Goal: Task Accomplishment & Management: Use online tool/utility

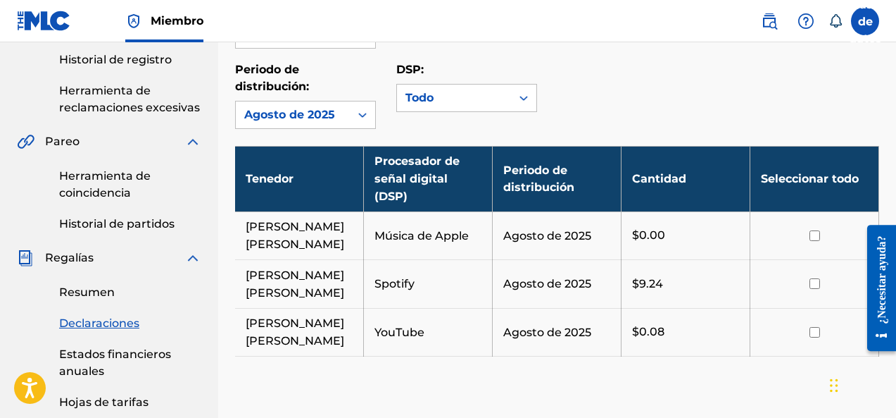
scroll to position [352, 0]
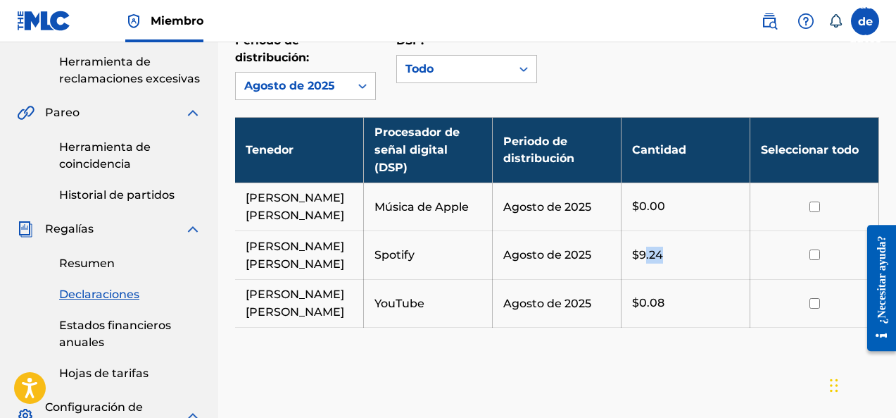
drag, startPoint x: 644, startPoint y: 260, endPoint x: 686, endPoint y: 256, distance: 42.4
click at [686, 256] on div "$9.24" at bounding box center [685, 254] width 107 height 17
click at [698, 270] on td "$9.24" at bounding box center [686, 255] width 129 height 49
drag, startPoint x: 808, startPoint y: 307, endPoint x: 808, endPoint y: 280, distance: 27.5
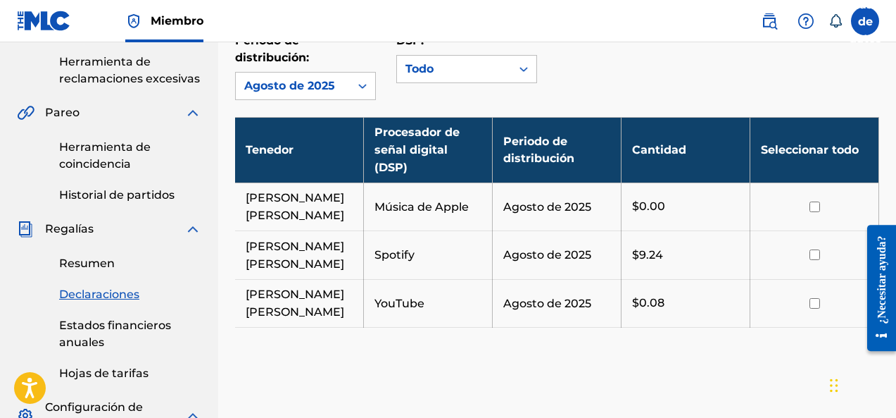
click at [806, 308] on div at bounding box center [814, 303] width 107 height 11
click at [808, 158] on th "Seleccionar todo" at bounding box center [815, 149] width 129 height 65
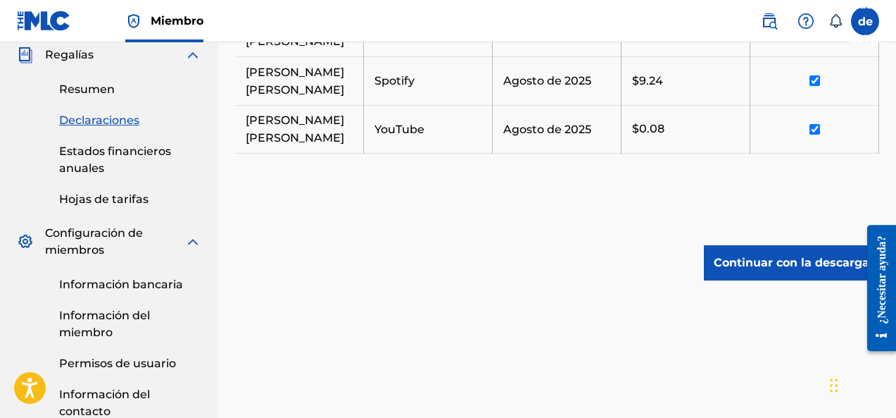
scroll to position [528, 0]
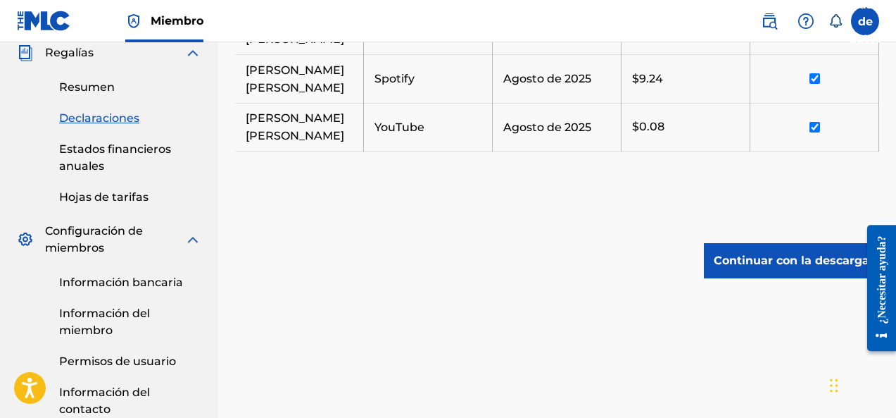
click at [118, 162] on link "Estados financieros anuales" at bounding box center [130, 158] width 142 height 34
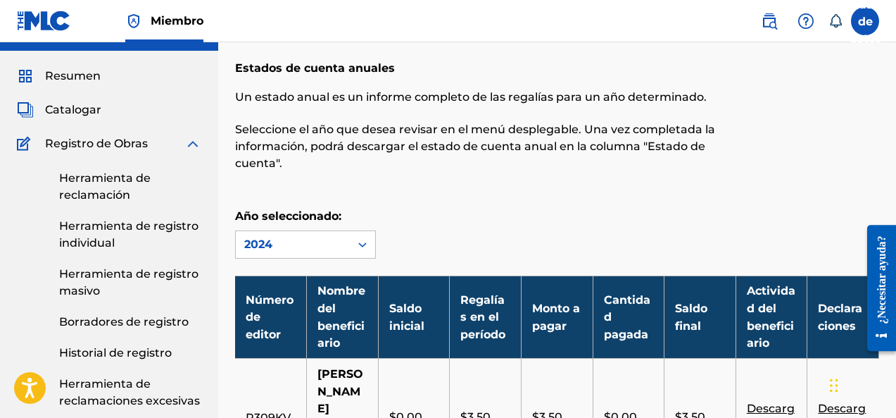
scroll to position [58, 0]
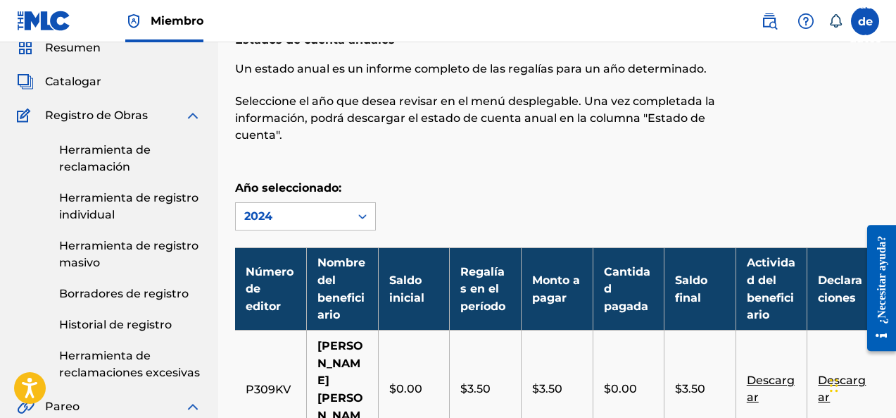
click at [123, 134] on div "Herramienta de reclamación Herramienta de registro individual Herramienta de re…" at bounding box center [109, 252] width 184 height 257
click at [129, 120] on font "Registro de Obras" at bounding box center [96, 114] width 103 height 13
click at [186, 119] on img at bounding box center [192, 115] width 17 height 17
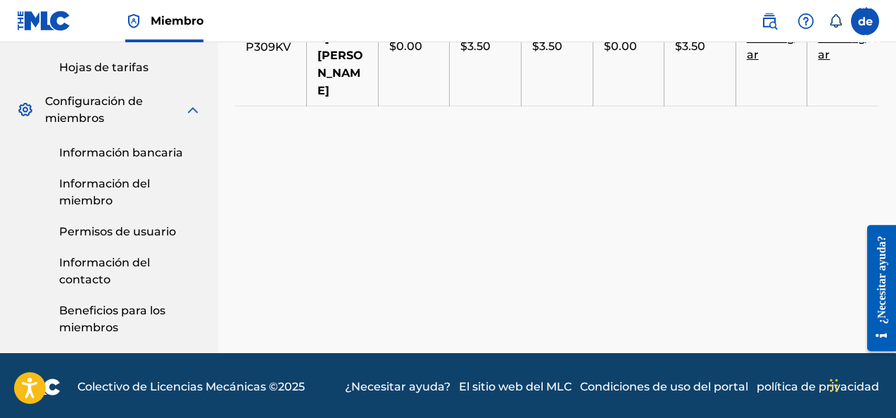
scroll to position [403, 0]
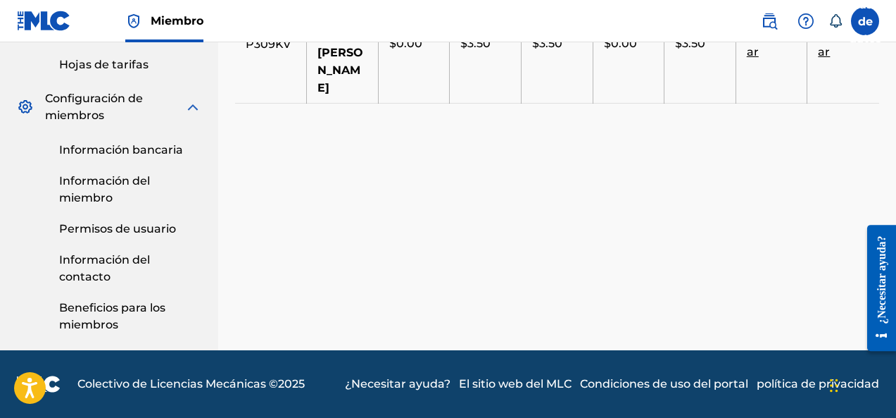
click at [120, 111] on span "Configuración de miembros" at bounding box center [114, 107] width 139 height 34
click at [189, 108] on img at bounding box center [192, 107] width 17 height 17
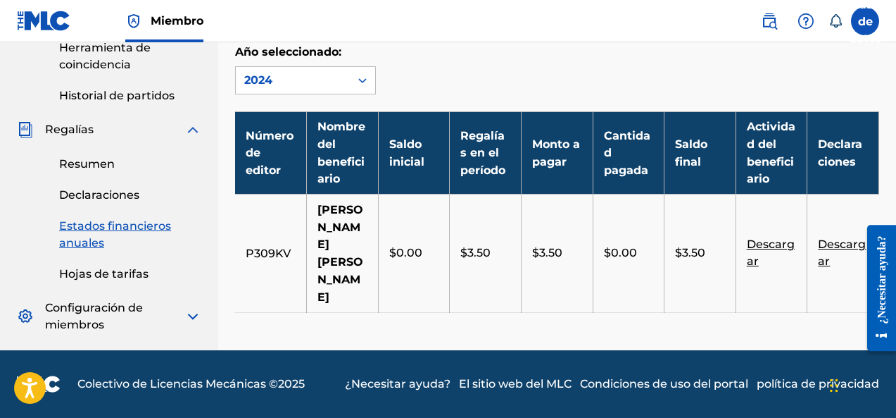
scroll to position [194, 0]
click at [106, 129] on div "Regalías" at bounding box center [109, 129] width 184 height 17
click at [189, 131] on img at bounding box center [192, 129] width 17 height 17
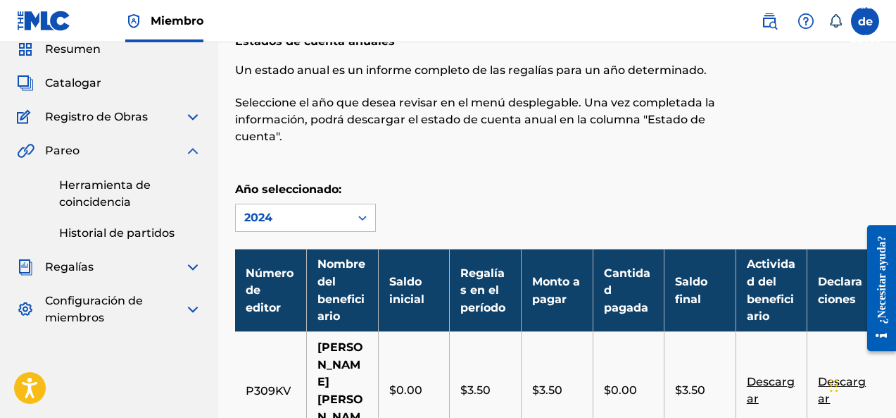
scroll to position [0, 0]
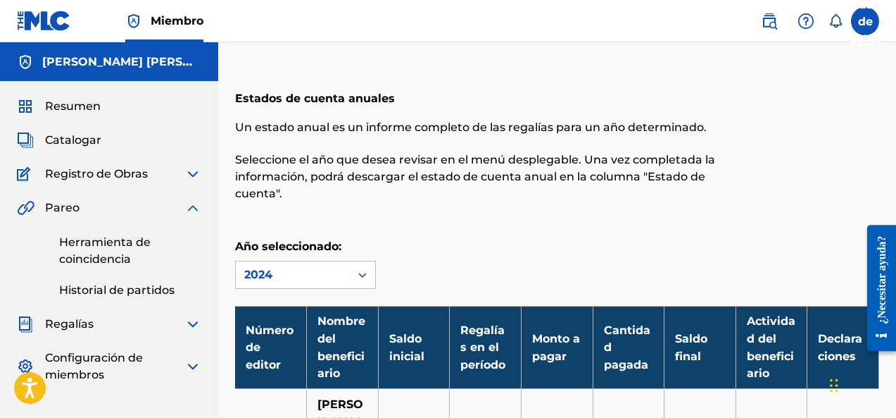
click at [125, 208] on div "Pareo" at bounding box center [109, 207] width 184 height 17
click at [194, 206] on img at bounding box center [192, 207] width 17 height 17
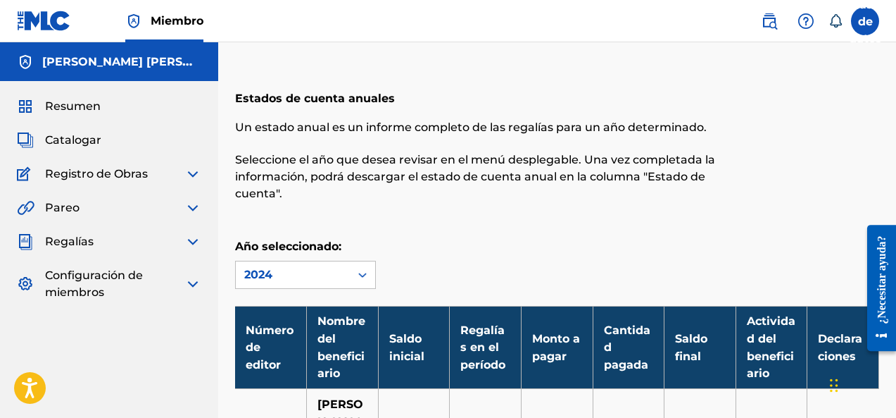
click at [148, 275] on span "Configuración de miembros" at bounding box center [114, 284] width 139 height 34
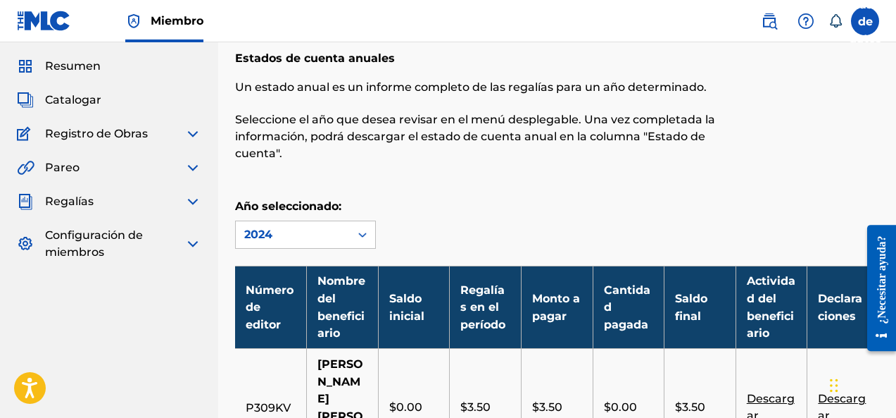
scroll to position [58, 0]
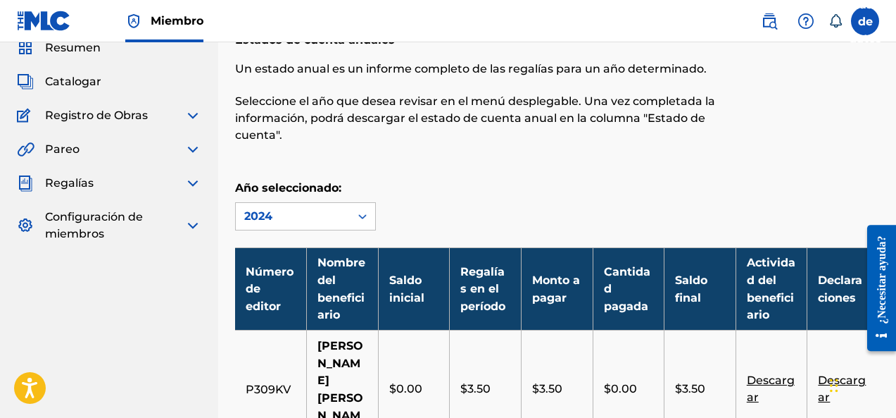
click at [194, 231] on img at bounding box center [192, 225] width 17 height 17
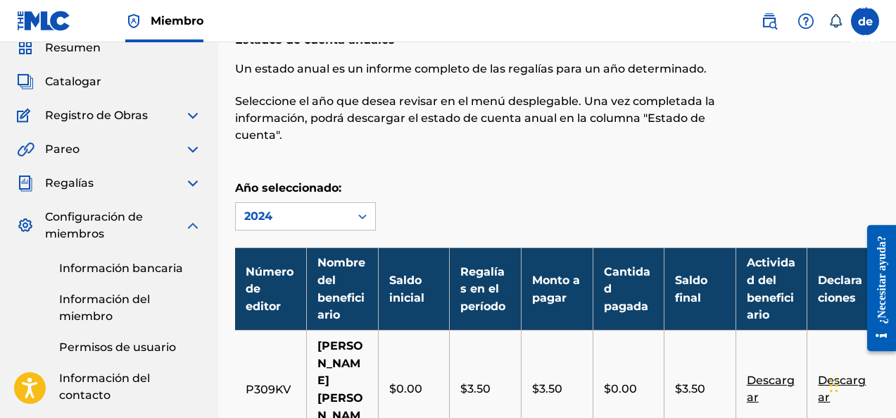
click at [196, 226] on img at bounding box center [192, 225] width 17 height 17
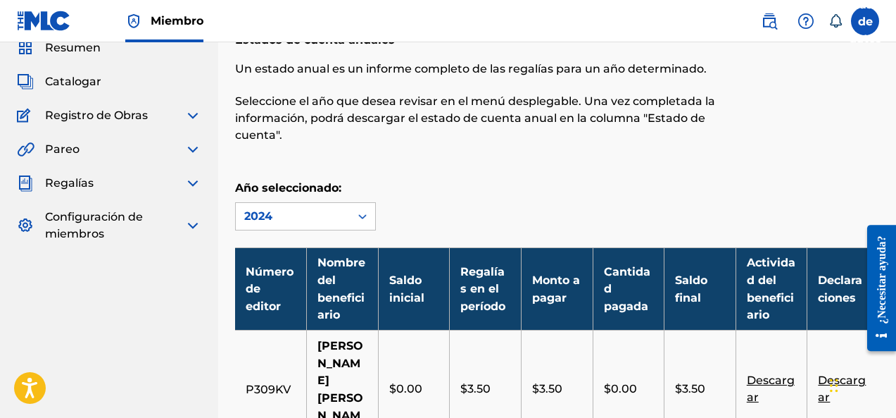
click at [146, 194] on div "Resumen Catalogar Registro de Obras Herramienta de reclamación Herramienta de r…" at bounding box center [109, 141] width 218 height 237
click at [191, 187] on img at bounding box center [192, 183] width 17 height 17
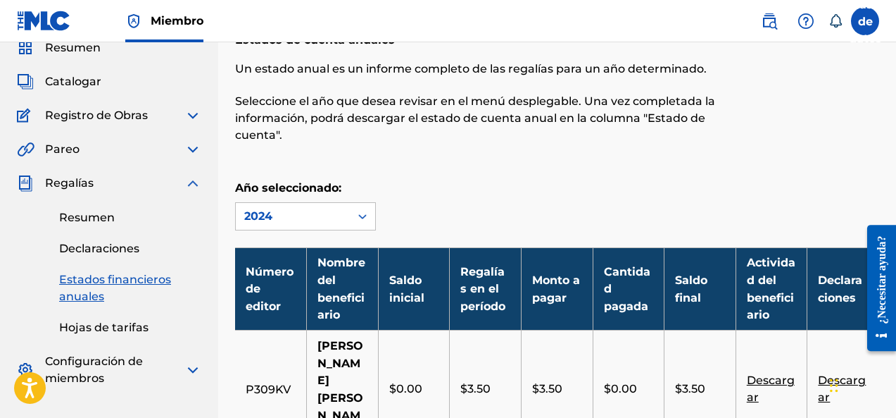
click at [121, 224] on link "Resumen" at bounding box center [130, 217] width 142 height 17
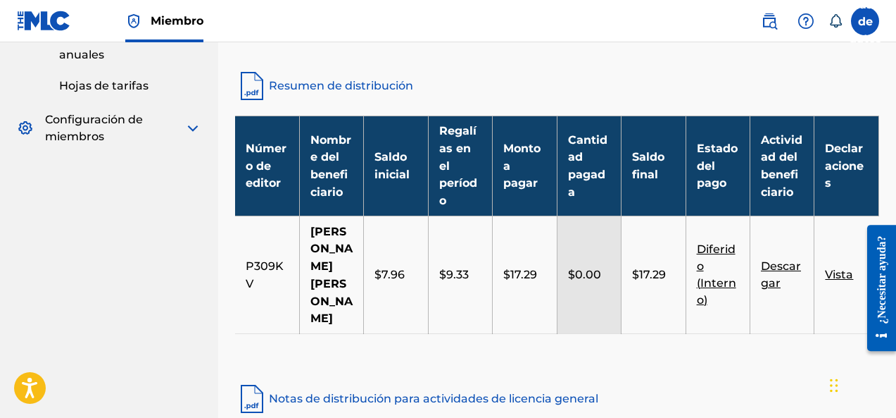
scroll to position [352, 0]
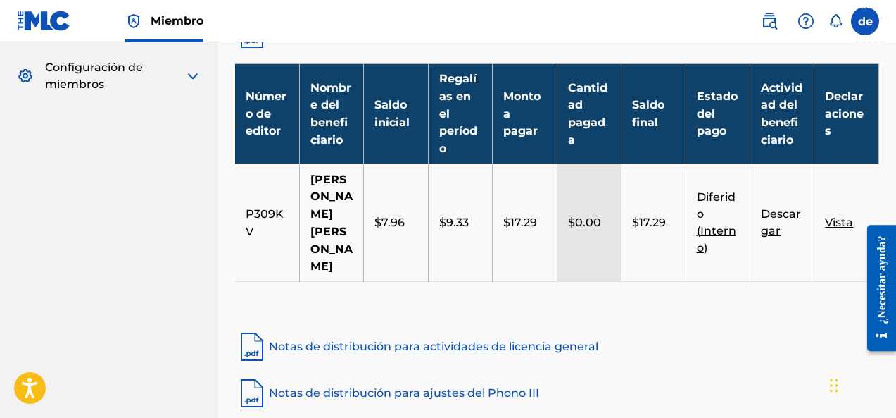
click at [534, 259] on td "$17.29" at bounding box center [525, 223] width 64 height 118
click at [527, 229] on font "$17.29" at bounding box center [520, 221] width 34 height 13
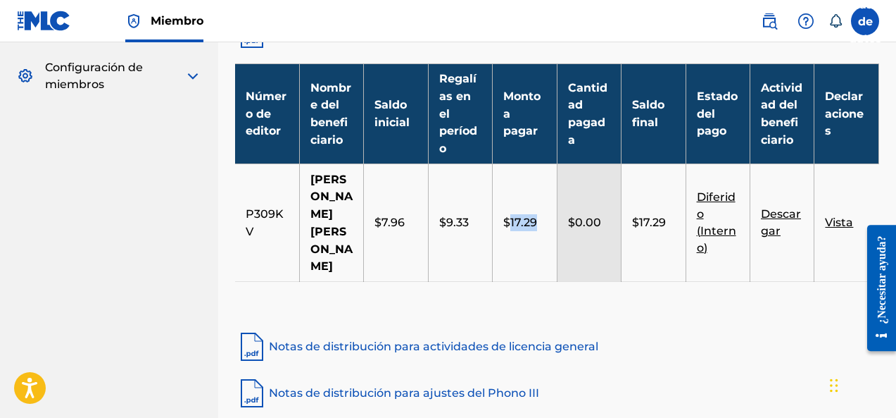
click at [527, 229] on font "$17.29" at bounding box center [520, 221] width 34 height 13
click at [546, 282] on td "$17.29" at bounding box center [525, 223] width 64 height 118
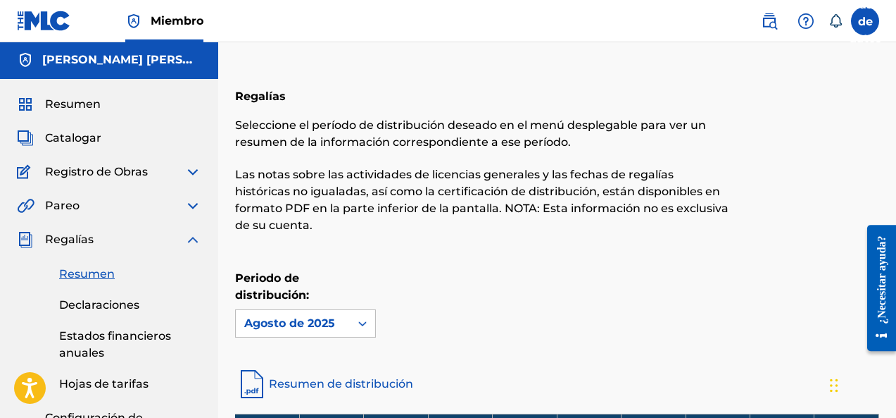
scroll to position [0, 0]
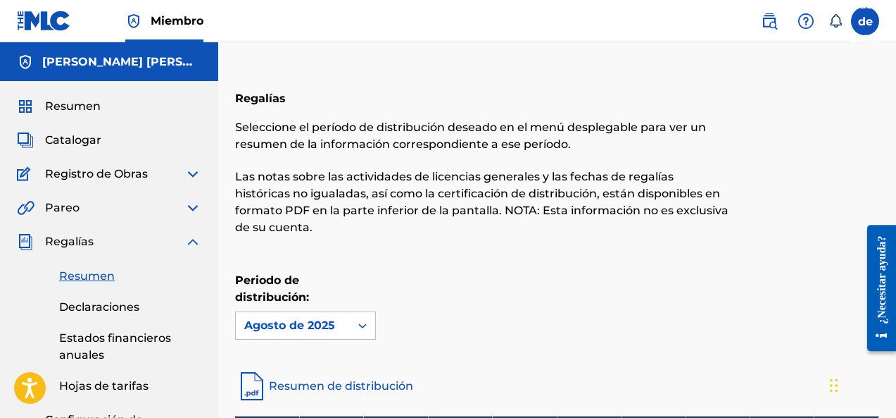
click at [66, 144] on font "Catalogar" at bounding box center [73, 139] width 56 height 13
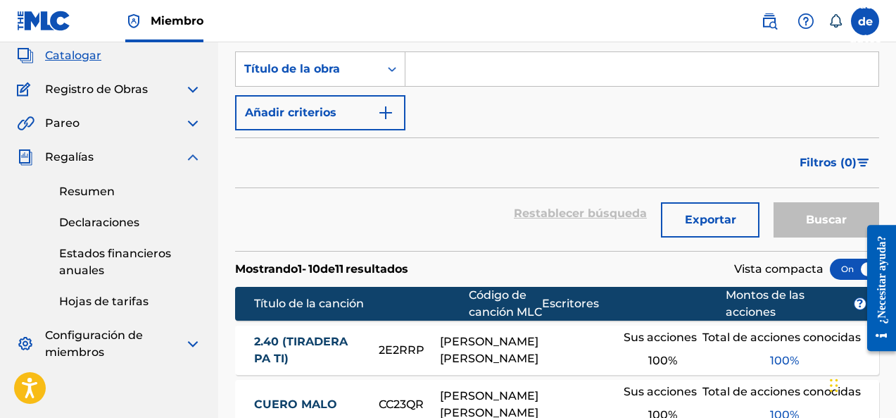
scroll to position [41, 0]
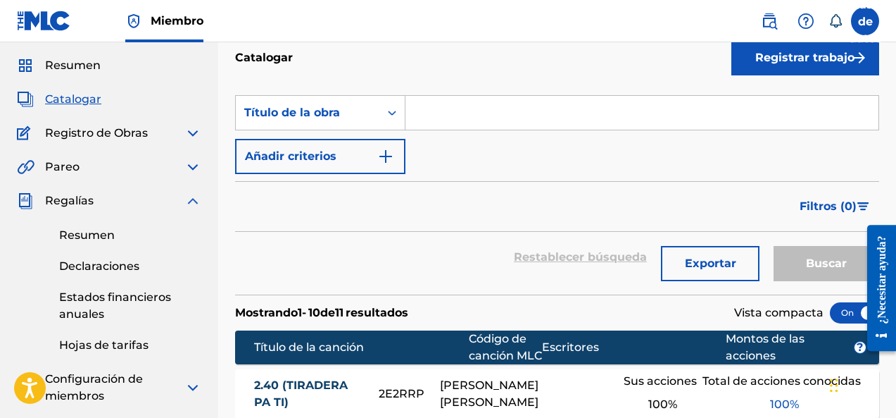
click at [96, 141] on span "Registro de Obras" at bounding box center [96, 133] width 103 height 17
click at [96, 66] on font "Resumen" at bounding box center [73, 64] width 56 height 13
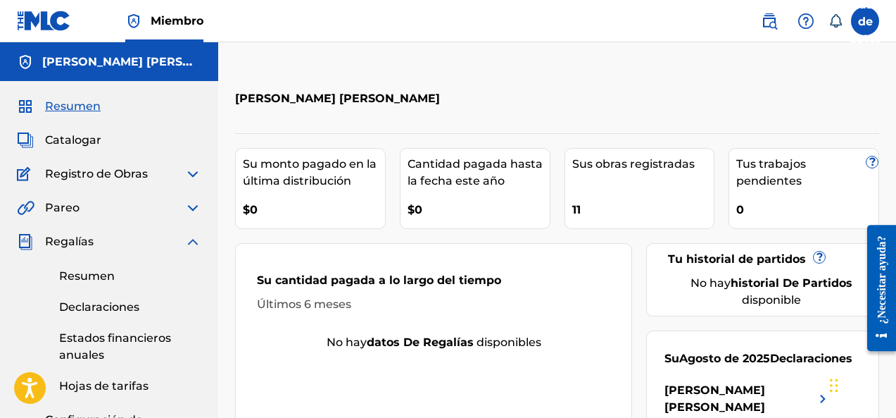
scroll to position [59, 0]
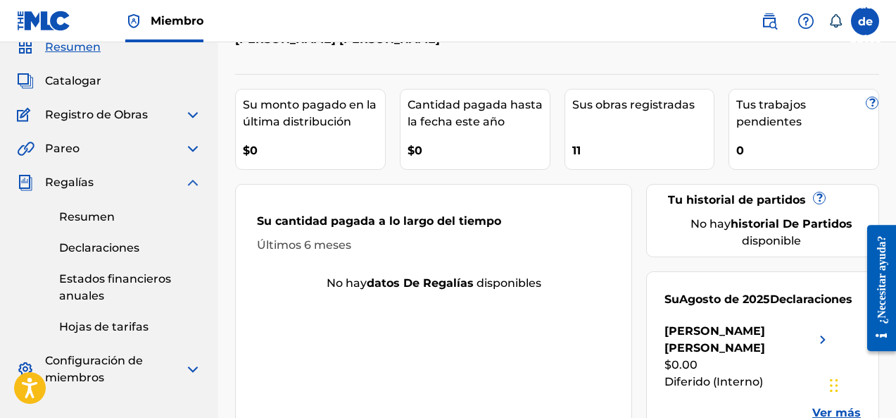
click at [456, 143] on div "$0" at bounding box center [479, 146] width 142 height 32
click at [335, 139] on div "$0" at bounding box center [314, 146] width 142 height 32
click at [349, 141] on div "$0" at bounding box center [314, 146] width 142 height 32
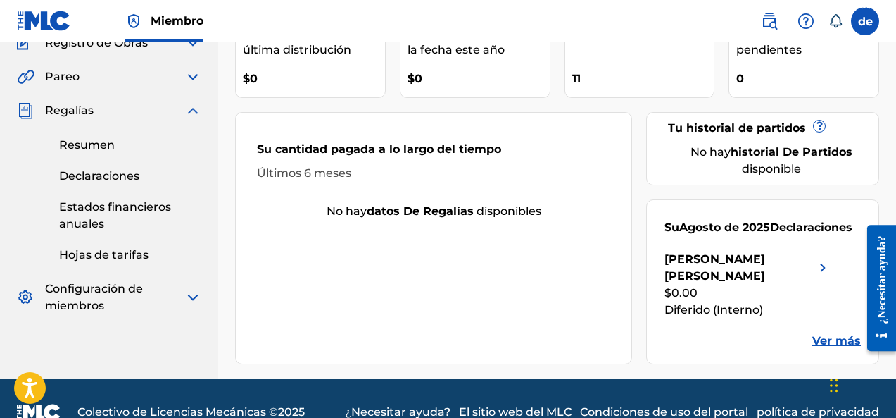
scroll to position [159, 0]
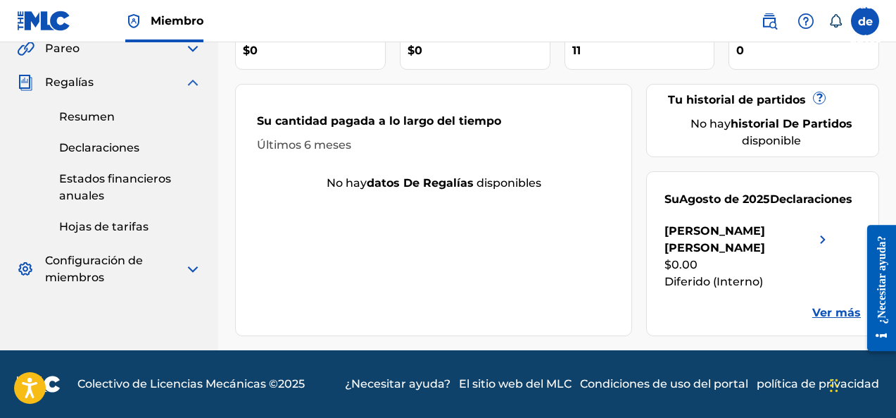
click at [777, 241] on div "[PERSON_NAME] [PERSON_NAME]" at bounding box center [740, 239] width 150 height 34
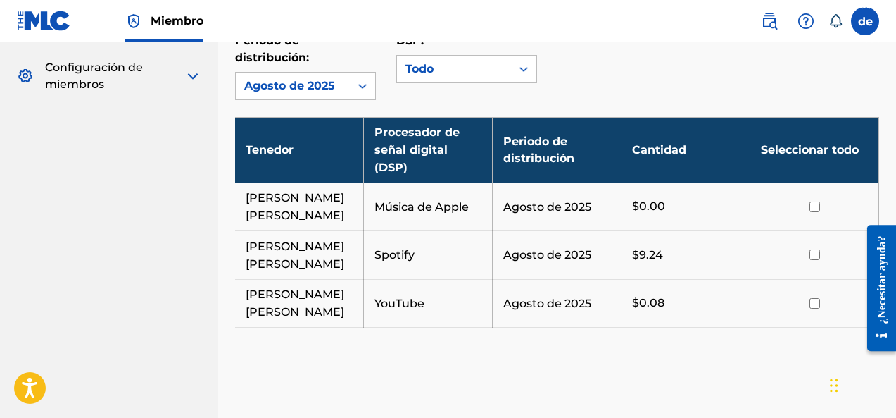
scroll to position [234, 0]
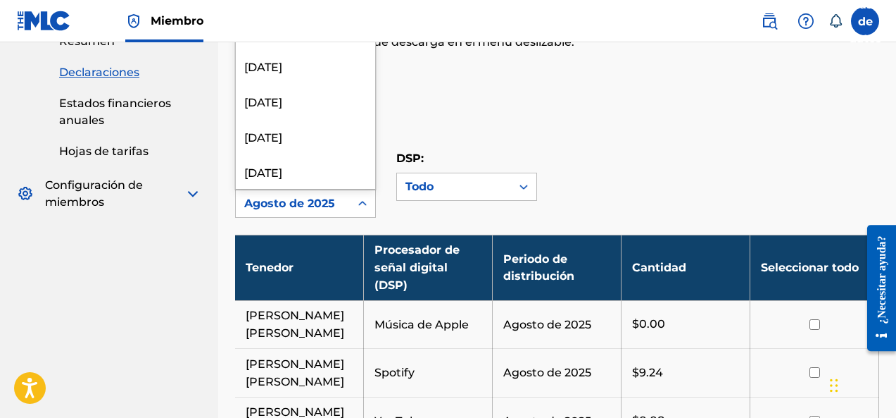
click at [346, 210] on div "Agosto de 2025" at bounding box center [293, 203] width 114 height 27
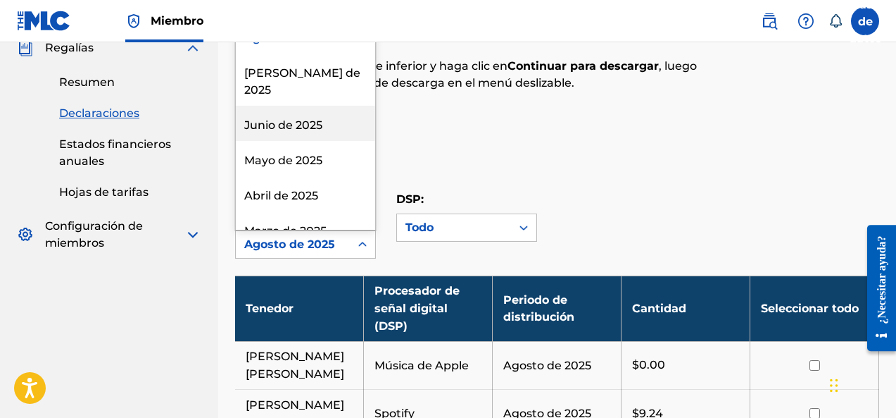
scroll to position [176, 0]
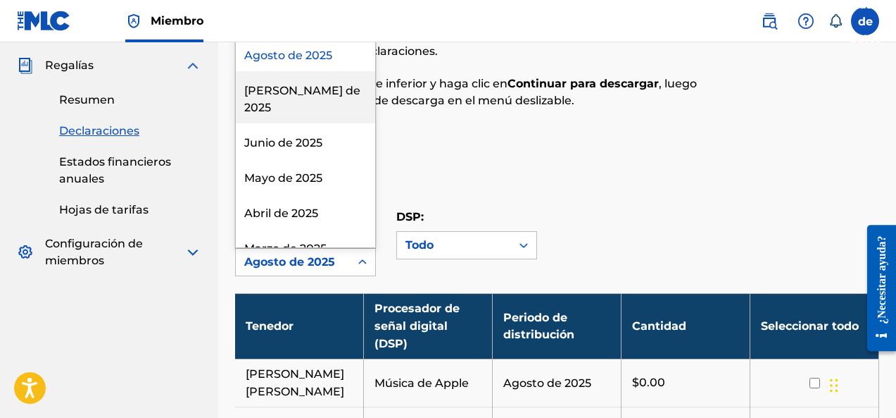
click at [323, 89] on div "[PERSON_NAME] de 2025" at bounding box center [305, 97] width 139 height 52
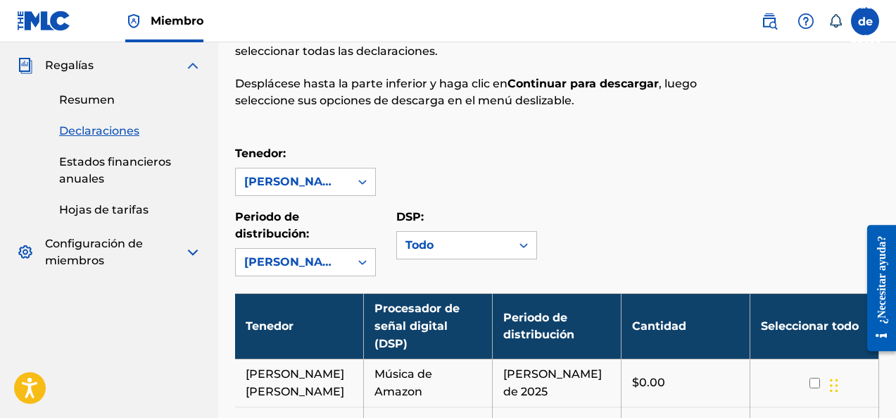
click at [336, 267] on div "[PERSON_NAME] de 2025" at bounding box center [292, 261] width 97 height 17
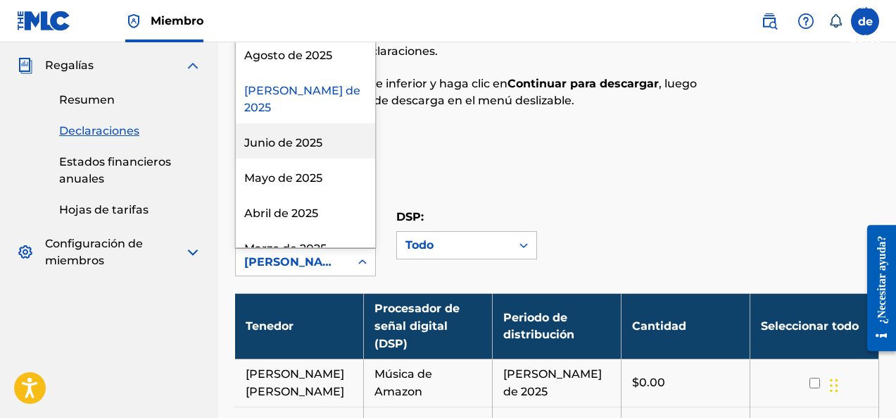
click at [324, 127] on div "Junio ​​de 2025" at bounding box center [305, 140] width 139 height 35
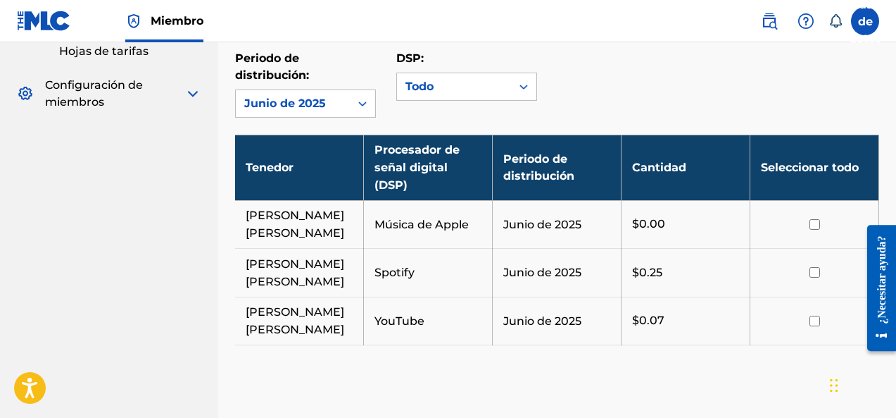
scroll to position [352, 0]
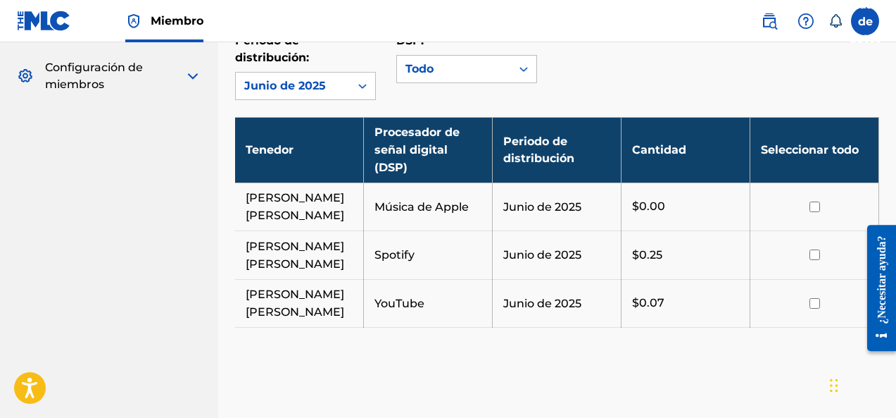
click at [183, 25] on font "Miembro" at bounding box center [177, 20] width 53 height 13
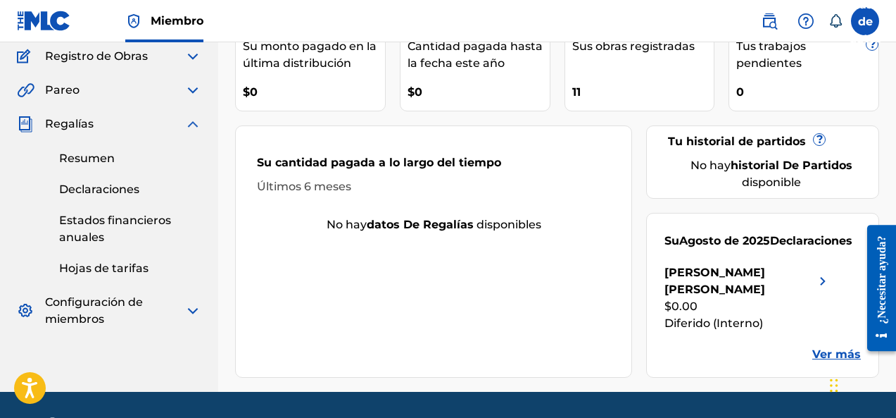
scroll to position [159, 0]
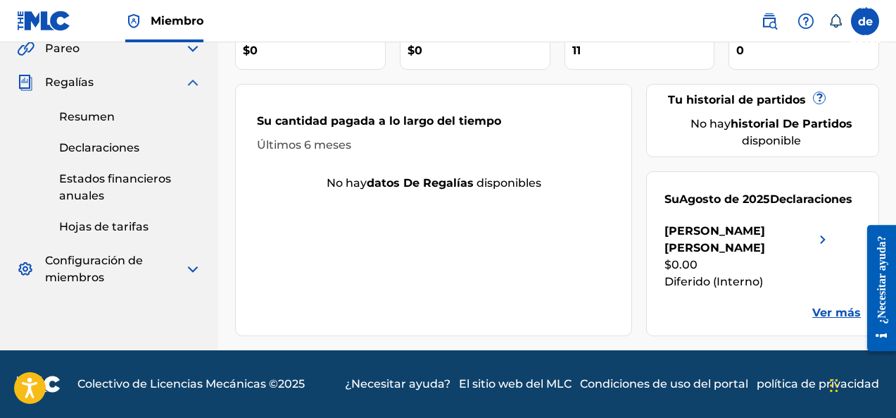
click at [99, 278] on font "Configuración de miembros" at bounding box center [94, 268] width 98 height 30
click at [193, 269] on img at bounding box center [192, 268] width 17 height 17
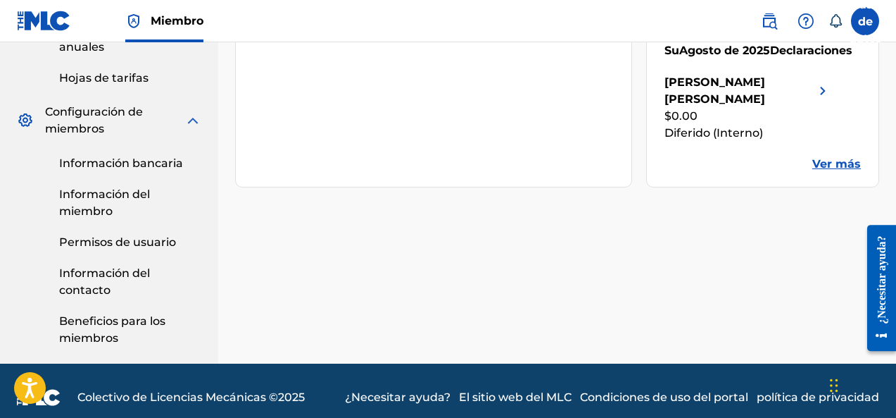
scroll to position [321, 0]
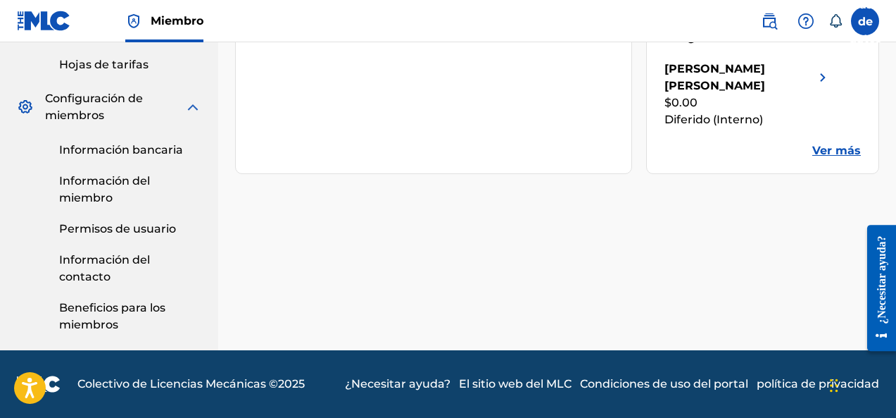
click at [123, 157] on link "Información bancaria" at bounding box center [130, 150] width 142 height 17
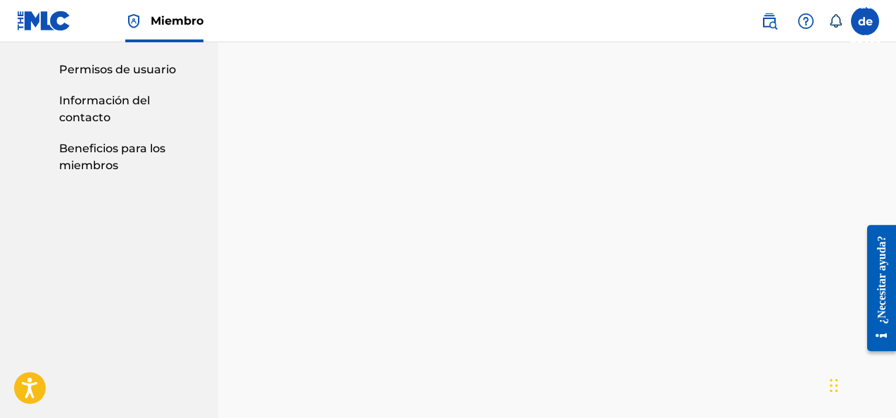
scroll to position [470, 0]
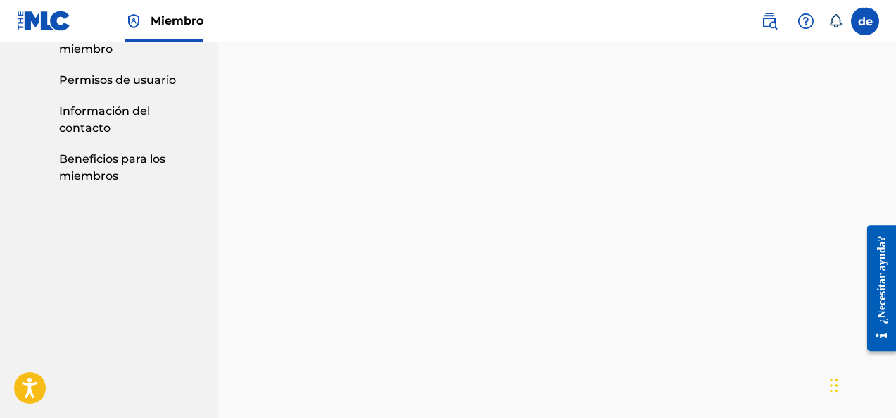
click at [861, 127] on div "Tenedor: [PERSON_NAME] [PERSON_NAME]" at bounding box center [557, 330] width 644 height 1061
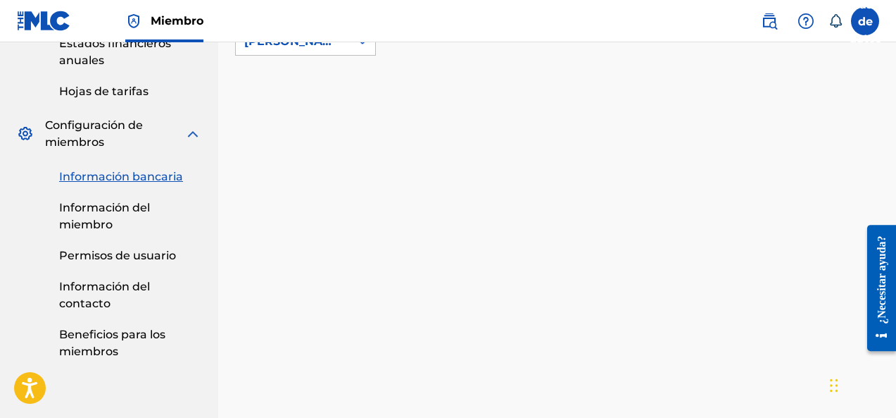
scroll to position [259, 0]
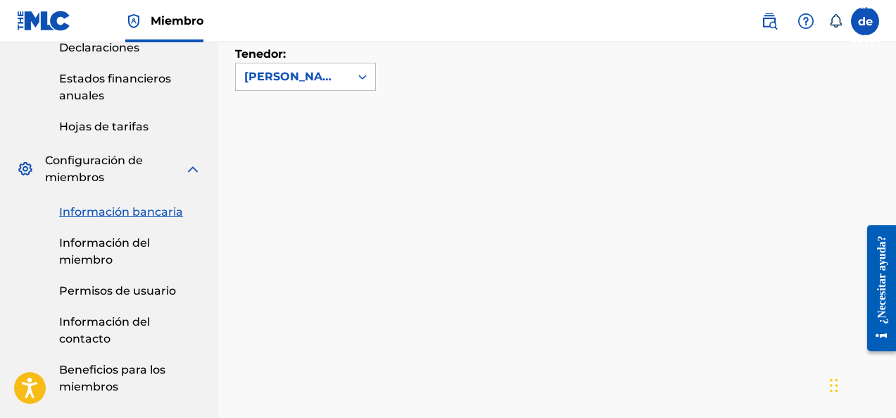
click at [120, 249] on font "Información del miembro" at bounding box center [104, 251] width 91 height 30
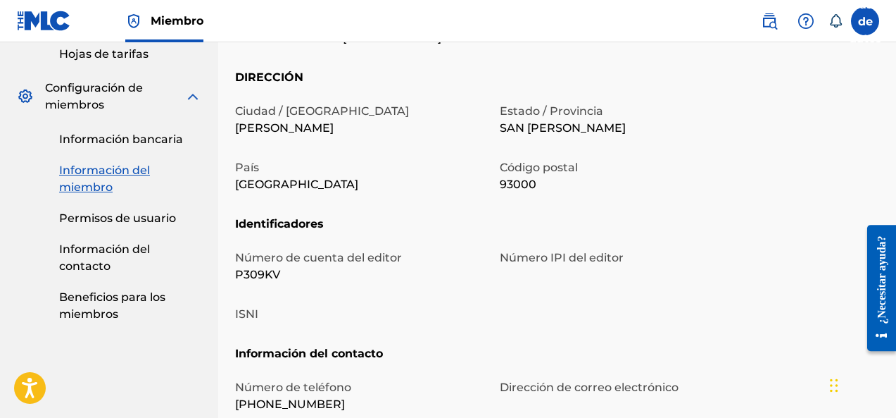
scroll to position [352, 0]
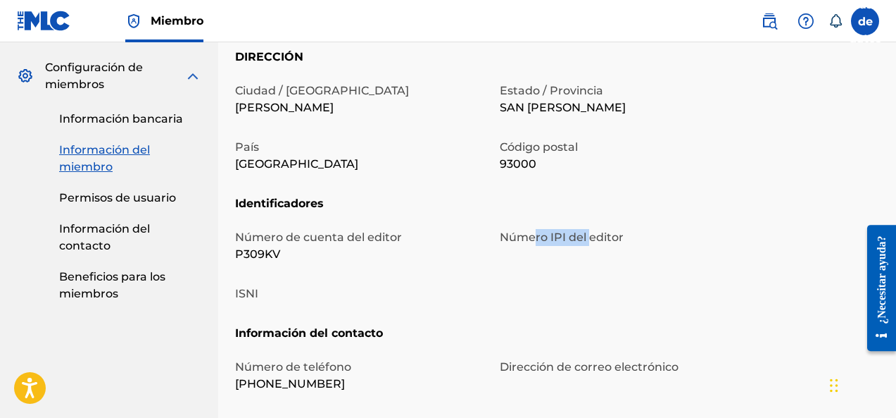
drag, startPoint x: 536, startPoint y: 240, endPoint x: 592, endPoint y: 240, distance: 55.6
click at [592, 240] on font "Número IPI del editor" at bounding box center [562, 236] width 124 height 13
click at [660, 237] on p "Número IPI del editor" at bounding box center [624, 237] width 248 height 17
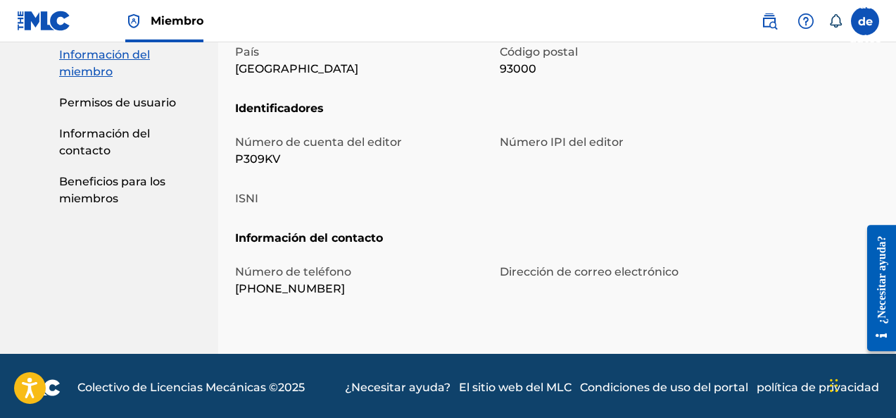
scroll to position [451, 0]
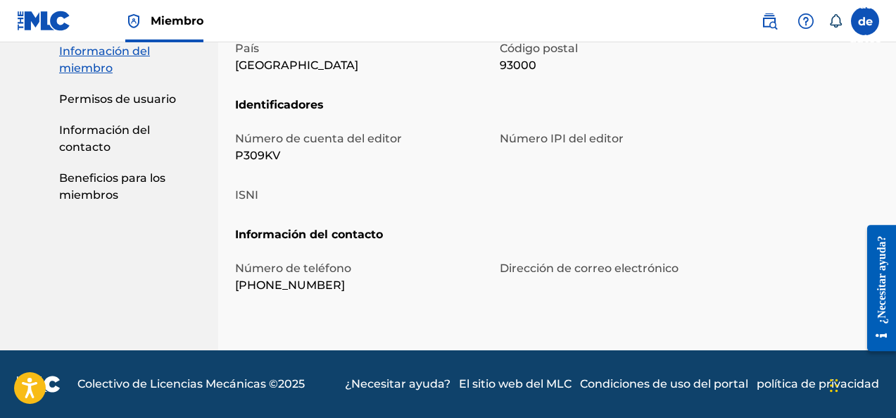
click at [116, 97] on font "Permisos de usuario" at bounding box center [117, 98] width 117 height 13
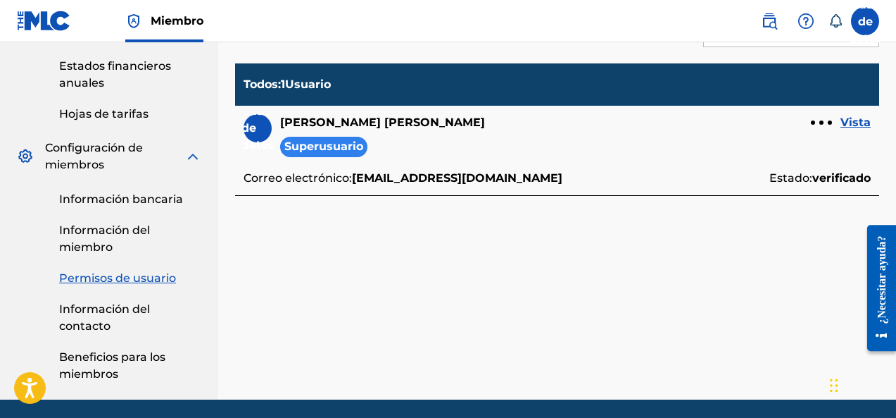
scroll to position [294, 0]
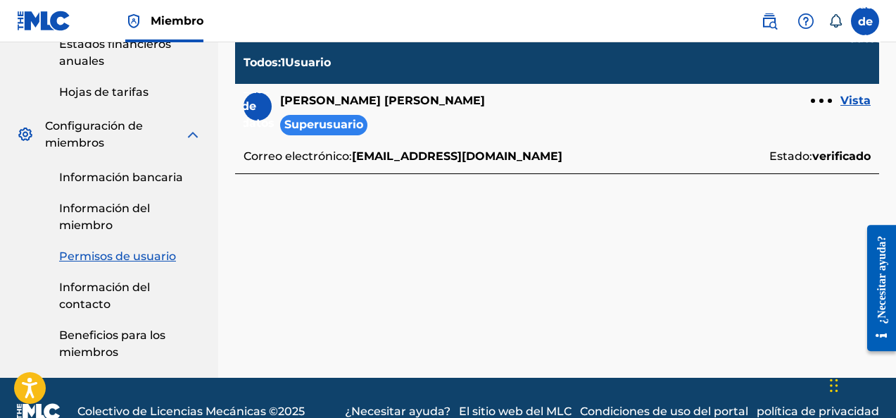
click at [100, 294] on link "Información del contacto" at bounding box center [130, 296] width 142 height 34
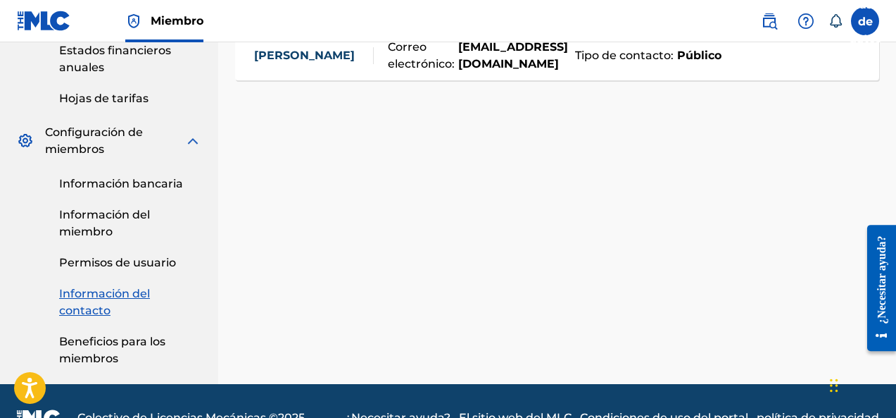
scroll to position [294, 0]
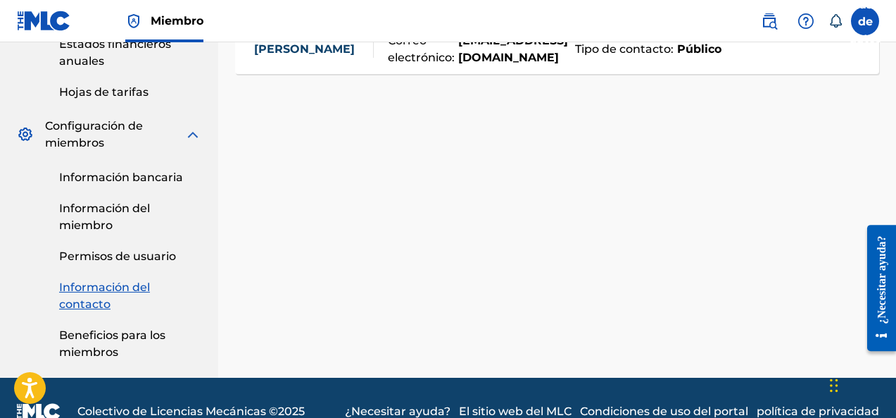
click at [127, 353] on link "Beneficios para los miembros" at bounding box center [130, 344] width 142 height 34
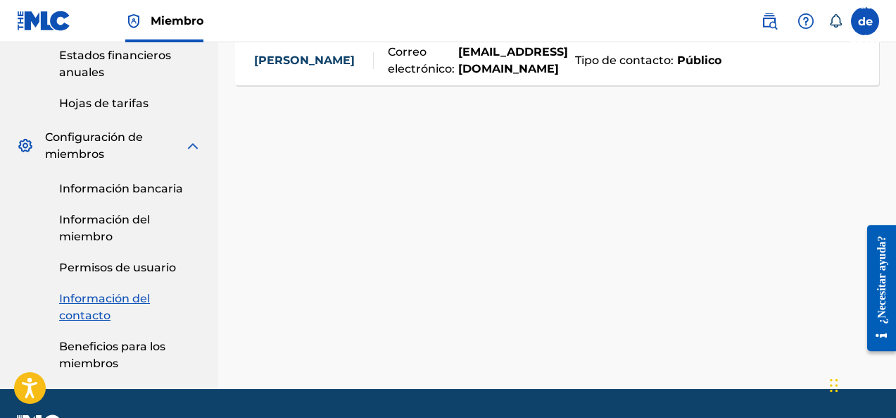
scroll to position [263, 0]
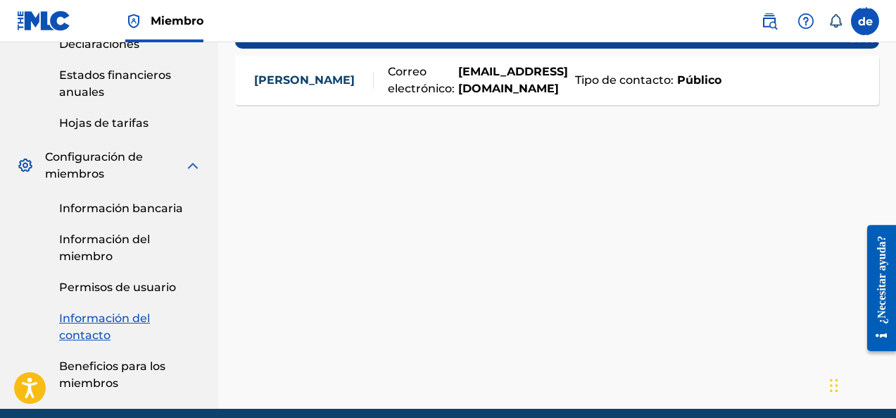
click at [116, 168] on span "Configuración de miembros" at bounding box center [114, 166] width 139 height 34
click at [192, 166] on img at bounding box center [192, 165] width 17 height 17
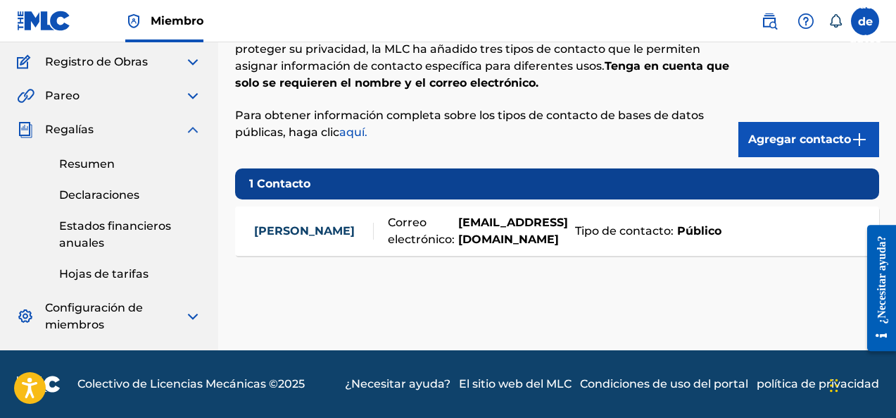
scroll to position [112, 0]
click at [103, 169] on font "Resumen" at bounding box center [87, 163] width 56 height 13
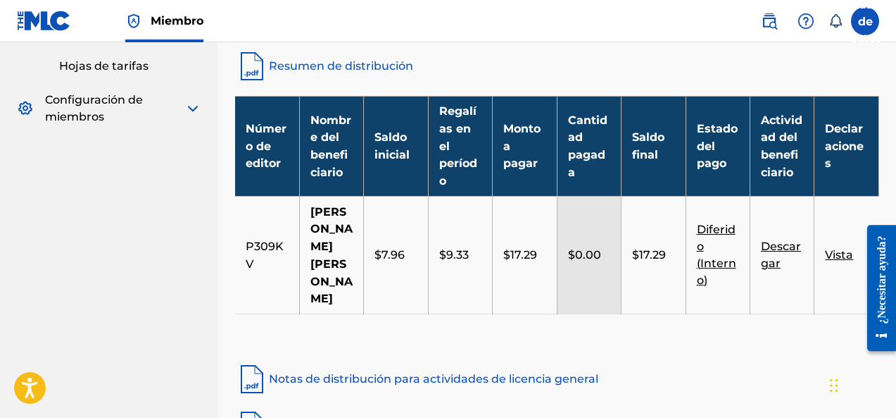
scroll to position [346, 0]
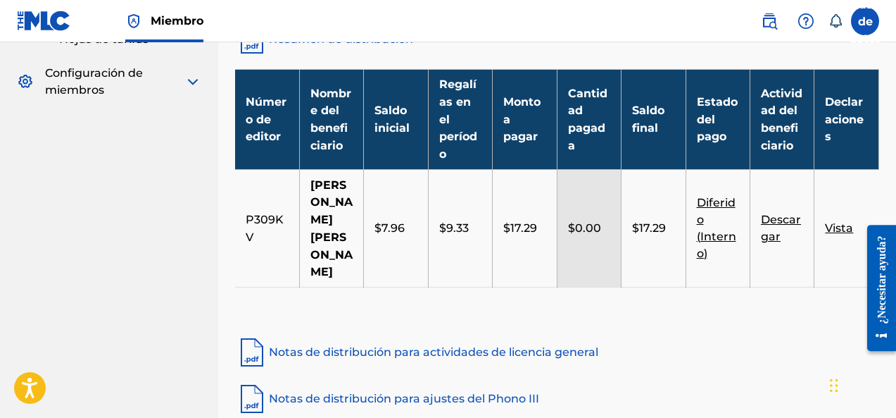
click at [521, 234] on font "$17.29" at bounding box center [520, 227] width 34 height 13
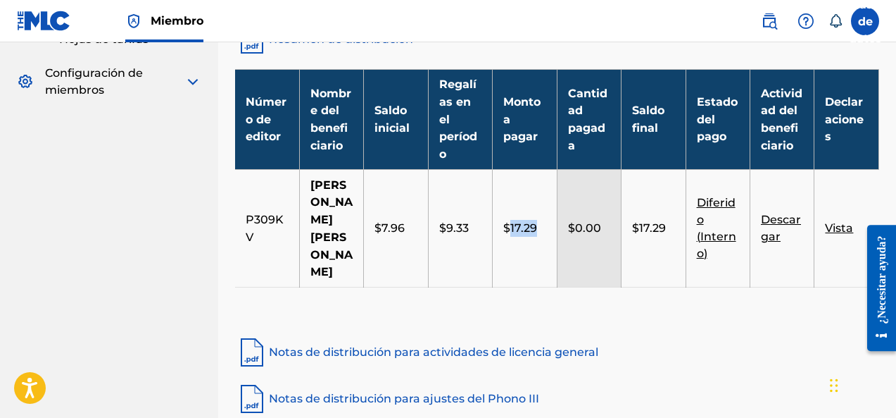
click at [521, 234] on font "$17.29" at bounding box center [520, 227] width 34 height 13
click at [639, 234] on font "$17.29" at bounding box center [649, 227] width 34 height 13
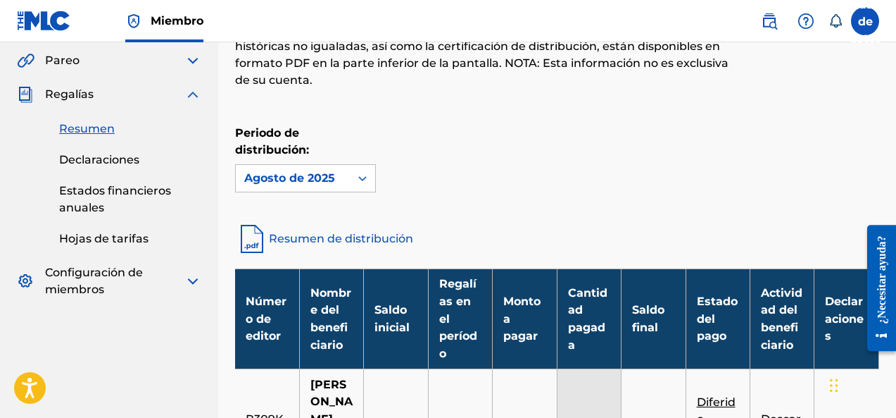
scroll to position [41, 0]
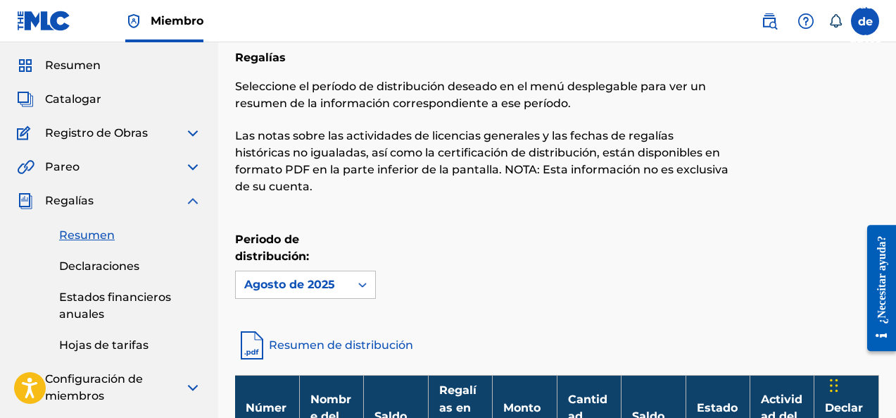
click at [96, 201] on div "Regalías" at bounding box center [109, 200] width 184 height 17
click at [111, 268] on font "Declaraciones" at bounding box center [99, 265] width 80 height 13
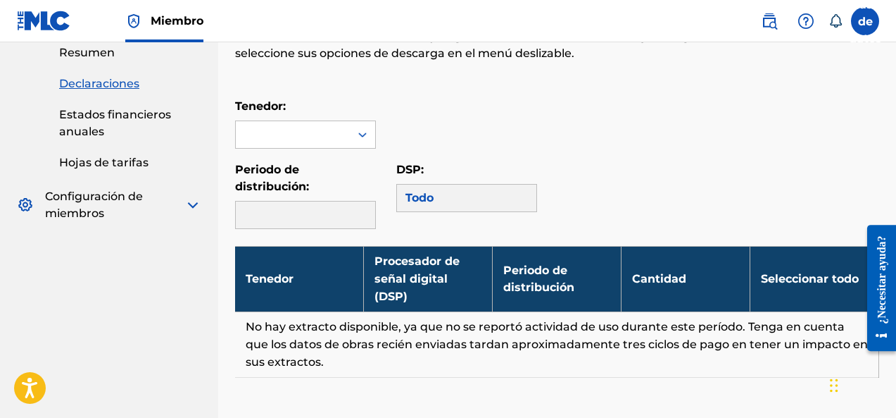
scroll to position [234, 0]
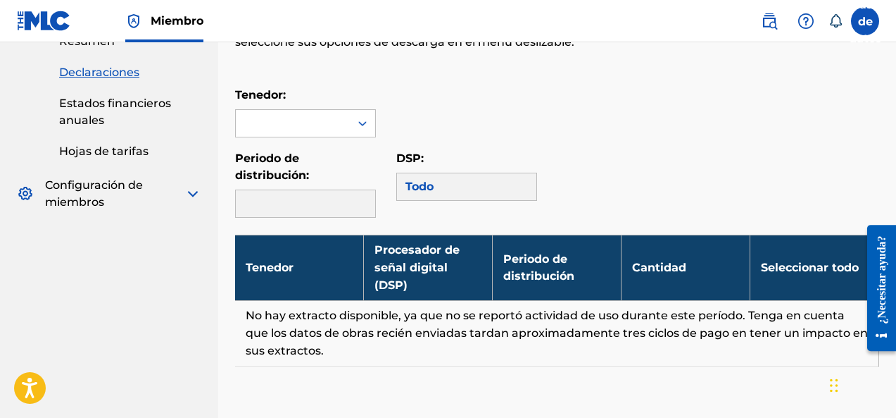
click at [325, 129] on div at bounding box center [293, 123] width 114 height 27
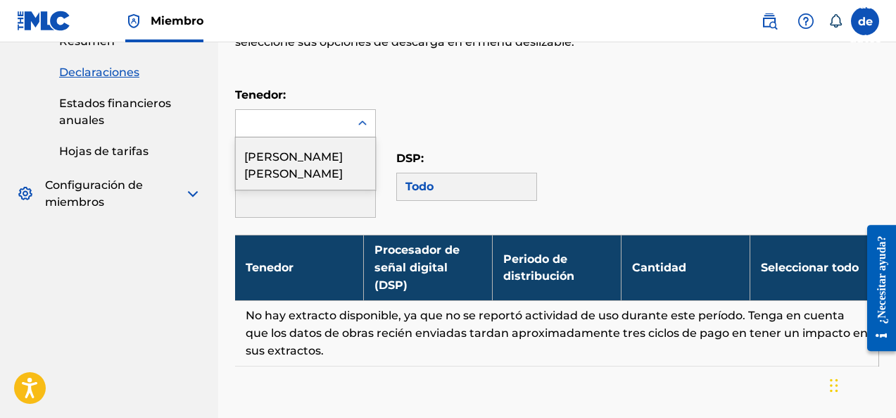
click at [325, 173] on font "[PERSON_NAME] [PERSON_NAME]" at bounding box center [293, 165] width 99 height 30
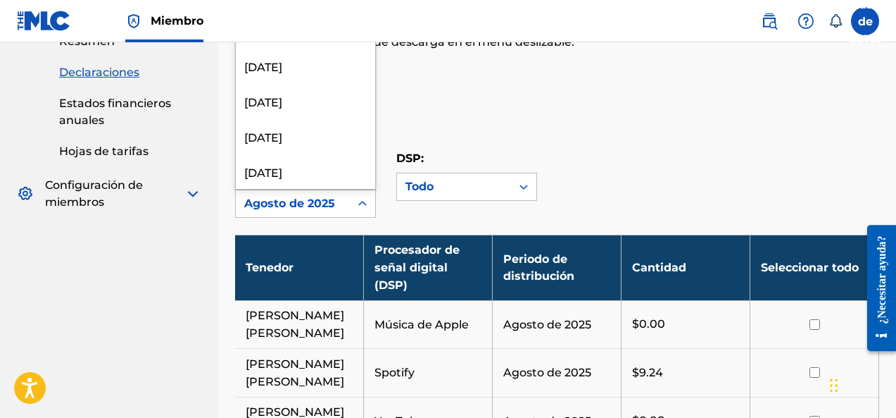
click at [327, 210] on div "Agosto de 2025" at bounding box center [292, 203] width 97 height 17
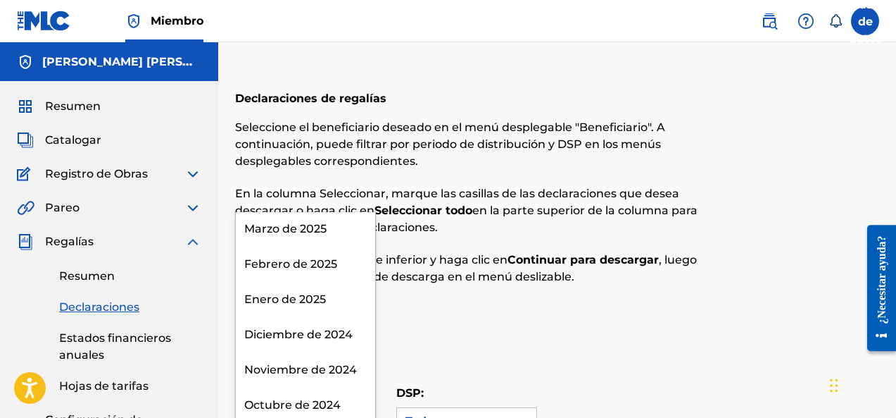
scroll to position [58, 0]
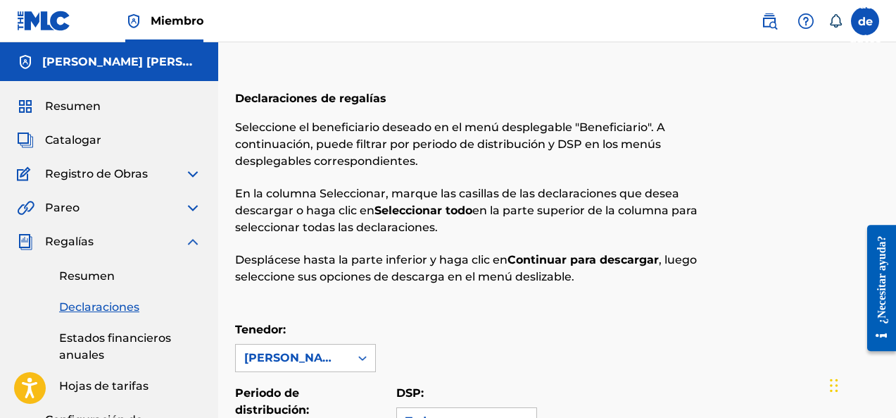
drag, startPoint x: 539, startPoint y: 320, endPoint x: 532, endPoint y: 310, distance: 12.5
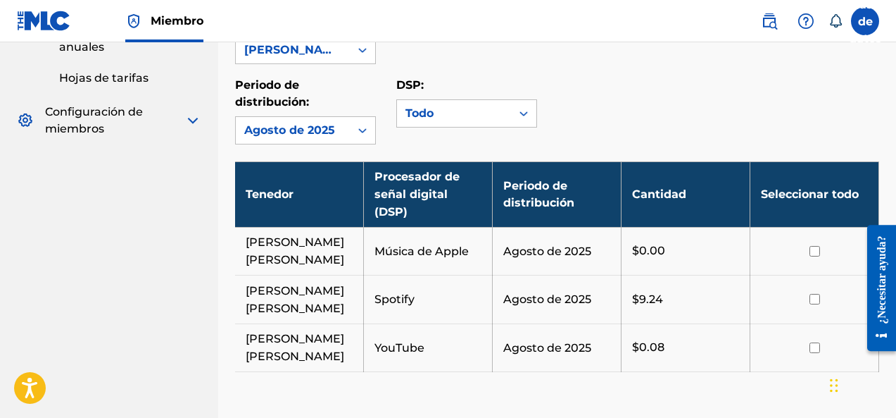
scroll to position [294, 0]
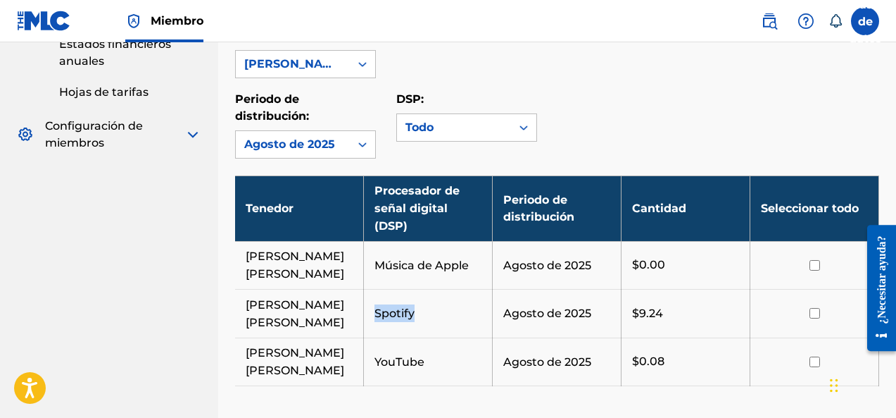
drag, startPoint x: 377, startPoint y: 313, endPoint x: 437, endPoint y: 313, distance: 59.8
click at [437, 313] on td "Spotify" at bounding box center [428, 313] width 129 height 49
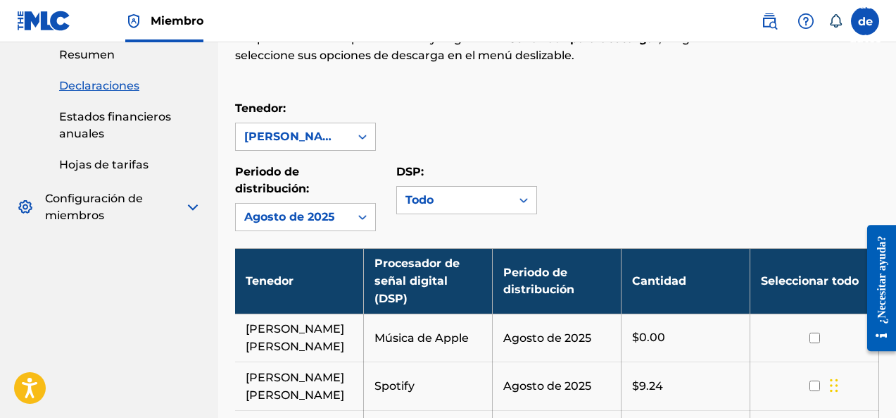
scroll to position [118, 0]
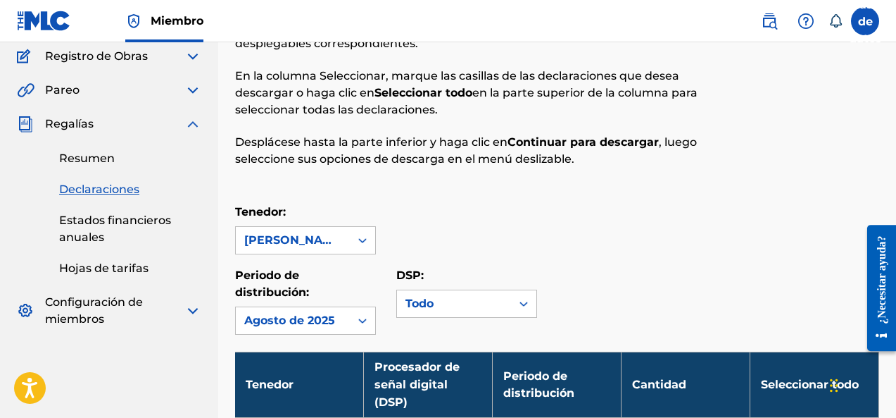
click at [160, 223] on font "Estados financieros anuales" at bounding box center [115, 228] width 112 height 30
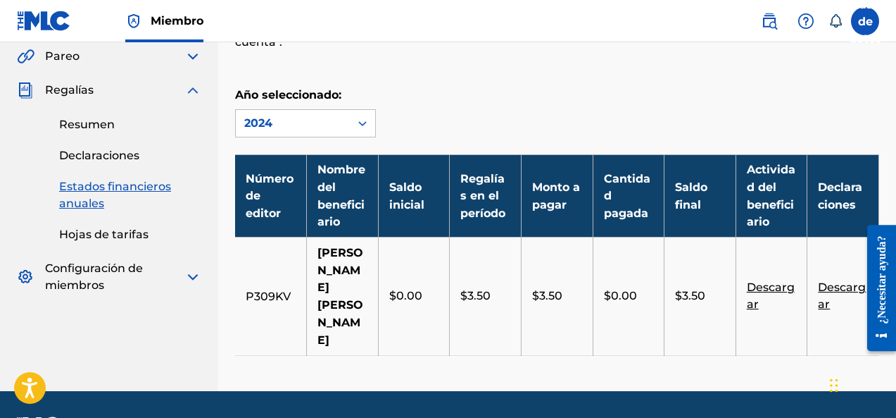
scroll to position [175, 0]
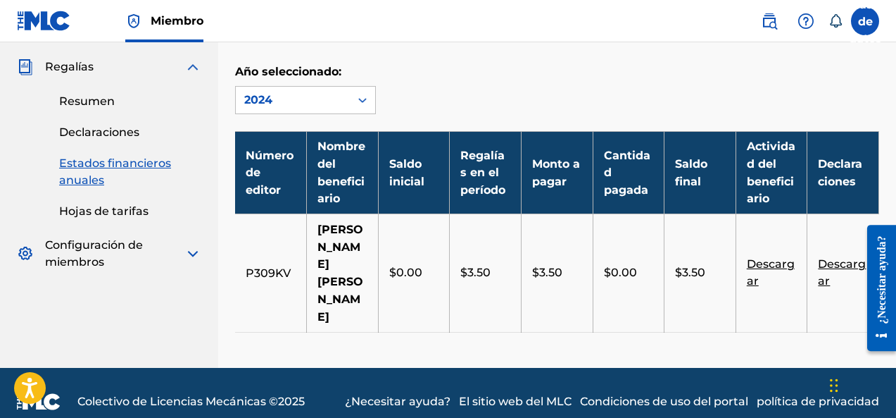
click at [92, 108] on link "Resumen" at bounding box center [130, 101] width 142 height 17
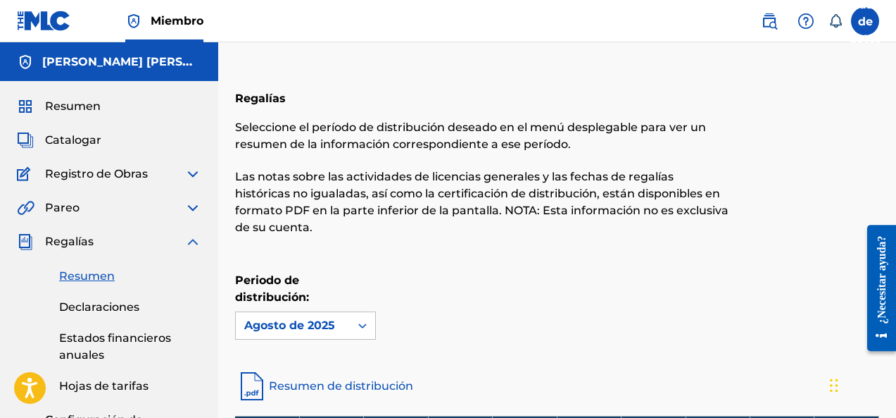
click at [80, 147] on span "Catalogar" at bounding box center [73, 140] width 56 height 17
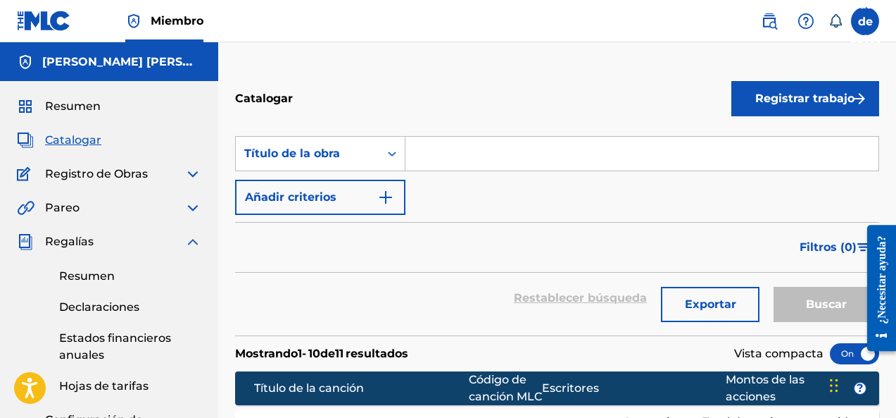
click at [798, 102] on font "Registrar trabajo" at bounding box center [804, 98] width 99 height 13
click at [787, 146] on font "Individual" at bounding box center [768, 143] width 56 height 13
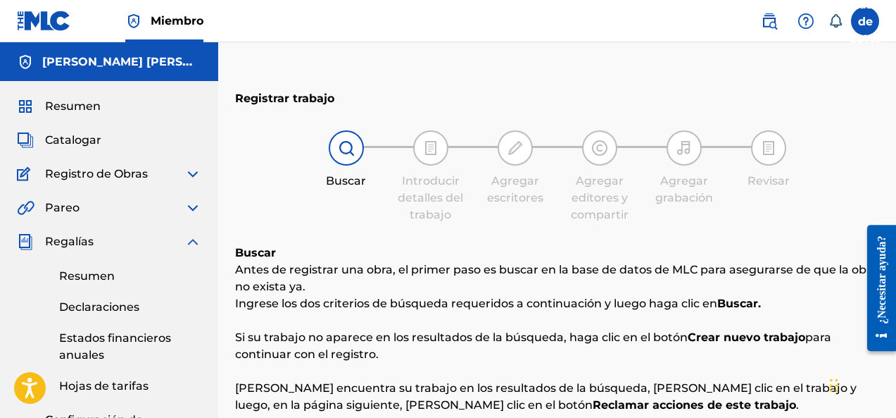
click at [68, 118] on div "Resumen Catalogar Registro de Obras Herramienta de reclamación Herramienta de r…" at bounding box center [109, 271] width 218 height 381
click at [73, 113] on span "Resumen" at bounding box center [73, 106] width 56 height 17
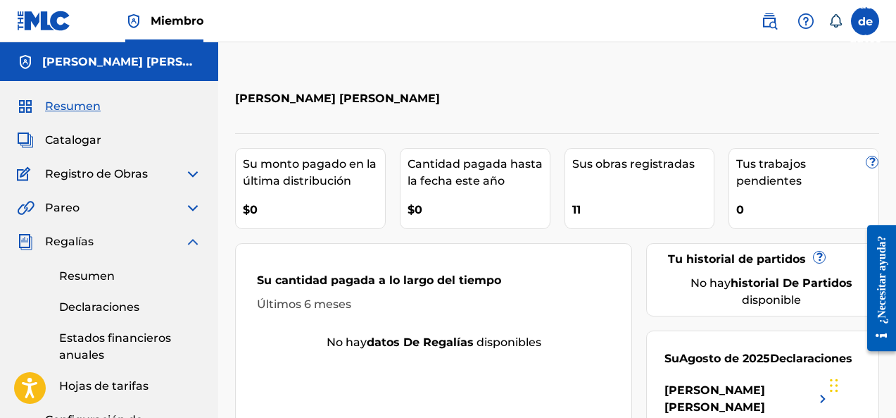
click at [82, 141] on font "Catalogar" at bounding box center [73, 139] width 56 height 13
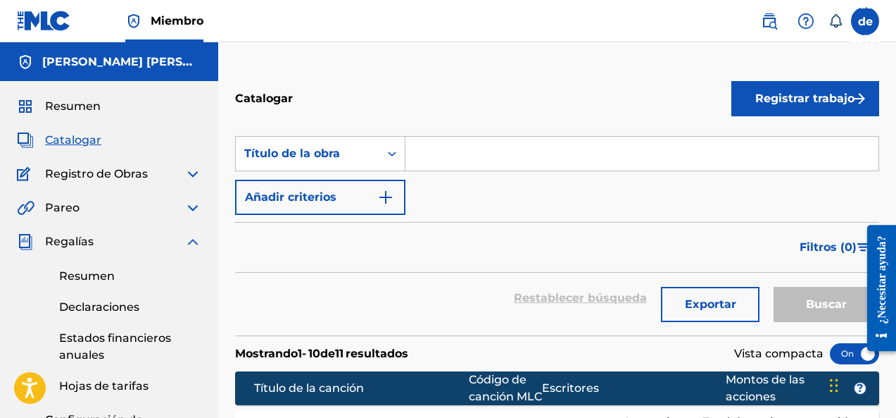
click at [746, 104] on button "Registrar trabajo" at bounding box center [806, 98] width 148 height 35
click at [784, 183] on font "Por carga de archivo" at bounding box center [799, 177] width 119 height 13
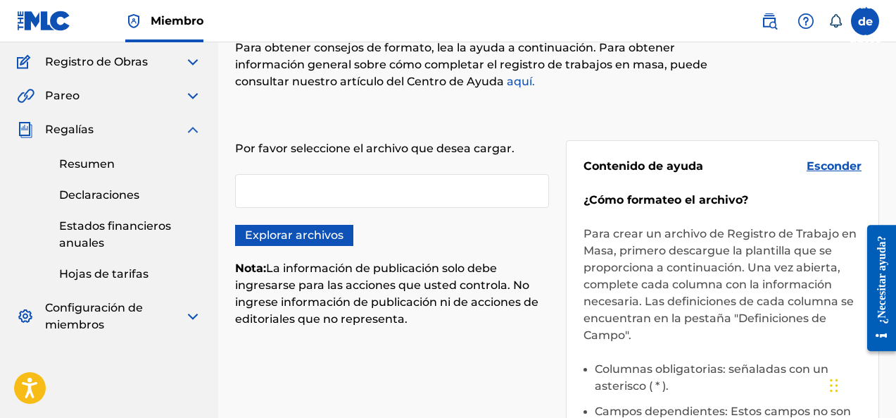
scroll to position [118, 0]
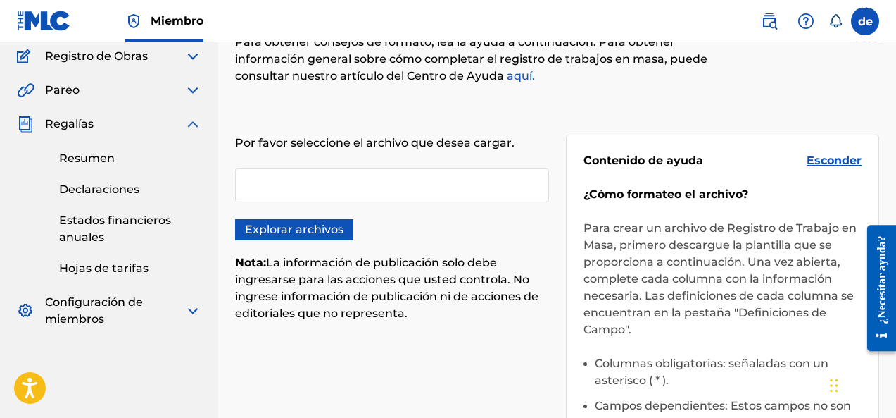
click at [319, 185] on div at bounding box center [392, 185] width 314 height 34
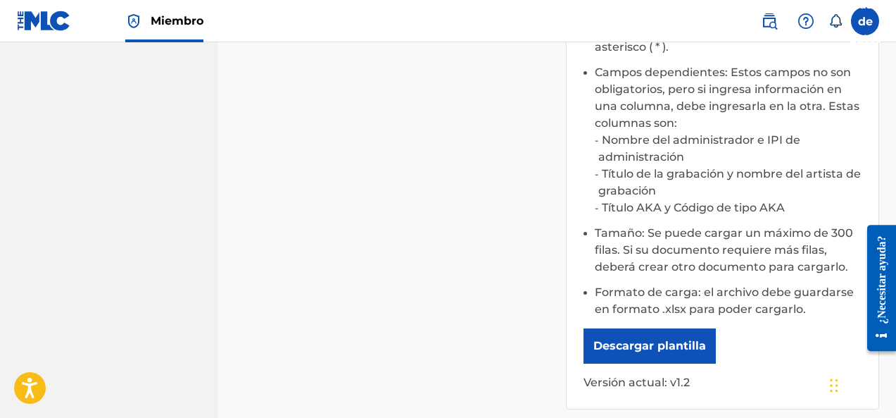
scroll to position [470, 0]
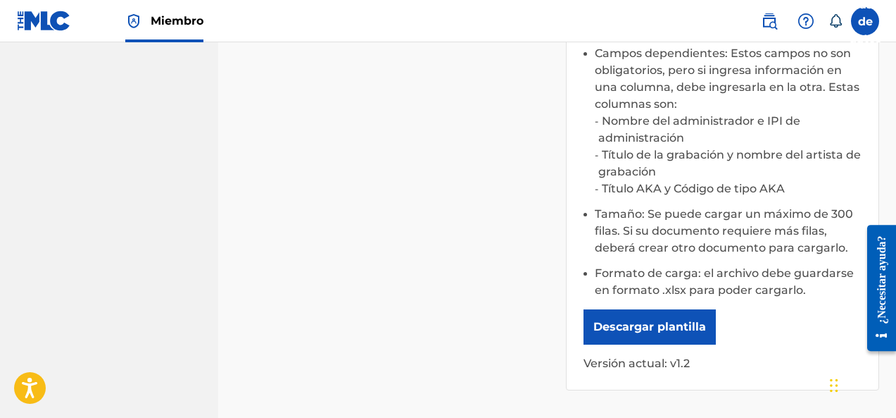
click at [653, 327] on font "Descargar plantilla" at bounding box center [650, 326] width 113 height 13
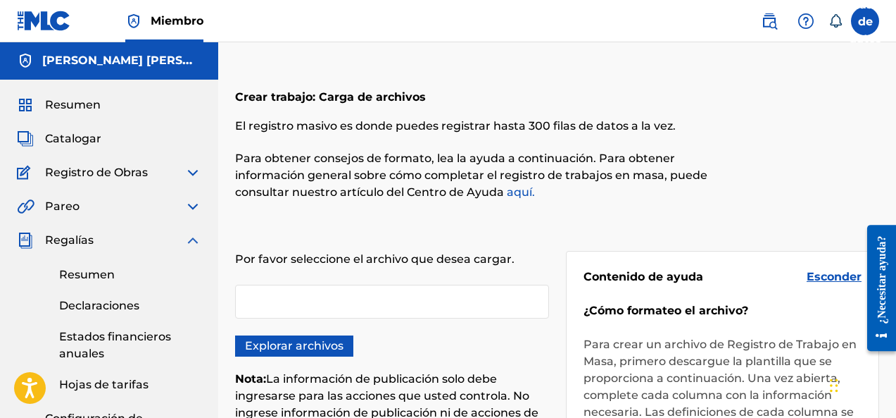
scroll to position [0, 0]
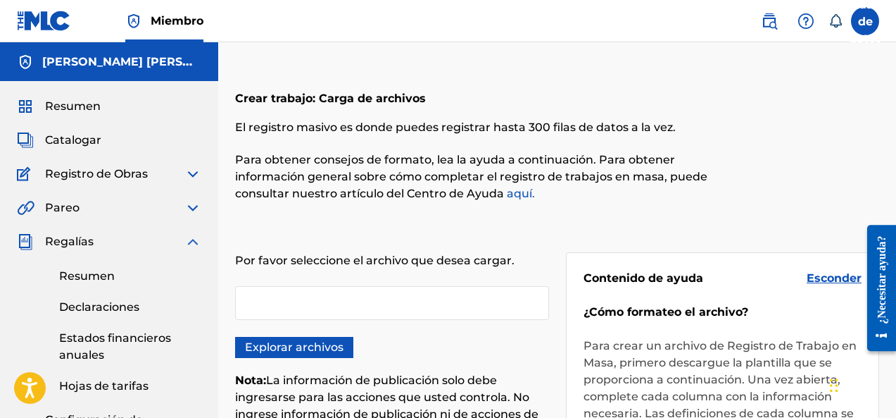
click at [77, 144] on font "Catalogar" at bounding box center [73, 139] width 56 height 13
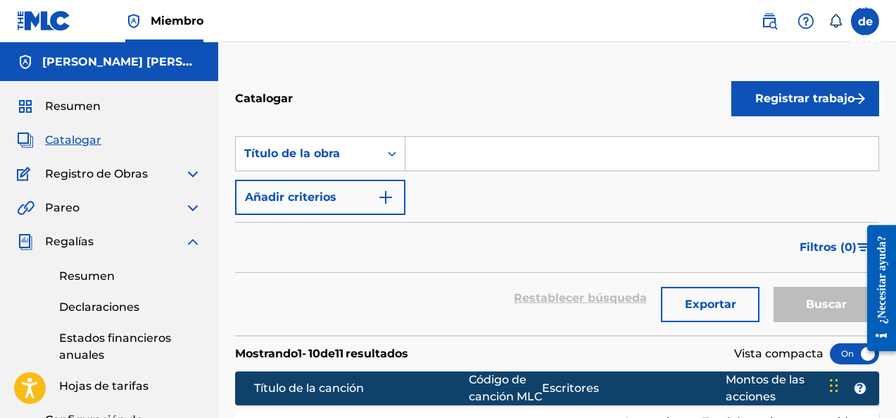
click at [112, 178] on font "Registro de Obras" at bounding box center [96, 173] width 103 height 13
click at [101, 180] on font "Registro de Obras" at bounding box center [96, 173] width 103 height 13
click at [106, 184] on div "Resumen Catalogar Registro de Obras Herramienta de reclamación Herramienta de r…" at bounding box center [109, 271] width 218 height 381
click at [173, 181] on div "Registro de Obras" at bounding box center [109, 173] width 184 height 17
click at [192, 175] on img at bounding box center [192, 173] width 17 height 17
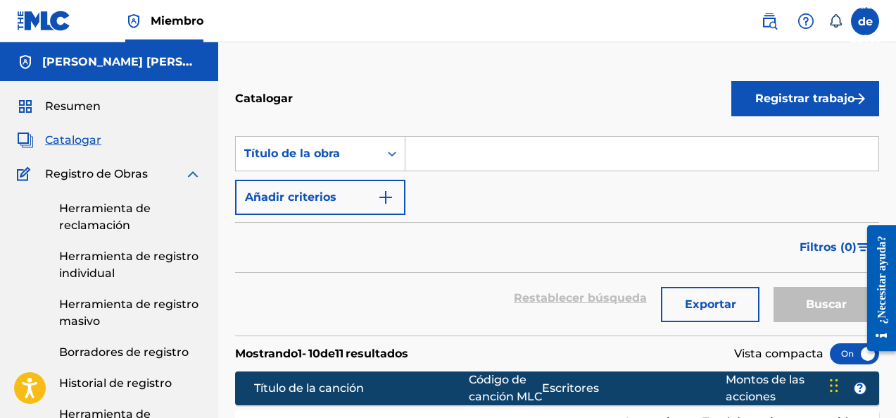
click at [123, 276] on link "Herramienta de registro individual" at bounding box center [130, 265] width 142 height 34
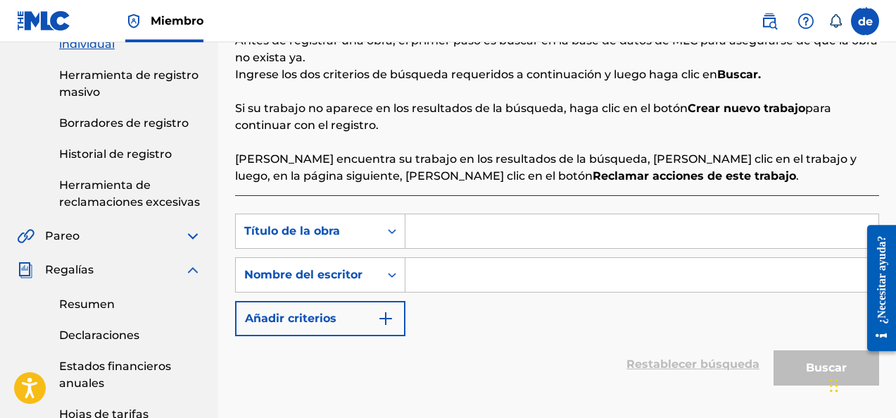
scroll to position [294, 0]
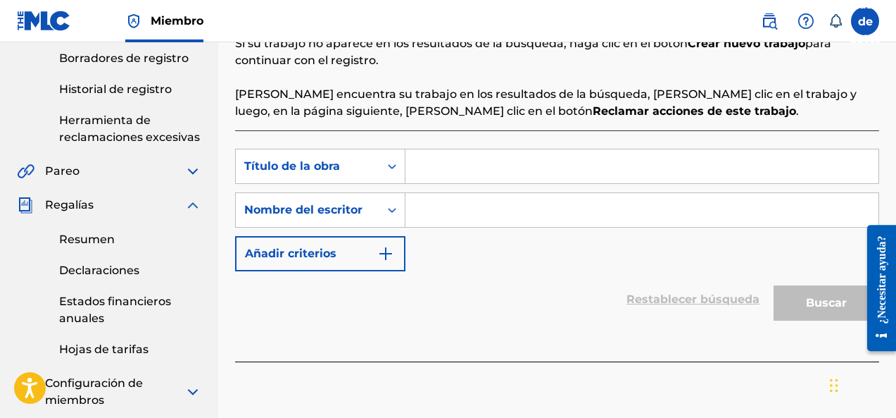
click at [469, 168] on input "Formulario de búsqueda" at bounding box center [642, 166] width 473 height 34
paste input "Amanecio"
type input "Amanecio"
click at [415, 204] on input "Formulario de búsqueda" at bounding box center [642, 210] width 473 height 34
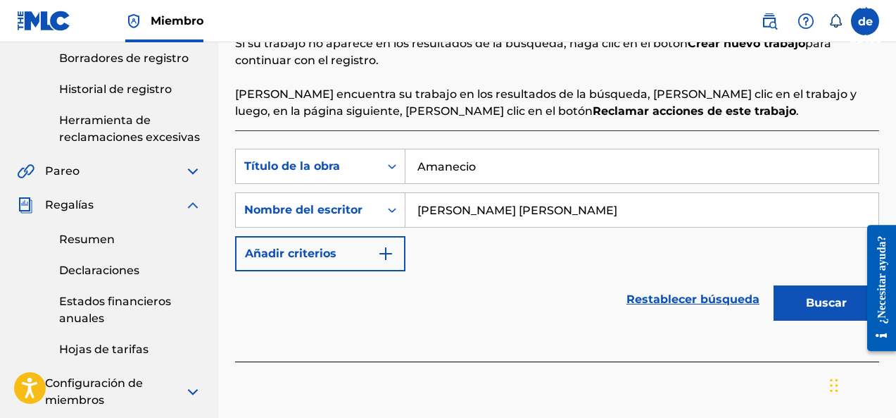
type input "[PERSON_NAME] [PERSON_NAME]"
click at [817, 305] on font "Buscar" at bounding box center [826, 302] width 41 height 13
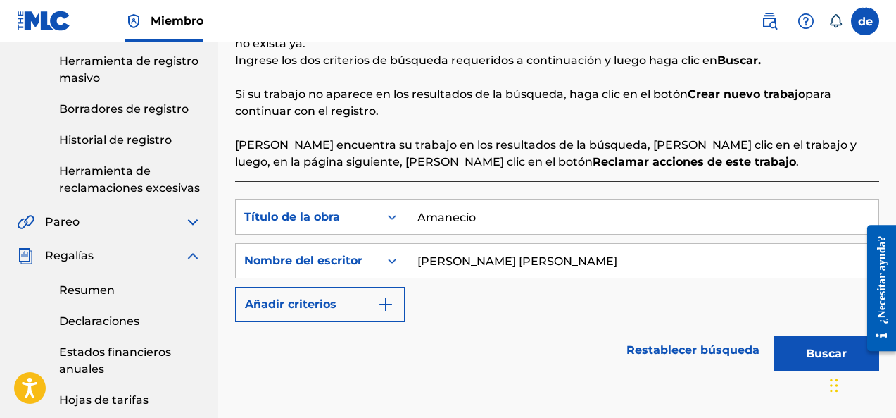
scroll to position [222, 0]
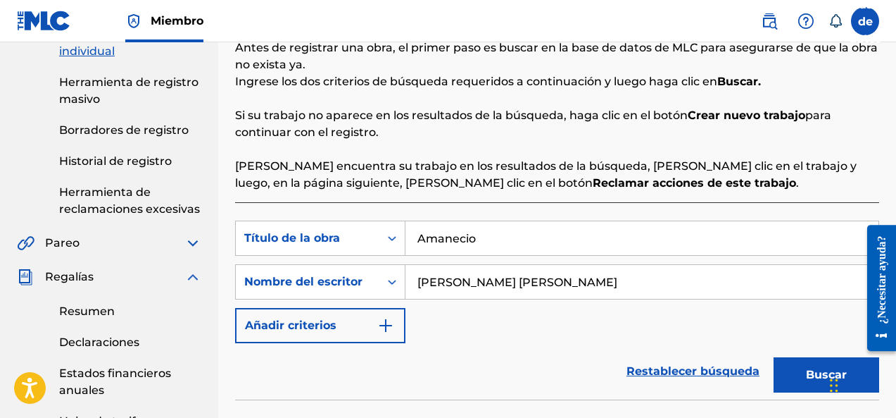
click at [123, 197] on font "Herramienta de reclamaciones excesivas" at bounding box center [129, 200] width 141 height 30
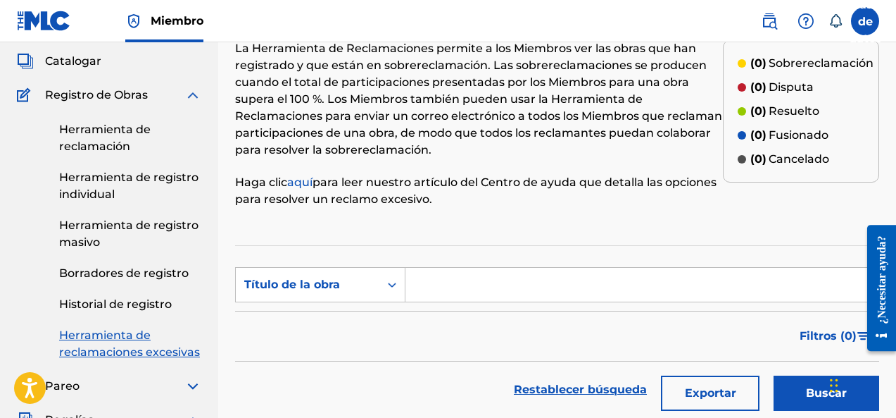
scroll to position [59, 0]
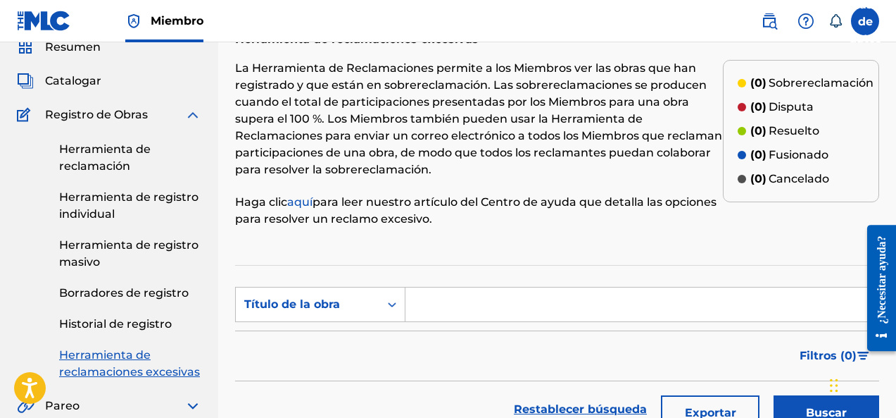
click at [114, 146] on font "Herramienta de reclamación" at bounding box center [105, 157] width 92 height 30
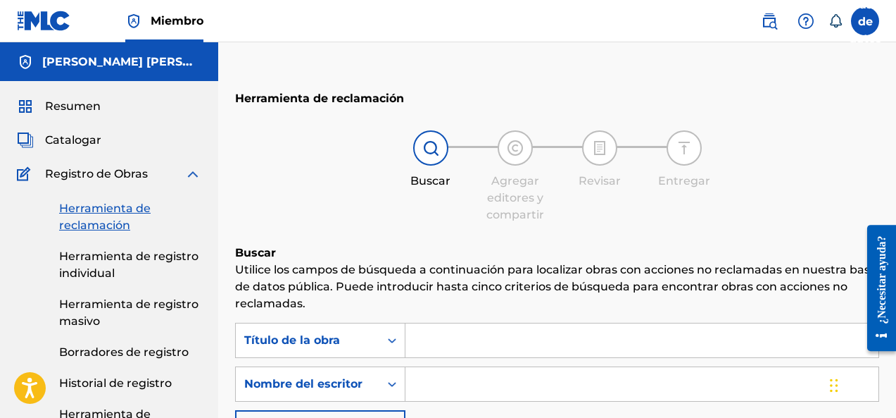
click at [71, 252] on font "Herramienta de registro individual" at bounding box center [128, 264] width 139 height 30
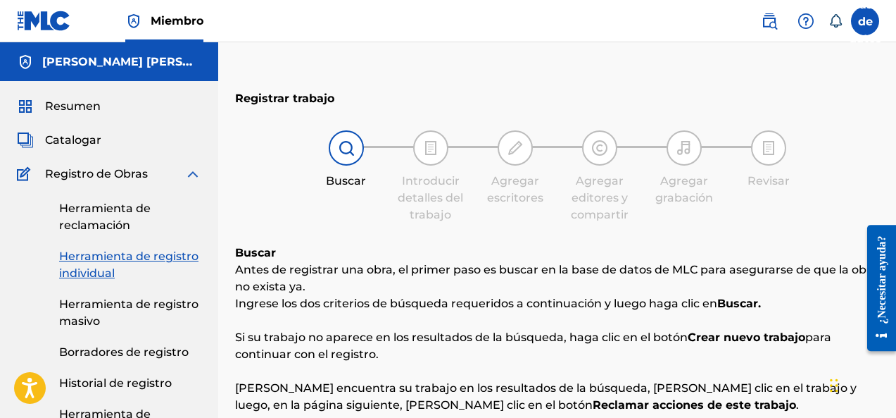
click at [137, 317] on link "Herramienta de registro masivo" at bounding box center [130, 313] width 142 height 34
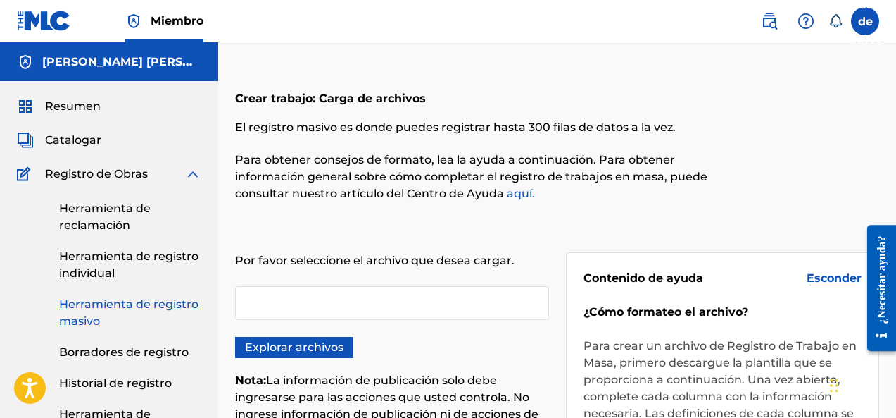
click at [125, 348] on font "Borradores de registro" at bounding box center [124, 351] width 130 height 13
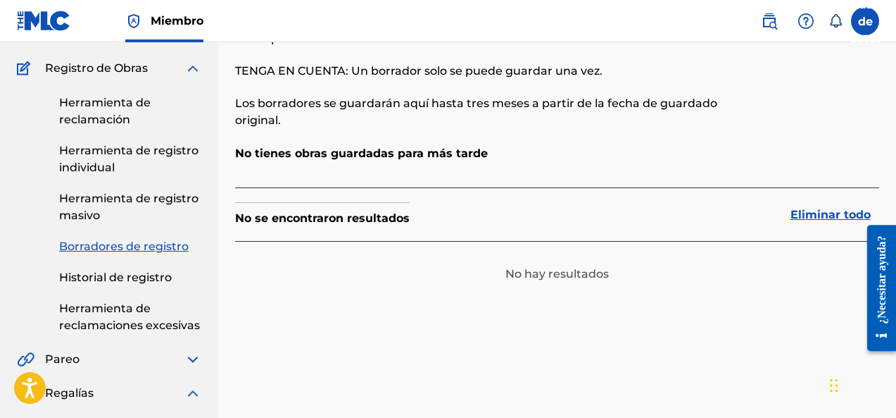
scroll to position [118, 0]
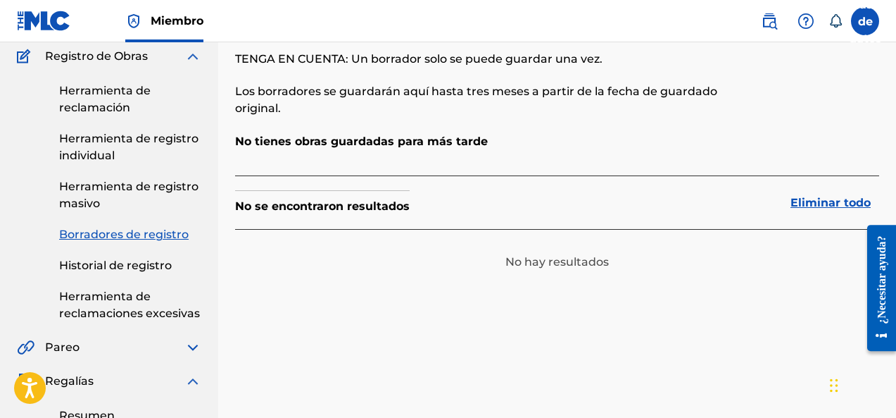
click at [107, 275] on div "Herramienta de reclamación Herramienta de registro individual Herramienta de re…" at bounding box center [109, 193] width 184 height 257
click at [107, 270] on font "Historial de registro" at bounding box center [115, 264] width 113 height 13
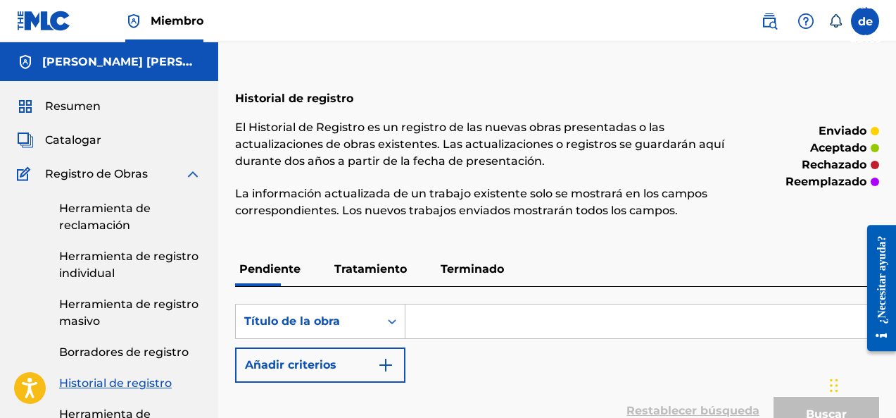
click at [75, 106] on font "Resumen" at bounding box center [73, 105] width 56 height 13
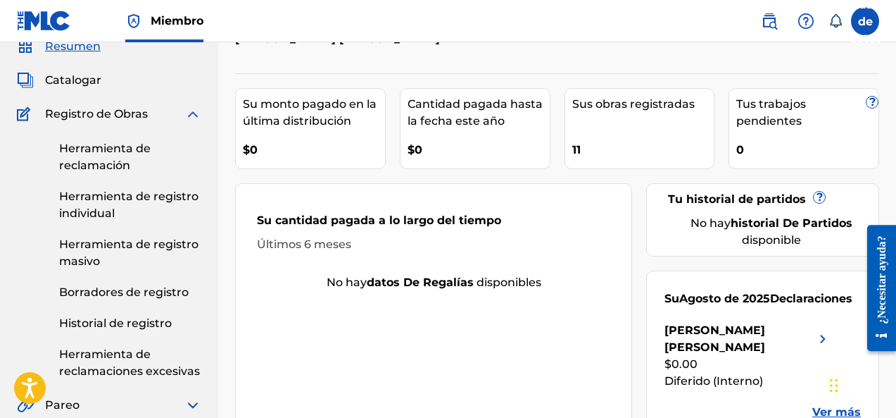
scroll to position [58, 0]
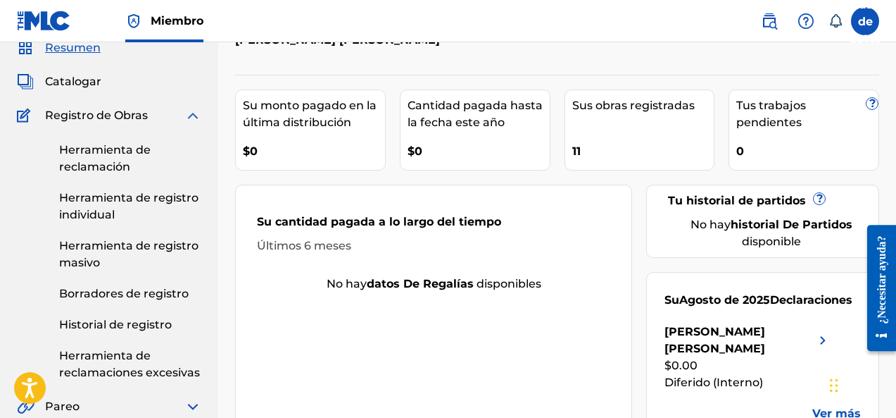
click at [108, 123] on span "Registro de Obras" at bounding box center [96, 115] width 103 height 17
click at [120, 111] on font "Registro de Obras" at bounding box center [96, 114] width 103 height 13
click at [191, 119] on img at bounding box center [192, 115] width 17 height 17
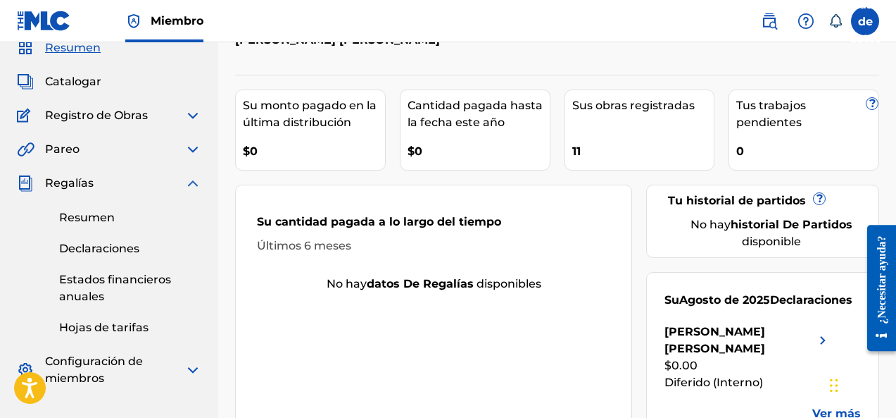
click at [148, 146] on div "Pareo" at bounding box center [109, 149] width 184 height 17
click at [192, 151] on img at bounding box center [192, 149] width 17 height 17
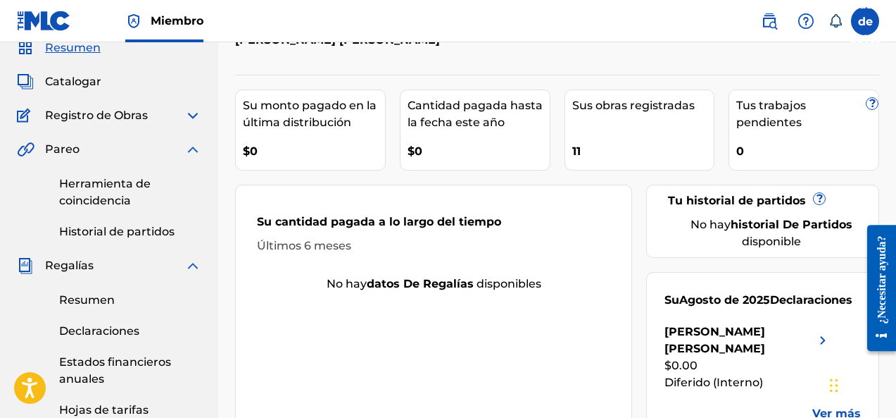
click at [111, 194] on font "Herramienta de coincidencia" at bounding box center [105, 192] width 92 height 30
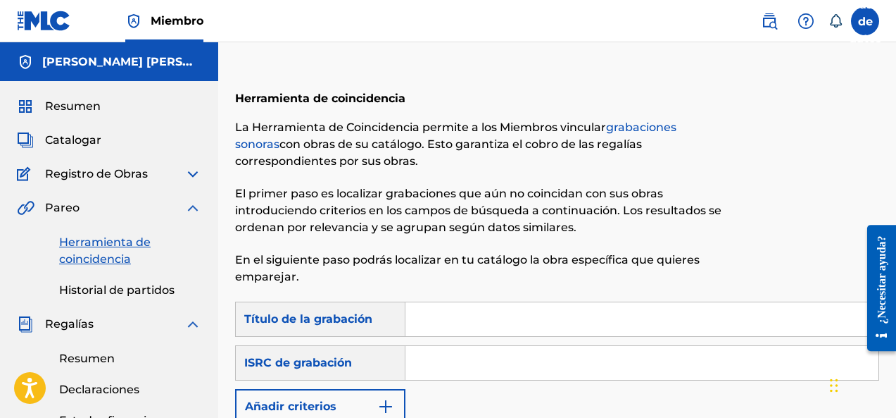
click at [424, 355] on input "Formulario de búsqueda" at bounding box center [642, 363] width 473 height 34
click at [414, 325] on input "Formulario de búsqueda" at bounding box center [642, 319] width 473 height 34
paste input "Amanecio"
type input "Amanecio"
paste input "QZTB82552030"
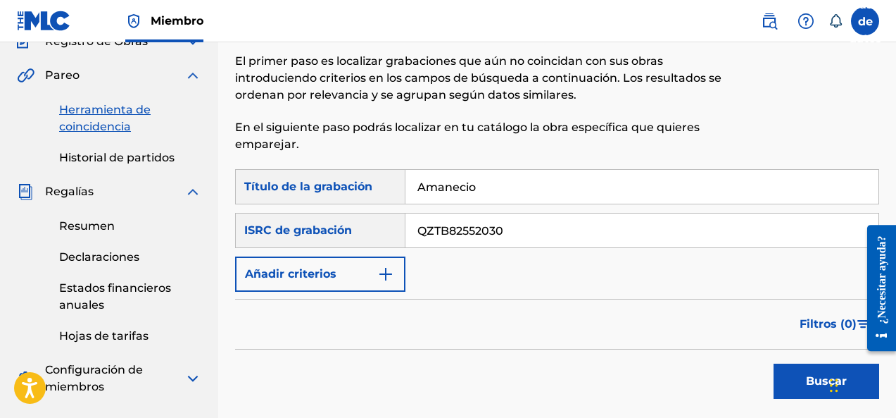
scroll to position [176, 0]
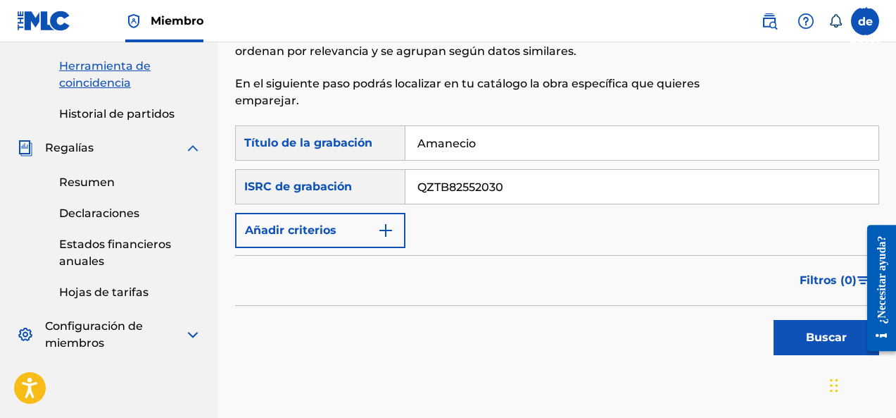
type input "QZTB82552030"
click at [801, 333] on button "Buscar" at bounding box center [827, 337] width 106 height 35
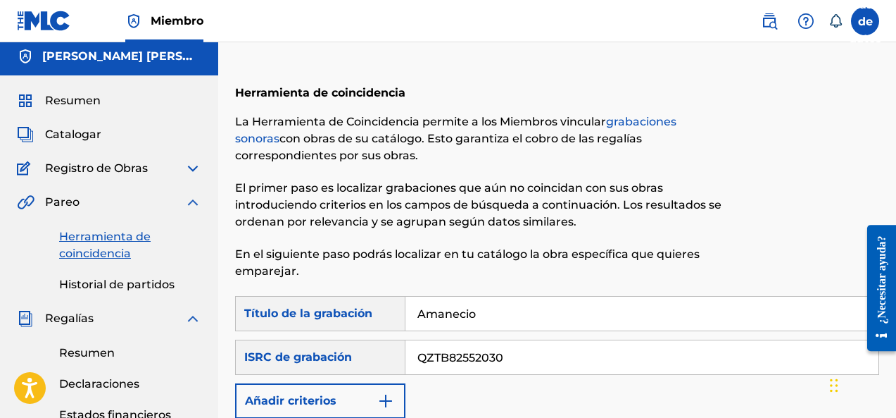
scroll to position [0, 0]
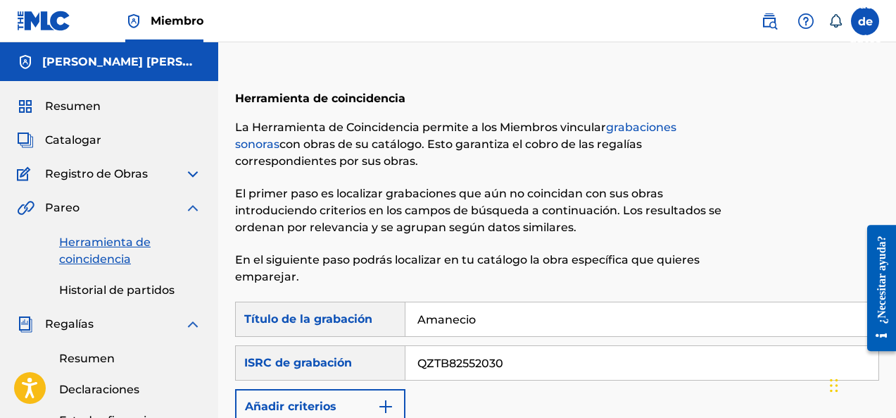
click at [118, 287] on font "Historial de partidos" at bounding box center [116, 289] width 115 height 13
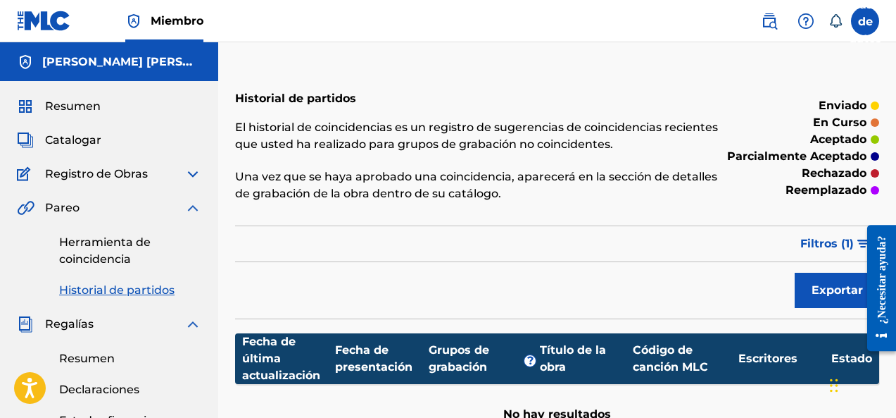
click at [82, 148] on span "Catalogar" at bounding box center [73, 140] width 56 height 17
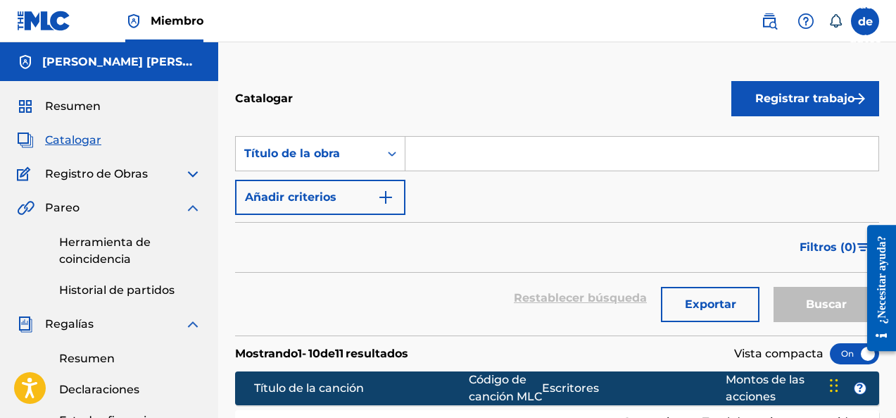
click at [762, 106] on font "Registrar trabajo" at bounding box center [804, 98] width 99 height 17
click at [779, 151] on link "Individual" at bounding box center [806, 144] width 148 height 34
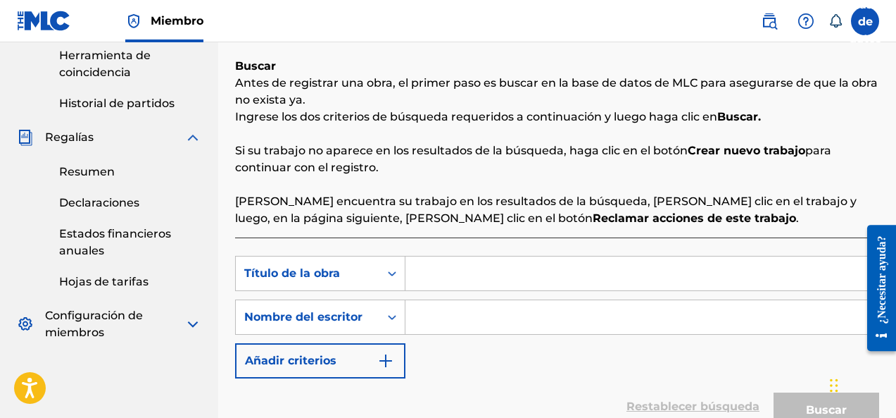
scroll to position [234, 0]
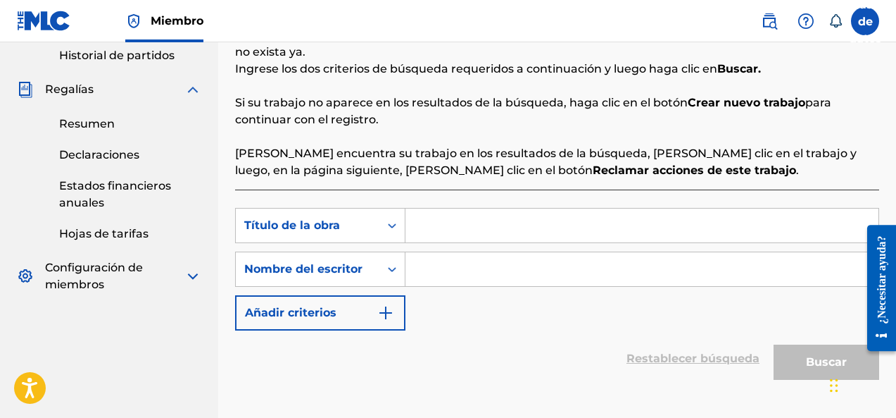
click at [417, 220] on input "Formulario de búsqueda" at bounding box center [642, 225] width 473 height 34
click at [447, 269] on input "Formulario de búsqueda" at bounding box center [642, 269] width 473 height 34
click at [363, 313] on button "Añadir criterios" at bounding box center [320, 312] width 170 height 35
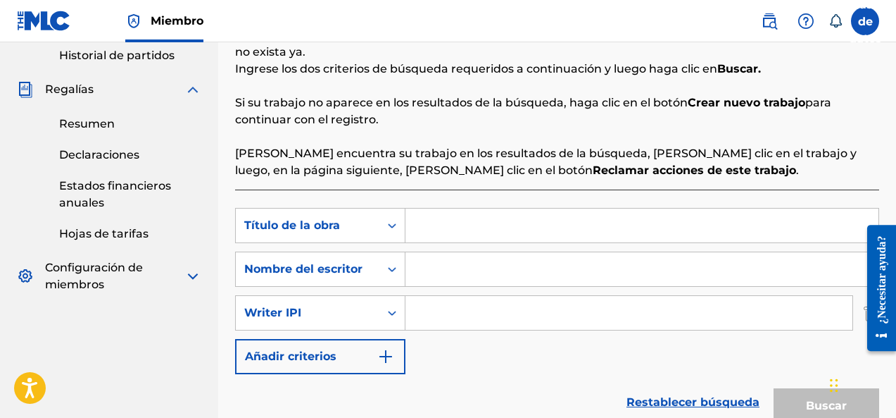
click at [352, 318] on div "Writer IPI" at bounding box center [307, 312] width 127 height 17
click at [365, 313] on div "Escritor IPI" at bounding box center [307, 312] width 127 height 17
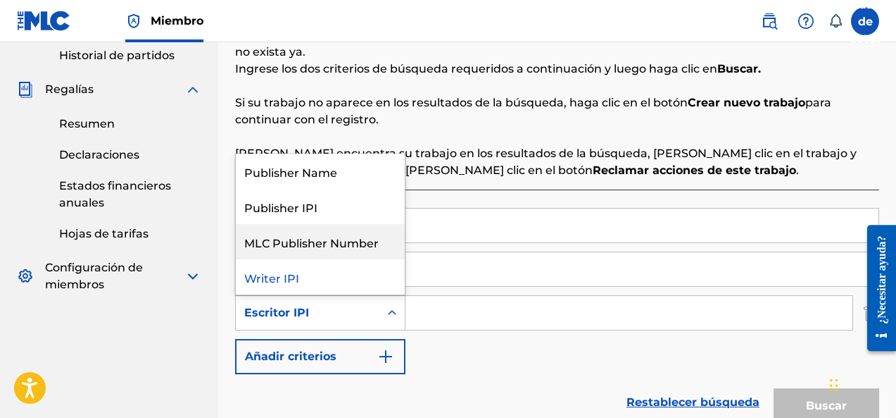
click at [483, 344] on div "Buscar con criterios 35227975-1f68-4177-80f9-f9af7b89f20a Título de la obra Bús…" at bounding box center [557, 291] width 644 height 166
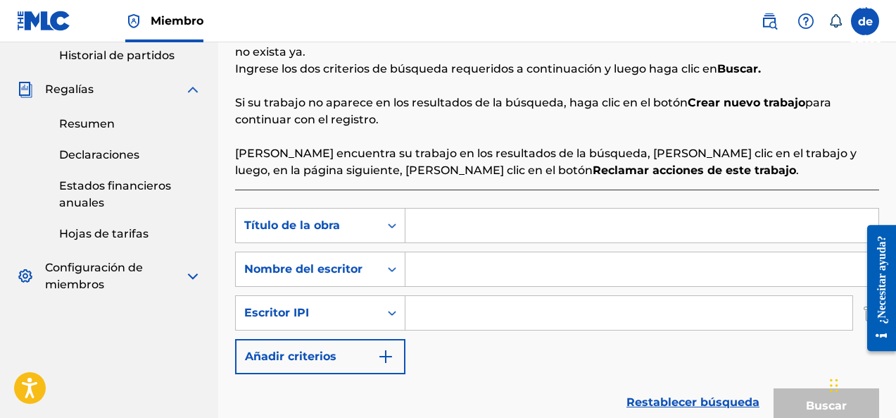
click at [487, 347] on div "Buscar con criterios 35227975-1f68-4177-80f9-f9af7b89f20a Título de la obra Bús…" at bounding box center [557, 291] width 644 height 166
click at [429, 268] on input "Formulario de búsqueda" at bounding box center [642, 269] width 473 height 34
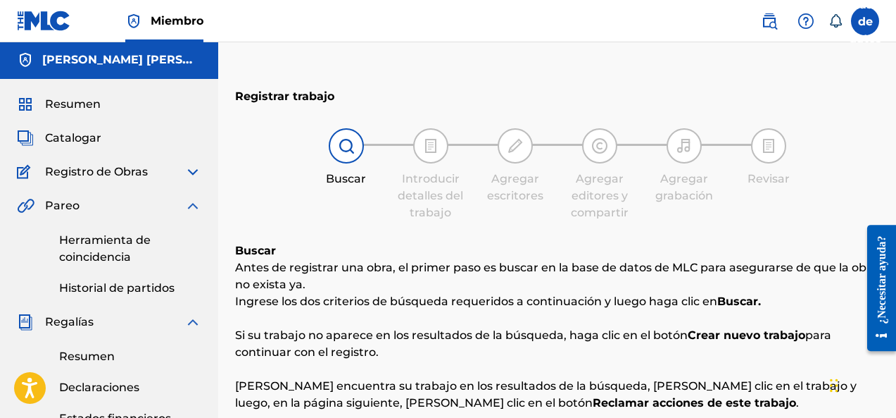
scroll to position [0, 0]
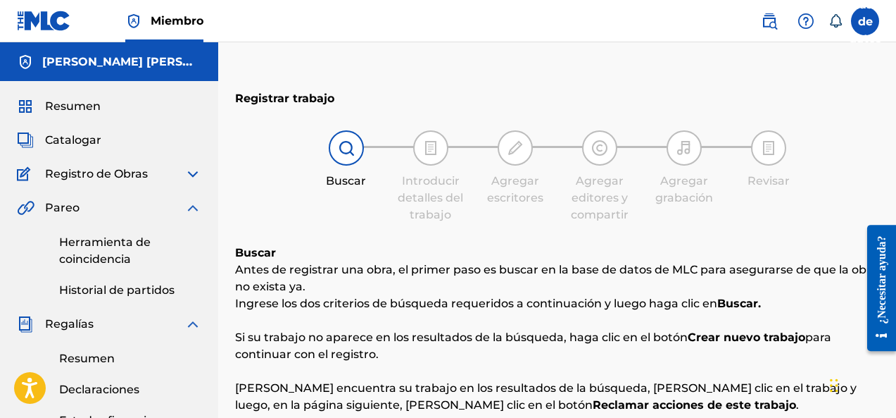
click at [446, 168] on div "Introducir detalles del trabajo" at bounding box center [431, 176] width 70 height 93
click at [525, 168] on div "Agregar escritores" at bounding box center [515, 168] width 70 height 76
click at [77, 176] on font "Registro de Obras" at bounding box center [96, 173] width 103 height 13
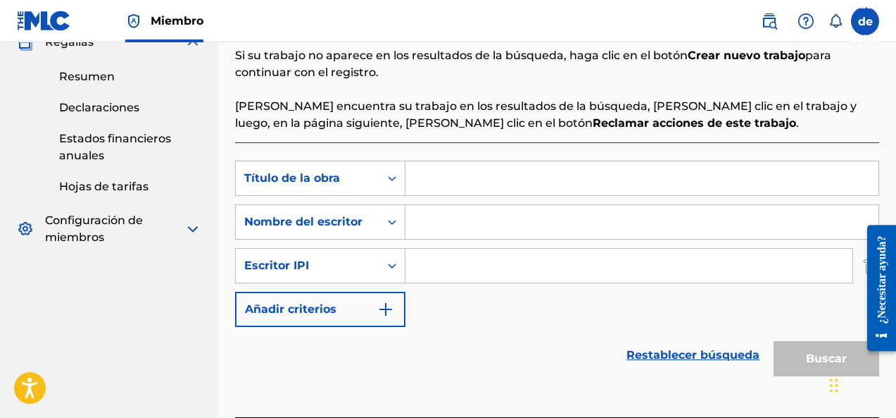
scroll to position [363, 0]
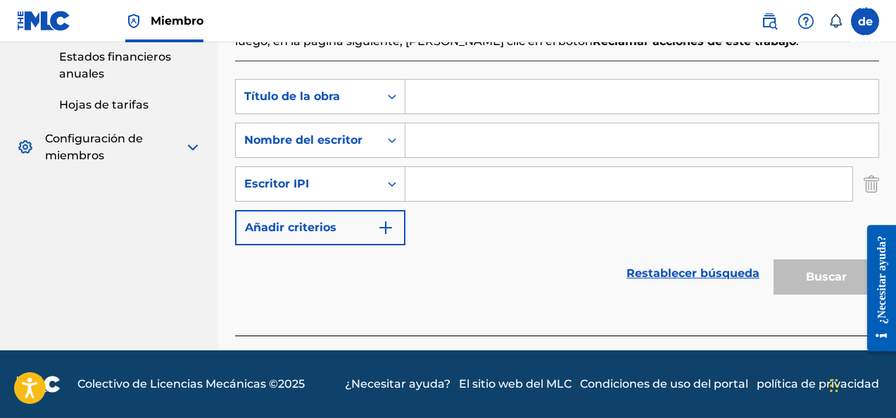
click at [663, 271] on font "Restablecer búsqueda" at bounding box center [693, 272] width 133 height 13
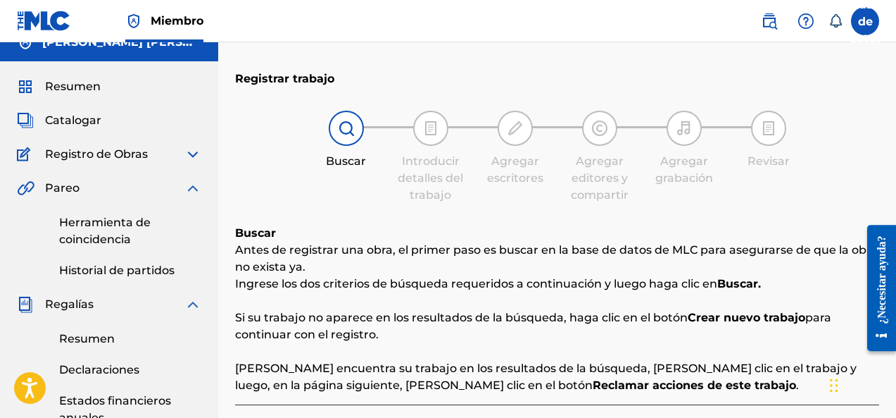
scroll to position [0, 0]
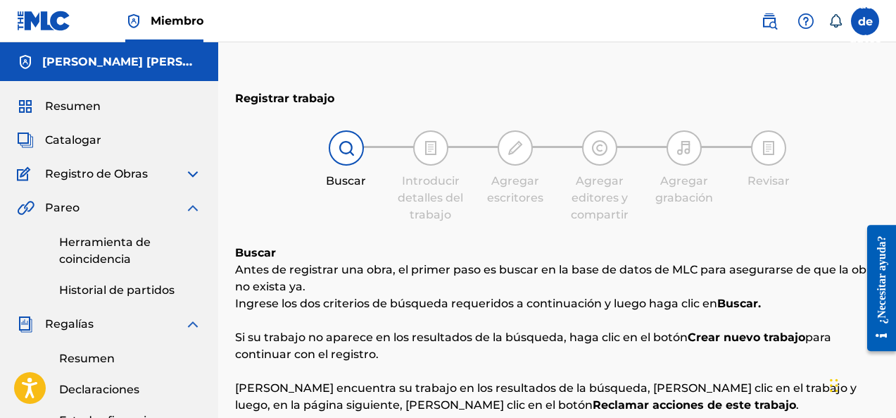
click at [441, 157] on div at bounding box center [430, 147] width 35 height 35
click at [496, 162] on div "Agregar escritores" at bounding box center [515, 168] width 70 height 76
click at [73, 108] on font "Resumen" at bounding box center [73, 105] width 56 height 13
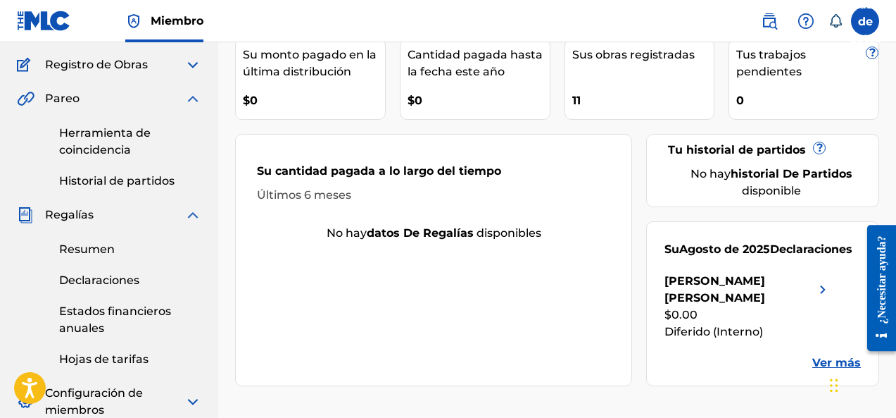
scroll to position [118, 0]
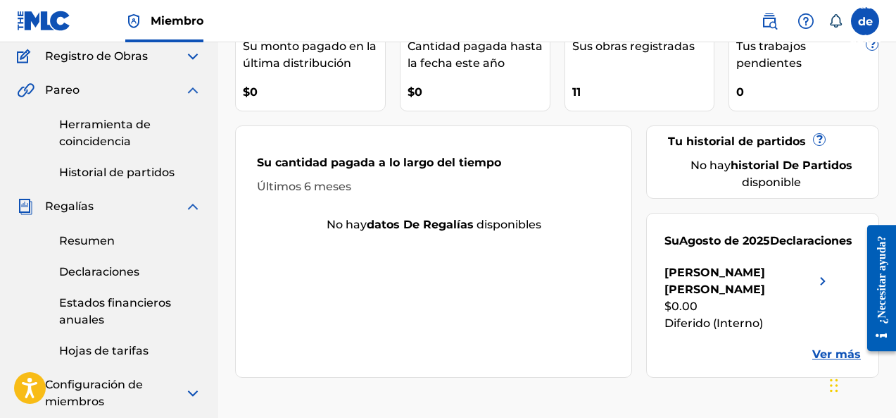
click at [121, 133] on link "Herramienta de coincidencia" at bounding box center [130, 133] width 142 height 34
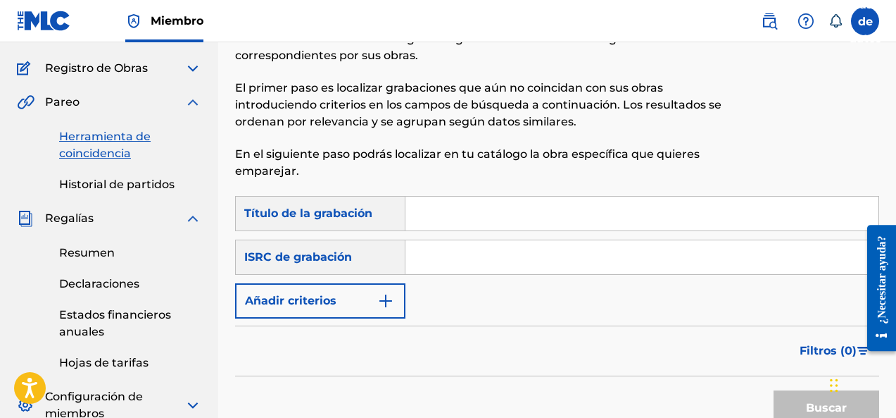
scroll to position [118, 0]
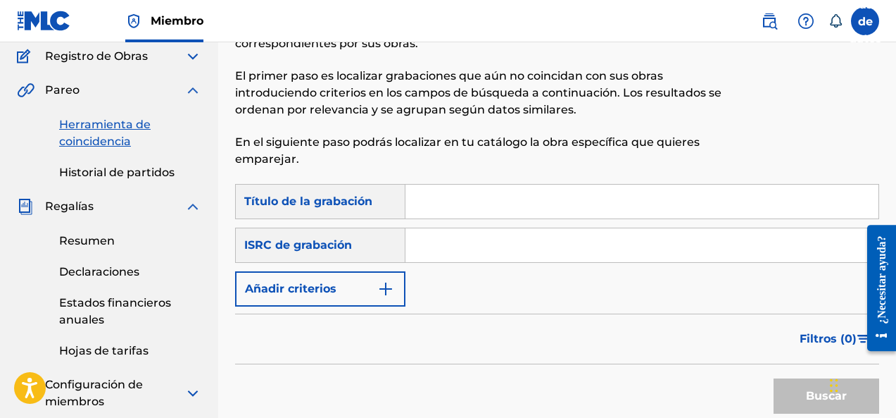
paste input "QZTB82552030"
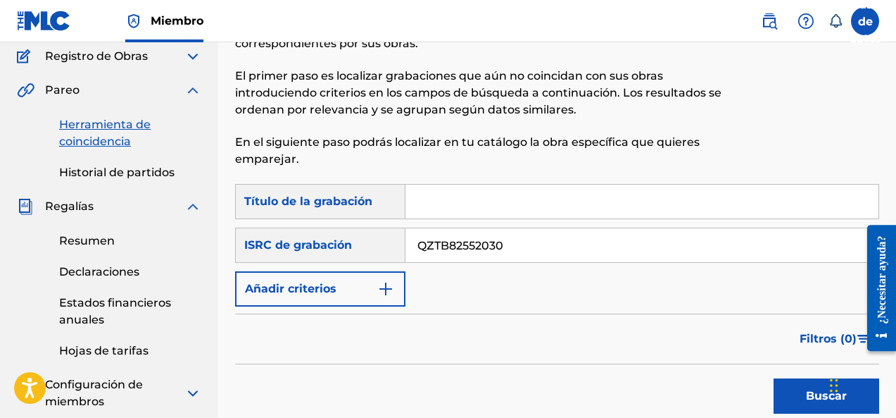
type input "QZTB82552030"
click at [812, 390] on font "Buscar" at bounding box center [826, 395] width 41 height 13
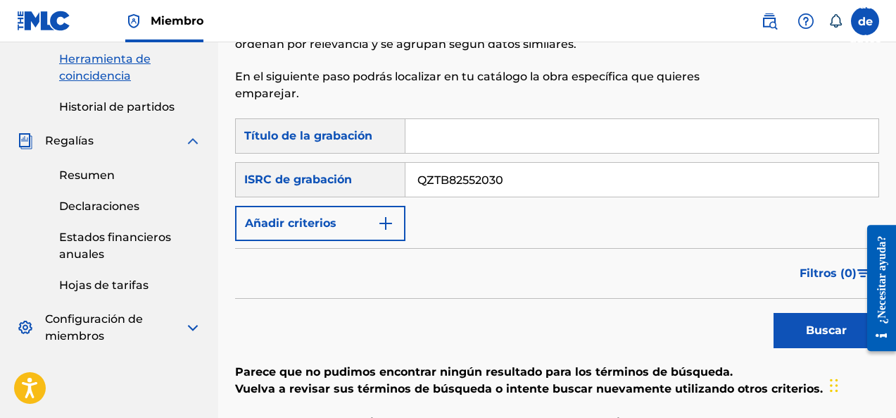
scroll to position [176, 0]
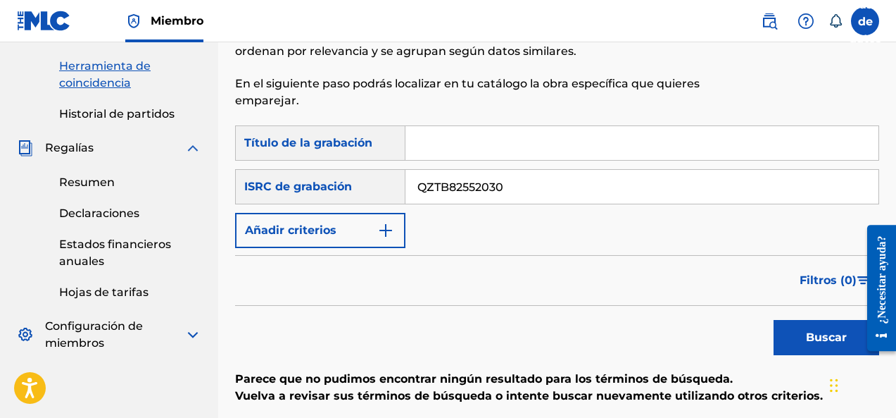
click at [99, 178] on font "Resumen" at bounding box center [87, 181] width 56 height 13
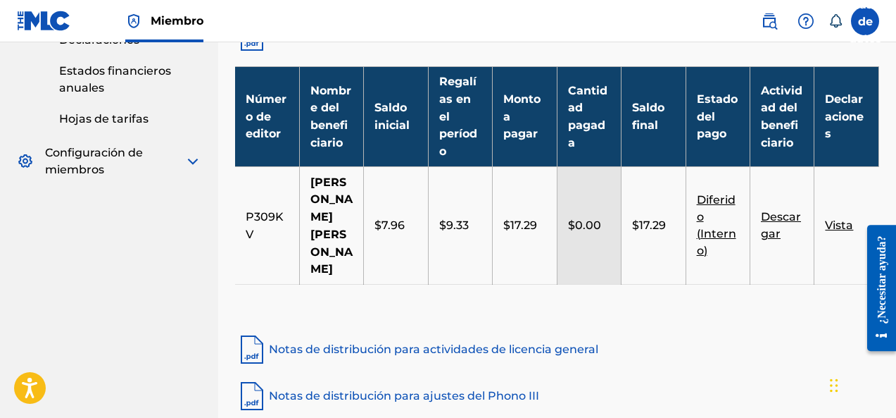
scroll to position [352, 0]
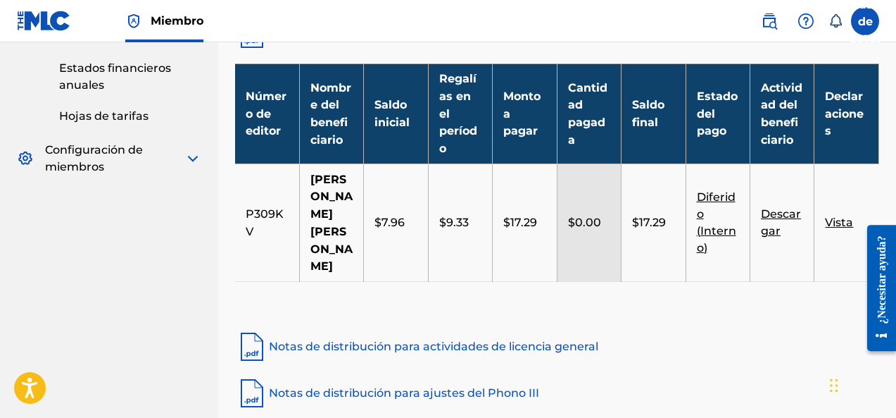
click at [535, 229] on font "$17.29" at bounding box center [520, 221] width 34 height 13
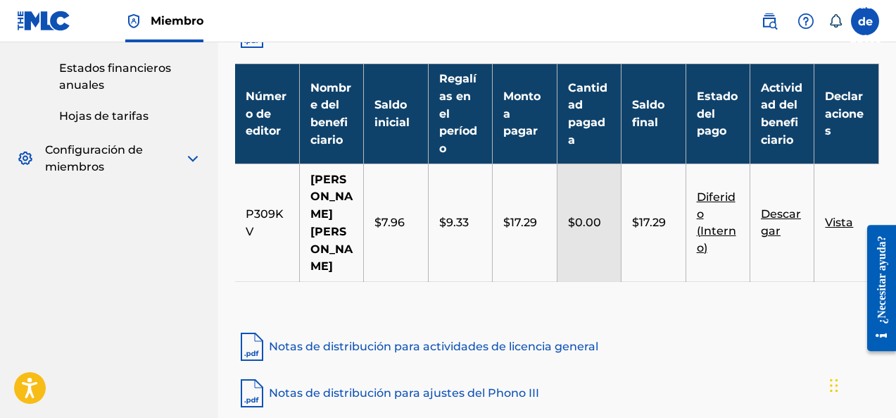
click at [831, 229] on font "Vista" at bounding box center [839, 221] width 28 height 13
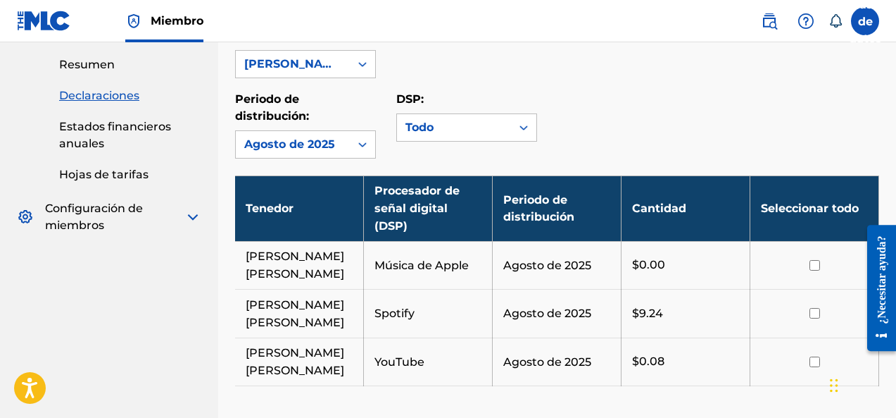
scroll to position [234, 0]
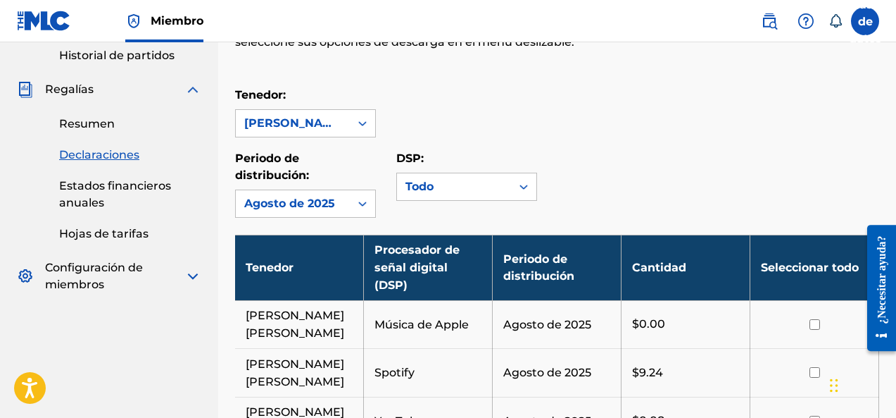
click at [83, 134] on div "Resumen Declaraciones Estados financieros anuales Hojas de tarifas" at bounding box center [109, 170] width 184 height 144
click at [112, 185] on font "Estados financieros anuales" at bounding box center [115, 194] width 112 height 30
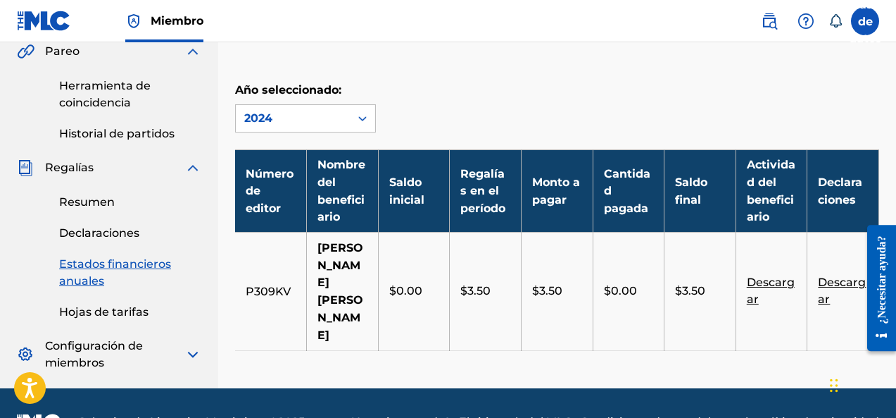
scroll to position [176, 0]
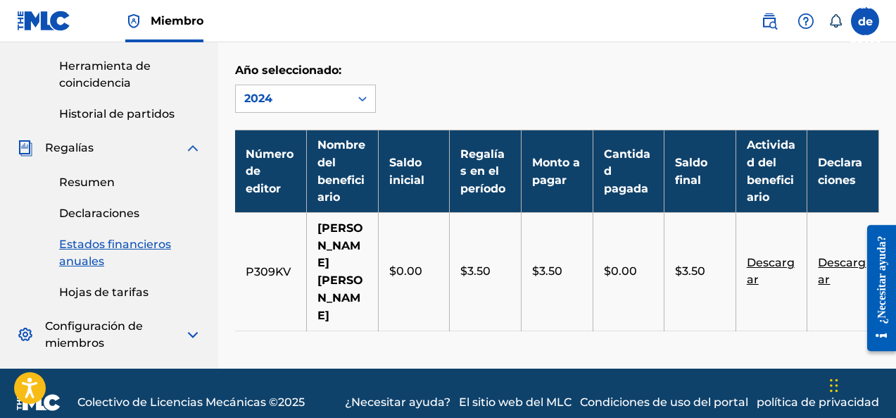
click at [318, 96] on div "2024" at bounding box center [292, 98] width 97 height 17
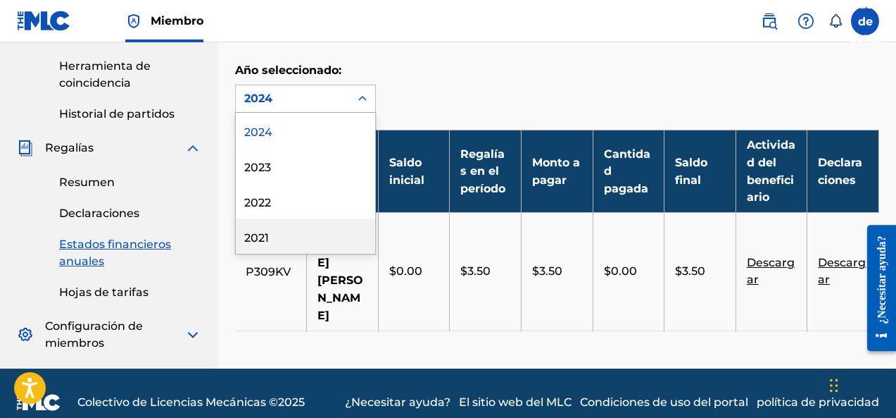
click at [311, 240] on div "2021" at bounding box center [305, 235] width 139 height 35
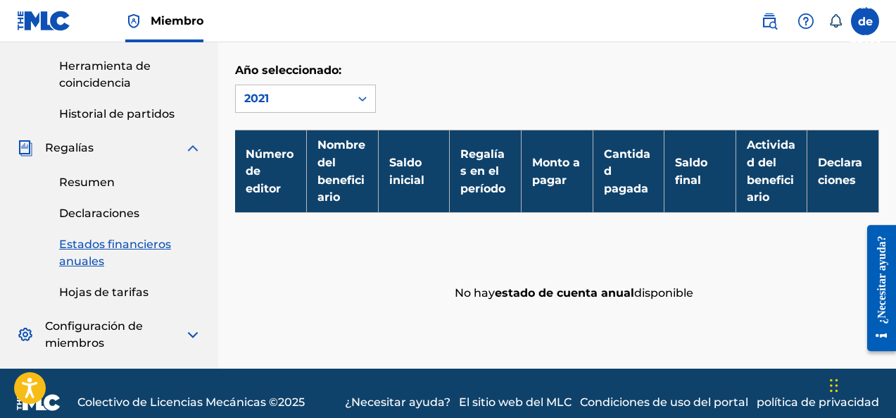
click at [291, 106] on div "2021" at bounding box center [292, 98] width 97 height 17
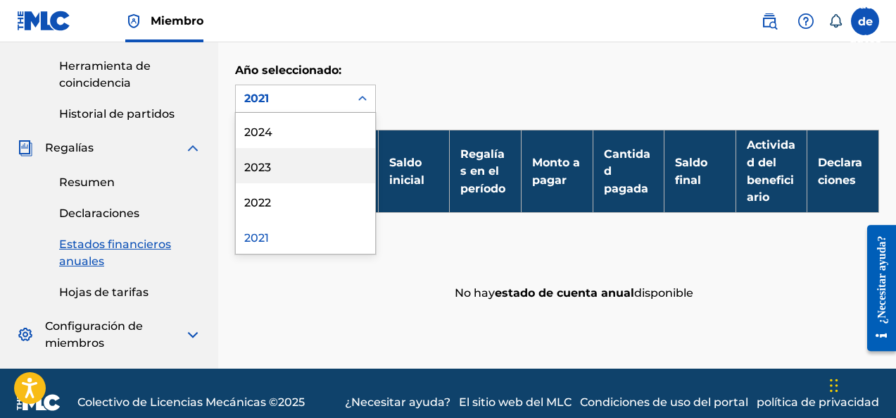
click at [285, 153] on div "2023" at bounding box center [305, 165] width 139 height 35
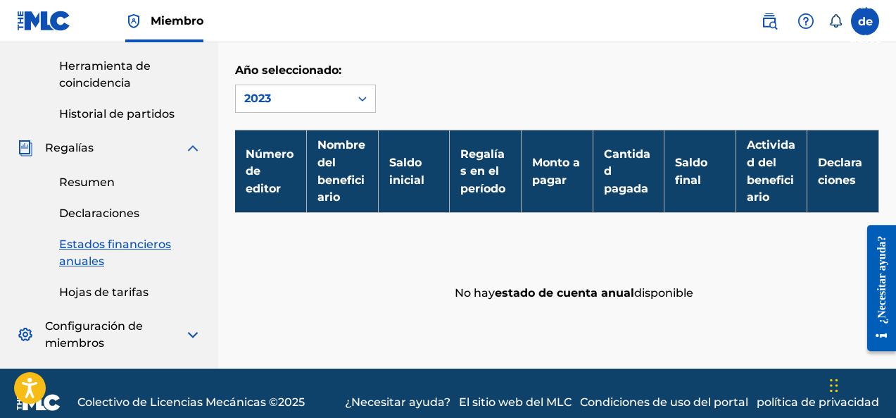
click at [76, 266] on font "Estados financieros anuales" at bounding box center [115, 252] width 112 height 30
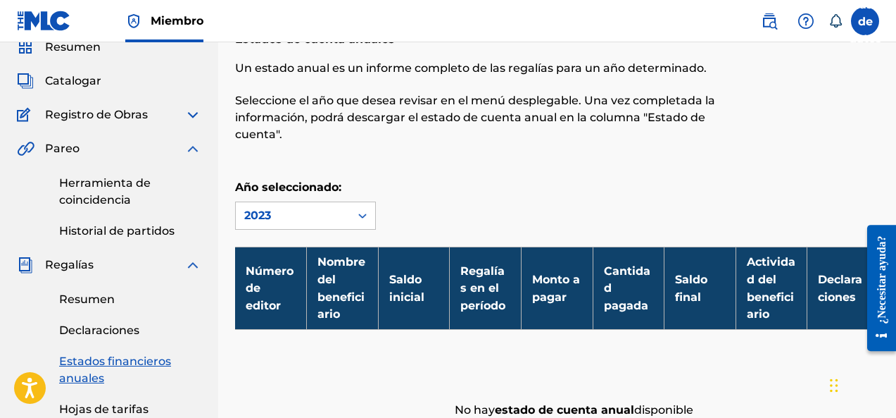
scroll to position [118, 0]
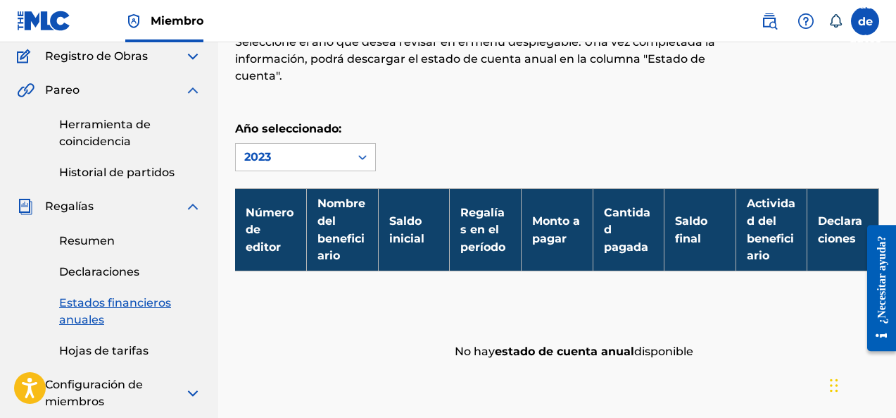
click at [109, 353] on font "Hojas de tarifas" at bounding box center [103, 350] width 89 height 13
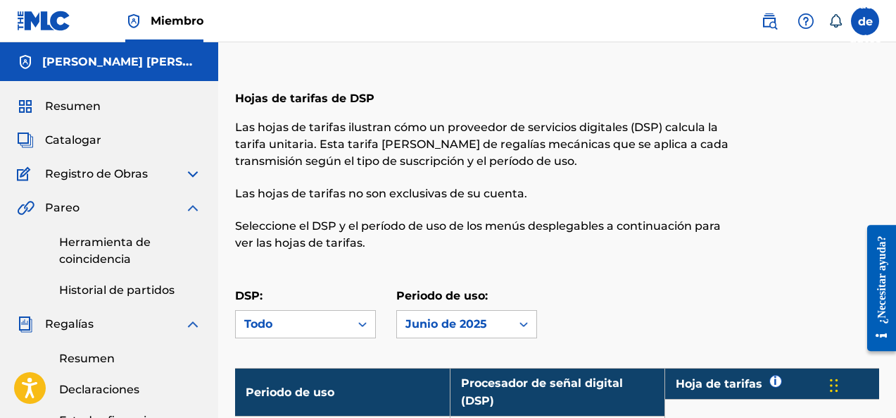
click at [80, 142] on font "Catalogar" at bounding box center [73, 139] width 56 height 13
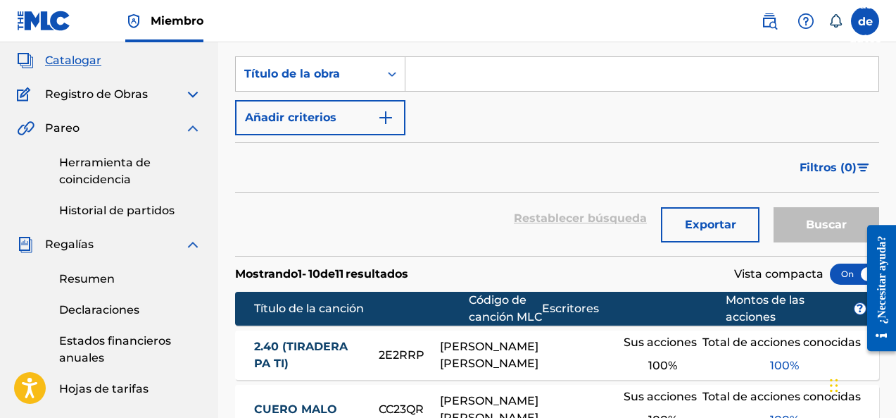
scroll to position [58, 0]
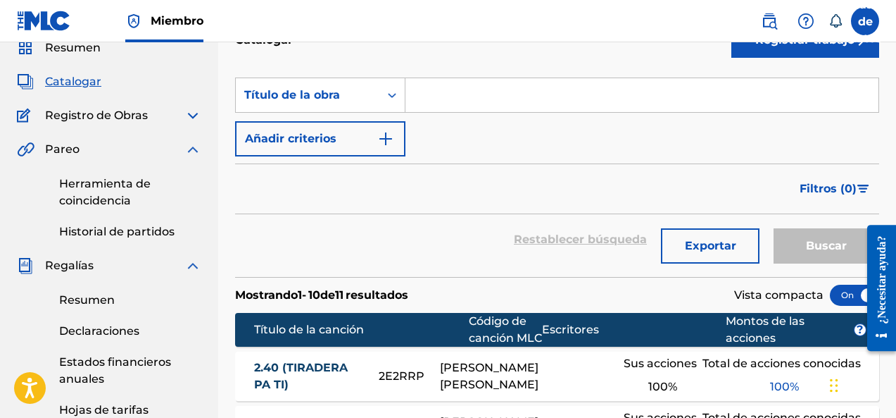
click at [444, 96] on input "Formulario de búsqueda" at bounding box center [642, 95] width 473 height 34
paste input "Amanecio"
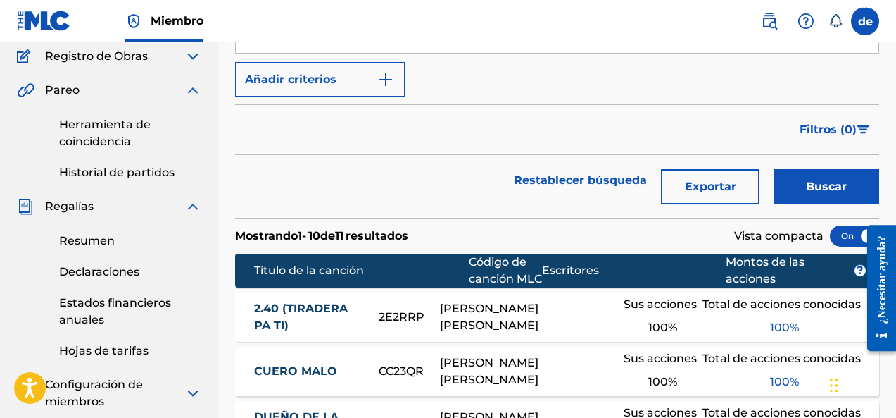
scroll to position [176, 0]
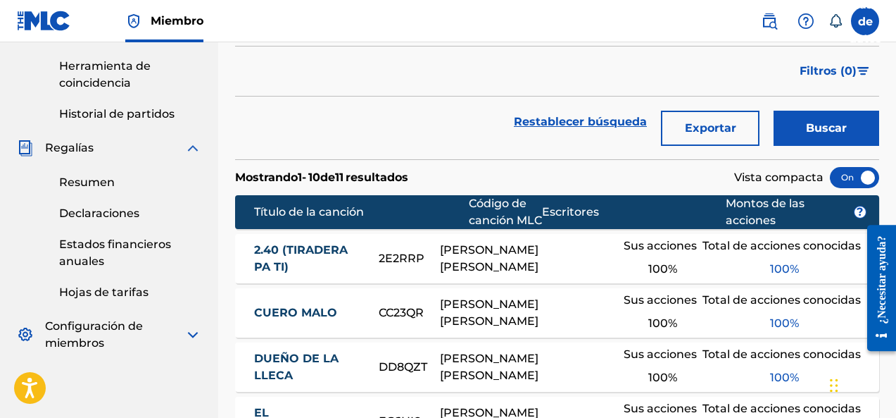
click at [803, 132] on button "Buscar" at bounding box center [827, 128] width 106 height 35
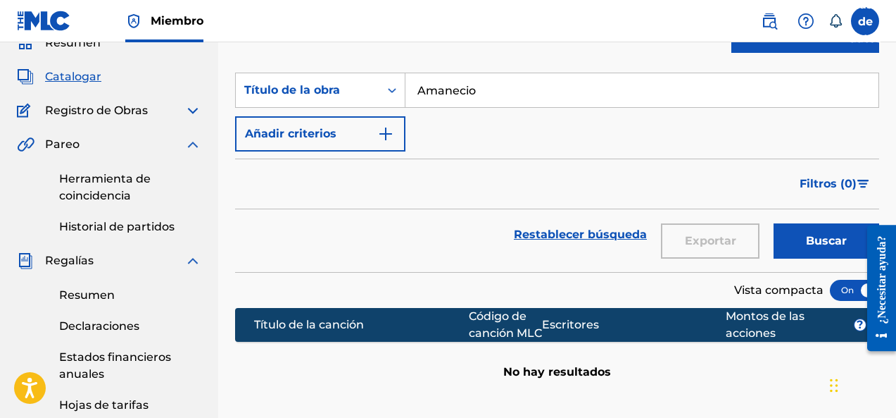
scroll to position [58, 0]
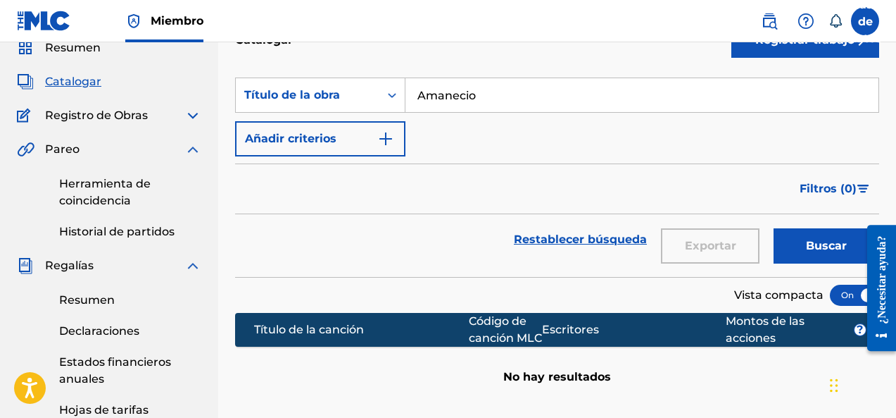
drag, startPoint x: 474, startPoint y: 98, endPoint x: 411, endPoint y: 95, distance: 62.7
click at [411, 95] on input "Amanecio" at bounding box center [642, 95] width 473 height 34
paste input "Por La Noche Me Llama"
type input "Por La Noche Me Llama"
click at [823, 245] on font "Buscar" at bounding box center [826, 245] width 41 height 13
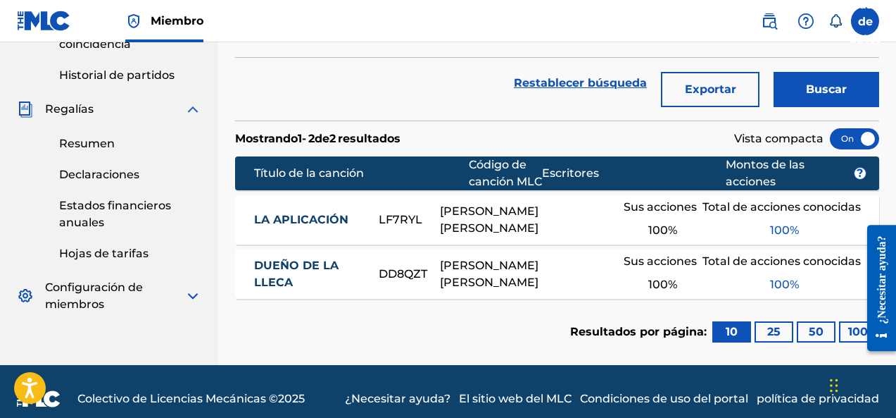
scroll to position [234, 0]
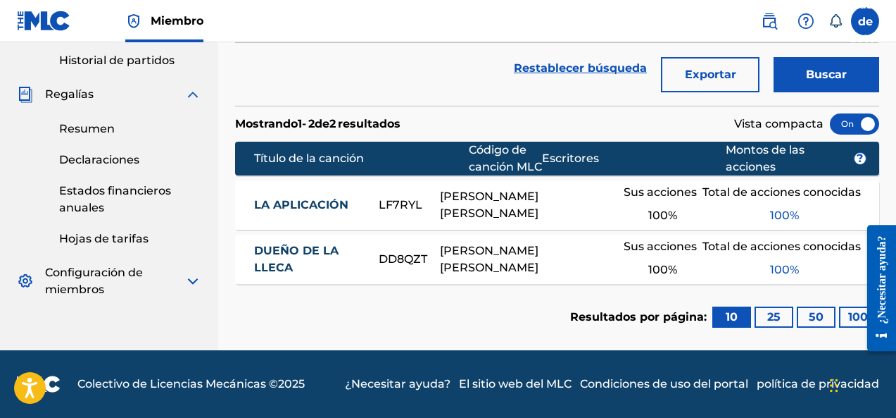
click at [860, 120] on div at bounding box center [854, 123] width 49 height 21
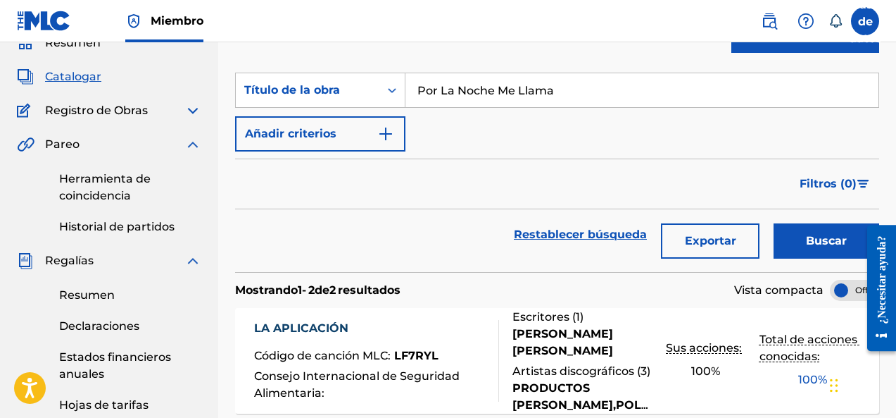
scroll to position [42, 0]
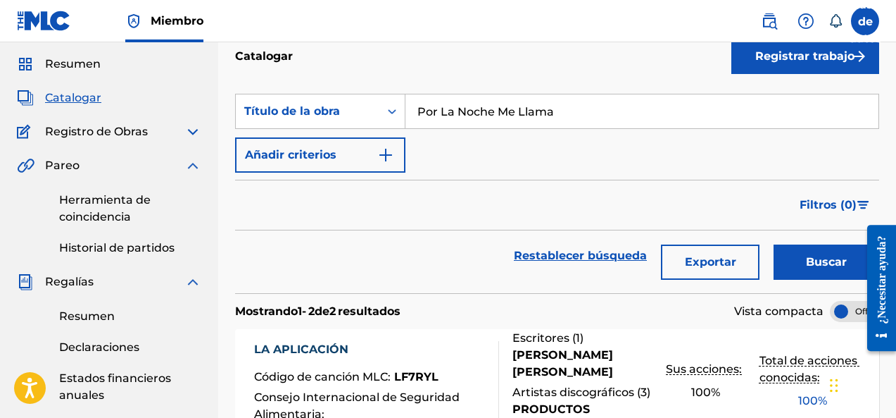
click at [820, 64] on font "Registrar trabajo" at bounding box center [804, 56] width 99 height 17
click at [810, 115] on link "Individual" at bounding box center [806, 102] width 148 height 34
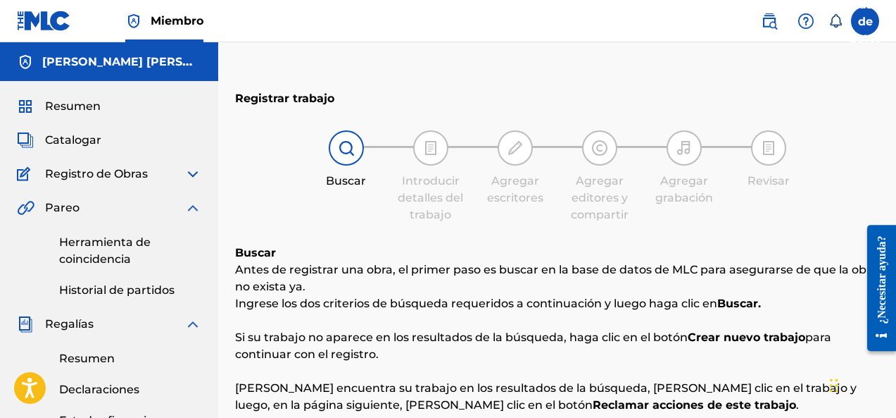
click at [353, 163] on div at bounding box center [346, 147] width 35 height 35
click at [427, 152] on img at bounding box center [430, 147] width 17 height 17
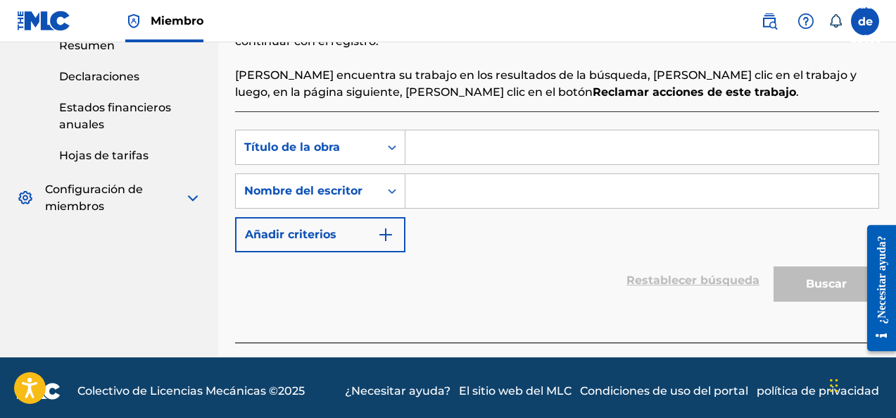
scroll to position [320, 0]
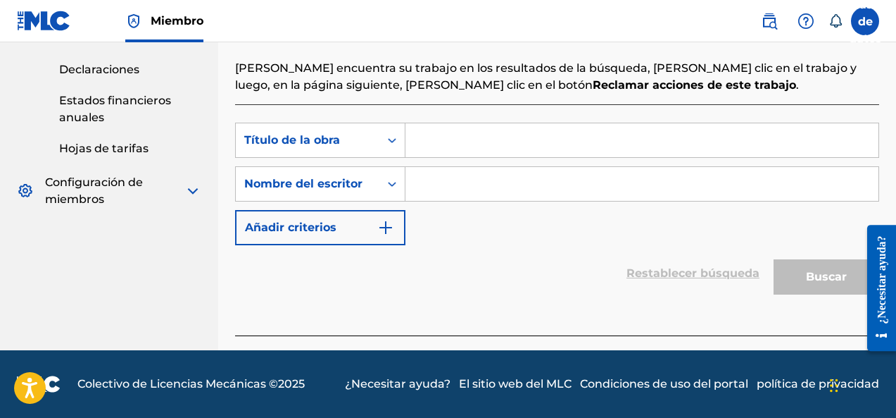
paste input "Por La Noche Me Llama"
type input "Por La Noche Me Llama"
click at [488, 196] on input "Formulario de búsqueda" at bounding box center [642, 184] width 473 height 34
click at [489, 191] on input "Formulario de búsqueda" at bounding box center [642, 184] width 473 height 34
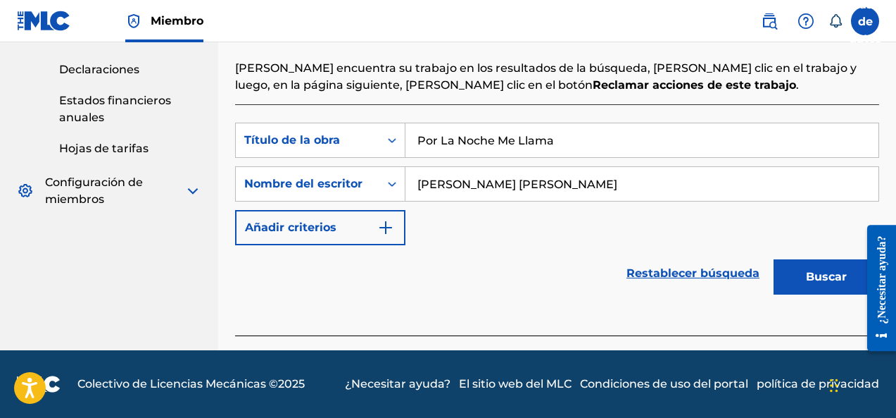
type input "[PERSON_NAME] [PERSON_NAME]"
click at [815, 276] on font "Buscar" at bounding box center [826, 276] width 41 height 13
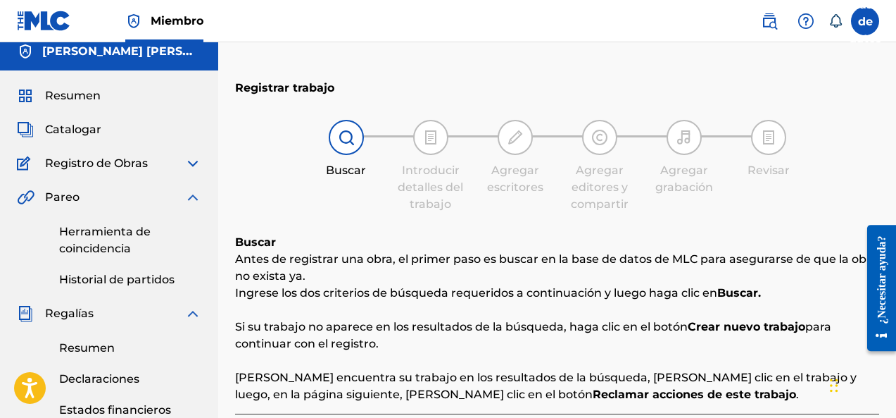
scroll to position [0, 0]
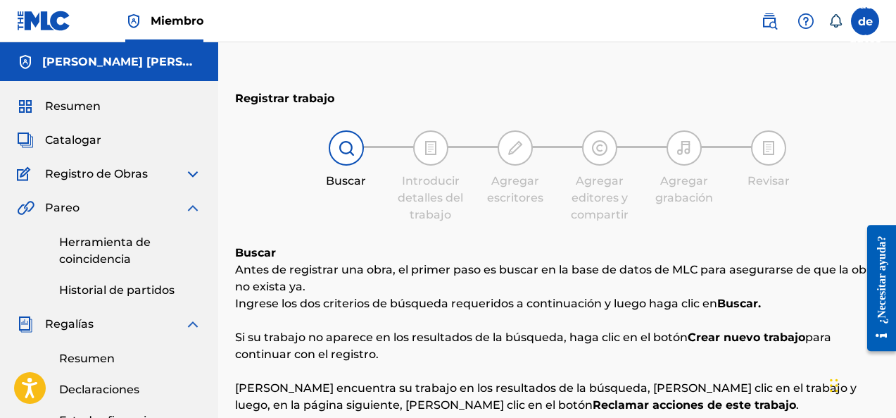
click at [115, 120] on div "Resumen Catalogar Registro de Obras Herramienta de reclamación Herramienta de r…" at bounding box center [109, 312] width 218 height 463
click at [73, 110] on font "Resumen" at bounding box center [73, 105] width 56 height 13
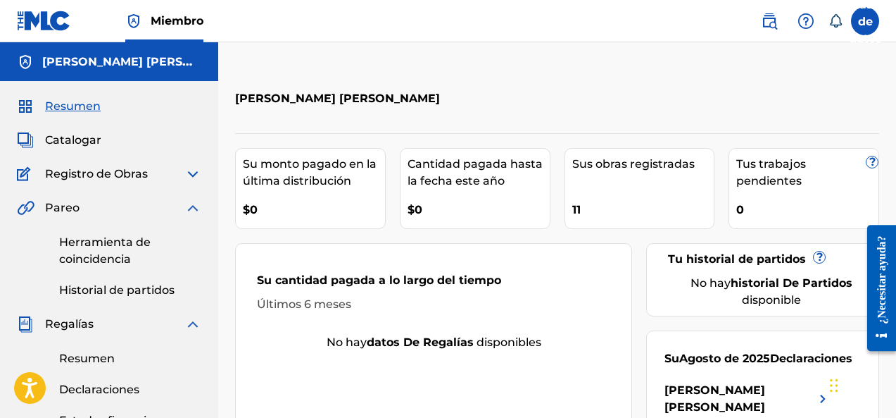
click at [61, 145] on font "Catalogar" at bounding box center [73, 139] width 56 height 13
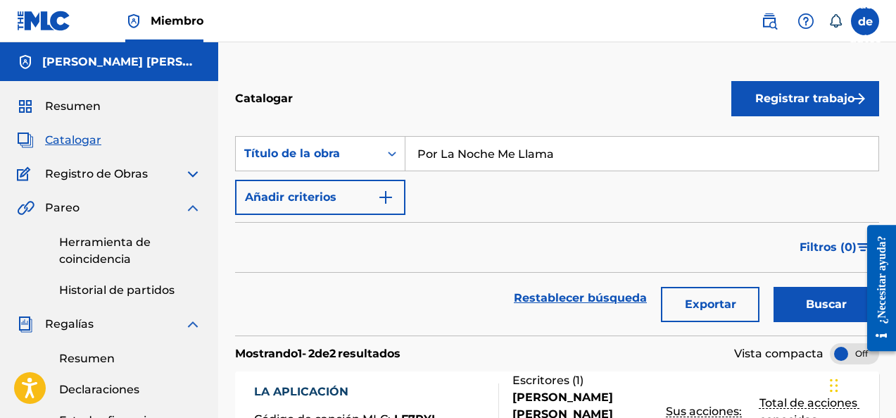
click at [770, 101] on font "Registrar trabajo" at bounding box center [804, 98] width 99 height 13
click at [772, 159] on link "Individual" at bounding box center [806, 144] width 148 height 34
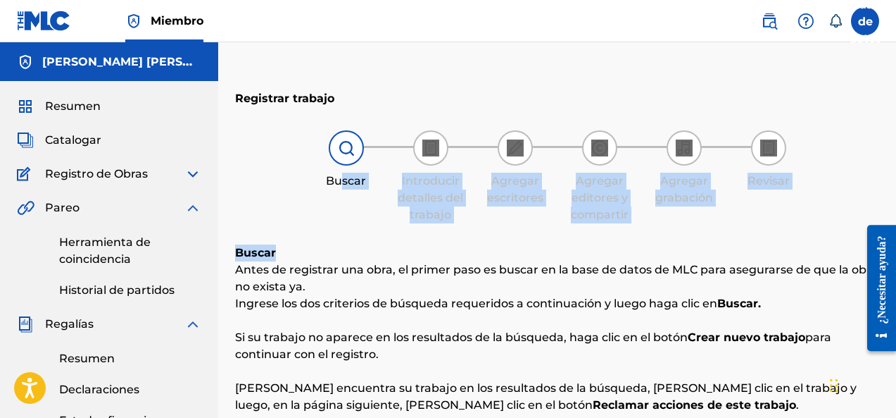
drag, startPoint x: 315, startPoint y: 246, endPoint x: 341, endPoint y: 216, distance: 39.9
click at [341, 216] on div "Registrar trabajo Buscar Introducir detalles del trabajo Agregar escritores Agr…" at bounding box center [557, 373] width 644 height 592
click at [770, 15] on img at bounding box center [769, 21] width 17 height 17
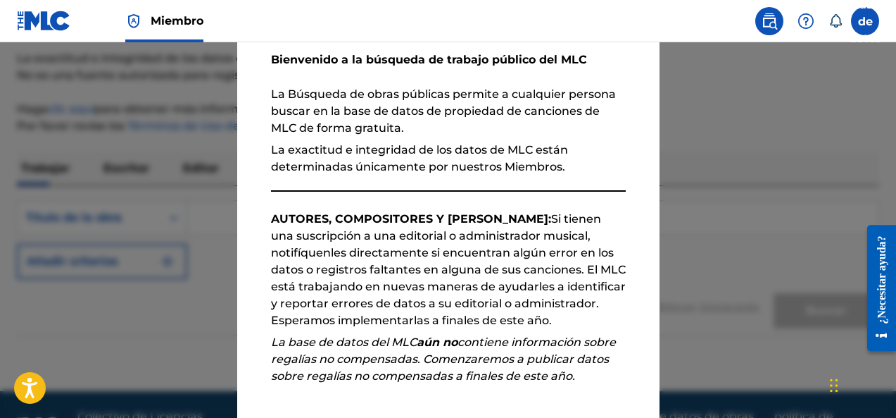
scroll to position [194, 0]
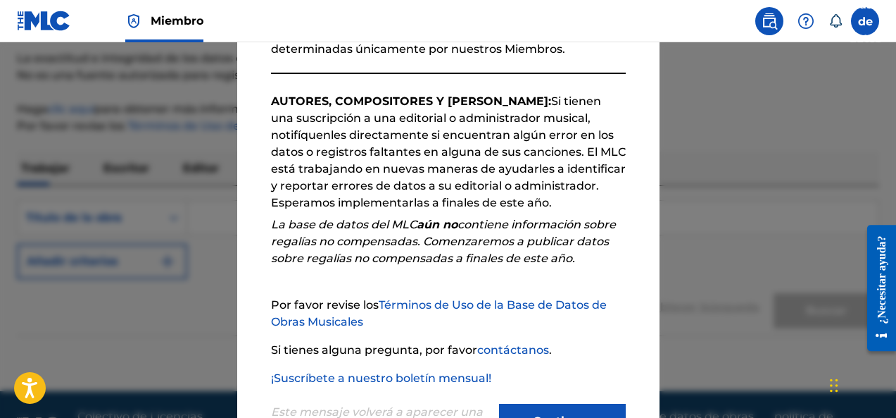
click at [567, 410] on button "Continuar" at bounding box center [562, 420] width 127 height 35
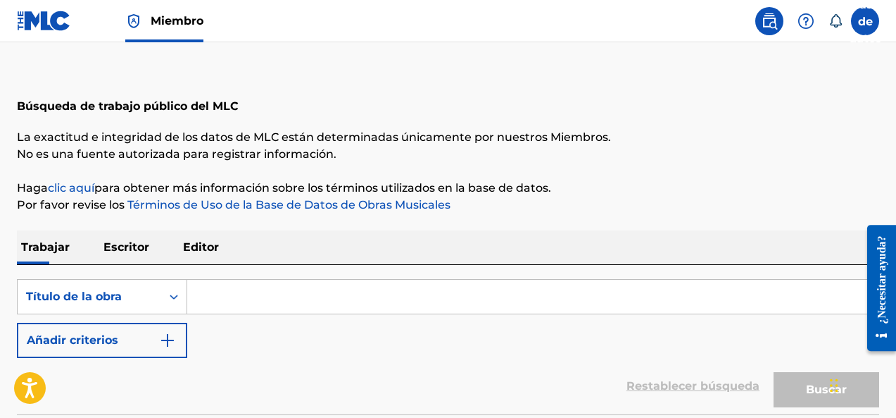
scroll to position [58, 0]
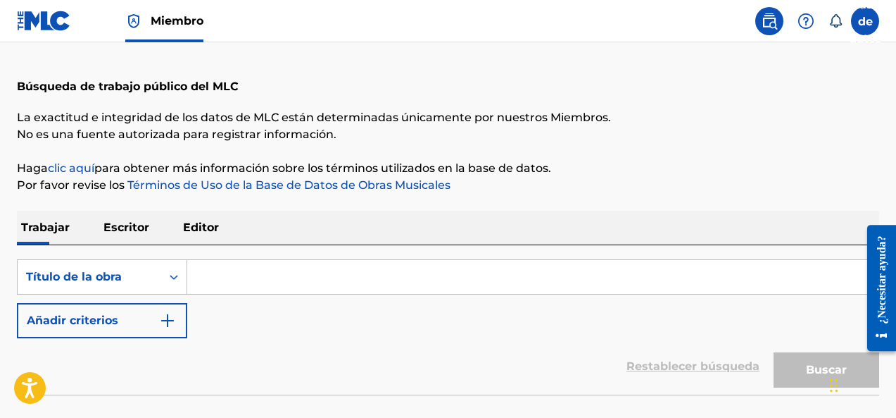
paste input "Por La Noche Me Llama"
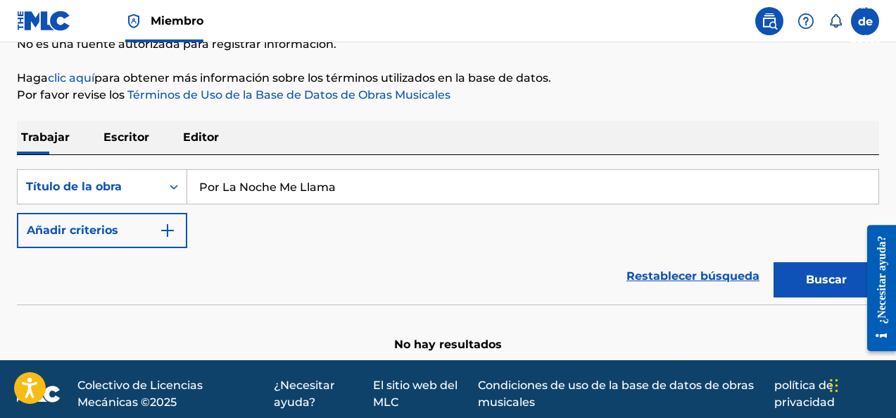
scroll to position [158, 0]
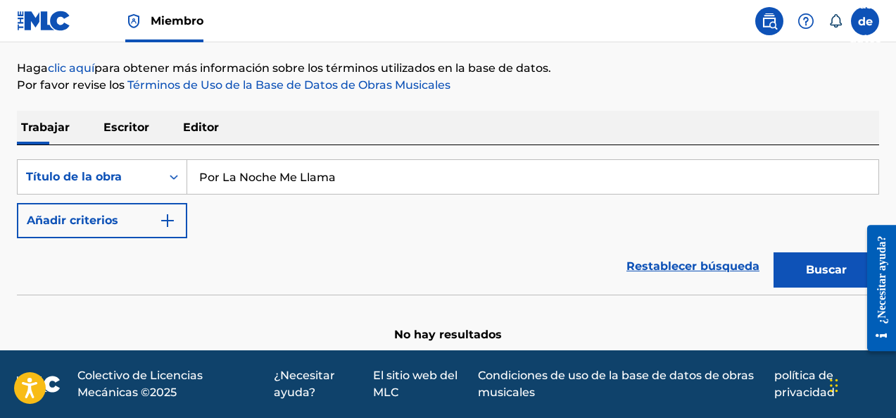
type input "Por La Noche Me Llama"
click at [802, 278] on button "Buscar" at bounding box center [827, 269] width 106 height 35
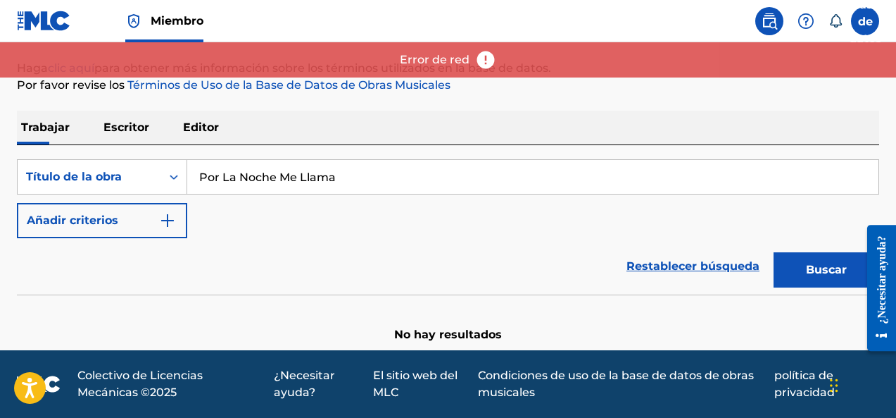
scroll to position [100, 0]
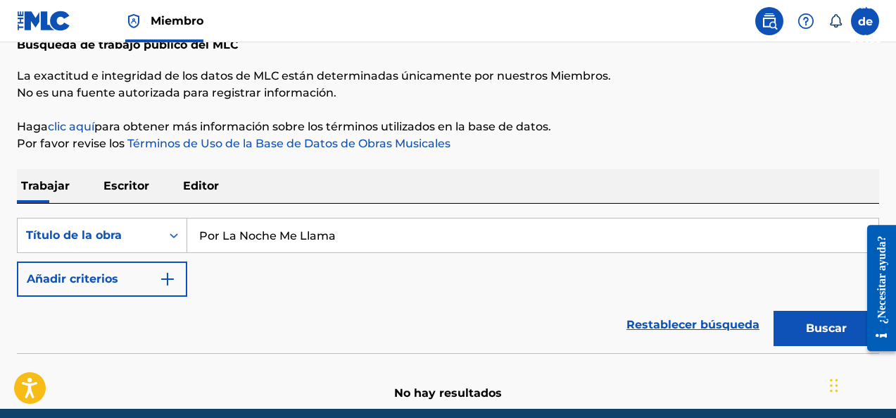
click at [142, 182] on font "Escritor" at bounding box center [126, 185] width 46 height 13
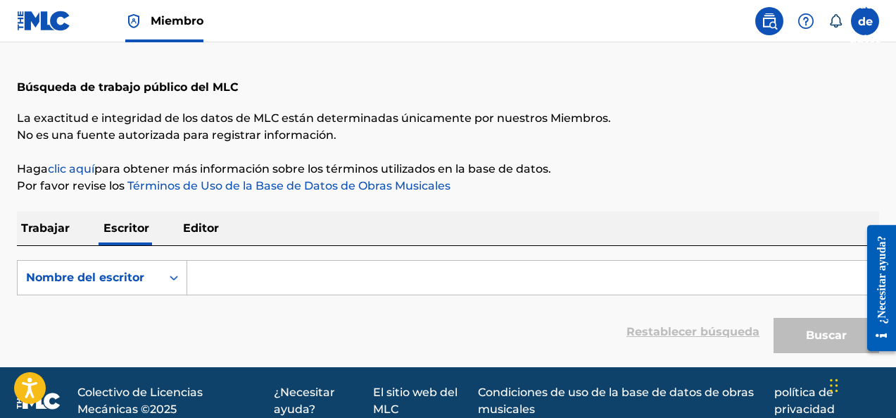
scroll to position [58, 0]
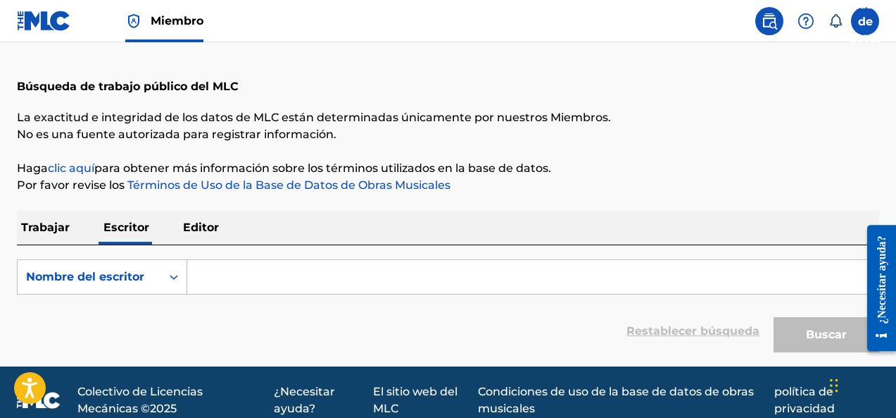
click at [47, 235] on p "Trabajar" at bounding box center [45, 228] width 57 height 34
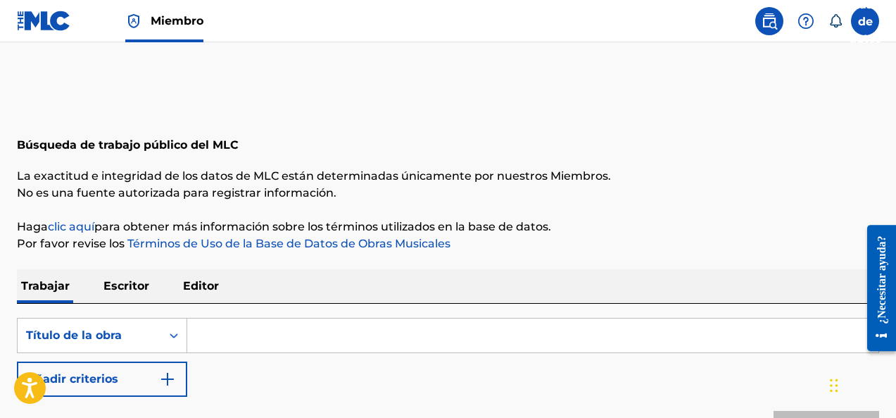
click at [134, 288] on font "Escritor" at bounding box center [126, 285] width 46 height 13
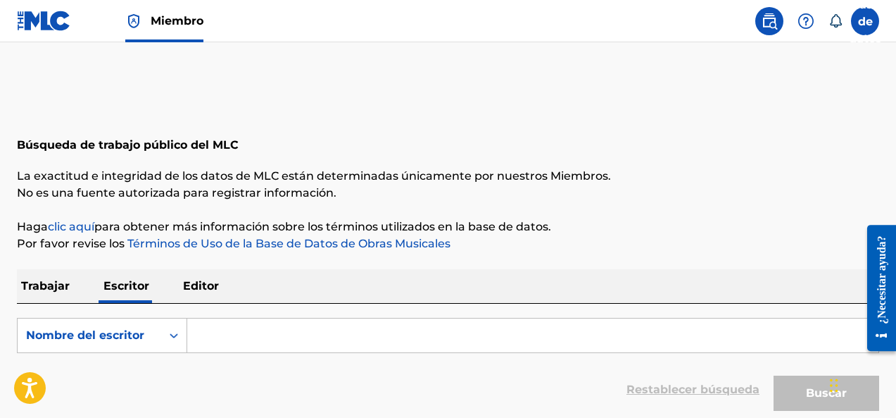
click at [237, 332] on input "Formulario de búsqueda" at bounding box center [532, 335] width 691 height 34
click at [218, 280] on p "Editor" at bounding box center [201, 286] width 44 height 34
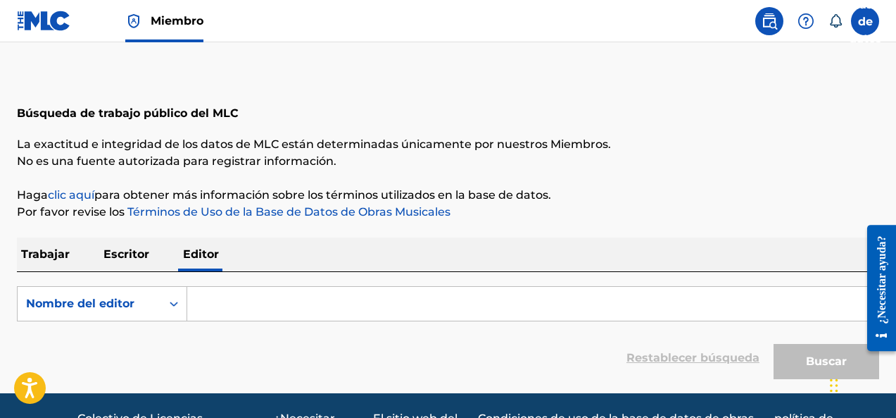
scroll to position [59, 0]
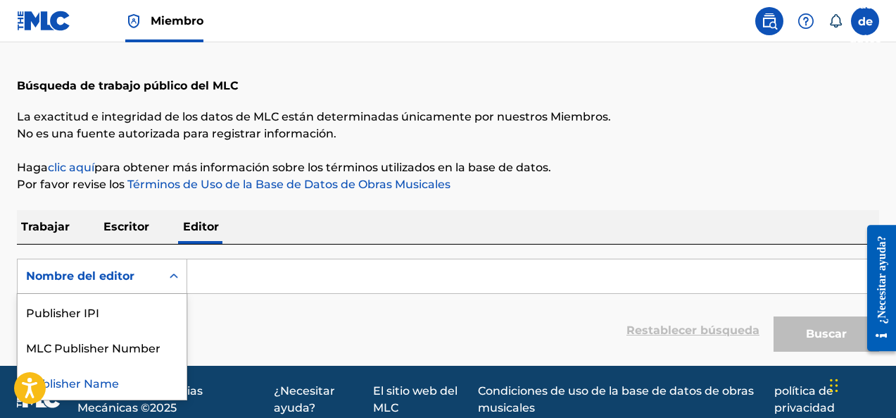
click at [176, 270] on icon "Formulario de búsqueda" at bounding box center [174, 276] width 14 height 14
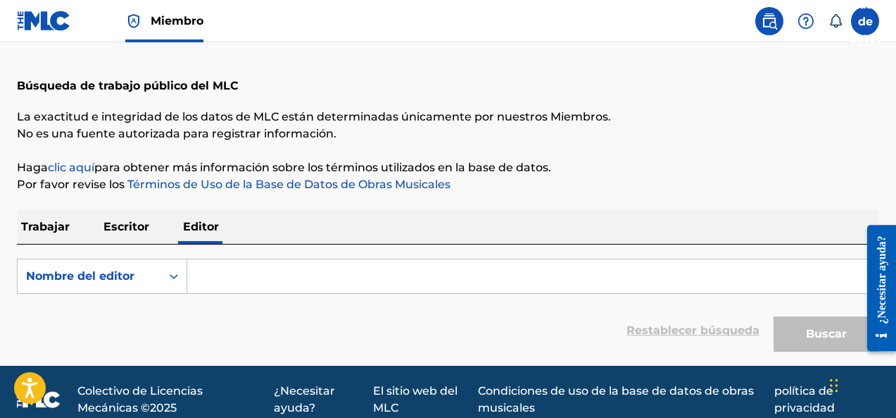
click at [176, 270] on icon "Formulario de búsqueda" at bounding box center [174, 276] width 14 height 14
click at [228, 273] on input "Formulario de búsqueda" at bounding box center [532, 276] width 691 height 34
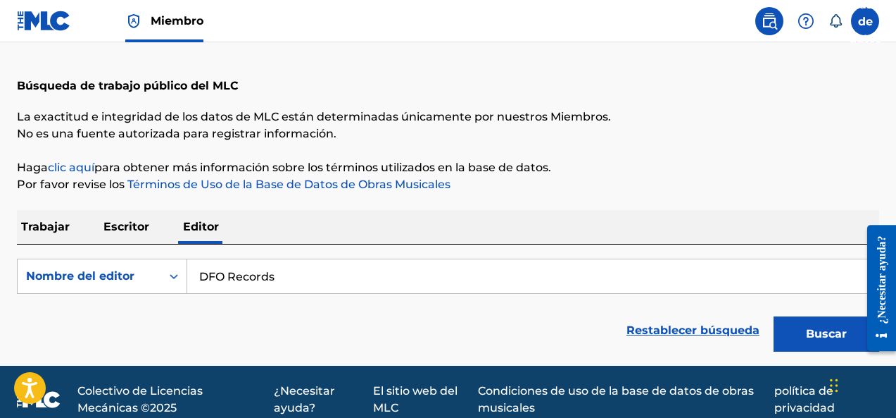
type input "DFO Records"
click at [817, 344] on button "Buscar" at bounding box center [827, 333] width 106 height 35
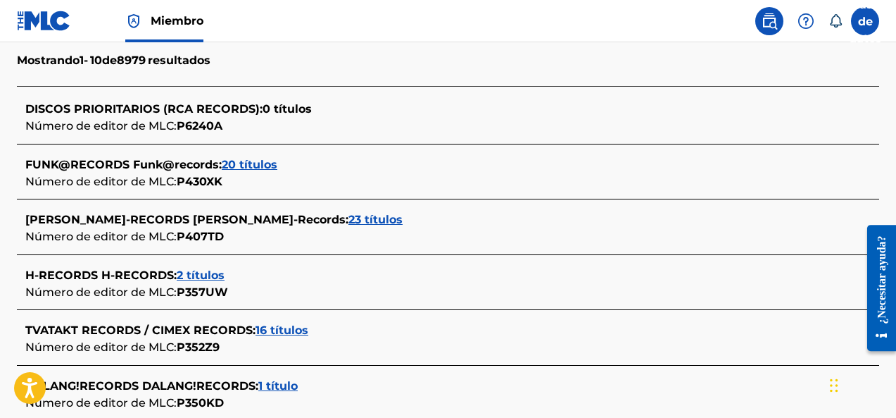
scroll to position [411, 0]
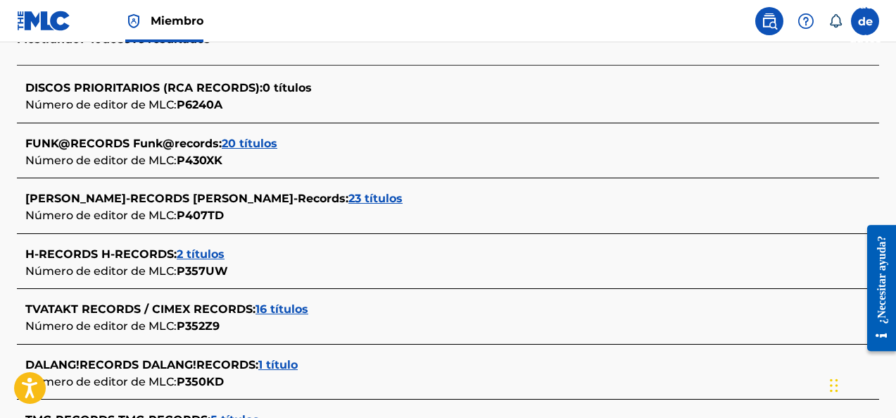
click at [170, 94] on font "DISCOS PRIORITARIOS (RCA RECORDS)" at bounding box center [142, 87] width 234 height 13
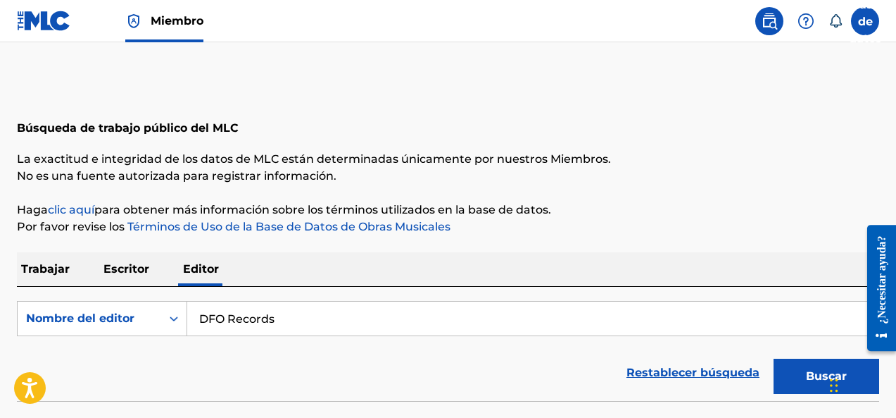
scroll to position [0, 0]
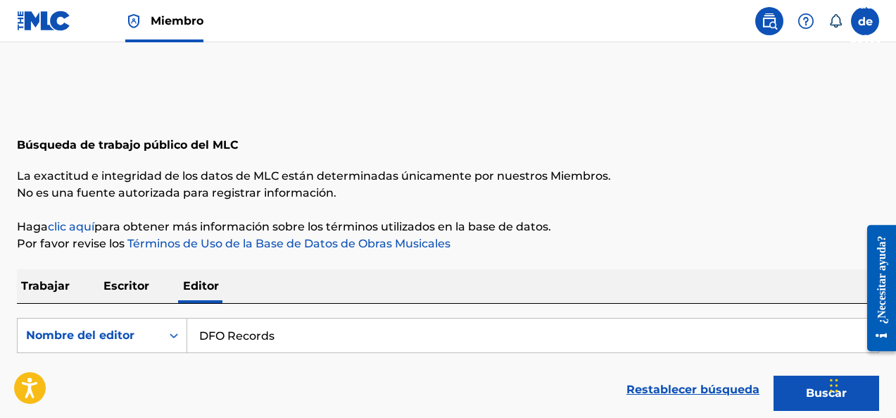
click at [46, 24] on img at bounding box center [44, 21] width 54 height 20
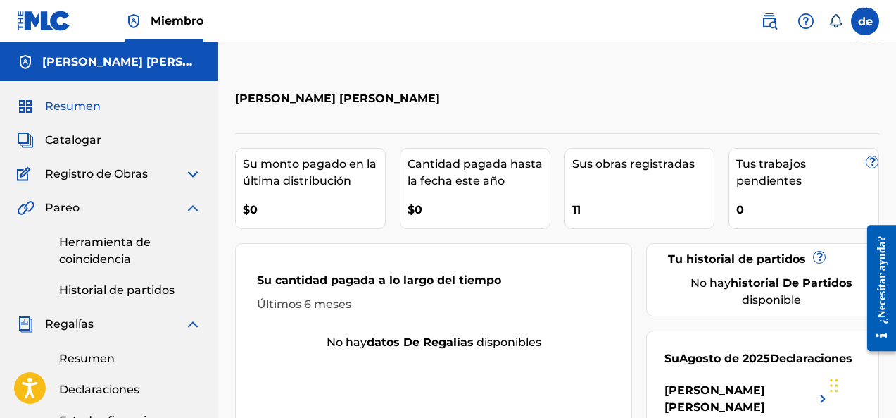
click at [833, 25] on icon at bounding box center [836, 21] width 14 height 14
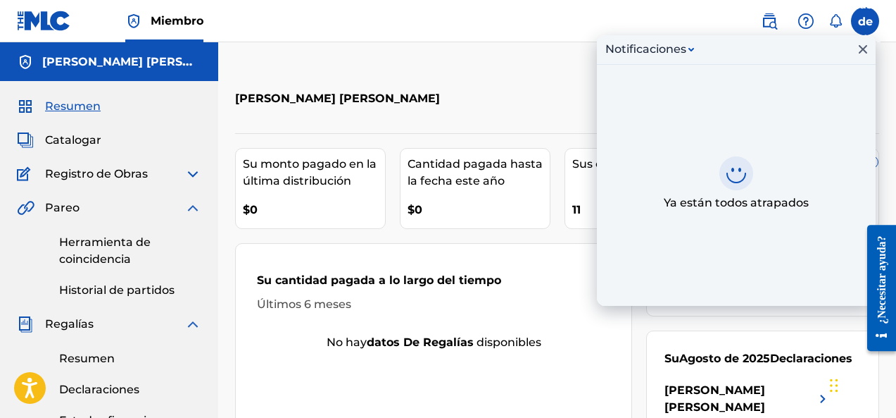
click at [833, 26] on icon at bounding box center [836, 21] width 14 height 14
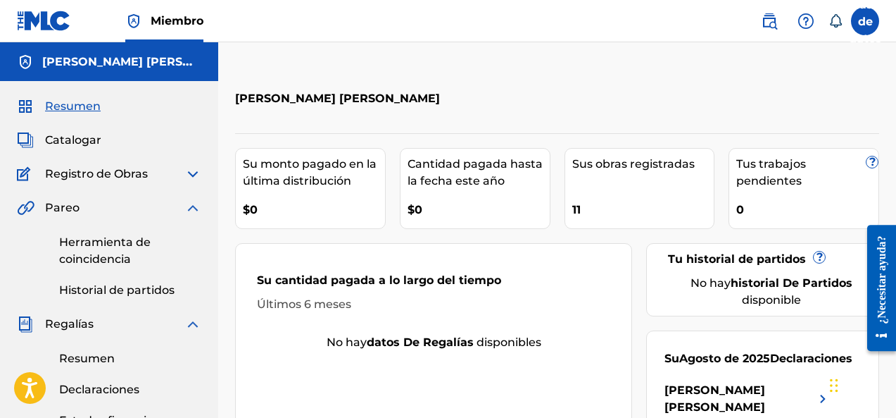
click at [80, 149] on div "Resumen Catalogar Registro de Obras Herramienta de reclamación Herramienta de r…" at bounding box center [109, 312] width 218 height 463
click at [71, 132] on span "Catalogar" at bounding box center [73, 140] width 56 height 17
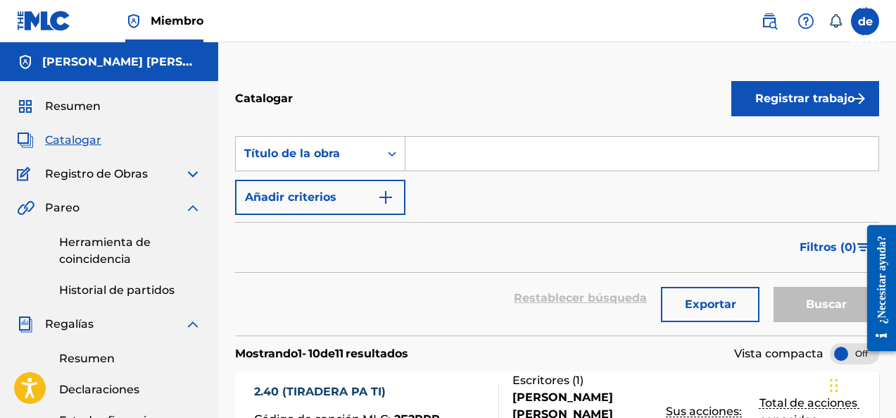
click at [101, 172] on font "Registro de Obras" at bounding box center [96, 173] width 103 height 13
click at [182, 175] on div "Registro de Obras" at bounding box center [109, 173] width 184 height 17
click at [202, 177] on div "Resumen Catalogar Registro de Obras Herramienta de reclamación Herramienta de r…" at bounding box center [109, 312] width 218 height 463
click at [767, 103] on font "Registrar trabajo" at bounding box center [804, 98] width 99 height 13
click at [146, 179] on font "Registro de Obras" at bounding box center [96, 173] width 103 height 13
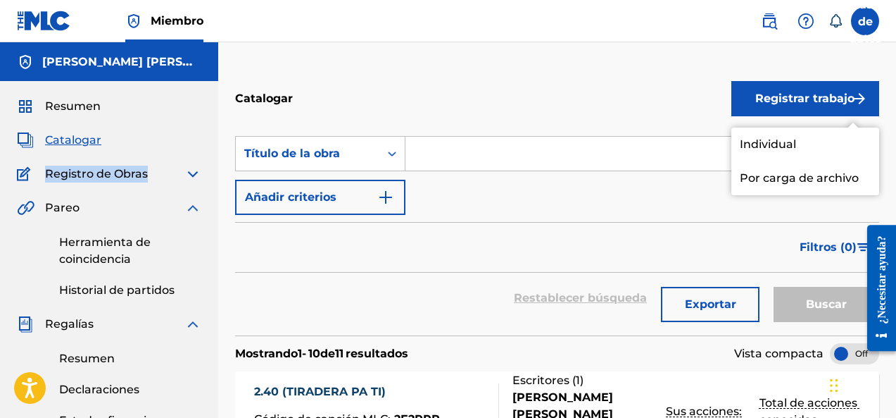
click at [146, 179] on font "Registro de Obras" at bounding box center [96, 173] width 103 height 13
click at [146, 178] on font "Registro de Obras" at bounding box center [96, 173] width 103 height 13
click at [153, 176] on div "Registro de Obras" at bounding box center [109, 173] width 184 height 17
click at [30, 170] on img at bounding box center [26, 173] width 18 height 17
click at [27, 170] on img at bounding box center [26, 173] width 18 height 17
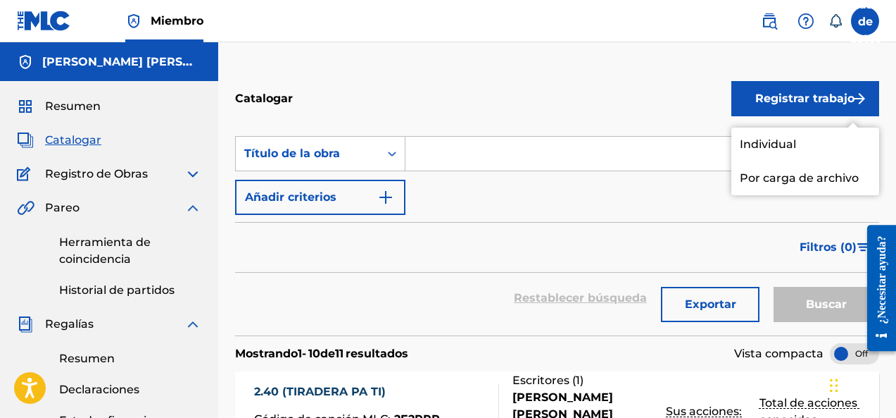
click at [798, 155] on link "Individual" at bounding box center [806, 144] width 148 height 34
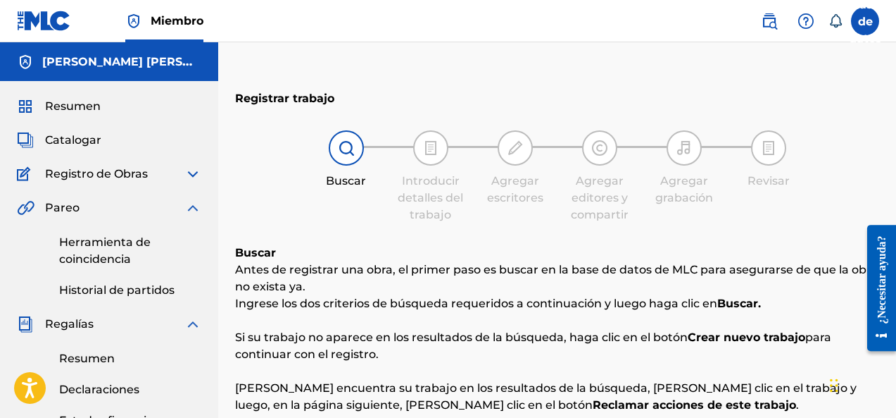
click at [163, 174] on div "Registro de Obras" at bounding box center [109, 173] width 184 height 17
click at [185, 171] on img at bounding box center [192, 173] width 17 height 17
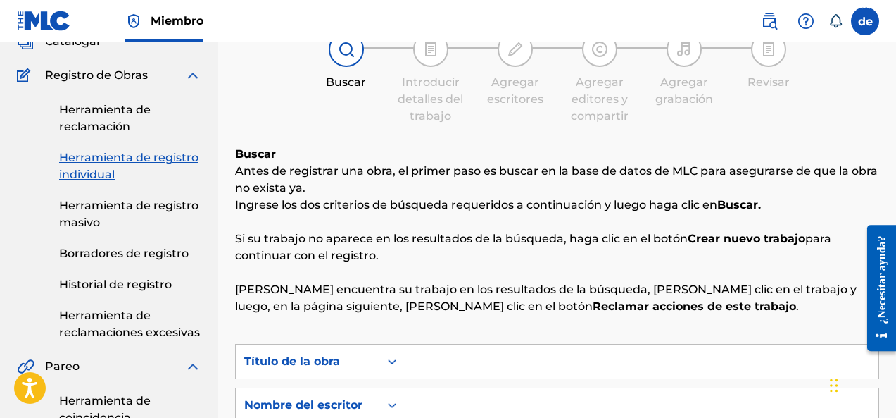
scroll to position [118, 0]
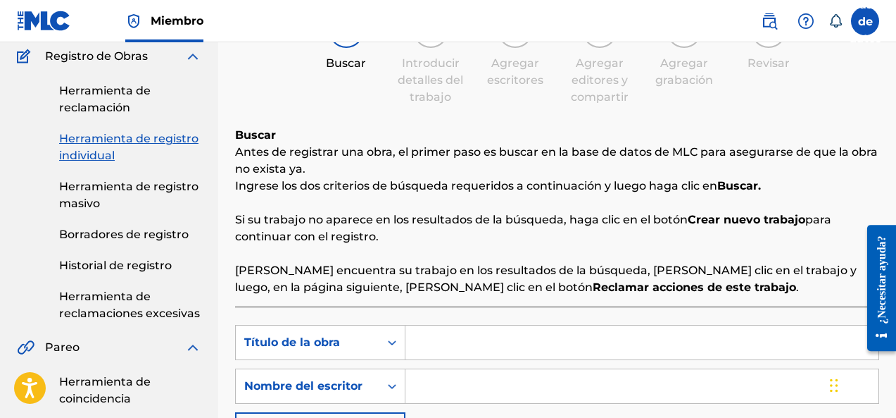
click at [116, 105] on font "Herramienta de reclamación" at bounding box center [105, 99] width 92 height 30
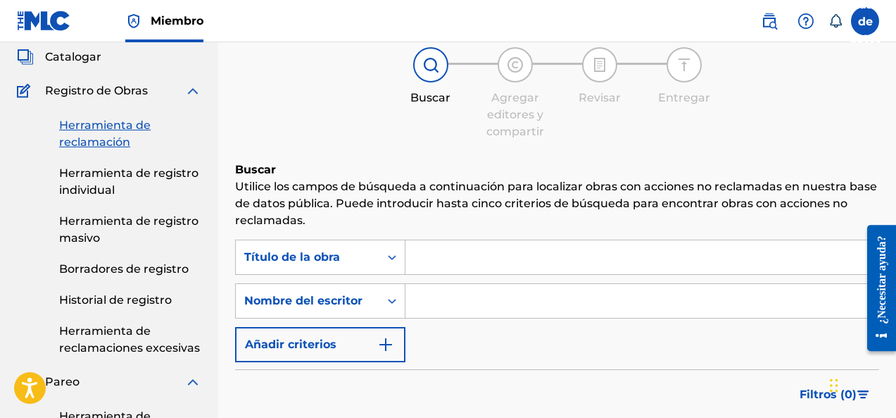
scroll to position [118, 0]
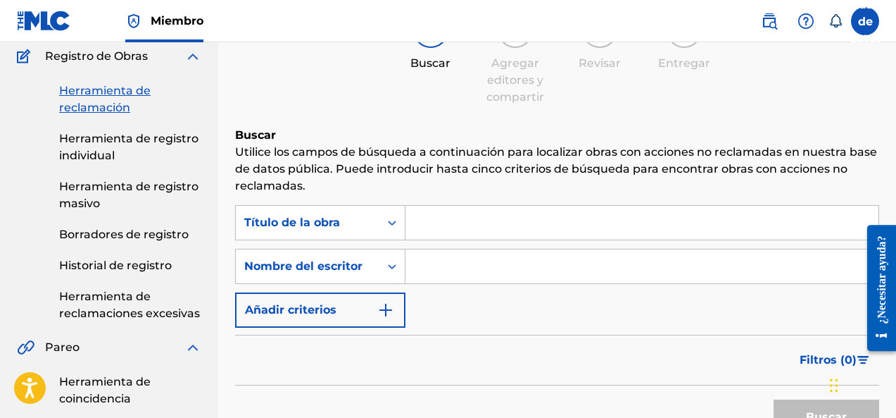
click at [142, 148] on link "Herramienta de registro individual" at bounding box center [130, 147] width 142 height 34
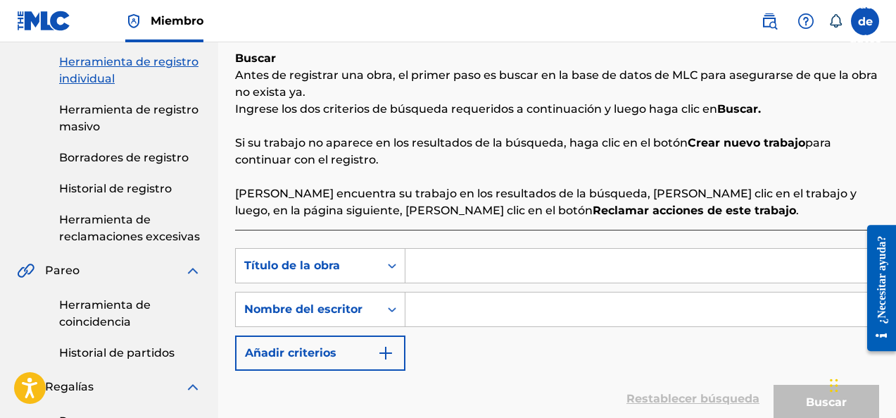
scroll to position [176, 0]
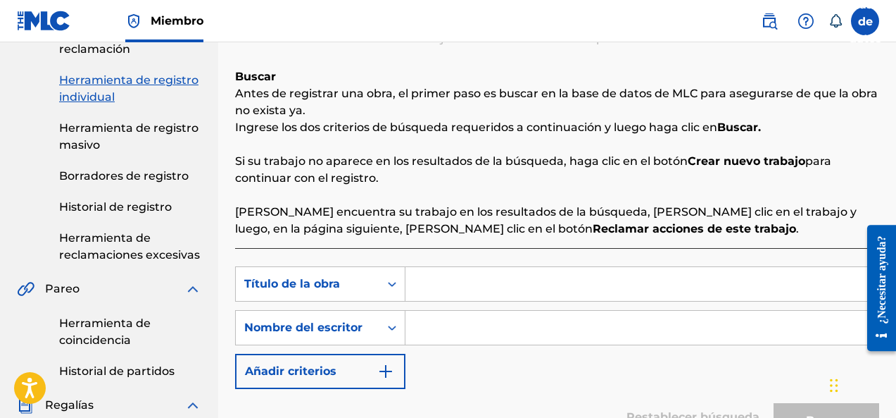
click at [118, 130] on font "Herramienta de registro masivo" at bounding box center [128, 136] width 139 height 30
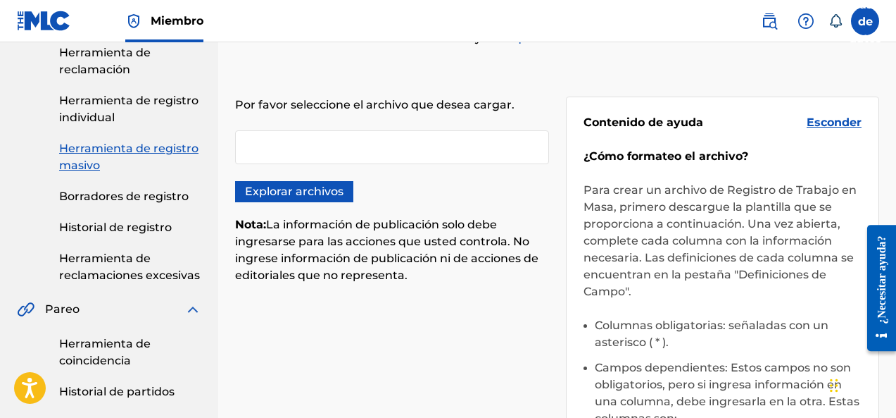
scroll to position [176, 0]
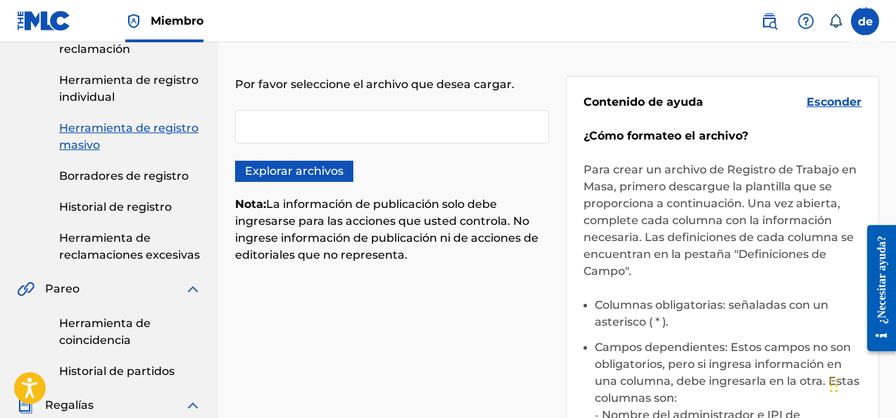
click at [149, 176] on font "Borradores de registro" at bounding box center [124, 175] width 130 height 13
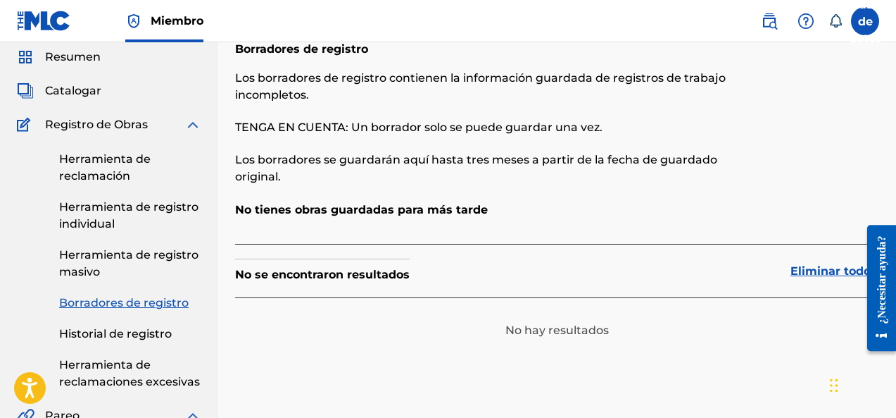
scroll to position [118, 0]
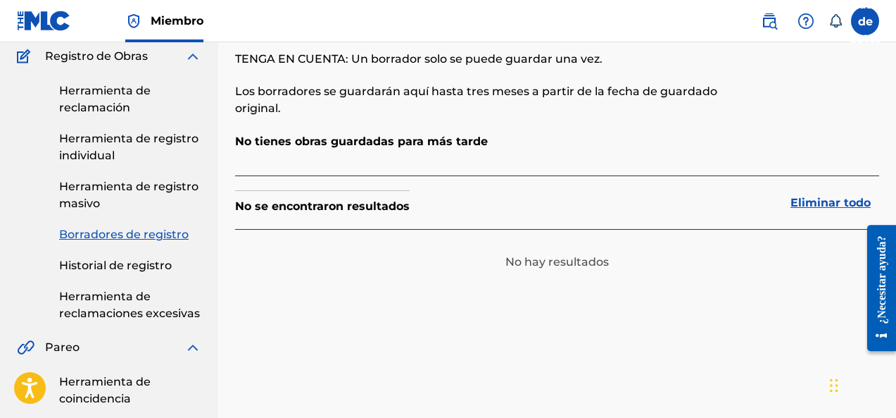
click at [135, 275] on div "Herramienta de reclamación Herramienta de registro individual Herramienta de re…" at bounding box center [109, 193] width 184 height 257
click at [135, 263] on font "Historial de registro" at bounding box center [115, 264] width 113 height 13
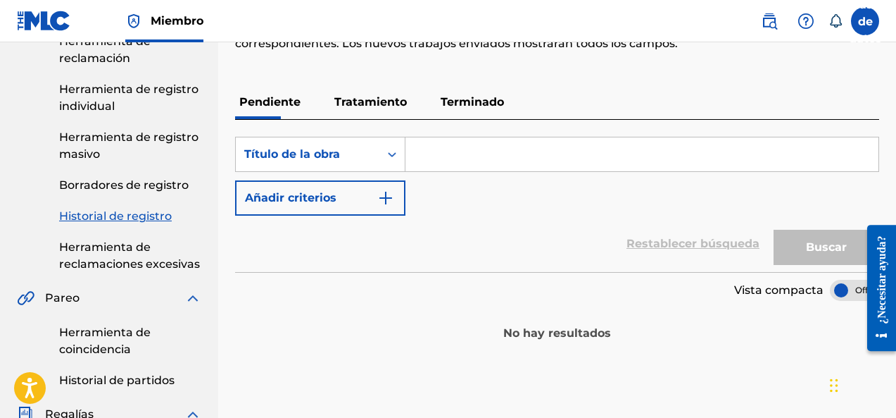
scroll to position [176, 0]
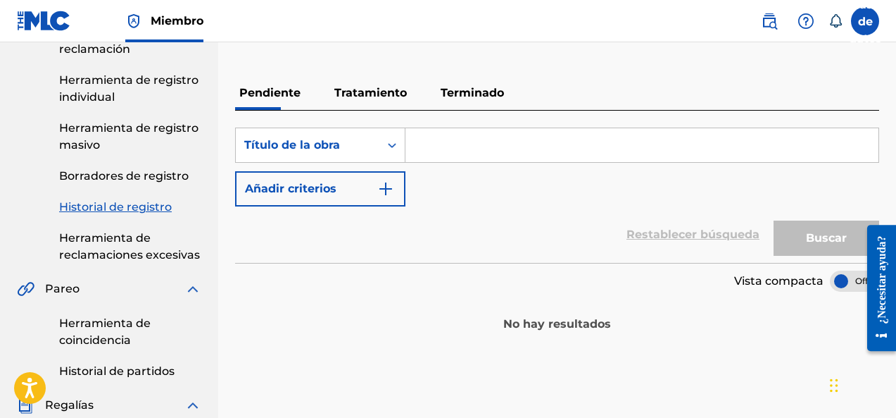
click at [457, 142] on input "Formulario de búsqueda" at bounding box center [642, 145] width 473 height 34
paste input "Por La Noche Me Llama"
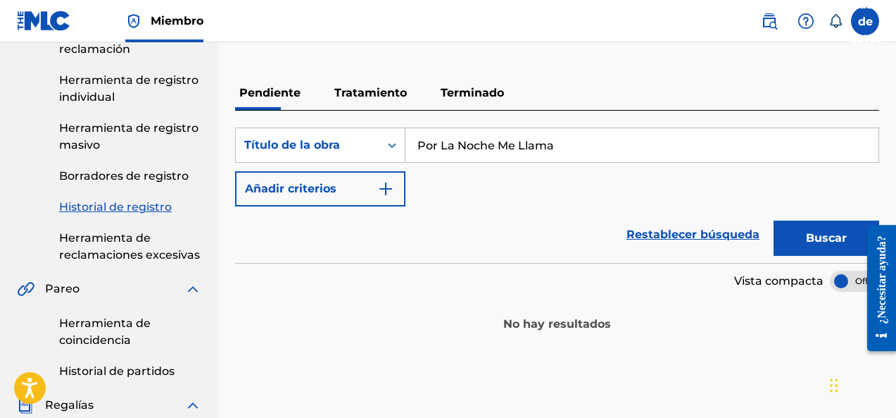
type input "Por La Noche Me Llama"
click at [791, 239] on button "Buscar" at bounding box center [827, 237] width 106 height 35
click at [71, 239] on font "Herramienta de reclamaciones excesivas" at bounding box center [129, 246] width 141 height 30
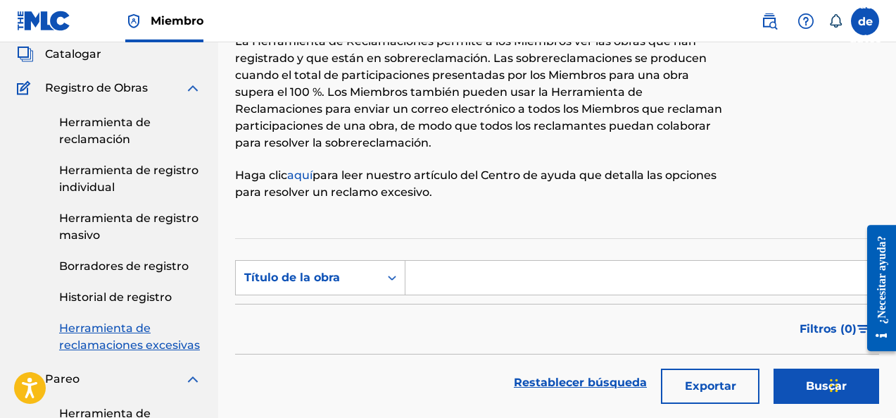
scroll to position [118, 0]
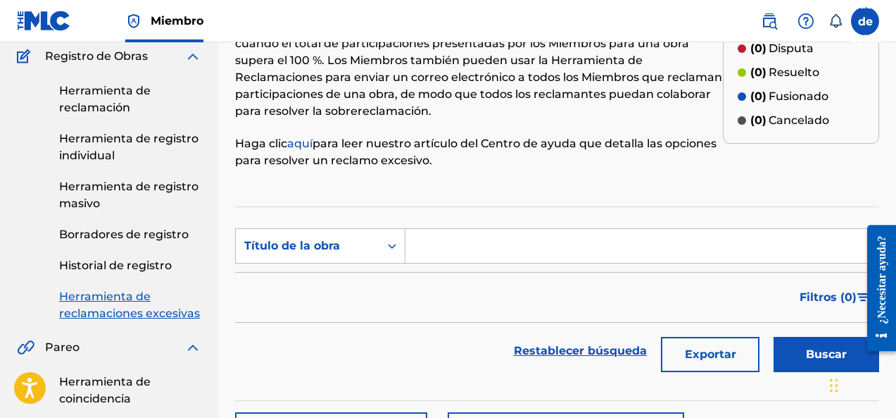
paste input "Por La Noche Me Llama"
type input "Por La Noche Me Llama"
click at [798, 350] on button "Buscar" at bounding box center [827, 354] width 106 height 35
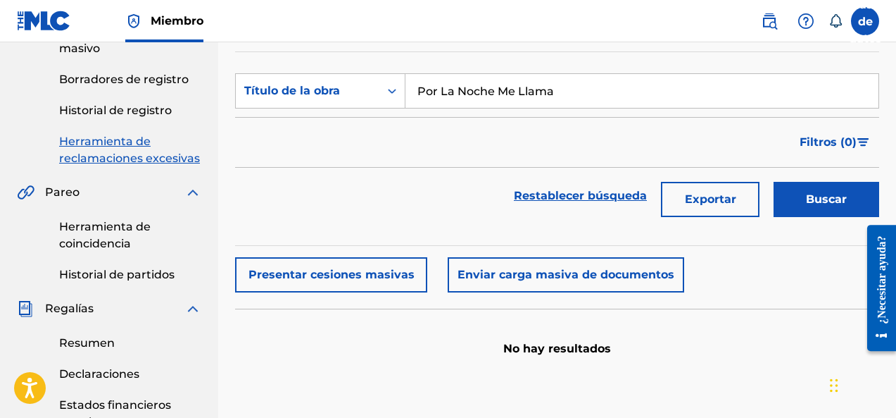
scroll to position [294, 0]
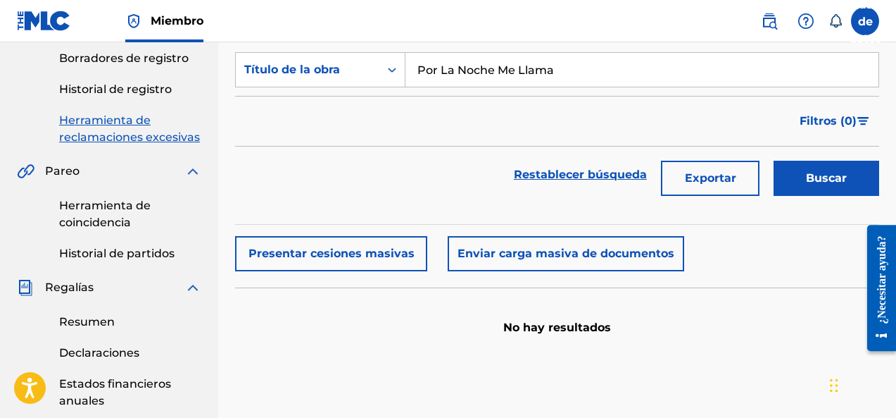
click at [103, 88] on font "Historial de registro" at bounding box center [115, 88] width 113 height 13
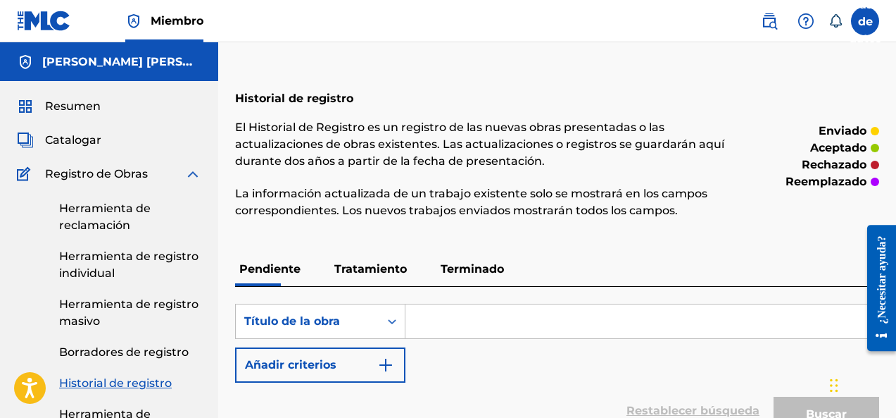
paste input "Por La Noche Me Llama"
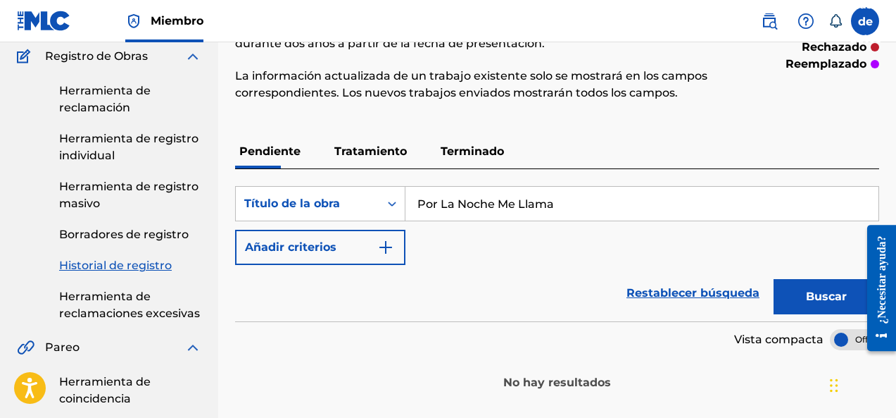
scroll to position [176, 0]
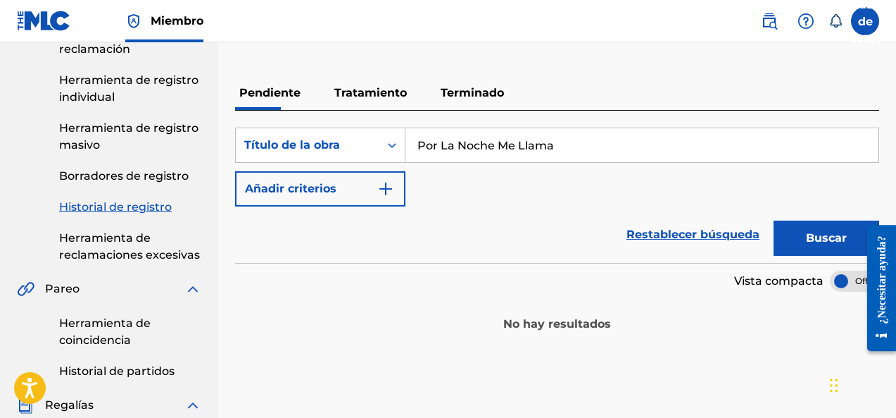
type input "Por La Noche Me Llama"
click at [808, 237] on font "Buscar" at bounding box center [826, 237] width 41 height 13
click at [165, 181] on font "Borradores de registro" at bounding box center [124, 175] width 130 height 13
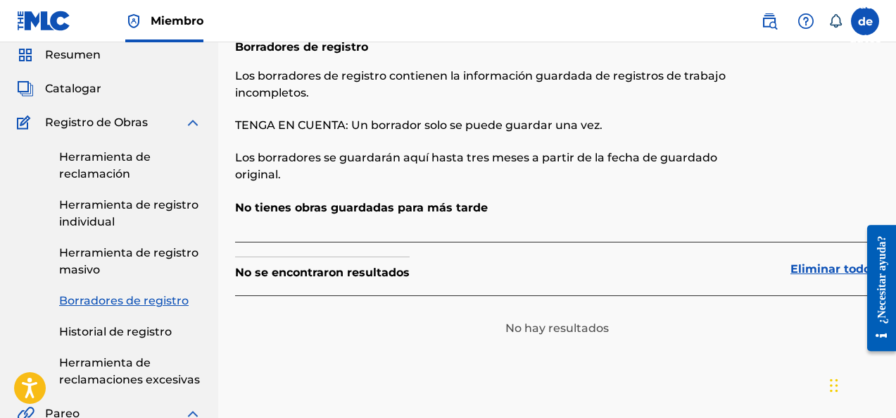
scroll to position [118, 0]
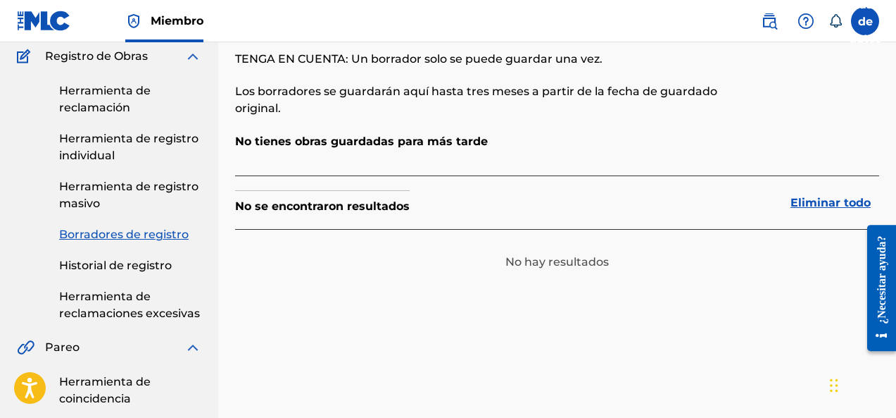
click at [130, 193] on link "Herramienta de registro masivo" at bounding box center [130, 195] width 142 height 34
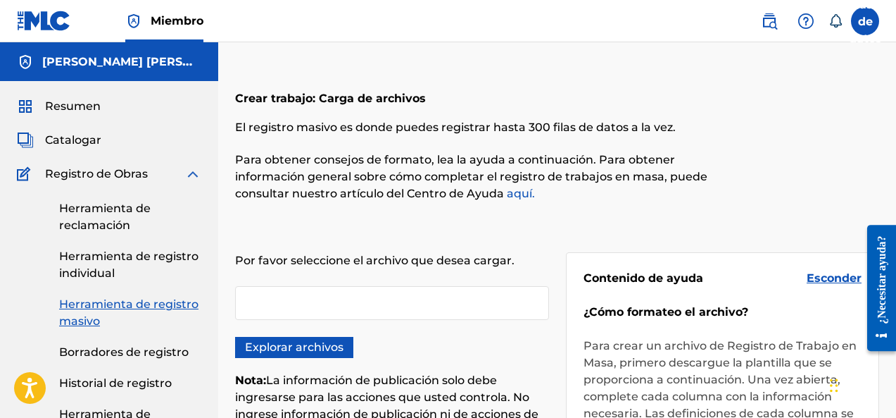
click at [356, 292] on div at bounding box center [392, 303] width 314 height 34
click at [189, 261] on font "Herramienta de registro individual" at bounding box center [128, 264] width 139 height 30
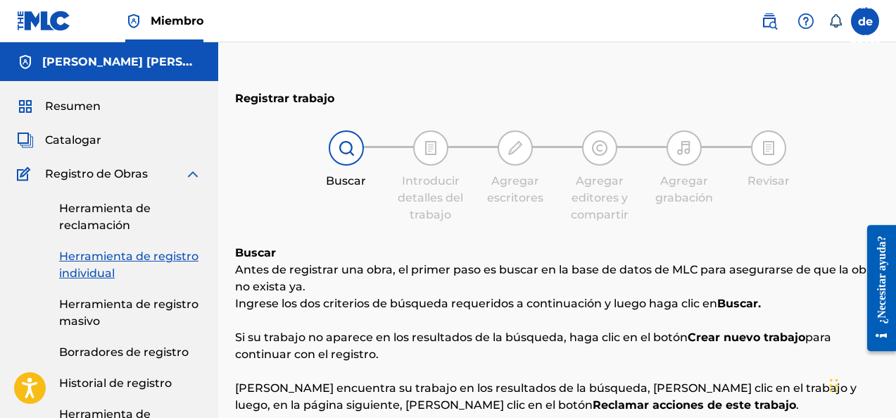
click at [105, 213] on font "Herramienta de reclamación" at bounding box center [105, 216] width 92 height 30
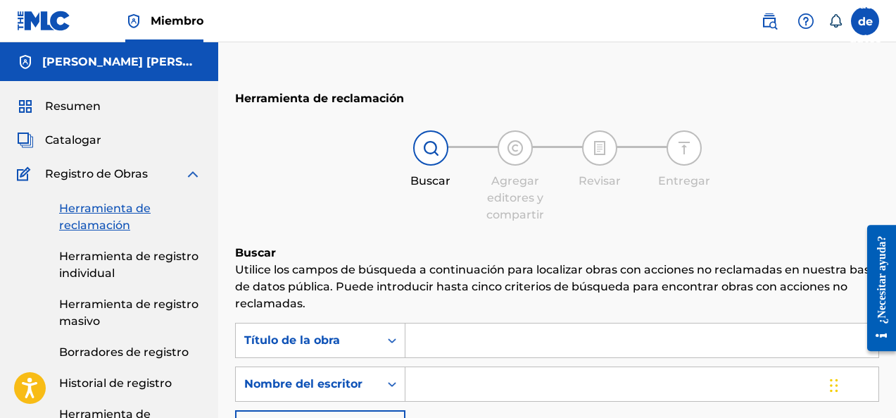
click at [138, 272] on link "Herramienta de registro individual" at bounding box center [130, 265] width 142 height 34
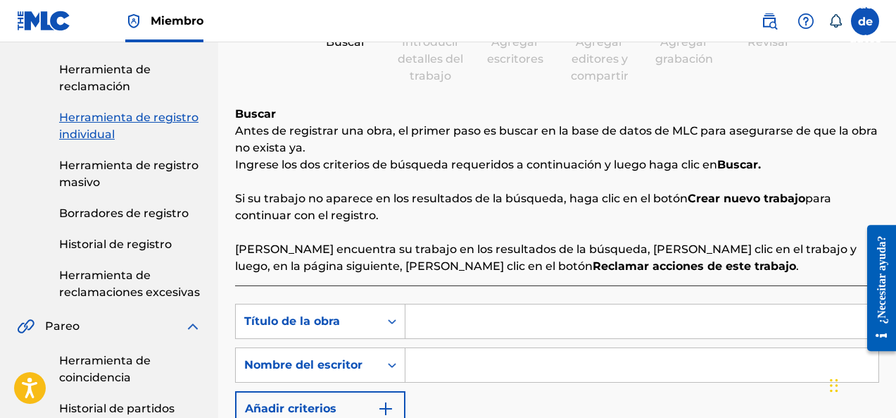
scroll to position [176, 0]
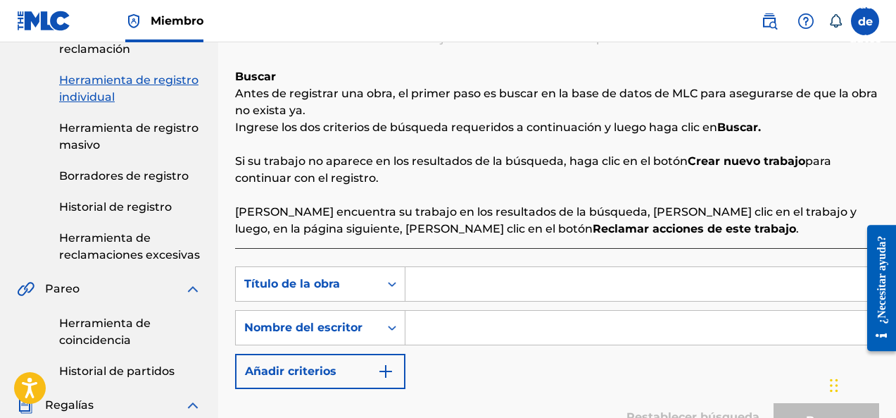
click at [108, 127] on font "Herramienta de registro masivo" at bounding box center [128, 136] width 139 height 30
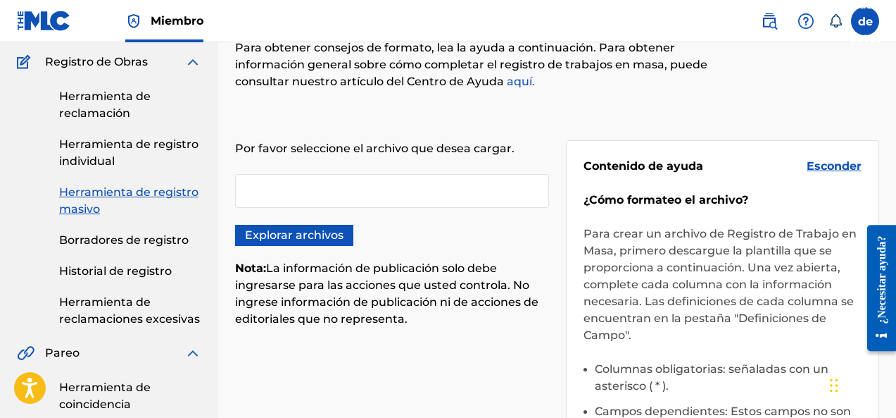
scroll to position [118, 0]
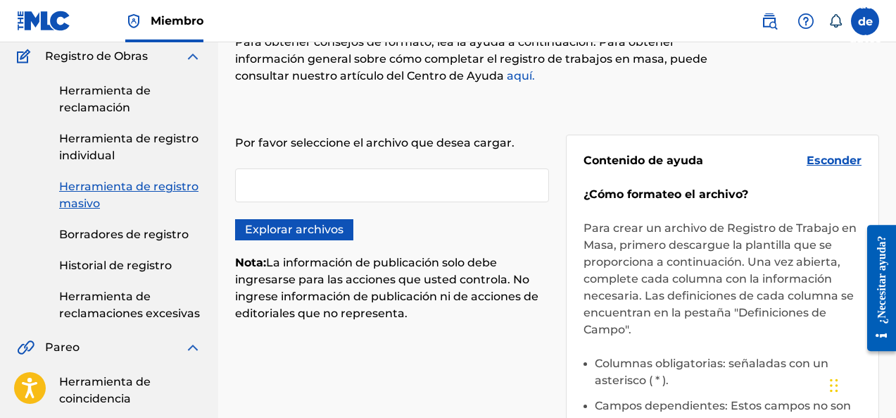
click at [121, 232] on font "Borradores de registro" at bounding box center [124, 233] width 130 height 13
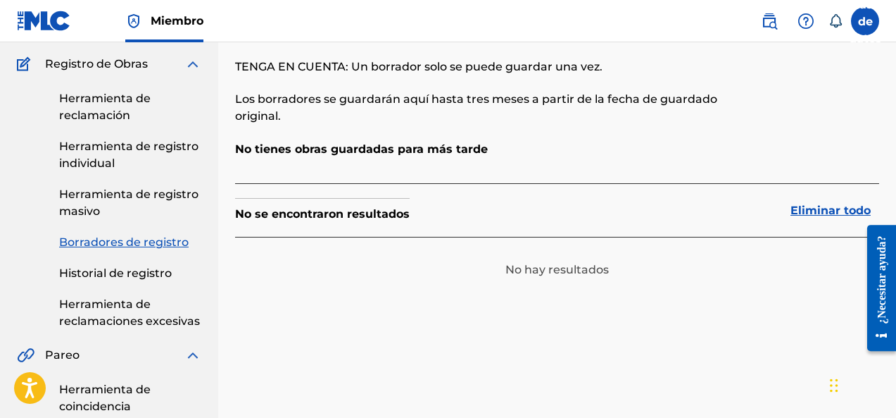
scroll to position [118, 0]
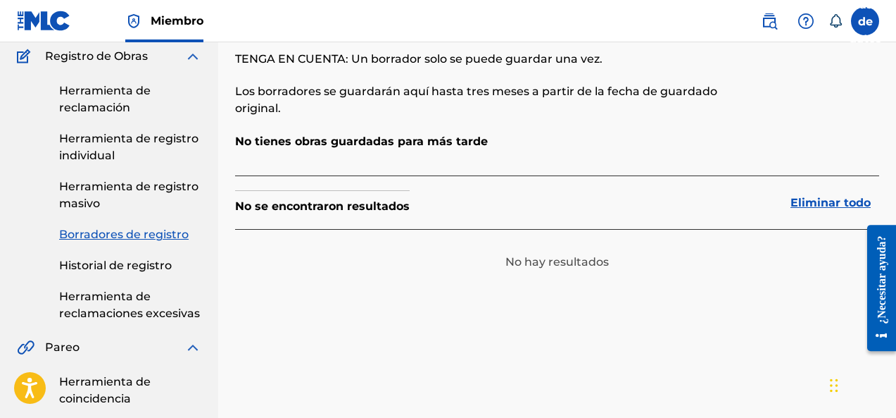
click at [163, 269] on font "Historial de registro" at bounding box center [115, 264] width 113 height 13
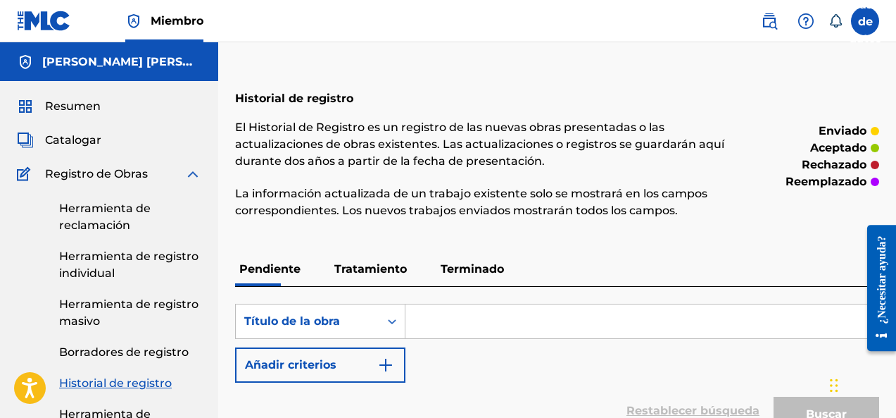
click at [152, 181] on div "Registro de Obras" at bounding box center [109, 173] width 184 height 17
click at [181, 177] on div "Registro de Obras" at bounding box center [109, 173] width 184 height 17
click at [73, 106] on font "Resumen" at bounding box center [73, 105] width 56 height 13
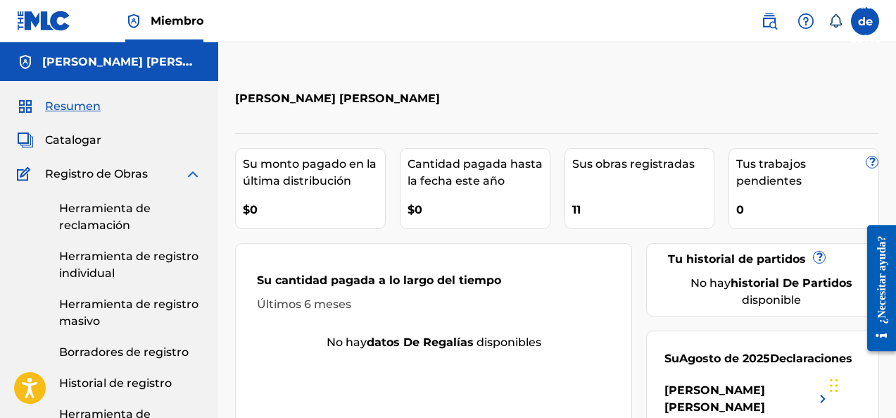
click at [66, 146] on span "Catalogar" at bounding box center [73, 140] width 56 height 17
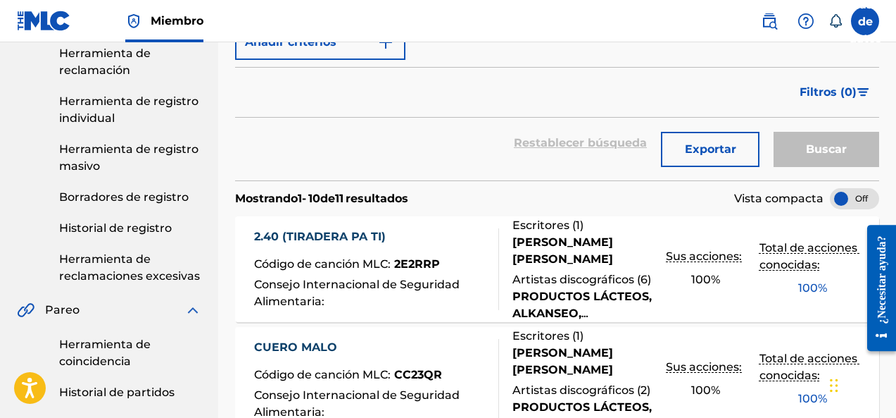
scroll to position [176, 0]
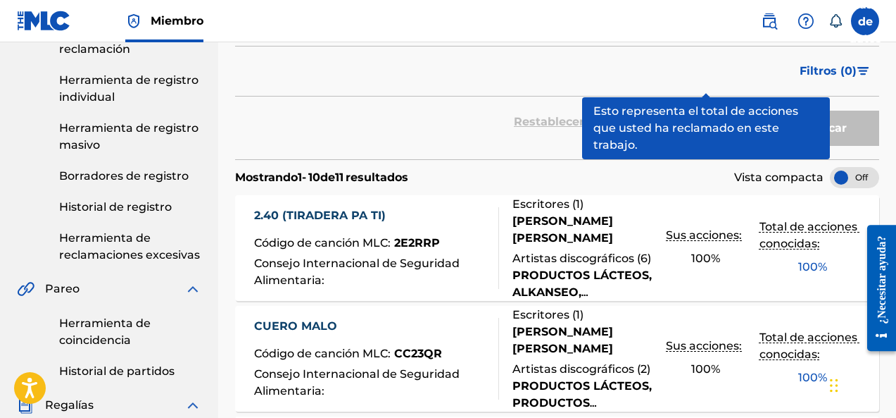
click at [318, 222] on font "2.40 (TIRADERA PA TI)" at bounding box center [320, 214] width 132 height 13
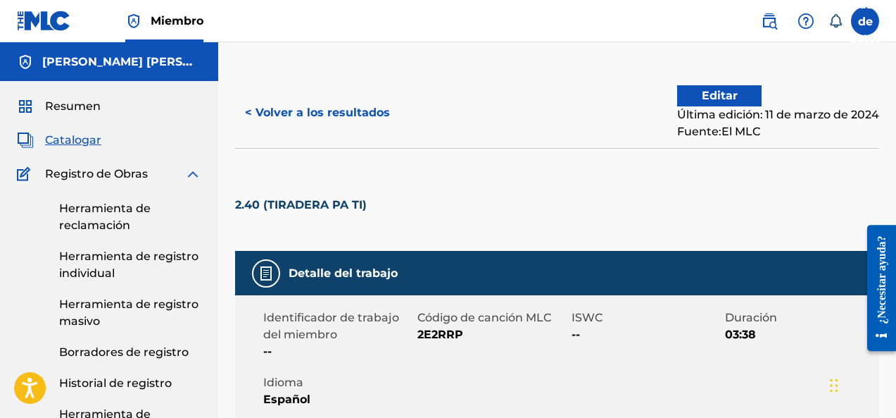
click at [261, 113] on font "< Volver a los resultados" at bounding box center [317, 112] width 145 height 13
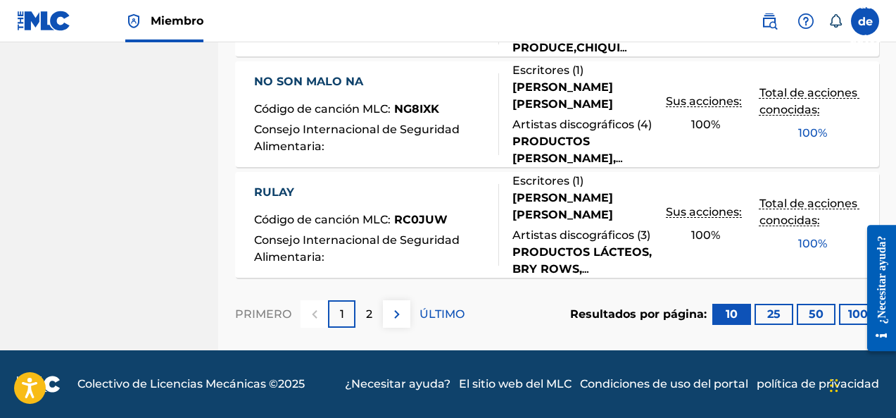
scroll to position [1356, 0]
click at [767, 324] on button "25" at bounding box center [774, 313] width 39 height 21
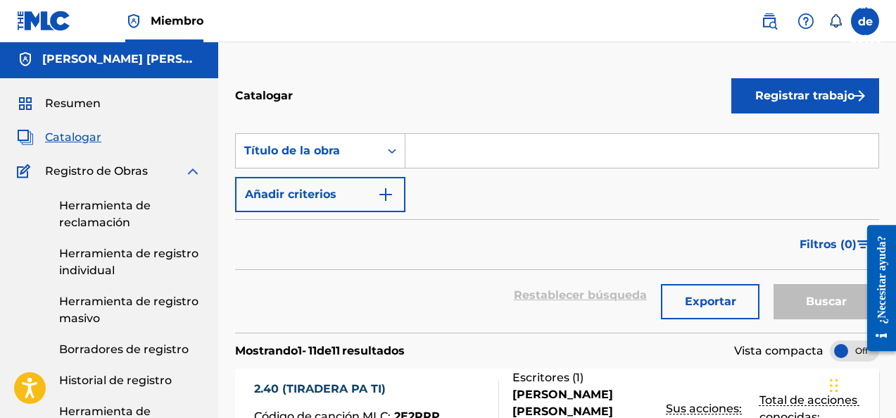
scroll to position [0, 0]
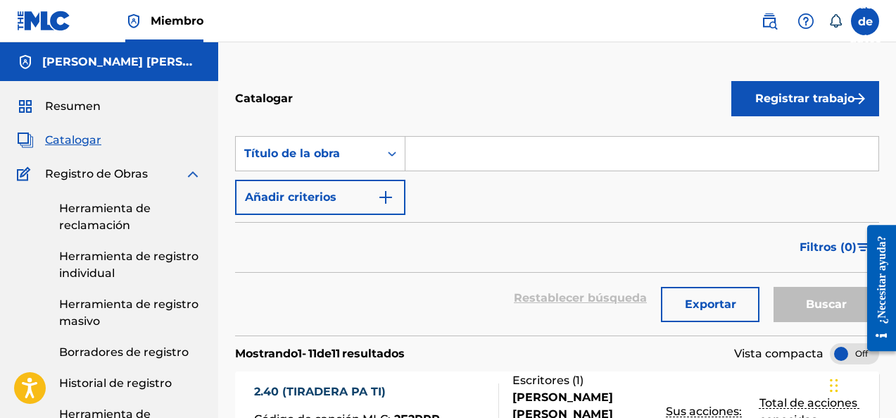
click at [774, 100] on font "Registrar trabajo" at bounding box center [804, 98] width 99 height 13
click at [783, 142] on font "Individual" at bounding box center [768, 143] width 56 height 13
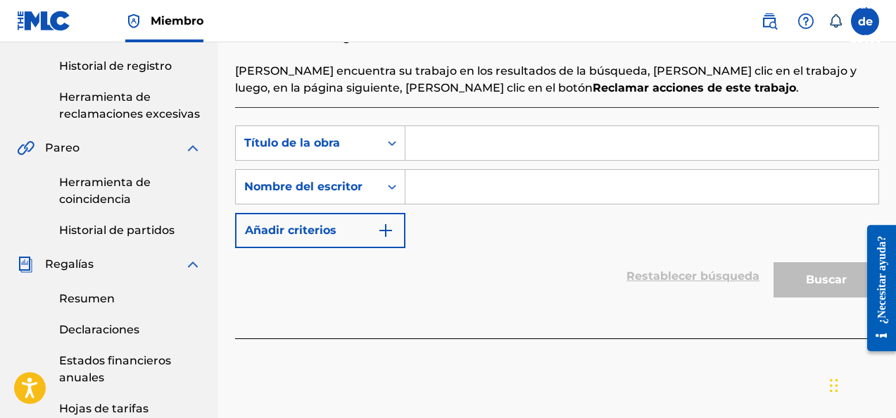
scroll to position [294, 0]
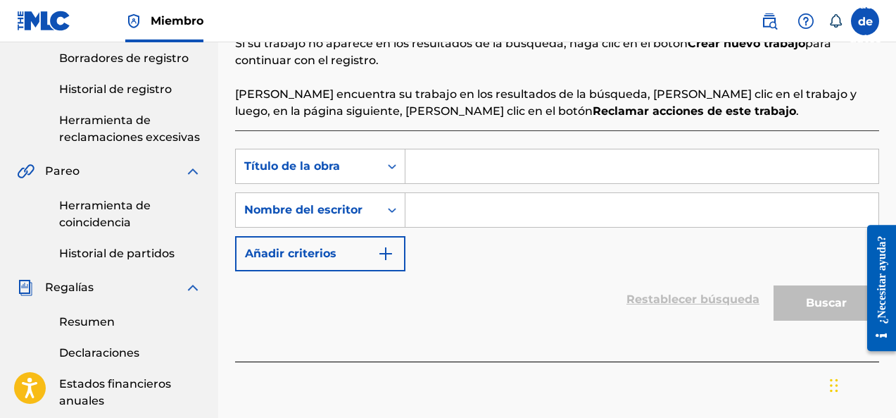
click at [444, 170] on input "Formulario de búsqueda" at bounding box center [642, 166] width 473 height 34
click at [593, 114] on font "Reclamar acciones de este trabajo" at bounding box center [694, 110] width 203 height 13
click at [593, 112] on font "Reclamar acciones de este trabajo" at bounding box center [694, 110] width 203 height 13
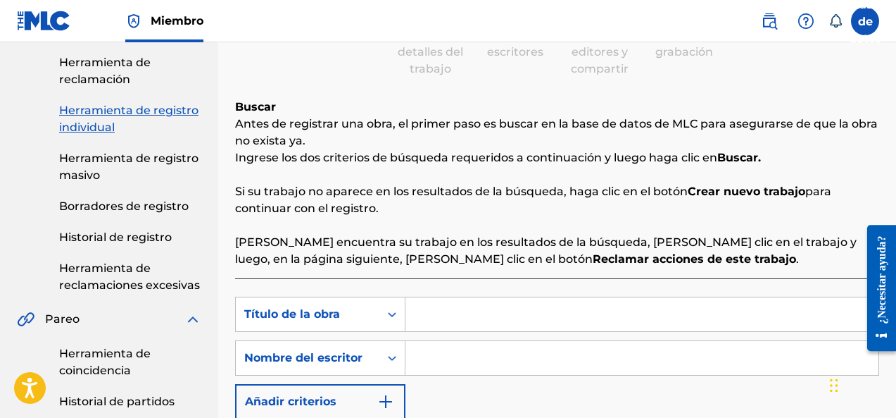
scroll to position [118, 0]
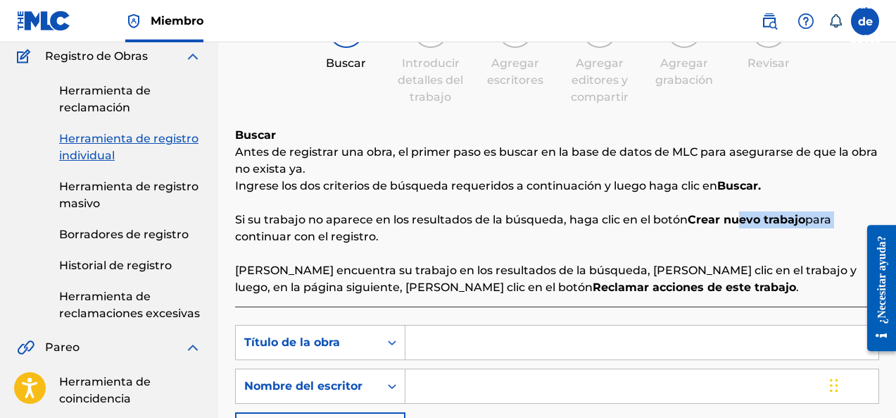
drag, startPoint x: 736, startPoint y: 220, endPoint x: 841, endPoint y: 222, distance: 104.9
click at [841, 222] on p "Si su trabajo no aparece en los resultados de la búsqueda, [PERSON_NAME] clic e…" at bounding box center [557, 228] width 644 height 34
click at [717, 237] on p "Si su trabajo no aparece en los resultados de la búsqueda, [PERSON_NAME] clic e…" at bounding box center [557, 228] width 644 height 34
click at [593, 285] on font "Reclamar acciones de este trabajo" at bounding box center [694, 286] width 203 height 13
click at [553, 270] on font "[PERSON_NAME] encuentra su trabajo en los resultados de la búsqueda, [PERSON_NA…" at bounding box center [546, 278] width 622 height 30
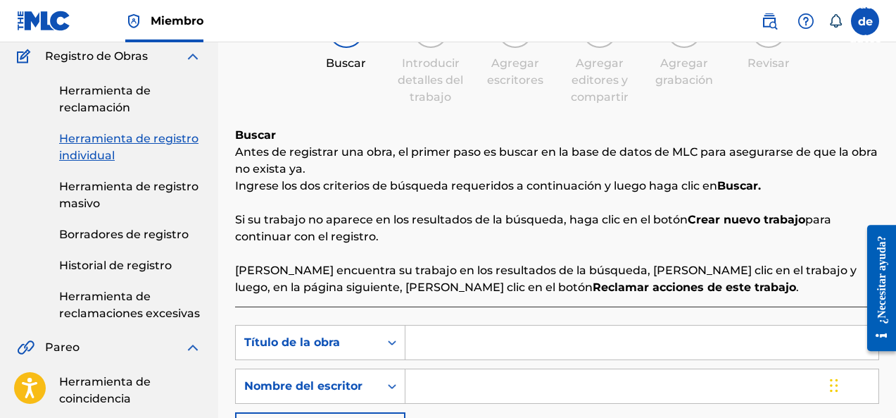
click at [732, 213] on font "Crear nuevo trabajo" at bounding box center [747, 219] width 118 height 13
click at [349, 239] on font "para continuar con el registro." at bounding box center [533, 228] width 596 height 30
drag, startPoint x: 340, startPoint y: 218, endPoint x: 620, endPoint y: 230, distance: 279.8
click at [620, 230] on p "Si su trabajo no aparece en los resultados de la búsqueda, [PERSON_NAME] clic e…" at bounding box center [557, 228] width 644 height 34
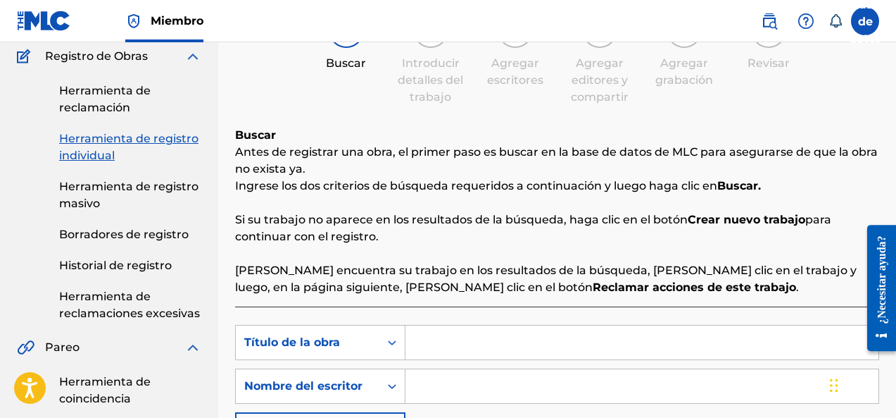
click at [674, 225] on font "Si su trabajo no aparece en los resultados de la búsqueda, haga clic en el botón" at bounding box center [461, 219] width 453 height 13
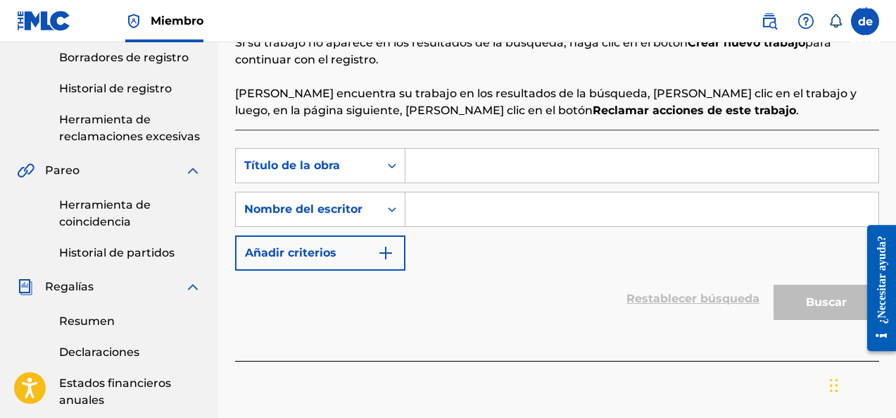
scroll to position [352, 0]
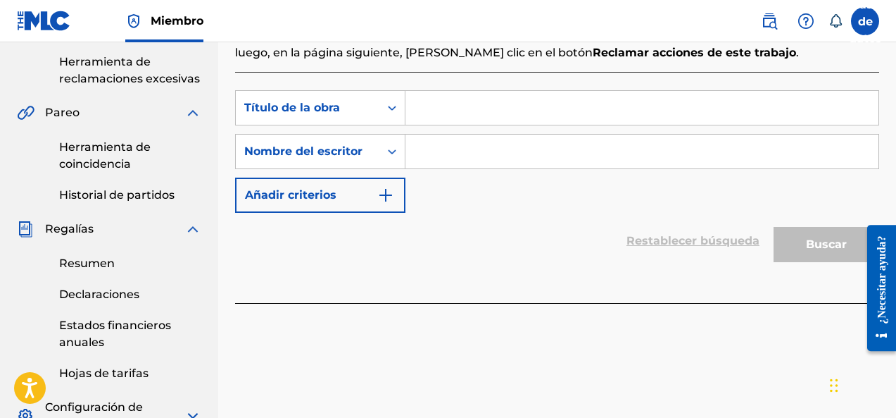
paste input "Por La Noche Me Llama"
type input "Por La Noche Me Llama"
click at [551, 158] on input "Formulario de búsqueda" at bounding box center [642, 151] width 473 height 34
paste input "[PERSON_NAME] [PERSON_NAME]"
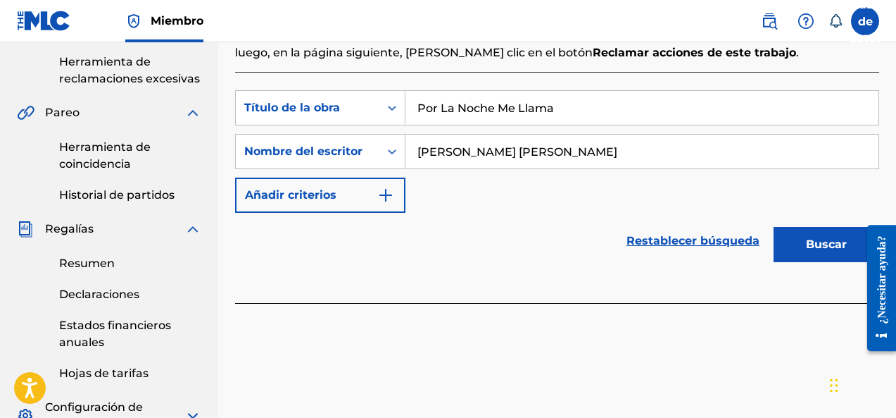
type input "[PERSON_NAME] [PERSON_NAME]"
click at [797, 246] on button "Buscar" at bounding box center [827, 244] width 106 height 35
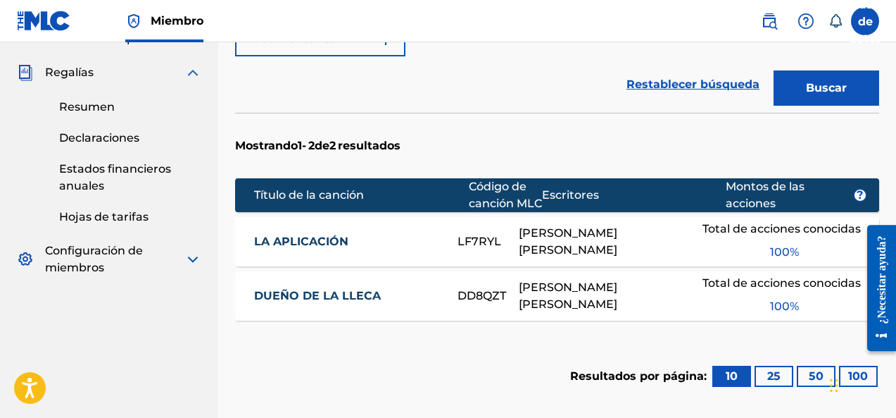
scroll to position [528, 0]
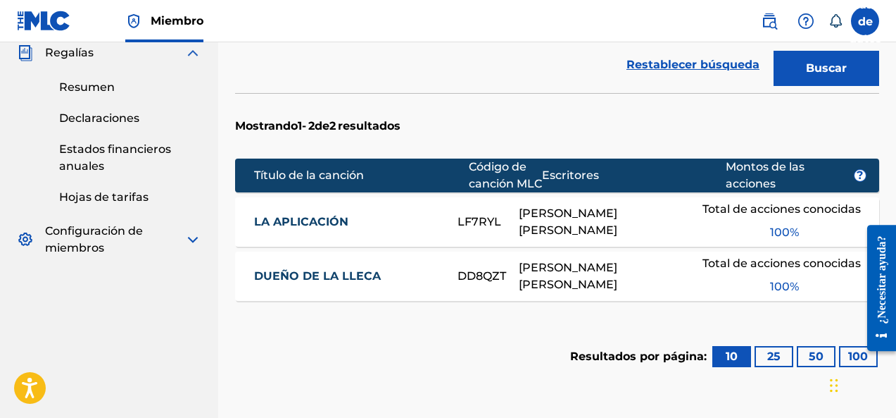
click at [781, 367] on button "25" at bounding box center [774, 356] width 39 height 21
click at [821, 385] on div "Resultados por página: 10 25 50 100" at bounding box center [724, 356] width 309 height 66
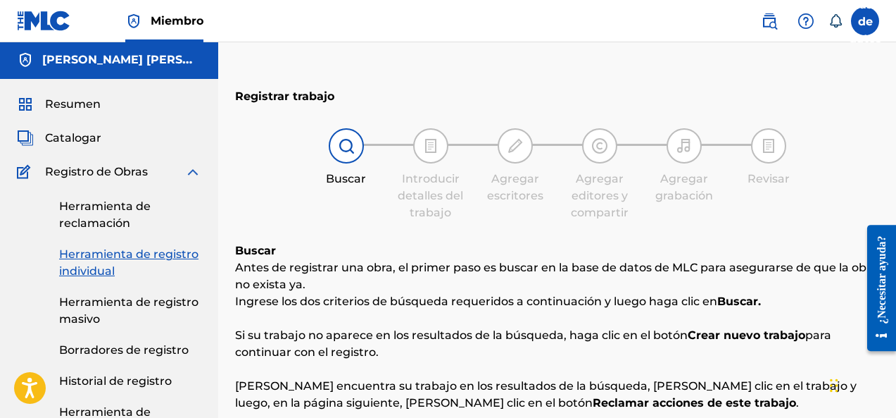
scroll to position [0, 0]
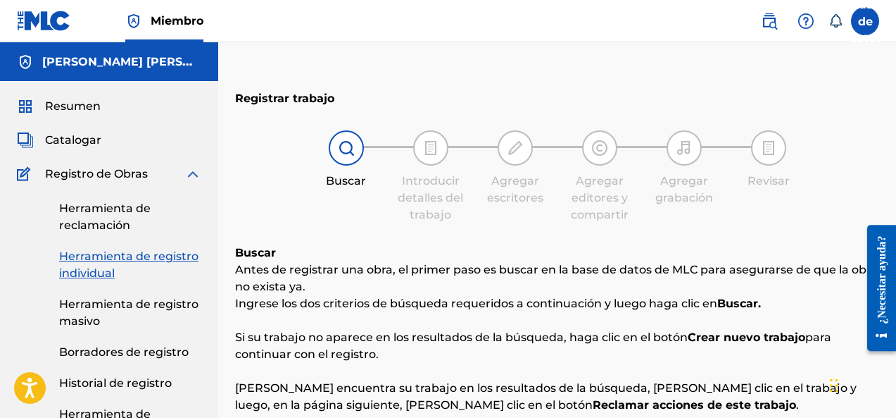
click at [103, 310] on link "Herramienta de registro masivo" at bounding box center [130, 313] width 142 height 34
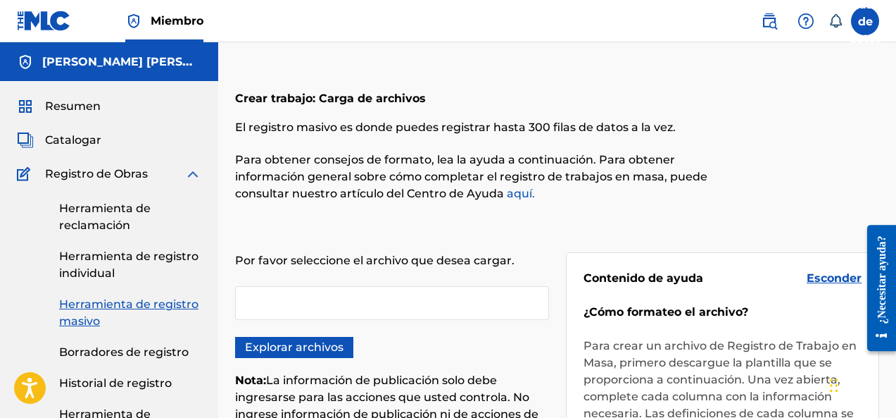
click at [120, 211] on font "Herramienta de reclamación" at bounding box center [105, 216] width 92 height 30
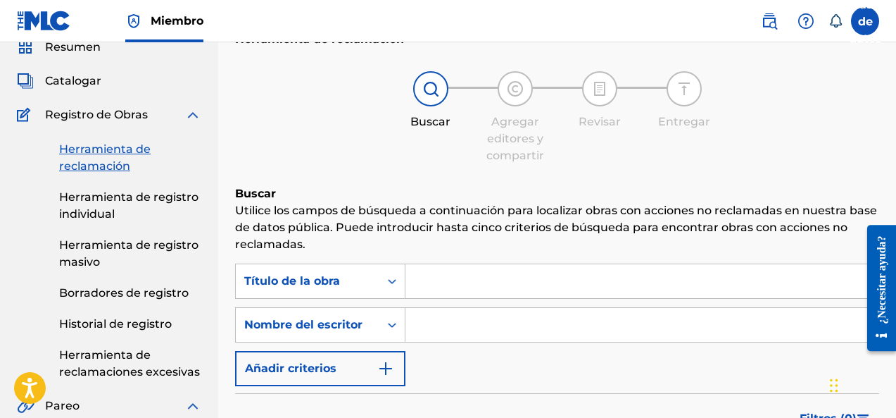
scroll to position [58, 0]
click at [120, 123] on span "Registro de Obras" at bounding box center [96, 115] width 103 height 17
click at [195, 118] on img at bounding box center [192, 115] width 17 height 17
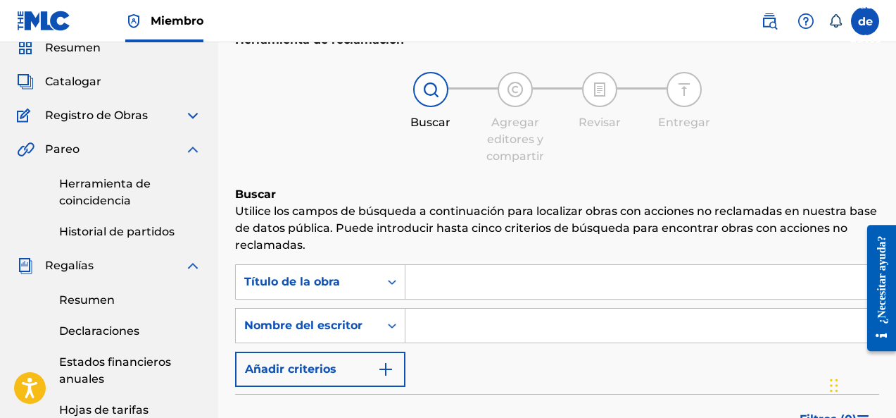
click at [141, 151] on div "Pareo" at bounding box center [109, 149] width 184 height 17
click at [192, 271] on img at bounding box center [192, 265] width 17 height 17
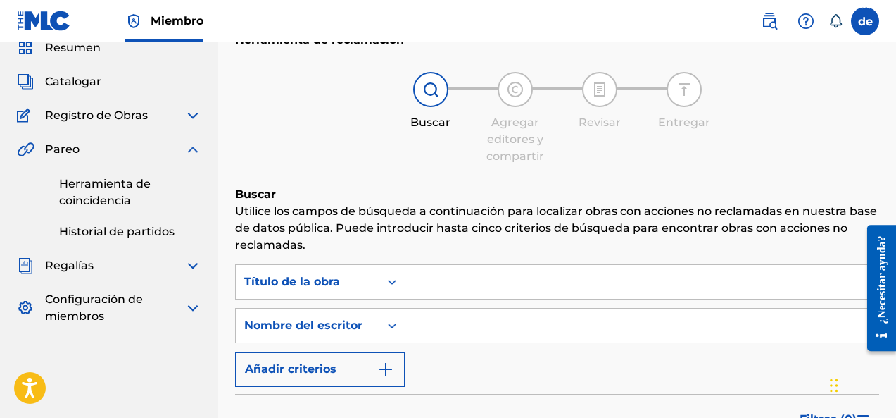
click at [192, 271] on img at bounding box center [192, 265] width 17 height 17
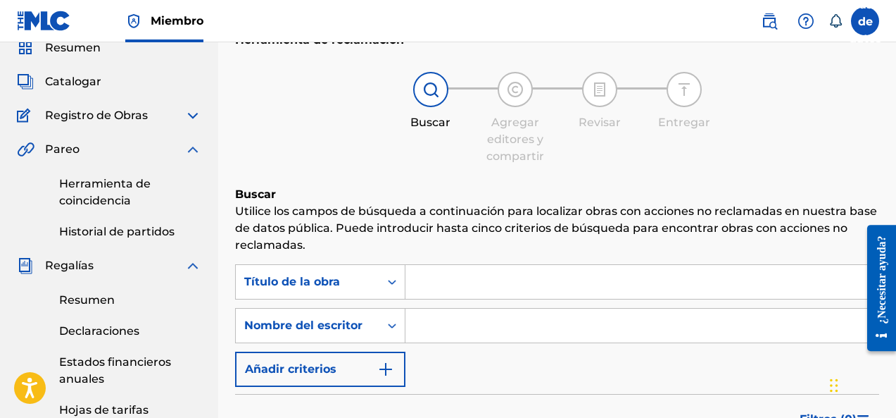
click at [192, 271] on img at bounding box center [192, 265] width 17 height 17
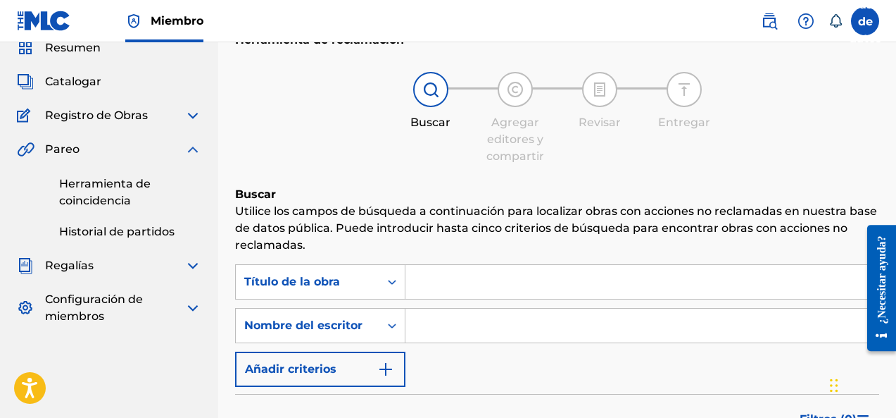
click at [192, 271] on img at bounding box center [192, 265] width 17 height 17
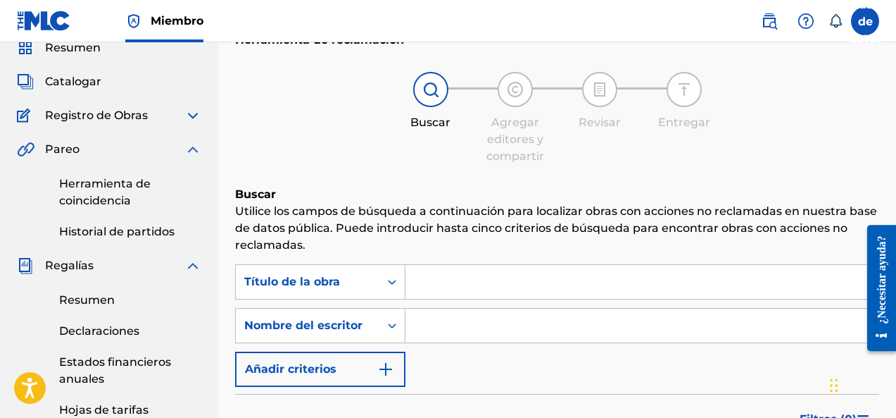
click at [192, 271] on img at bounding box center [192, 265] width 17 height 17
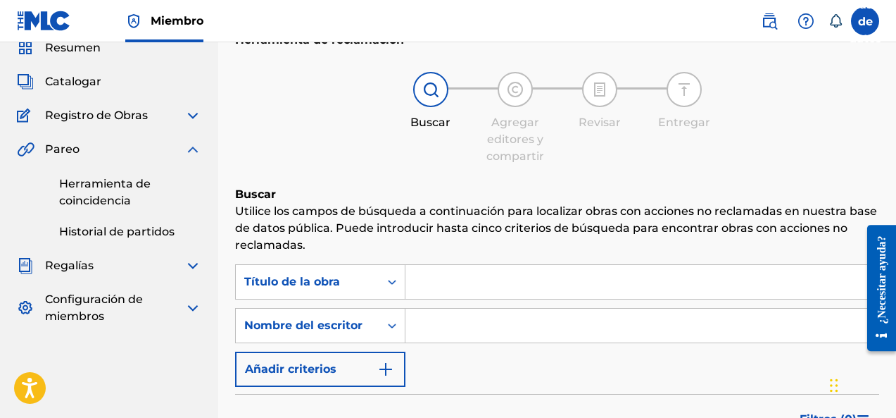
click at [184, 147] on img at bounding box center [192, 149] width 17 height 17
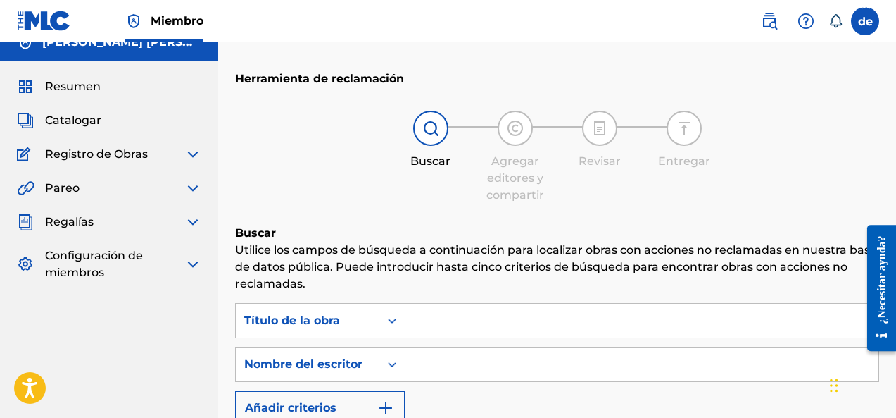
scroll to position [0, 0]
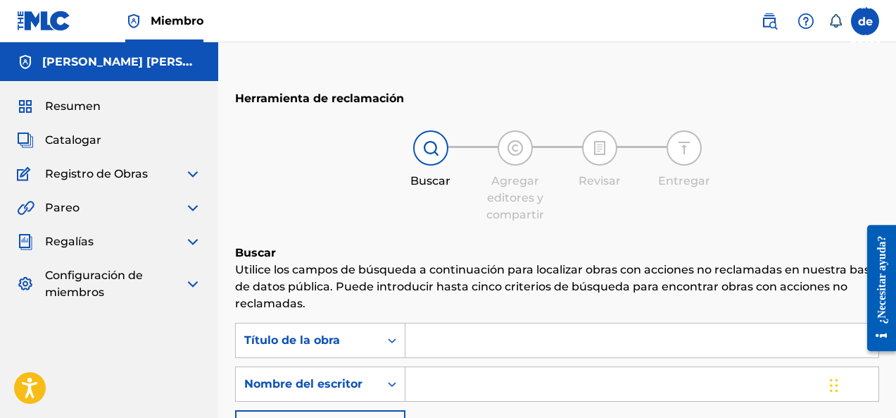
click at [73, 132] on span "Catalogar" at bounding box center [73, 140] width 56 height 17
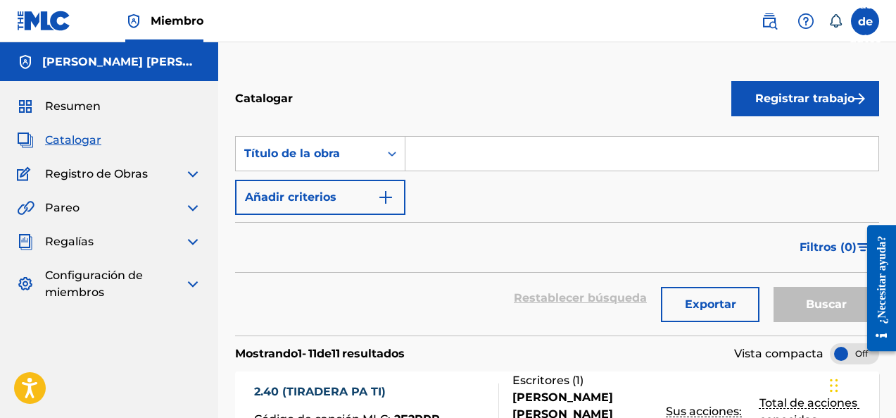
click at [796, 108] on button "Registrar trabajo" at bounding box center [806, 98] width 148 height 35
click at [796, 139] on font "Individual" at bounding box center [768, 143] width 56 height 13
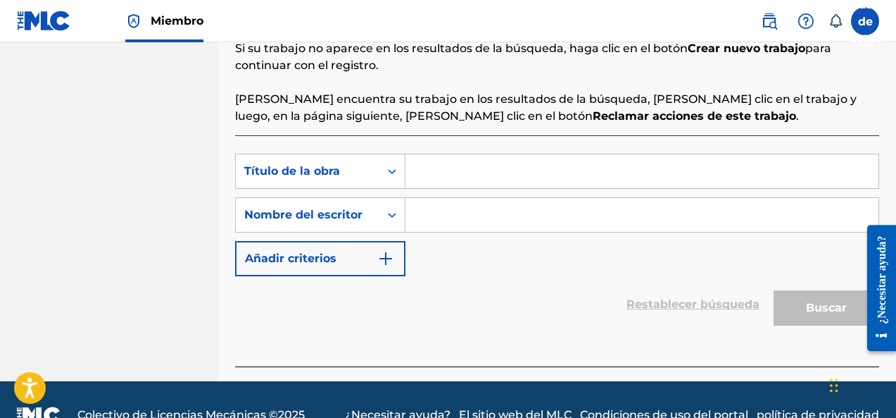
scroll to position [294, 0]
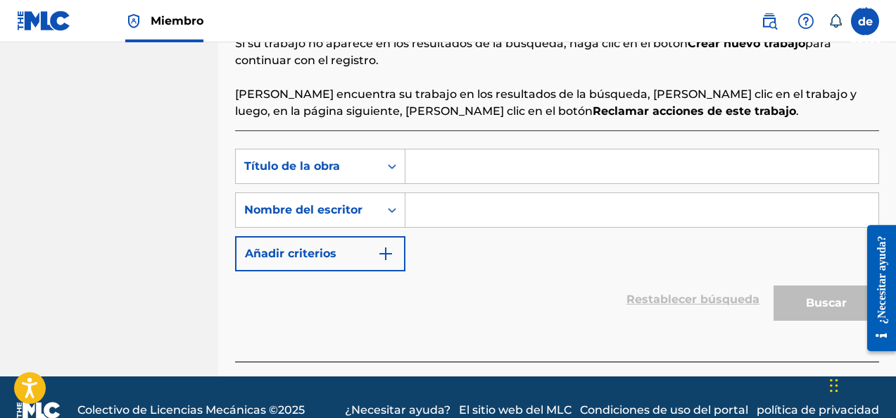
paste input "[PERSON_NAME] [PERSON_NAME]"
type input "[PERSON_NAME] [PERSON_NAME]"
drag, startPoint x: 622, startPoint y: 168, endPoint x: 391, endPoint y: 167, distance: 230.9
click at [391, 167] on div "Buscar con criterios 35227975-1f68-4177-80f9-f9af7b89f20a Título de la [PERSON_…" at bounding box center [557, 166] width 644 height 35
paste input "[PERSON_NAME] [PERSON_NAME]"
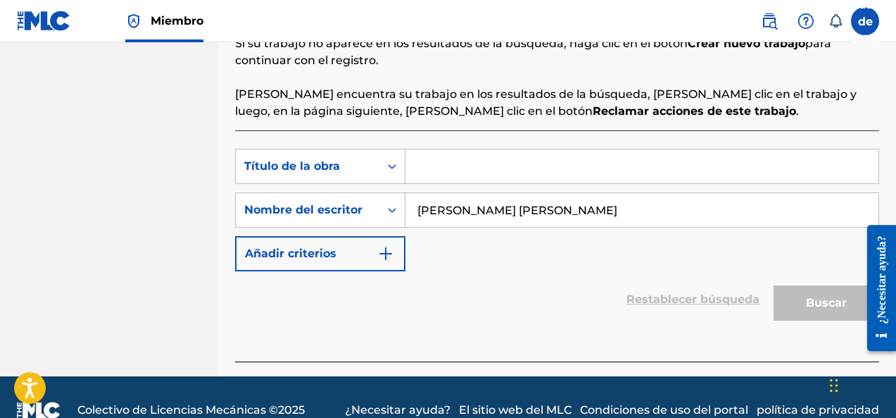
type input "[PERSON_NAME] [PERSON_NAME]"
paste input "Por La Noche Me Llama"
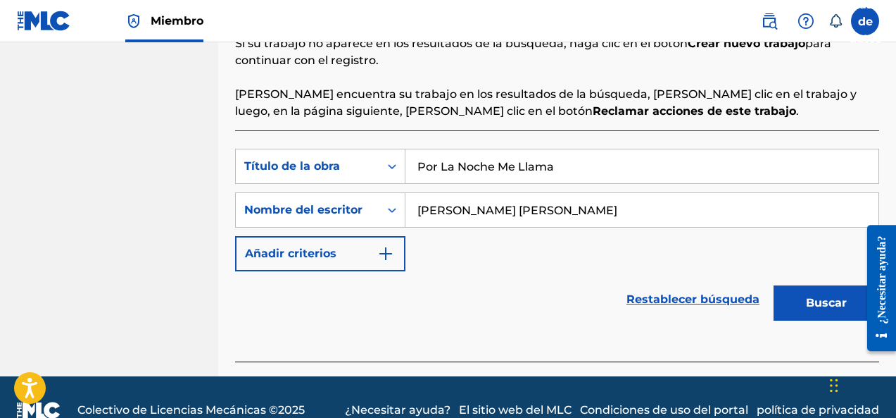
type input "Por La Noche Me Llama"
click at [823, 304] on font "Buscar" at bounding box center [826, 302] width 41 height 13
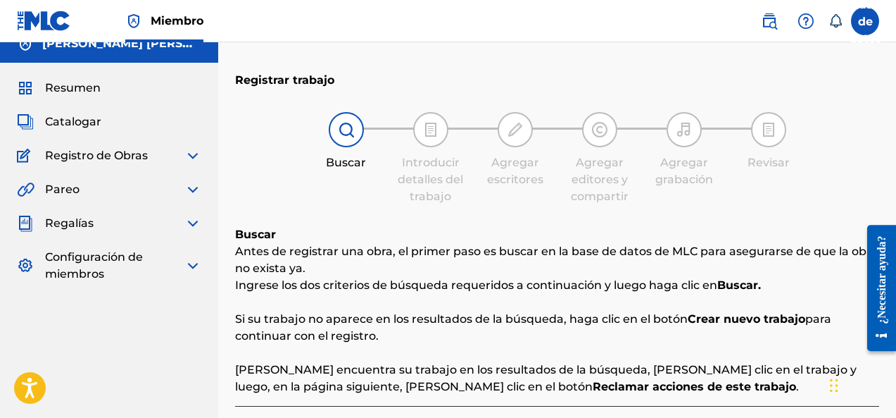
scroll to position [0, 0]
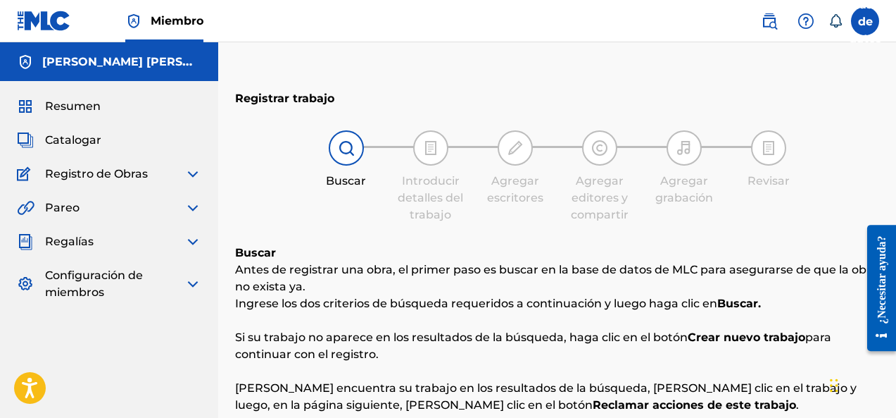
click at [95, 114] on span "Resumen" at bounding box center [73, 106] width 56 height 17
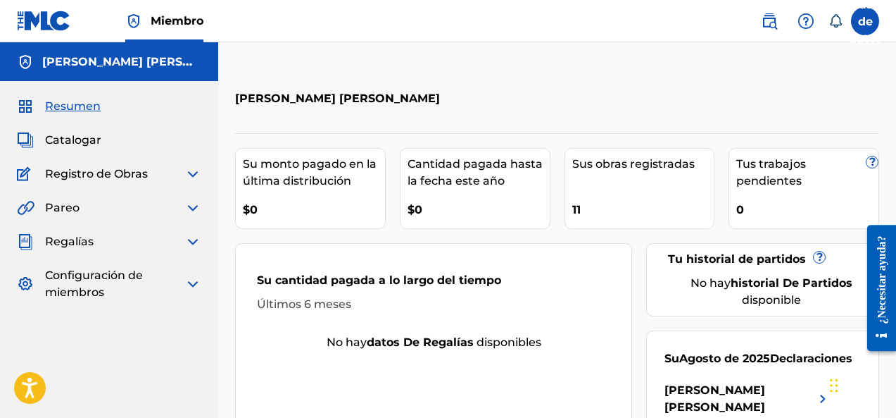
click at [856, 28] on label at bounding box center [865, 21] width 28 height 28
click at [865, 21] on input "Base de datos [PERSON_NAME] [PERSON_NAME] [EMAIL_ADDRESS][DOMAIN_NAME] Preferen…" at bounding box center [865, 21] width 0 height 0
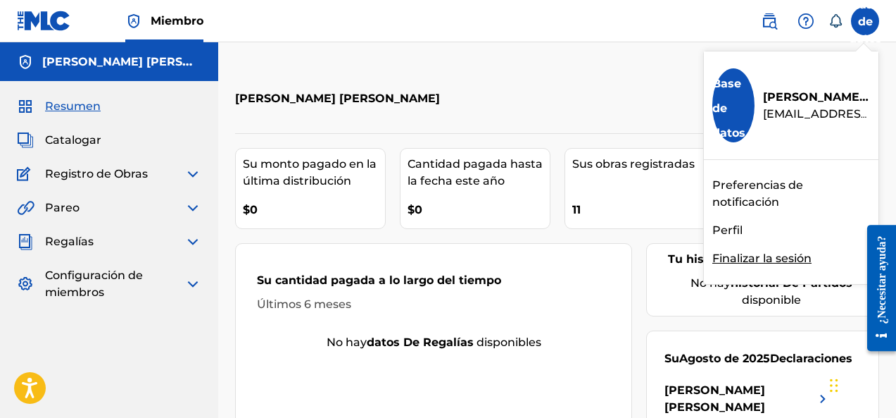
click at [748, 203] on font "Preferencias de notificación" at bounding box center [758, 193] width 91 height 30
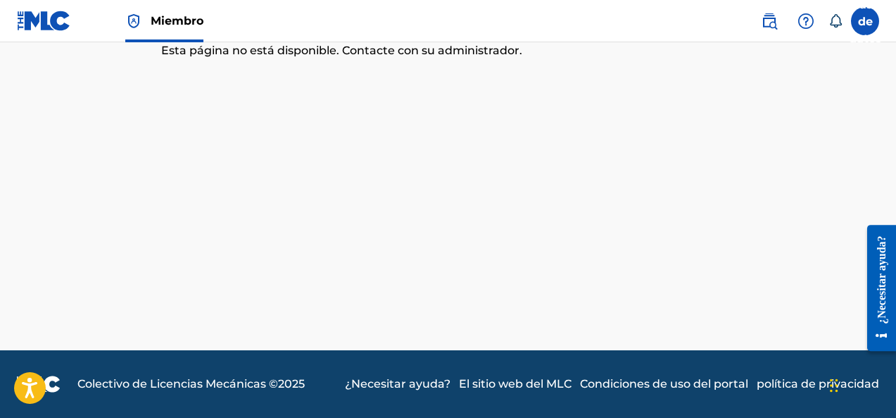
click at [877, 22] on label at bounding box center [865, 21] width 28 height 28
click at [865, 21] on input "Base de datos [PERSON_NAME] [PERSON_NAME] [EMAIL_ADDRESS][DOMAIN_NAME] Preferen…" at bounding box center [865, 21] width 0 height 0
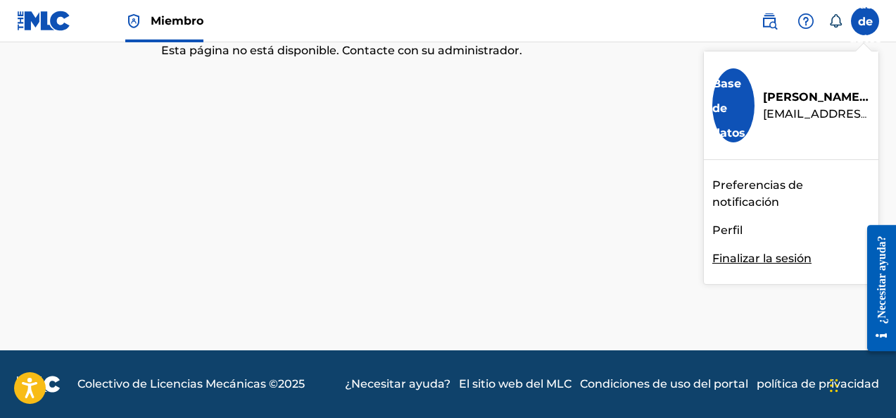
click at [723, 237] on link "Perfil" at bounding box center [728, 230] width 30 height 17
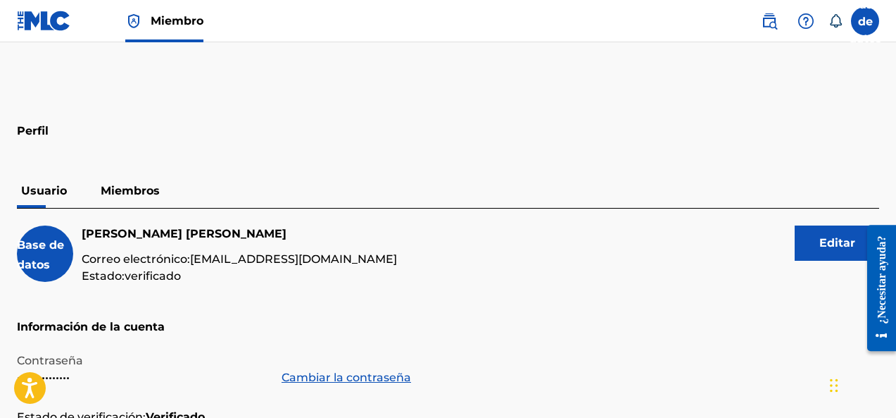
click at [153, 199] on p "Miembros" at bounding box center [130, 191] width 68 height 34
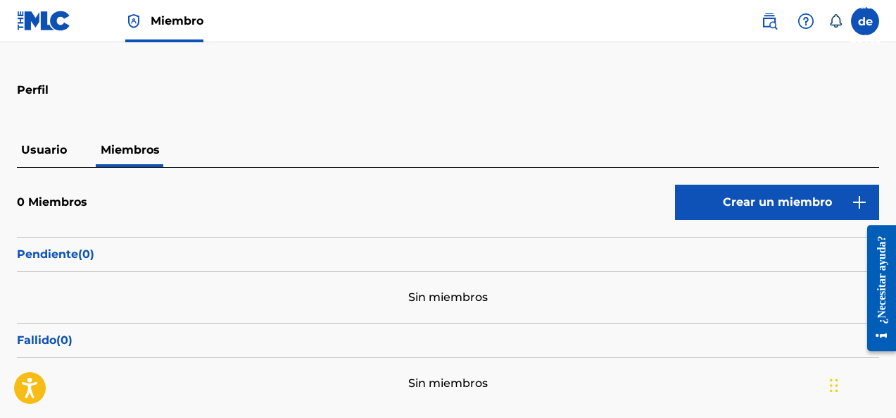
scroll to position [118, 0]
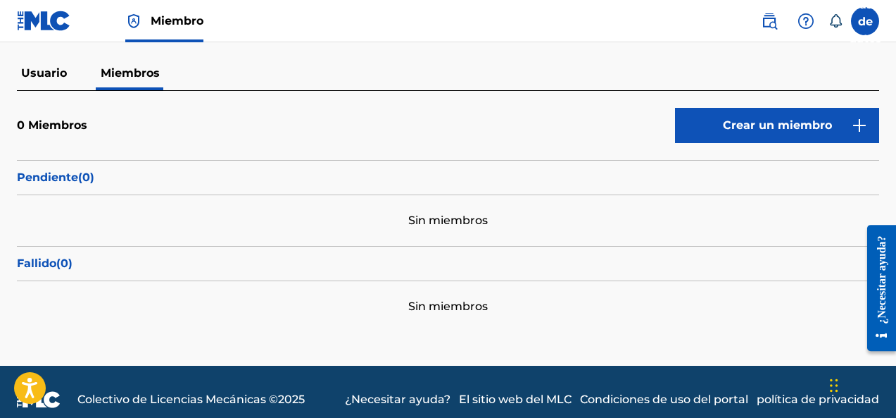
click at [414, 255] on p "Fallido ( 0 )" at bounding box center [448, 263] width 862 height 17
click at [743, 127] on font "Crear un miembro" at bounding box center [777, 124] width 109 height 13
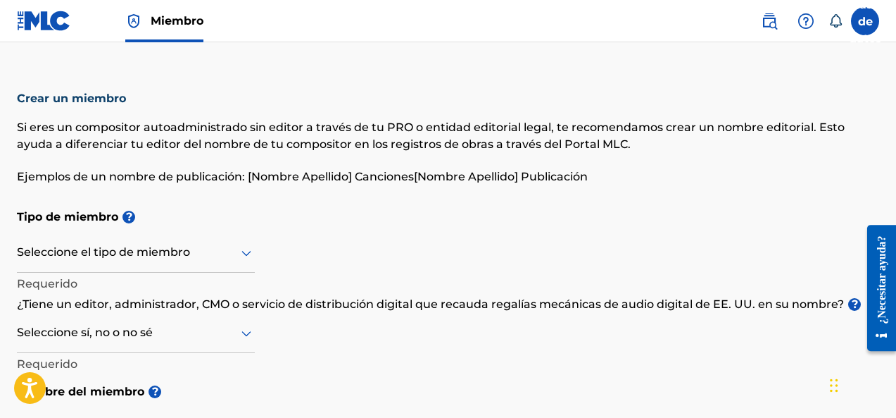
click at [29, 25] on img at bounding box center [44, 21] width 54 height 20
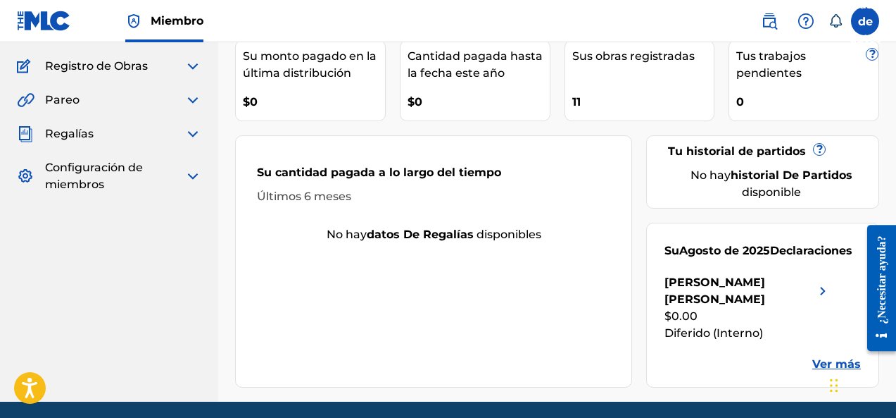
scroll to position [118, 0]
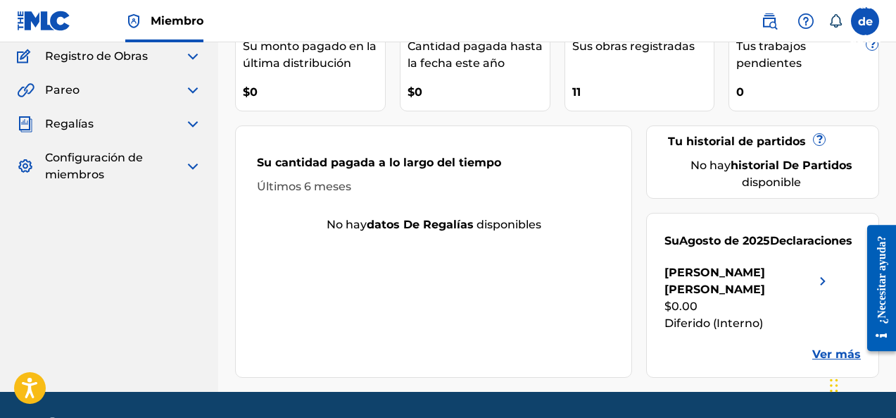
click at [409, 245] on div "Su cantidad pagada a lo largo del tiempo Últimos 6 meses No hay datos de regalí…" at bounding box center [433, 251] width 397 height 252
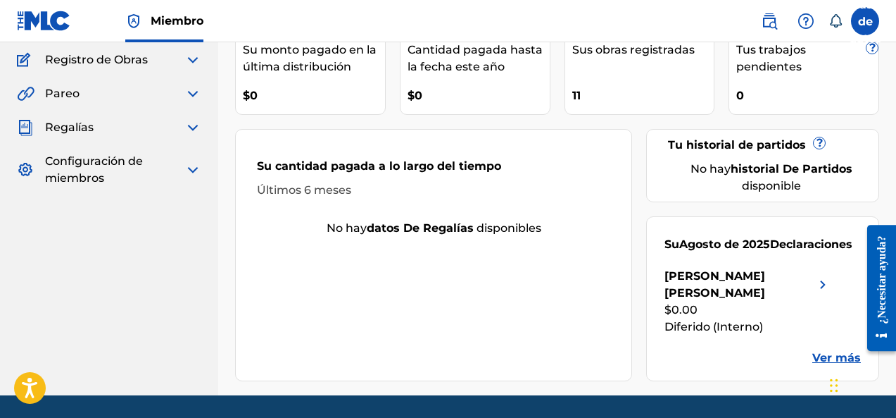
scroll to position [0, 0]
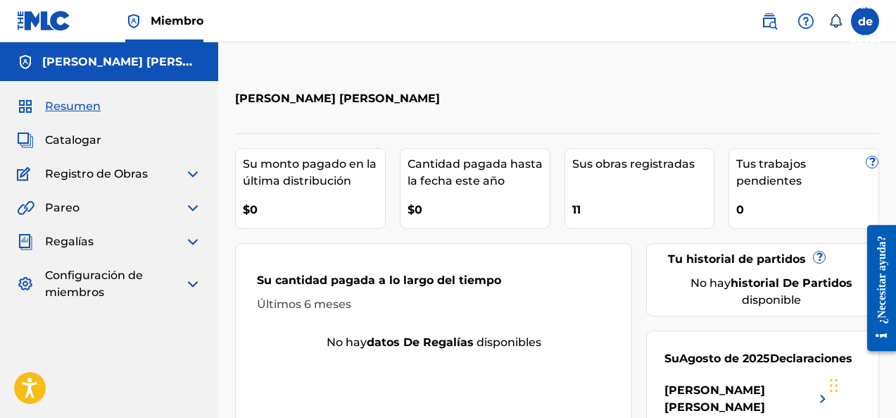
drag, startPoint x: 508, startPoint y: 232, endPoint x: 412, endPoint y: 235, distance: 96.5
click at [412, 235] on div "[PERSON_NAME] pagado en la última distribución $0 Cantidad pagada hasta la fech…" at bounding box center [557, 314] width 644 height 362
click at [112, 139] on div "Catalogar" at bounding box center [109, 140] width 184 height 17
click at [101, 140] on div "Catalogar" at bounding box center [109, 140] width 184 height 17
click at [53, 142] on font "Catalogar" at bounding box center [73, 139] width 56 height 13
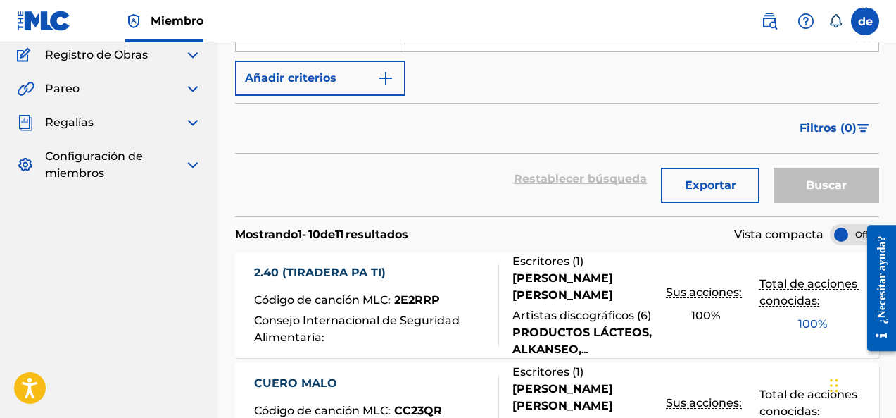
scroll to position [118, 0]
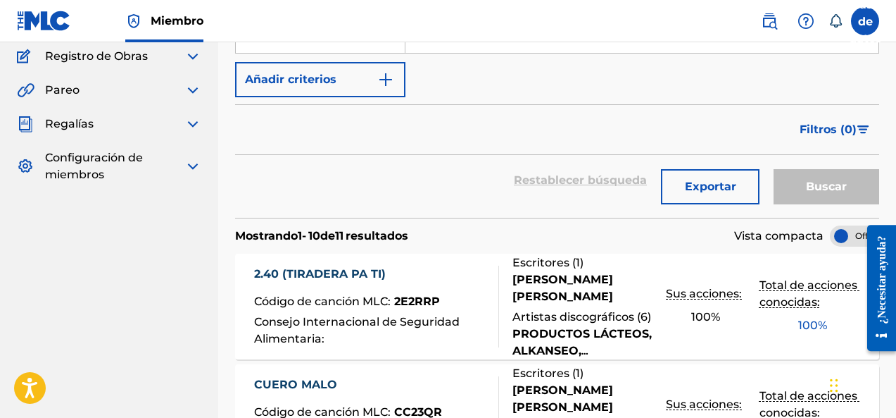
click at [749, 189] on button "Exportar" at bounding box center [710, 186] width 99 height 35
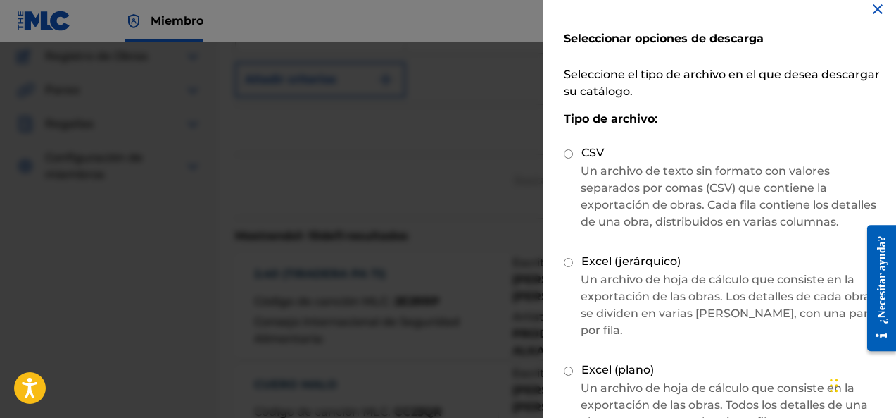
scroll to position [0, 0]
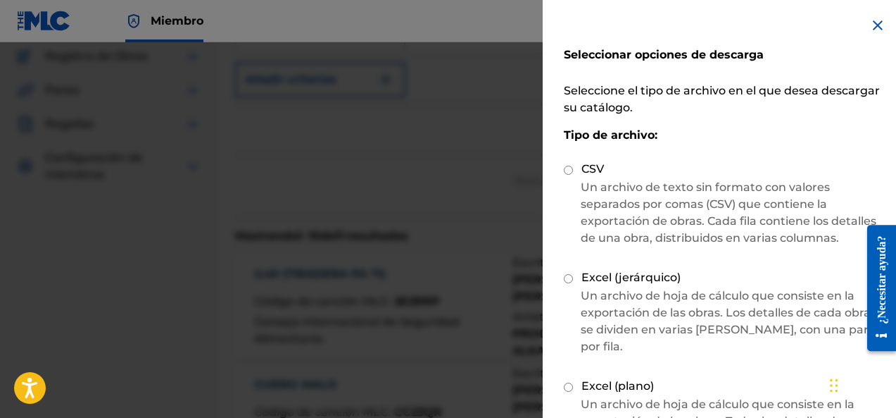
click at [870, 27] on img at bounding box center [878, 25] width 17 height 17
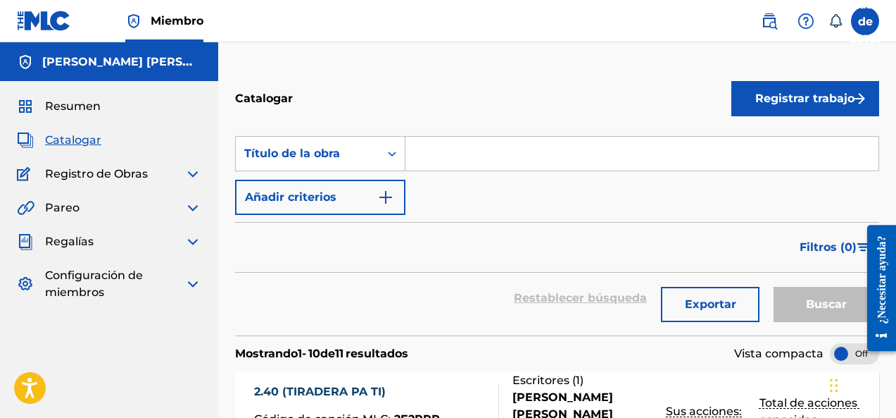
click at [101, 179] on font "Registro de Obras" at bounding box center [96, 173] width 103 height 13
click at [193, 176] on img at bounding box center [192, 173] width 17 height 17
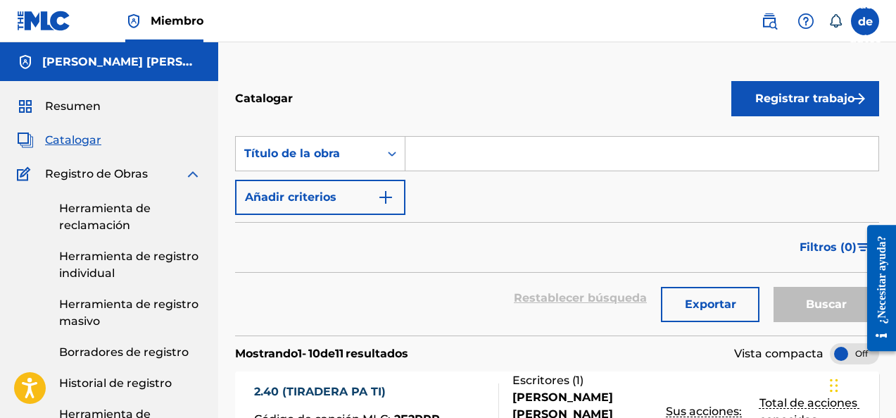
click at [109, 207] on font "Herramienta de reclamación" at bounding box center [105, 216] width 92 height 30
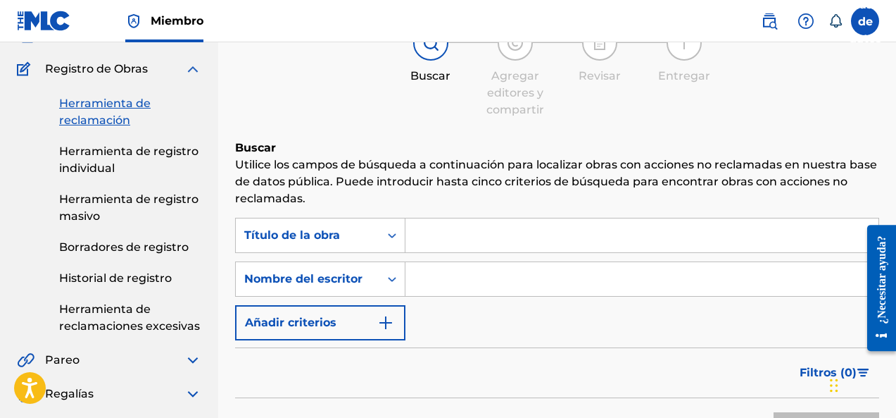
scroll to position [118, 0]
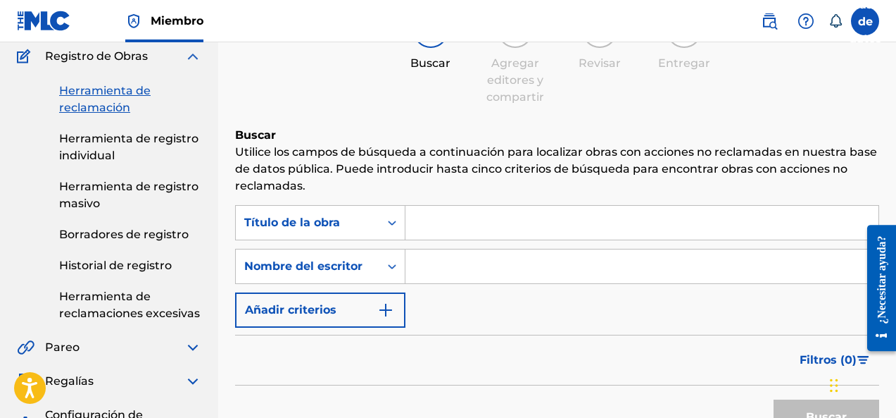
click at [351, 309] on button "Añadir criterios" at bounding box center [320, 309] width 170 height 35
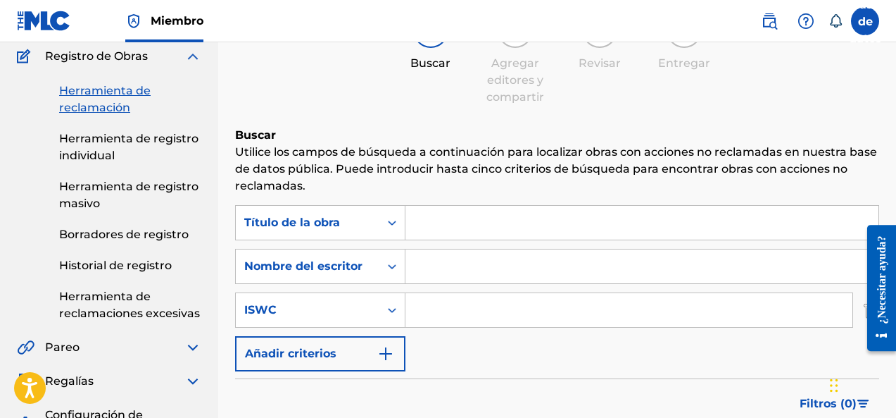
click at [344, 311] on div "ISWC" at bounding box center [307, 309] width 127 height 17
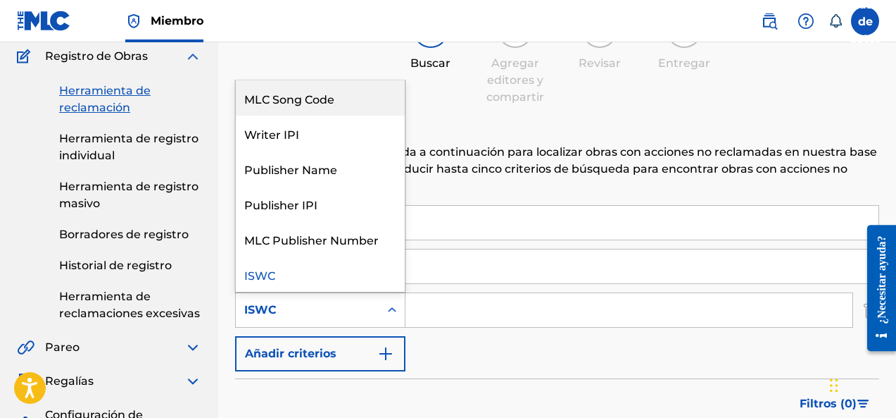
click at [363, 106] on div "MLC Song Code" at bounding box center [320, 97] width 169 height 35
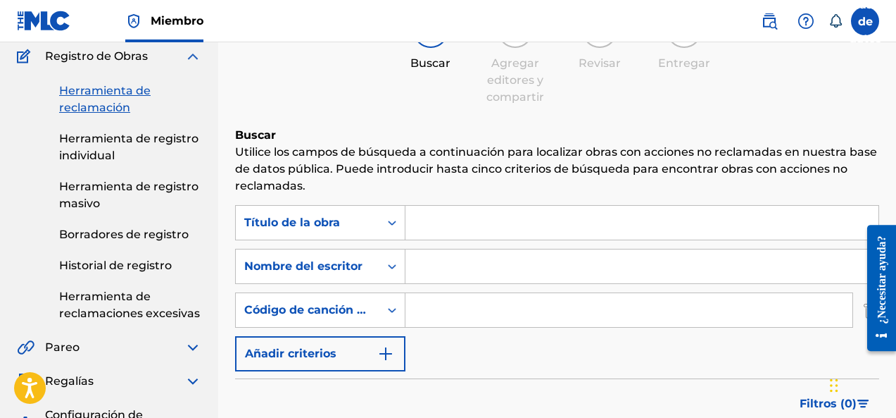
click at [371, 313] on div "Código de canción MLC" at bounding box center [308, 309] width 144 height 27
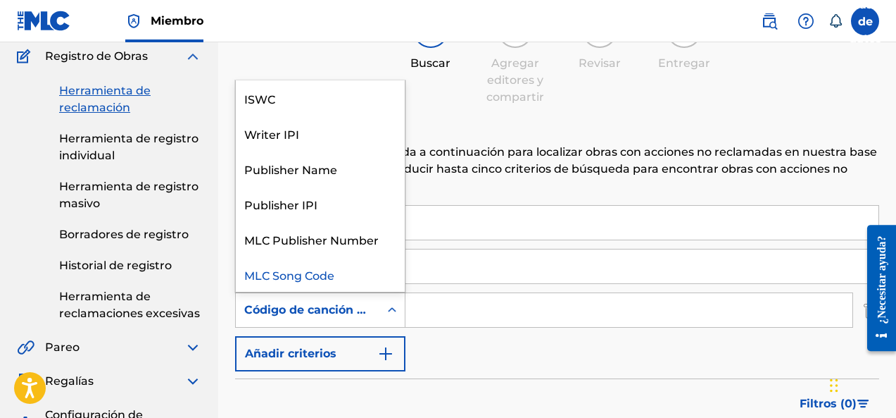
drag, startPoint x: 371, startPoint y: 275, endPoint x: 347, endPoint y: 316, distance: 47.9
click at [347, 316] on div "Código de canción MLC" at bounding box center [307, 309] width 127 height 17
drag, startPoint x: 342, startPoint y: 111, endPoint x: 306, endPoint y: 242, distance: 136.7
click at [306, 242] on div "ISWC Writer IPI Publisher Name Publisher IPI MLC Publisher Number MLC Song Code" at bounding box center [320, 185] width 169 height 211
click at [306, 107] on div "ISWC" at bounding box center [320, 97] width 169 height 35
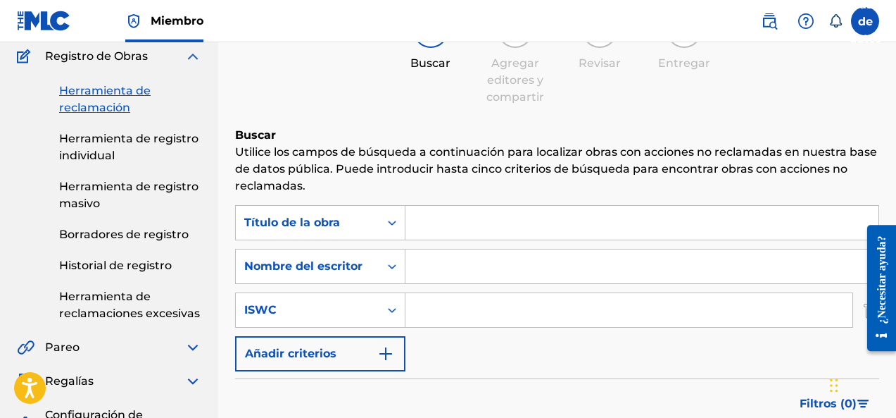
click at [470, 361] on div "Búsqueda con criterios fe700094-8e21-4016-951f-70043e260f2a Título de la obra B…" at bounding box center [557, 288] width 644 height 166
click at [387, 360] on img "Formulario de búsqueda" at bounding box center [385, 353] width 17 height 17
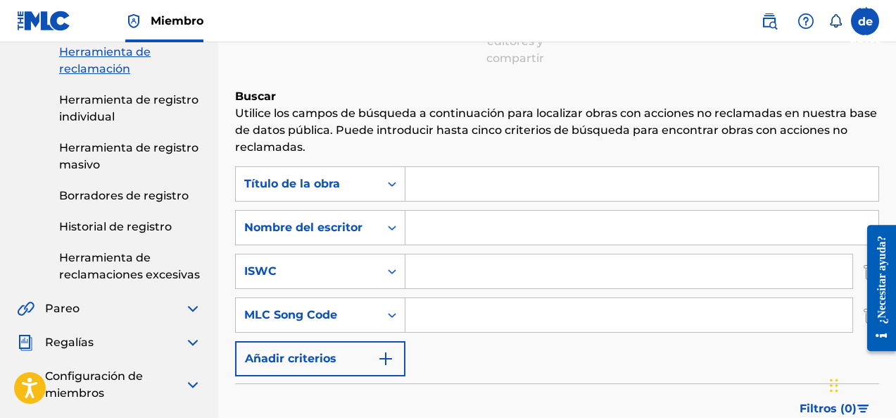
scroll to position [176, 0]
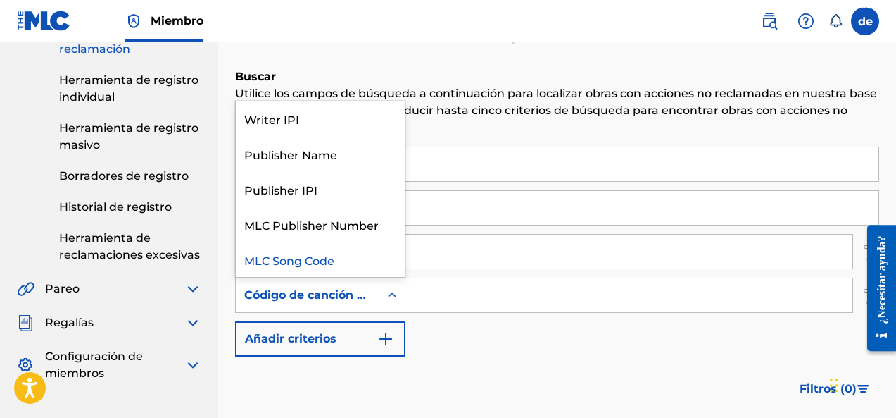
click at [395, 300] on icon "Formulario de búsqueda" at bounding box center [392, 295] width 14 height 14
click at [356, 163] on div "Publisher Name" at bounding box center [320, 153] width 169 height 35
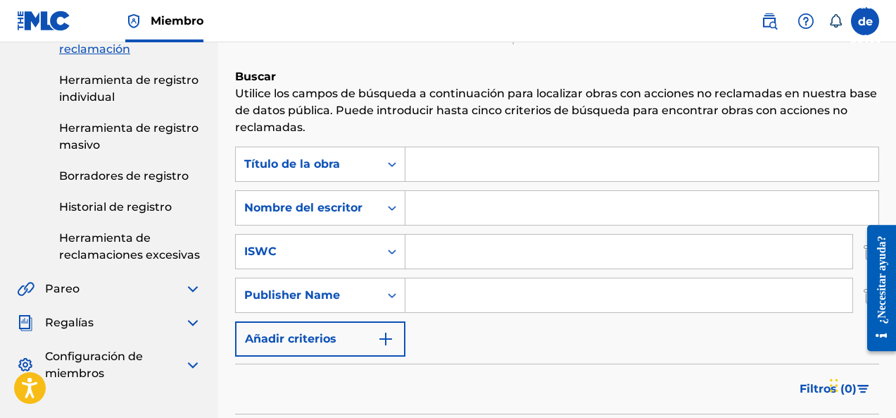
click at [160, 210] on font "Historial de registro" at bounding box center [115, 206] width 113 height 13
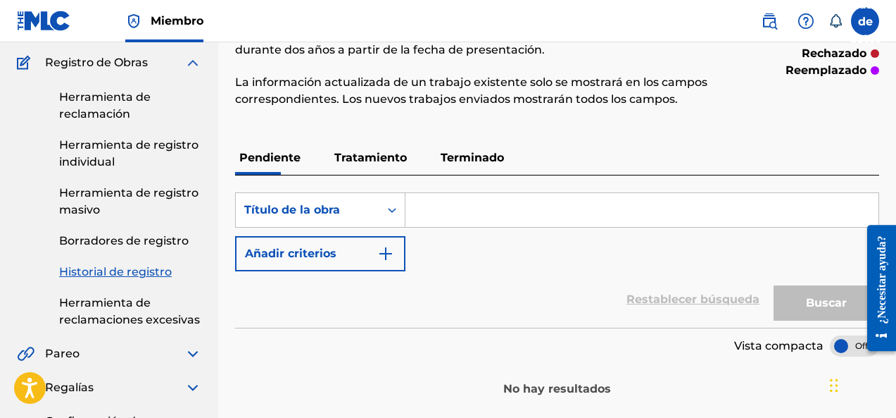
scroll to position [118, 0]
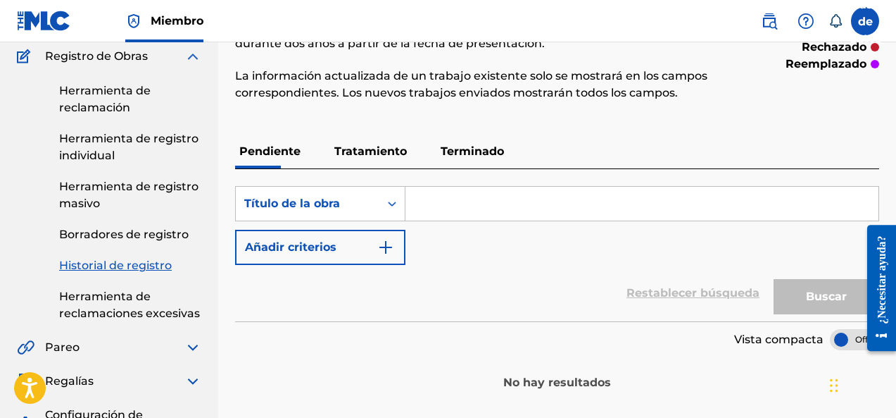
click at [389, 161] on p "Tratamiento" at bounding box center [370, 151] width 81 height 34
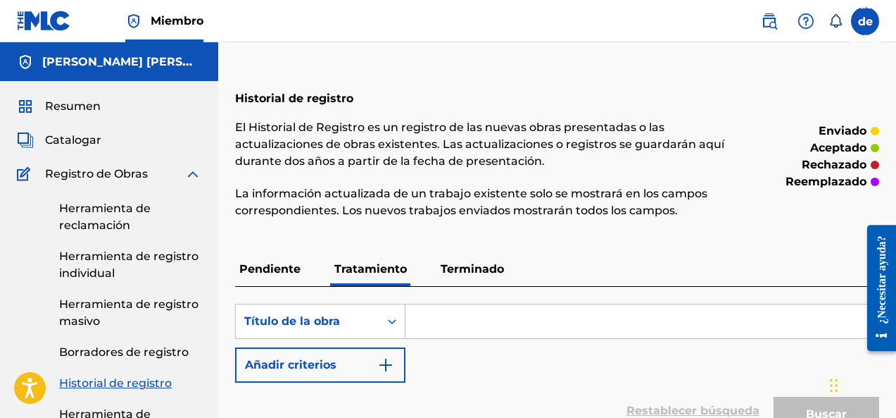
click at [470, 272] on font "Terminado" at bounding box center [472, 268] width 63 height 13
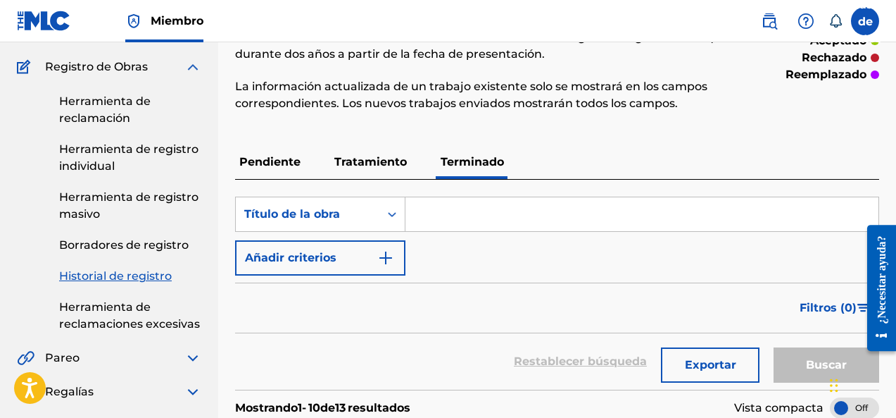
scroll to position [118, 0]
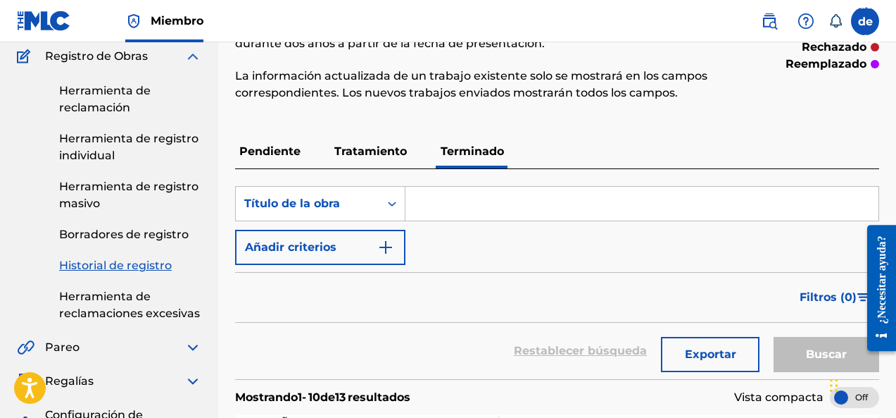
click at [115, 303] on link "Herramienta de reclamaciones excesivas" at bounding box center [130, 305] width 142 height 34
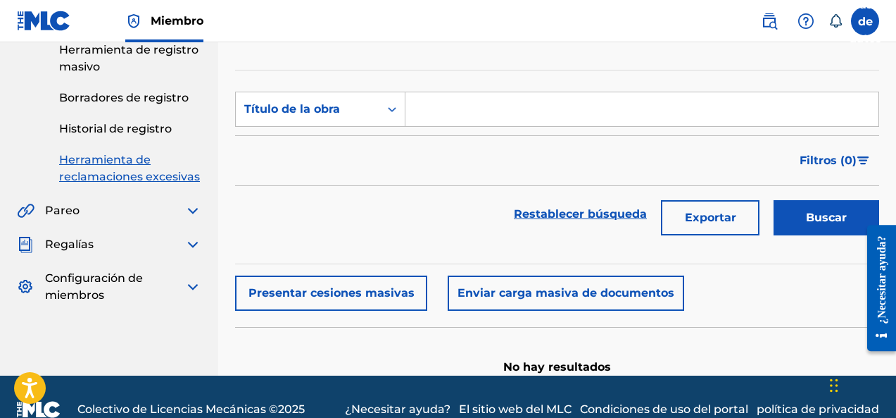
scroll to position [280, 0]
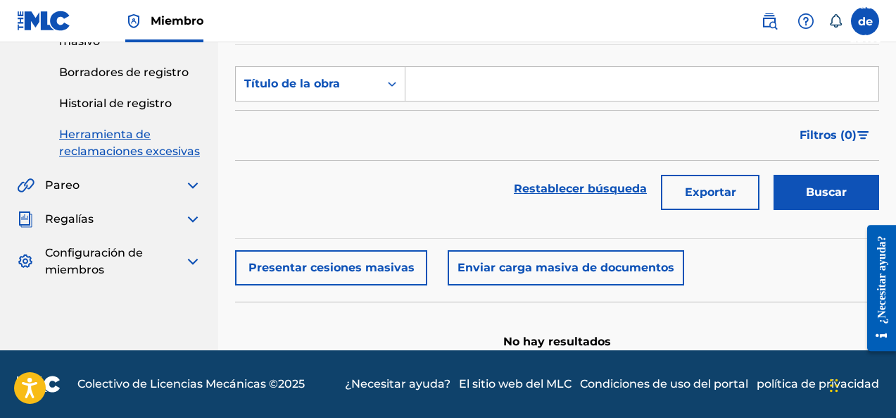
click at [372, 268] on font "Presentar cesiones masivas" at bounding box center [332, 266] width 166 height 13
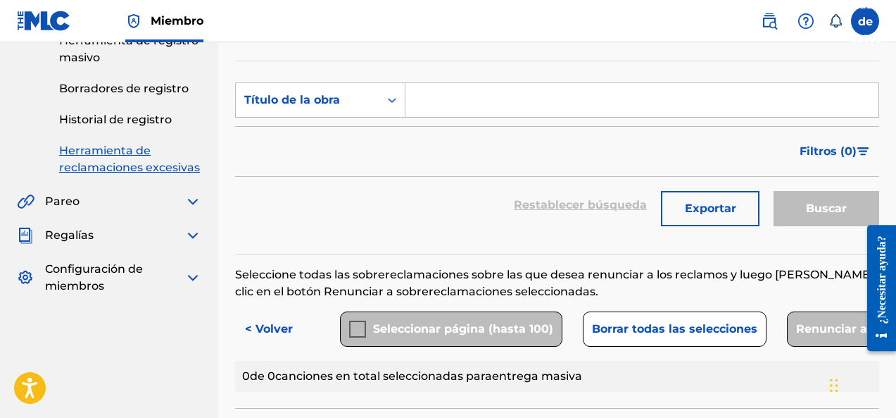
scroll to position [252, 0]
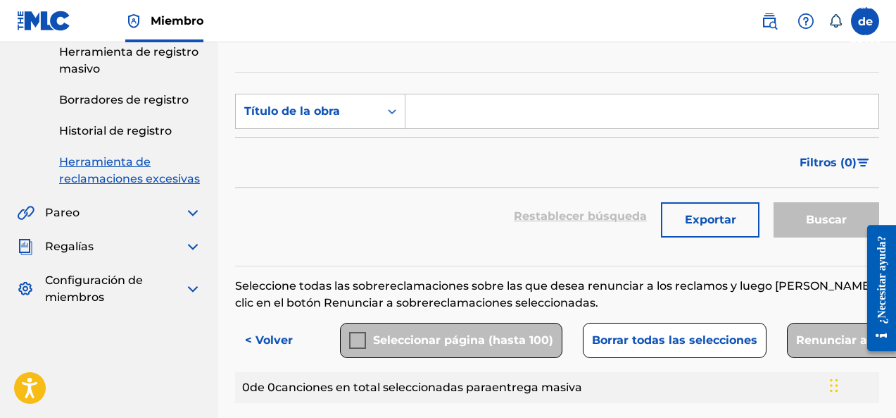
click at [722, 239] on div "Exportar" at bounding box center [710, 216] width 113 height 56
click at [723, 226] on font "Exportar" at bounding box center [710, 219] width 51 height 17
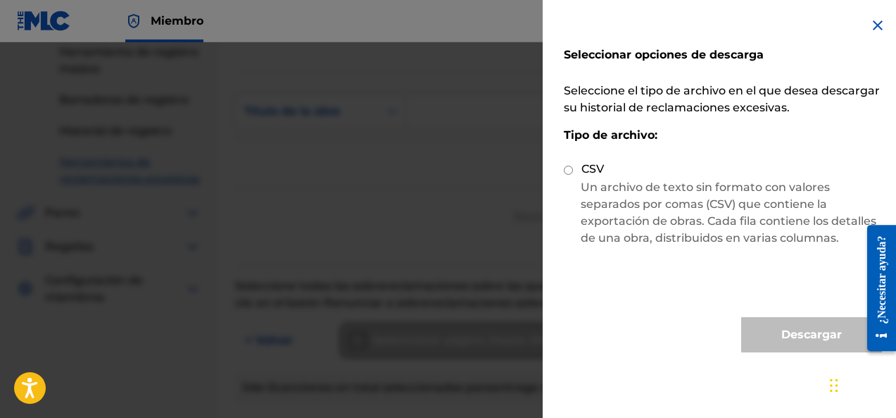
click at [643, 201] on font "Un archivo de texto sin formato con valores separados por comas (CSV) que conti…" at bounding box center [729, 212] width 296 height 64
click at [571, 171] on input "CSV" at bounding box center [568, 169] width 9 height 9
radio input "true"
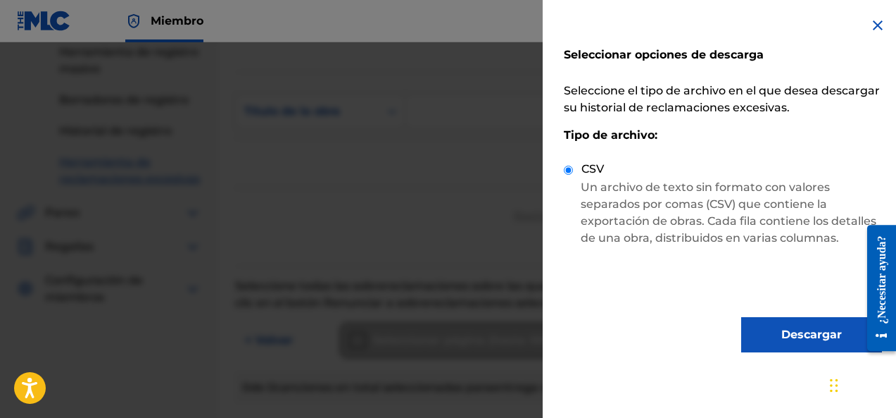
click at [786, 341] on font "Descargar" at bounding box center [811, 334] width 61 height 17
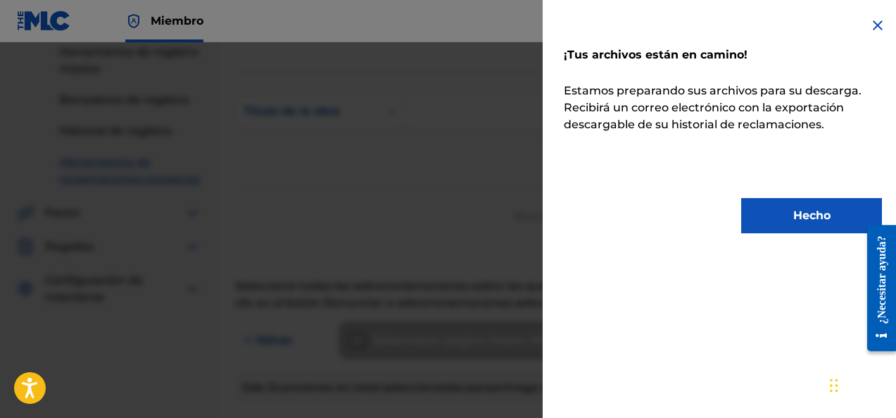
click at [793, 224] on button "Hecho" at bounding box center [811, 215] width 141 height 35
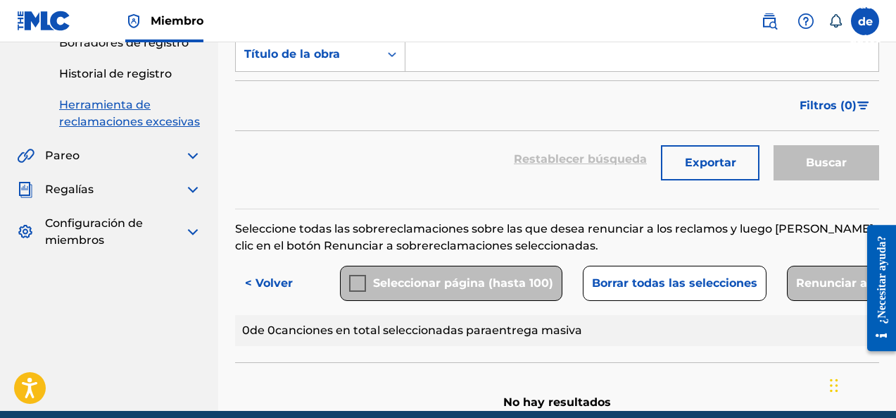
scroll to position [370, 0]
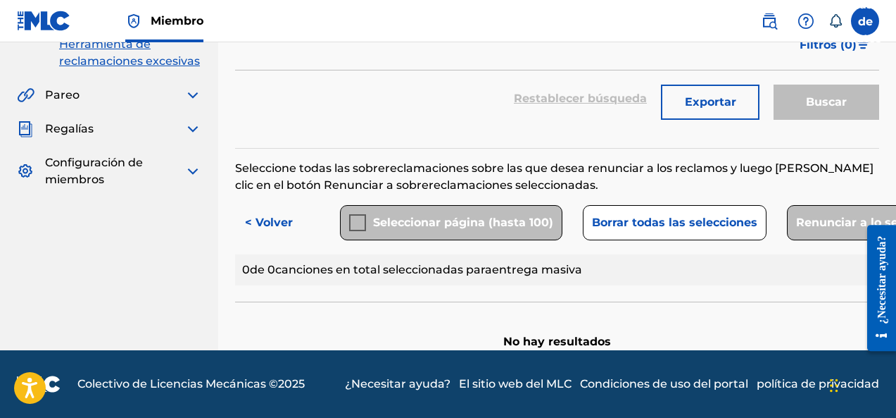
click at [363, 225] on div "Seleccionar página (hasta 100)" at bounding box center [451, 222] width 222 height 35
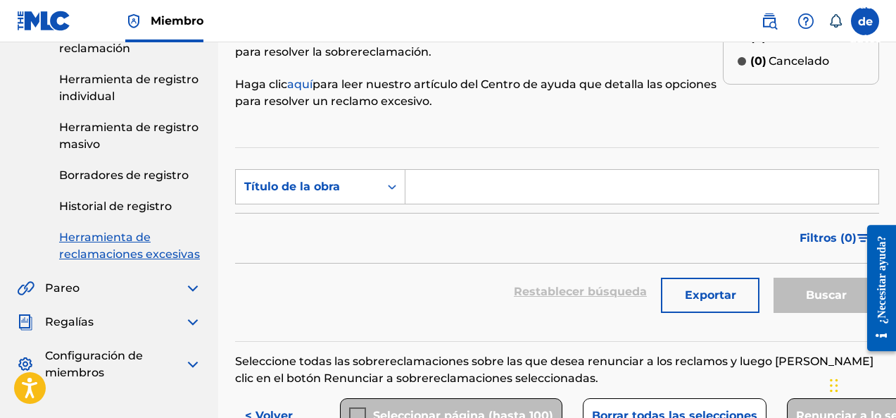
scroll to position [176, 0]
click at [139, 141] on link "Herramienta de registro masivo" at bounding box center [130, 137] width 142 height 34
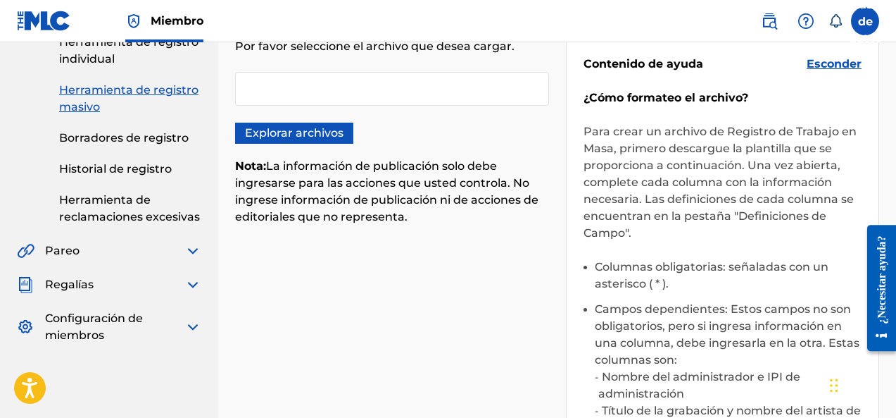
scroll to position [234, 0]
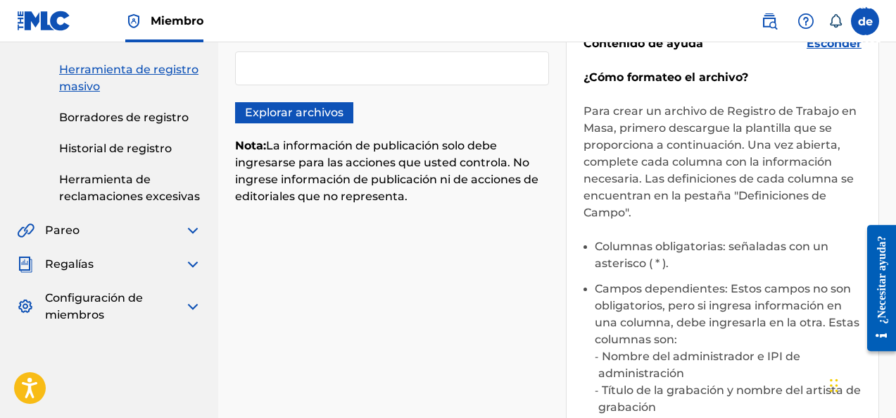
click at [185, 190] on font "Herramienta de reclamaciones excesivas" at bounding box center [129, 187] width 141 height 30
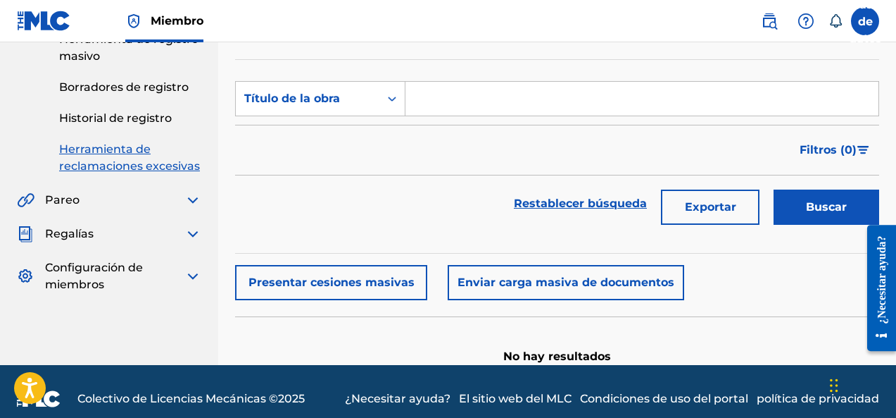
scroll to position [280, 0]
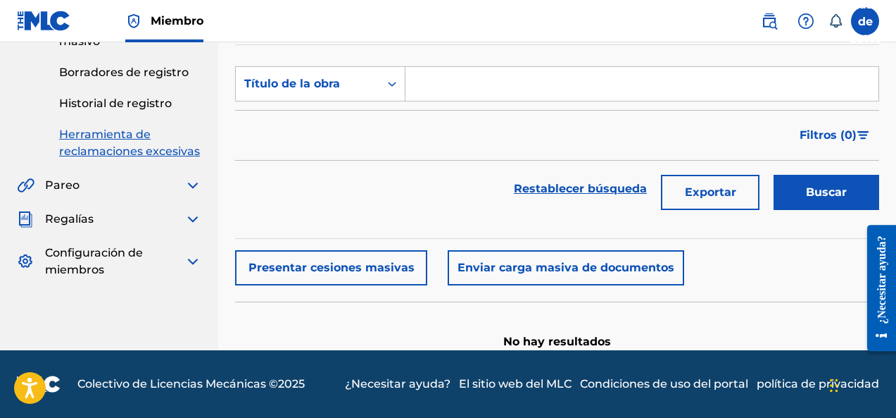
paste input "Por La Noche Me Llama"
type input "Por La Noche Me Llama"
click at [871, 196] on button "Buscar" at bounding box center [827, 192] width 106 height 35
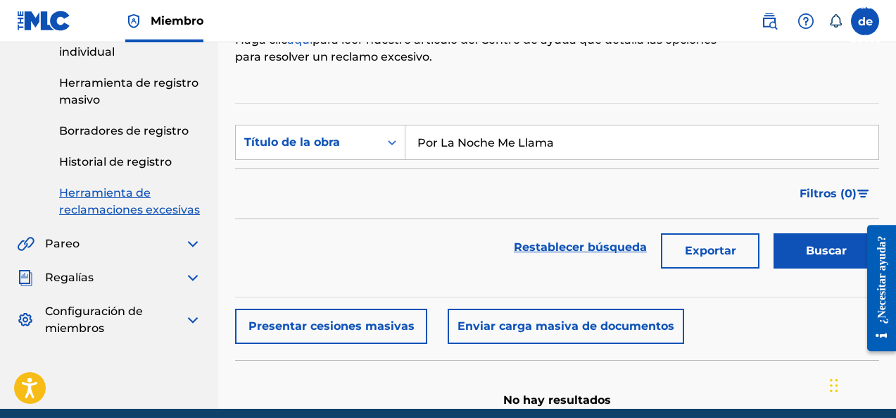
click at [138, 157] on font "Historial de registro" at bounding box center [115, 161] width 113 height 13
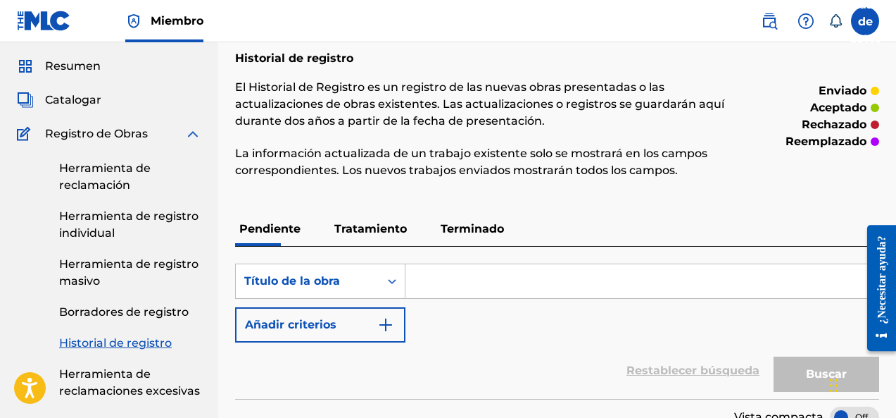
scroll to position [58, 0]
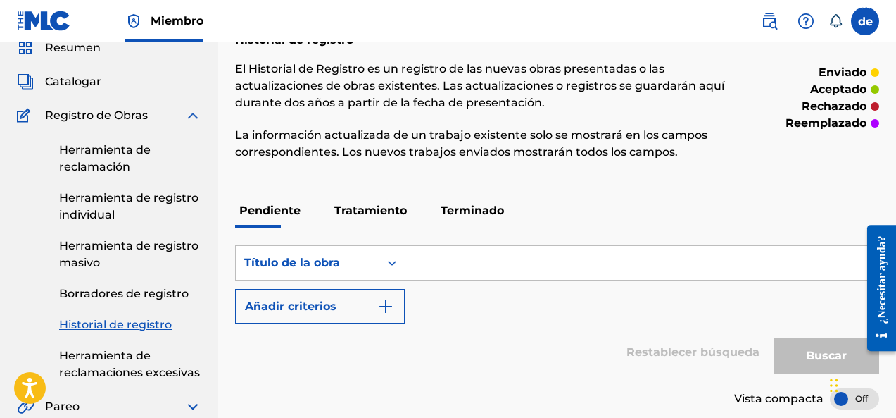
click at [131, 299] on font "Borradores de registro" at bounding box center [124, 293] width 130 height 13
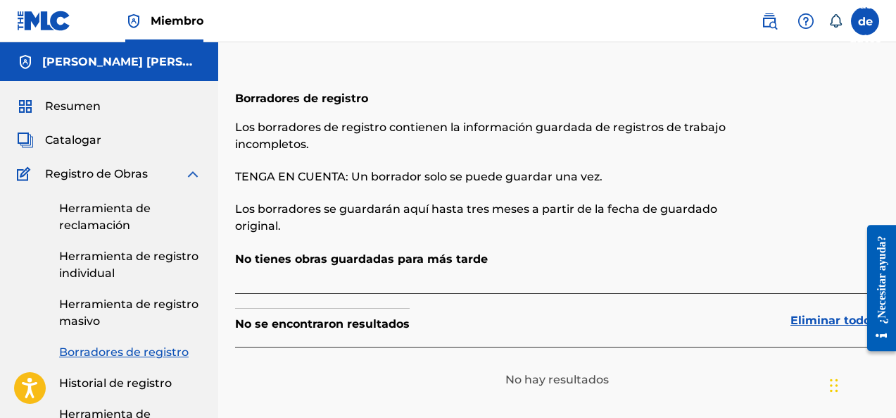
click at [127, 314] on link "Herramienta de registro masivo" at bounding box center [130, 313] width 142 height 34
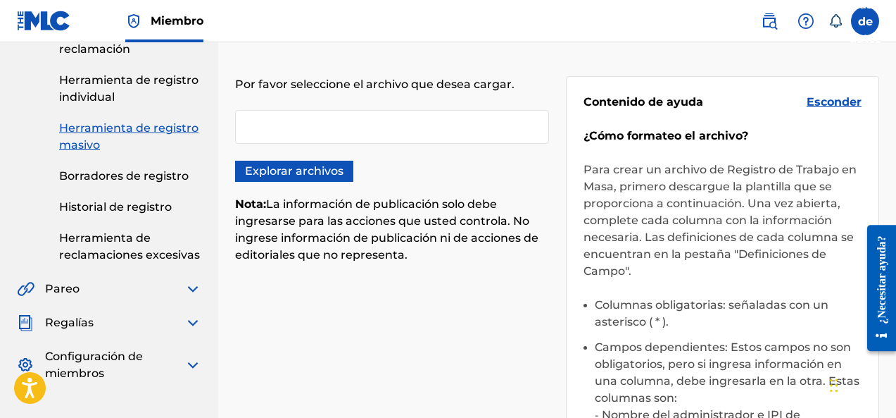
scroll to position [59, 0]
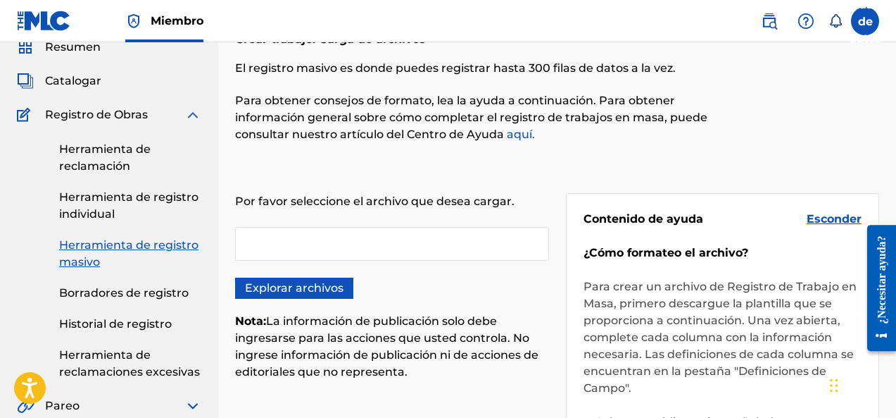
click at [331, 241] on div at bounding box center [392, 244] width 314 height 34
click at [394, 244] on div at bounding box center [392, 244] width 314 height 34
click at [322, 252] on div at bounding box center [392, 244] width 314 height 34
click at [317, 280] on font "Explorar archivos" at bounding box center [294, 288] width 99 height 17
click at [0, 0] on input "Explorar archivos" at bounding box center [0, 0] width 0 height 0
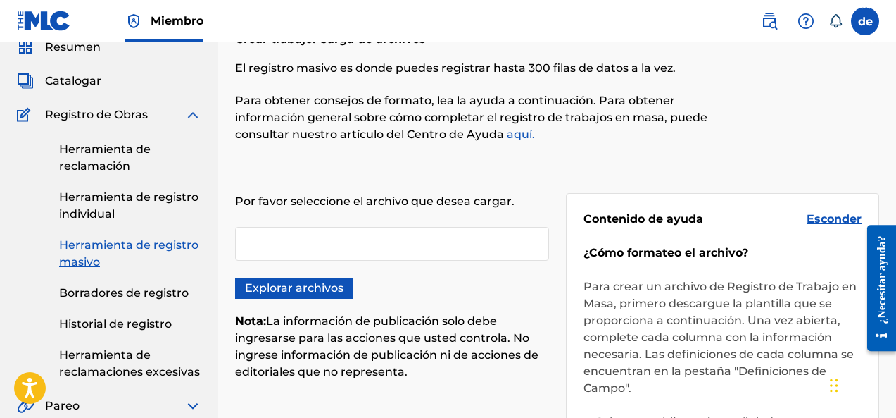
click at [82, 199] on font "Herramienta de registro individual" at bounding box center [128, 205] width 139 height 30
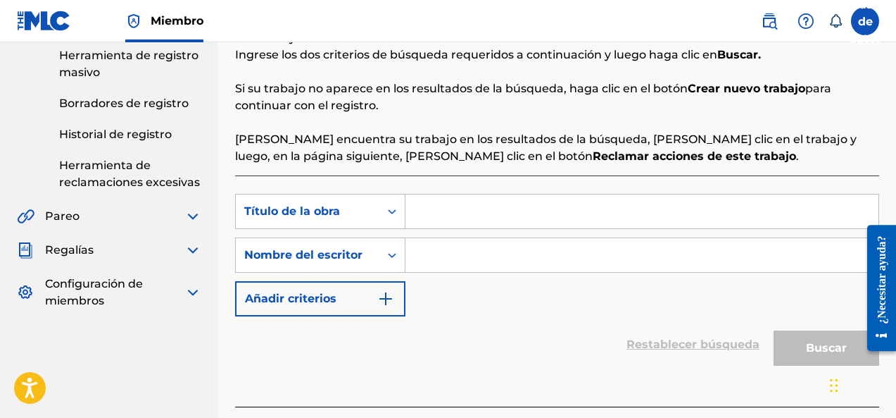
scroll to position [320, 0]
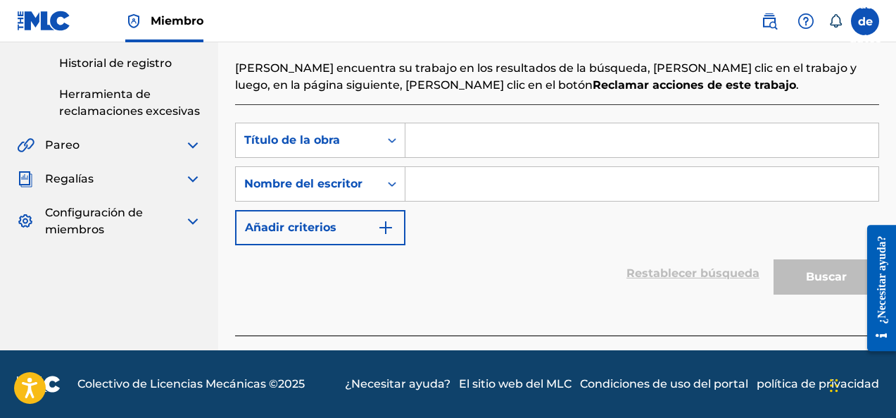
paste input "Por La Noche Me Llama"
type input "Por La Noche Me Llama"
click at [505, 182] on input "Formulario de búsqueda" at bounding box center [642, 184] width 473 height 34
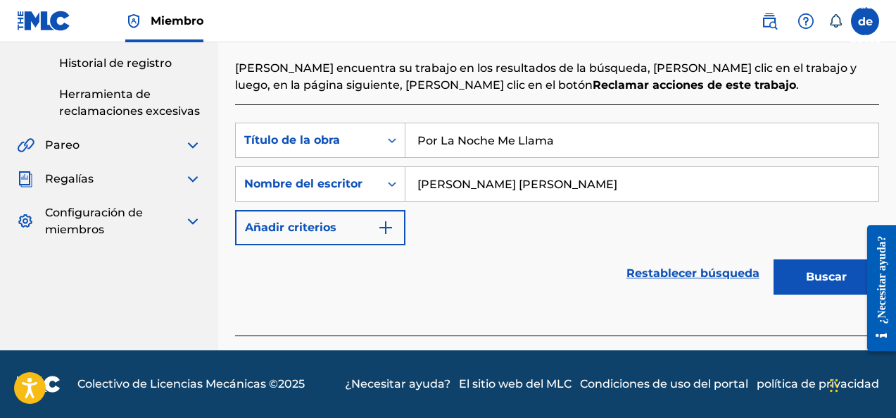
type input "[PERSON_NAME] [PERSON_NAME]"
click at [774, 259] on button "Buscar" at bounding box center [827, 276] width 106 height 35
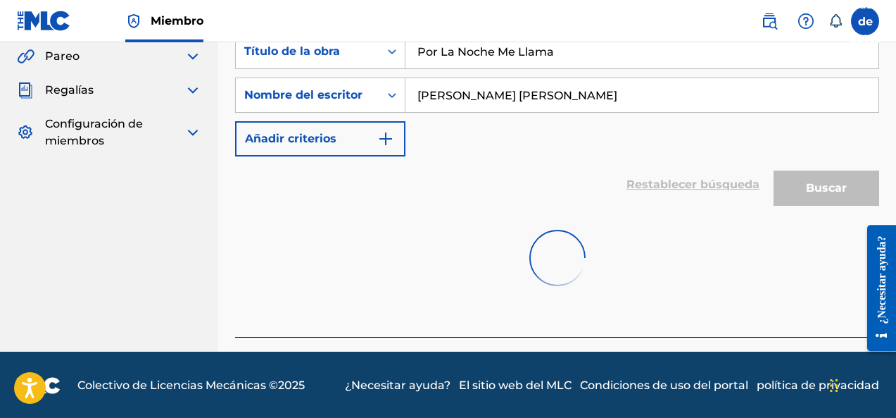
scroll to position [410, 0]
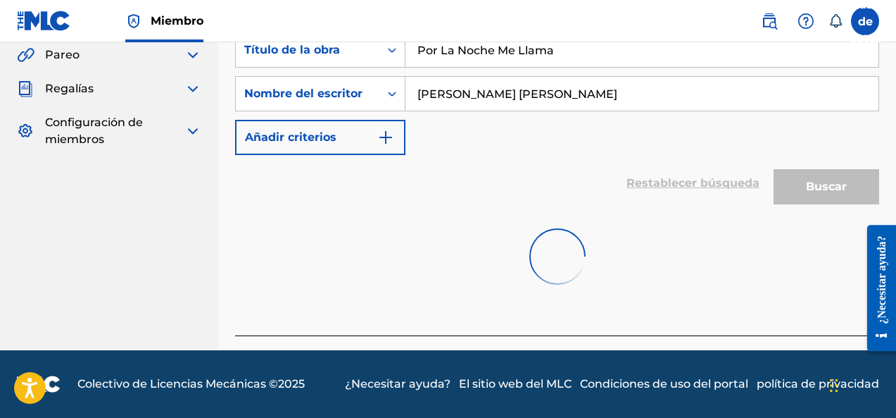
click at [332, 138] on font "Añadir criterios" at bounding box center [291, 136] width 92 height 13
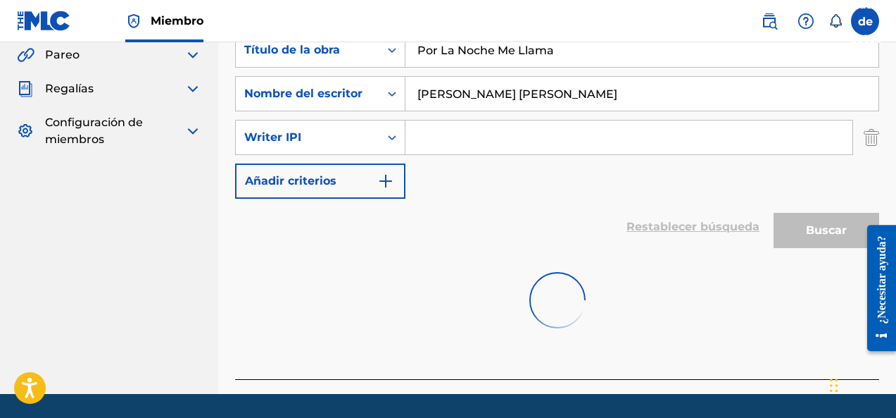
click at [332, 143] on div "Writer IPI" at bounding box center [307, 137] width 127 height 17
click at [502, 203] on div "Restablecer búsqueda Buscar" at bounding box center [557, 227] width 644 height 56
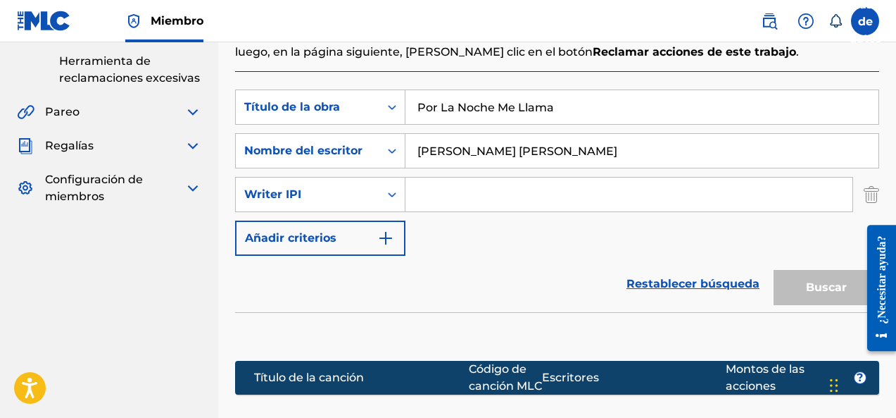
scroll to position [348, 0]
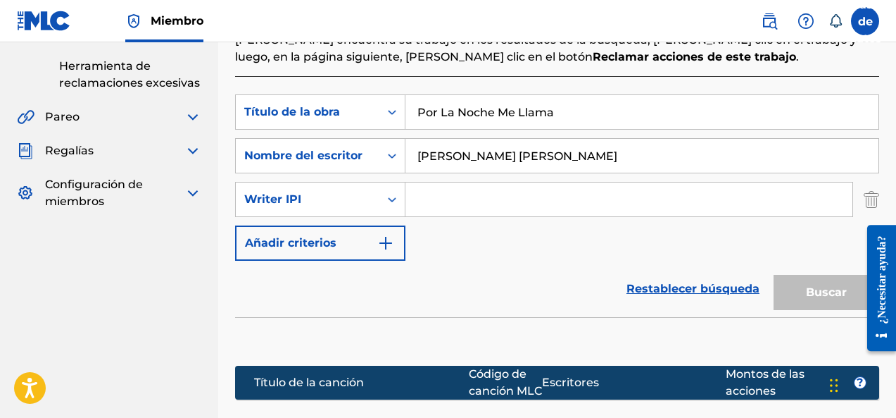
click at [334, 210] on div "Writer IPI" at bounding box center [308, 199] width 144 height 27
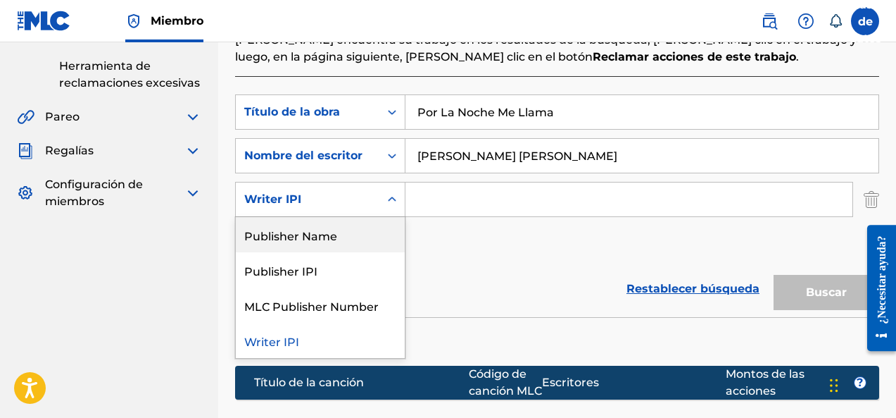
click at [646, 251] on div "Buscar con criterios 35227975-1f68-4177-80f9-f9af7b89f20a Título de la obra Por…" at bounding box center [557, 177] width 644 height 166
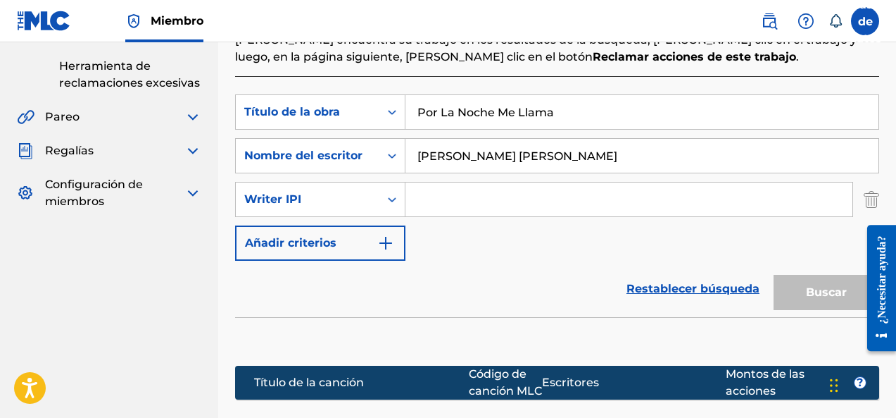
click at [364, 192] on div "Writer IPI" at bounding box center [307, 199] width 127 height 17
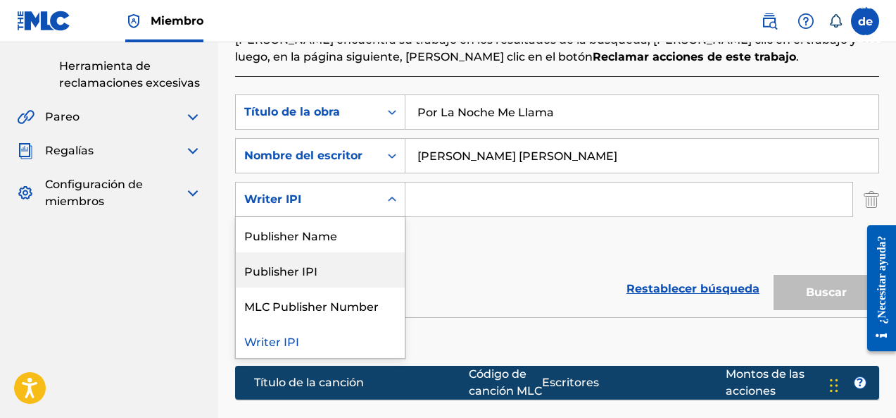
click at [323, 275] on div "Publisher IPI" at bounding box center [320, 269] width 169 height 35
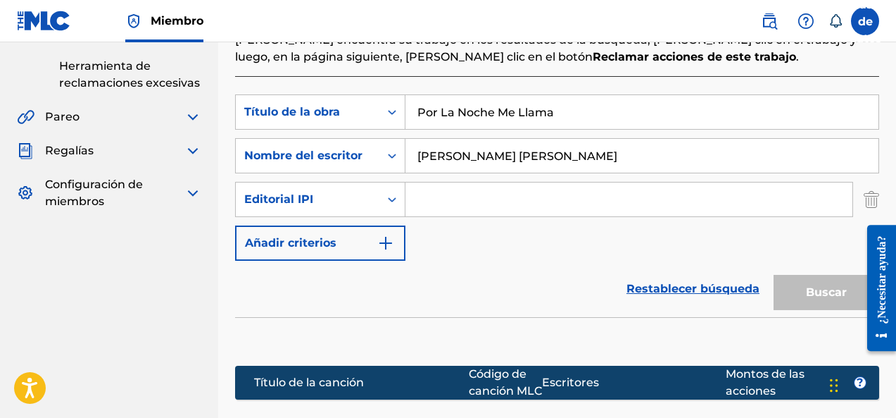
click at [371, 201] on div "Editorial IPI" at bounding box center [308, 199] width 144 height 27
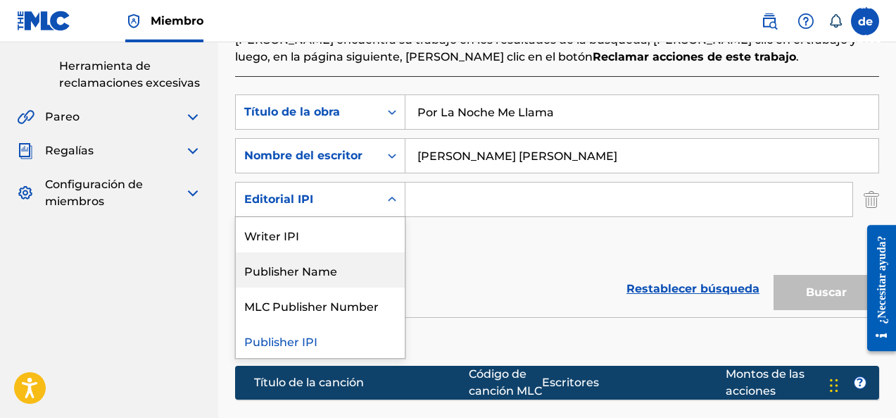
click at [303, 272] on div "Publisher Name" at bounding box center [320, 269] width 169 height 35
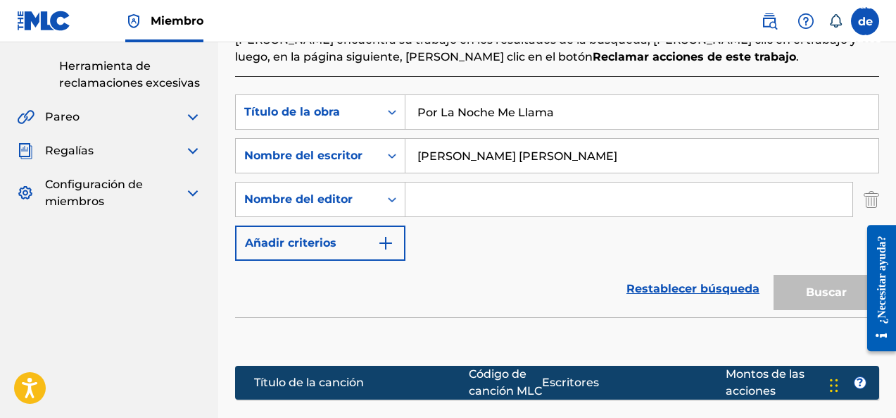
click at [477, 288] on div "Restablecer búsqueda Buscar" at bounding box center [557, 288] width 644 height 56
click at [463, 199] on input "Formulario de búsqueda" at bounding box center [629, 199] width 447 height 34
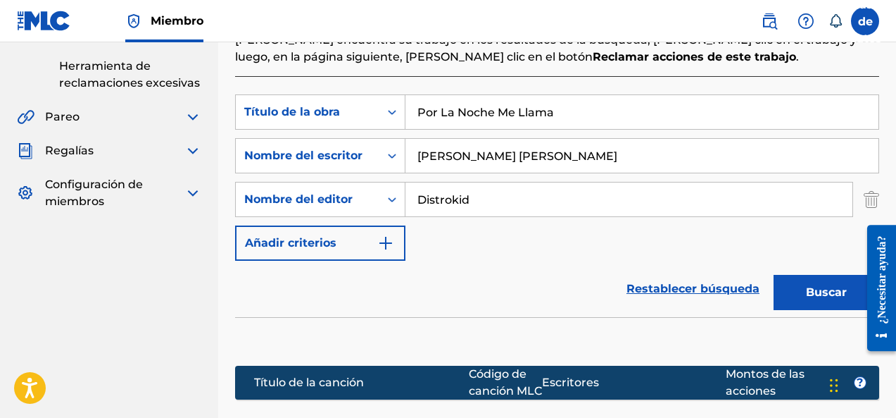
type input "Distrokid"
click at [774, 275] on button "Buscar" at bounding box center [827, 292] width 106 height 35
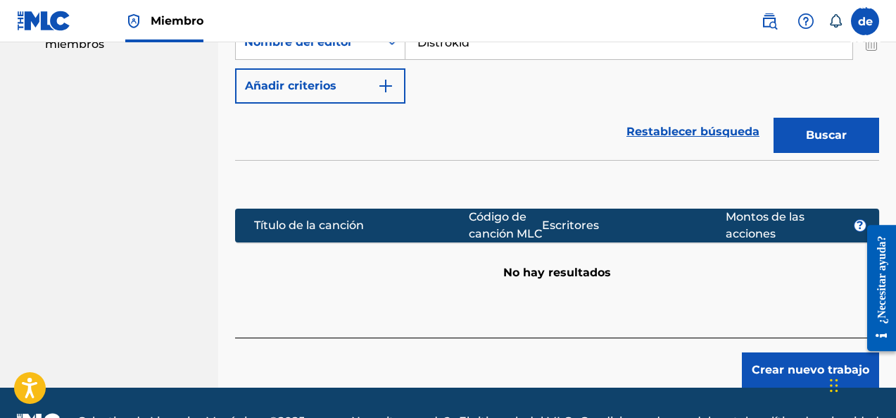
scroll to position [524, 0]
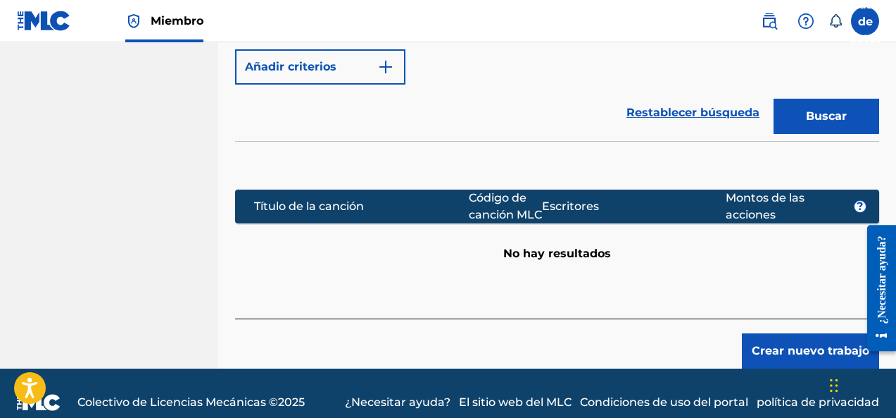
click at [791, 359] on font "Crear nuevo trabajo" at bounding box center [811, 350] width 118 height 17
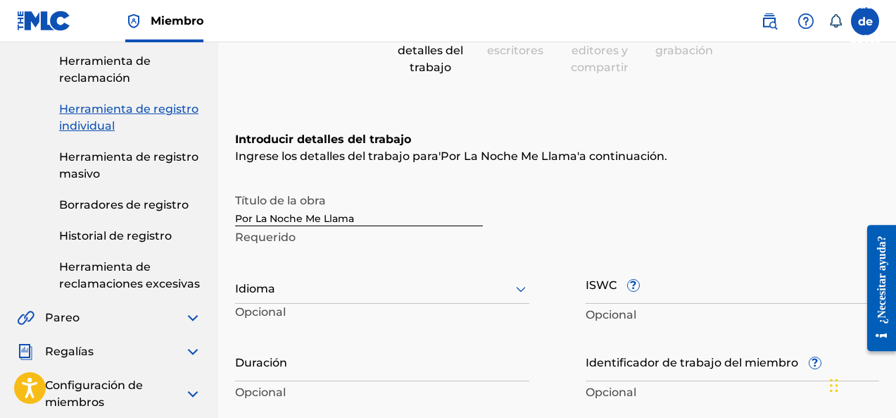
scroll to position [176, 0]
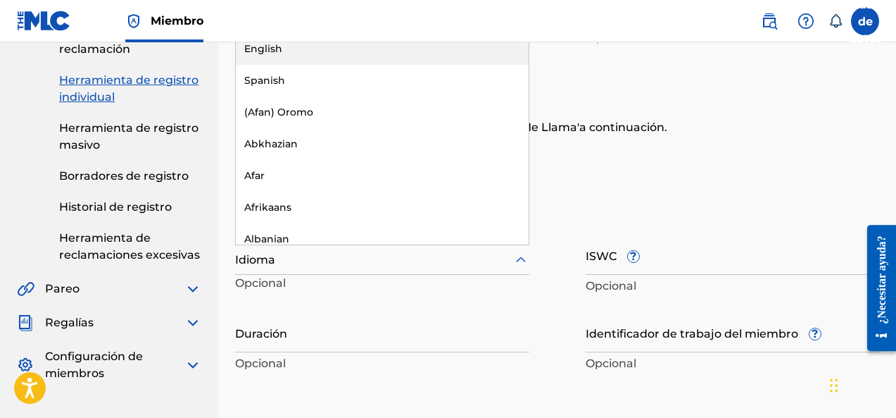
click at [337, 259] on div at bounding box center [382, 260] width 294 height 18
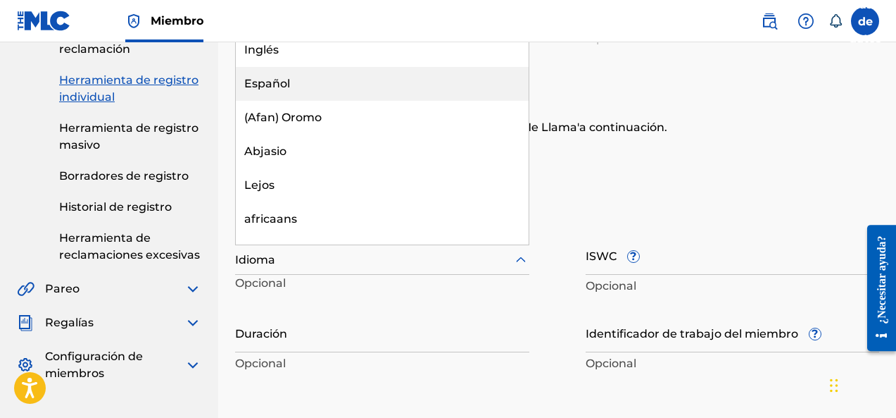
click at [315, 84] on div "Español" at bounding box center [382, 84] width 293 height 34
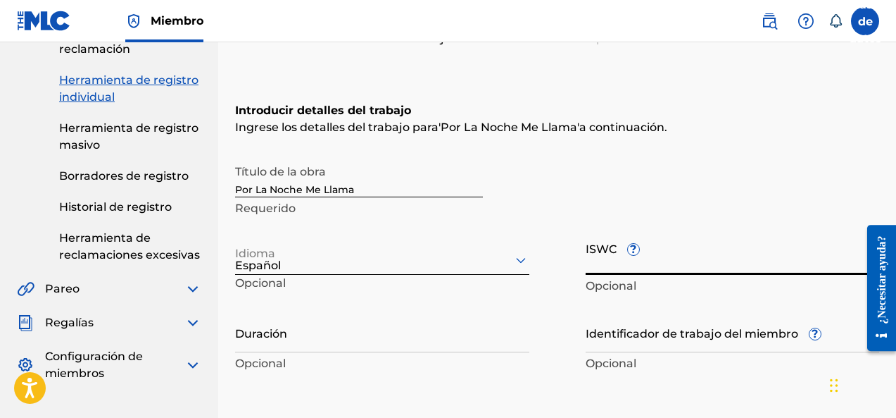
click at [655, 269] on input "ISWC ?" at bounding box center [733, 254] width 294 height 40
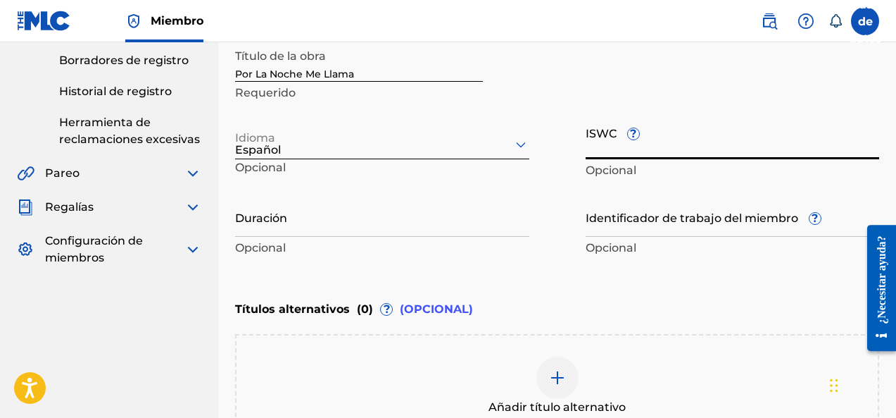
scroll to position [294, 0]
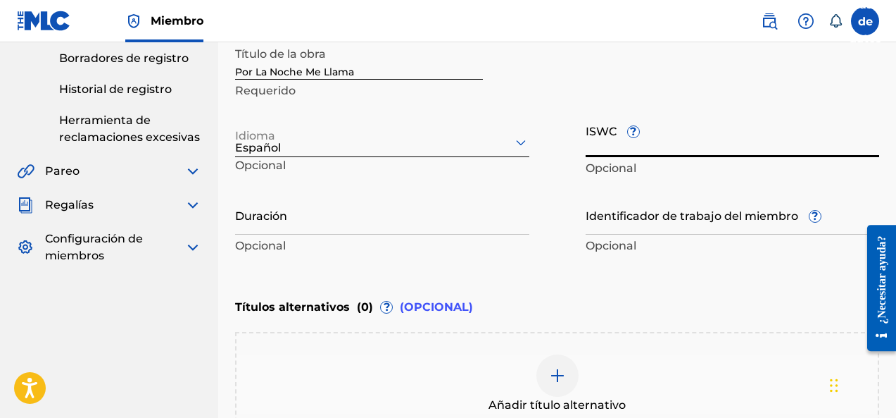
click at [345, 225] on input "Duración" at bounding box center [382, 214] width 294 height 40
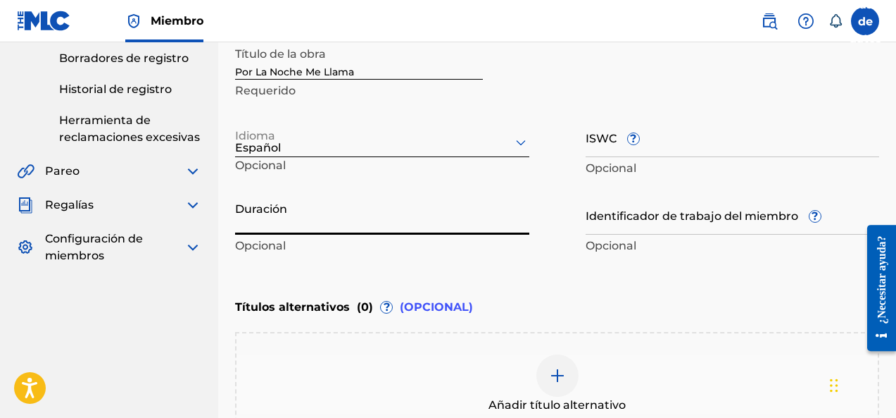
click at [326, 223] on input "Duración" at bounding box center [382, 214] width 294 height 40
type input "03:32"
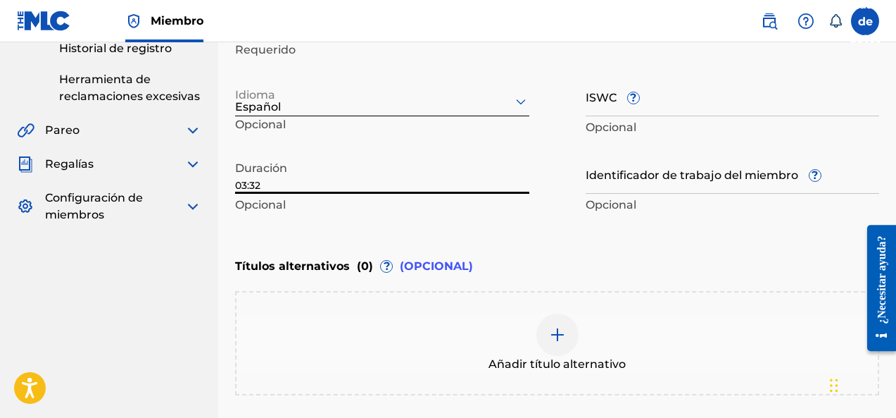
scroll to position [352, 0]
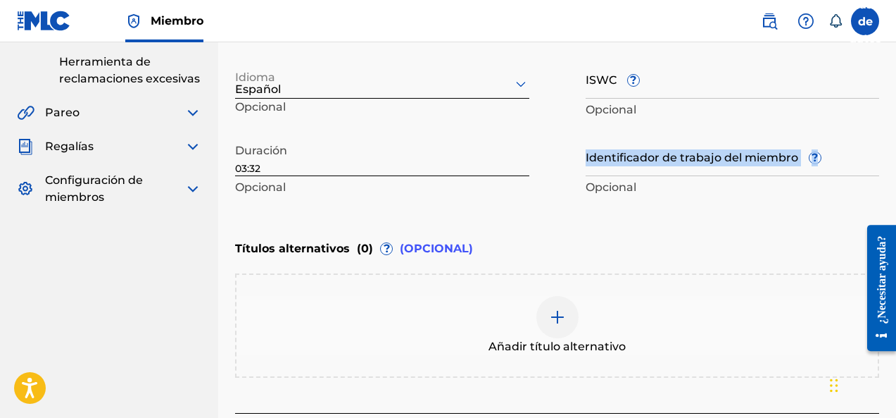
click at [656, 175] on div "Identificador de trabajo del miembro ? Opcional" at bounding box center [733, 167] width 294 height 63
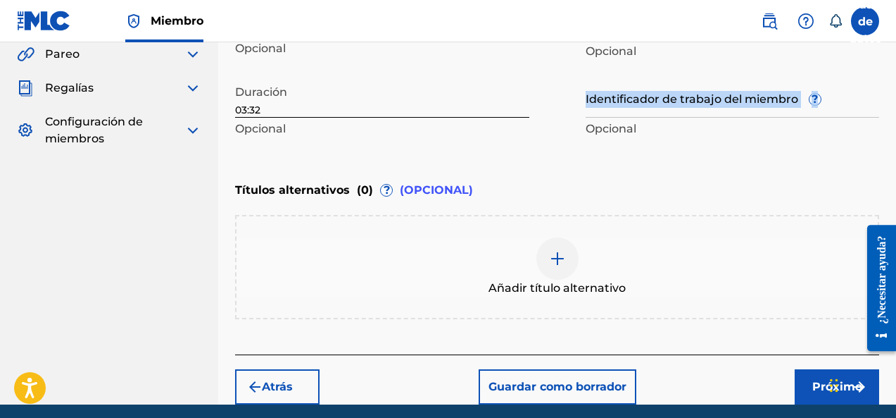
scroll to position [465, 0]
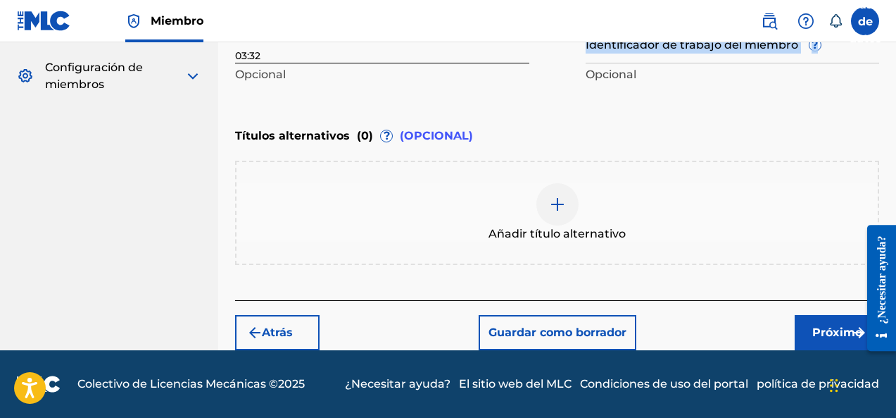
click at [839, 334] on font "Próximo" at bounding box center [837, 331] width 50 height 13
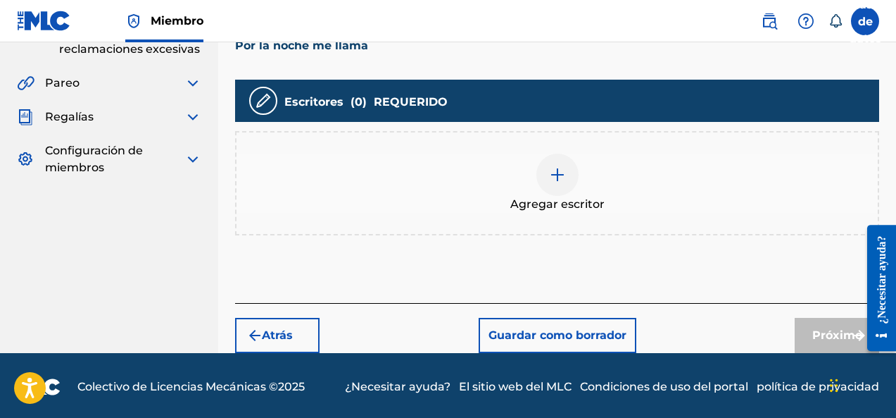
scroll to position [384, 0]
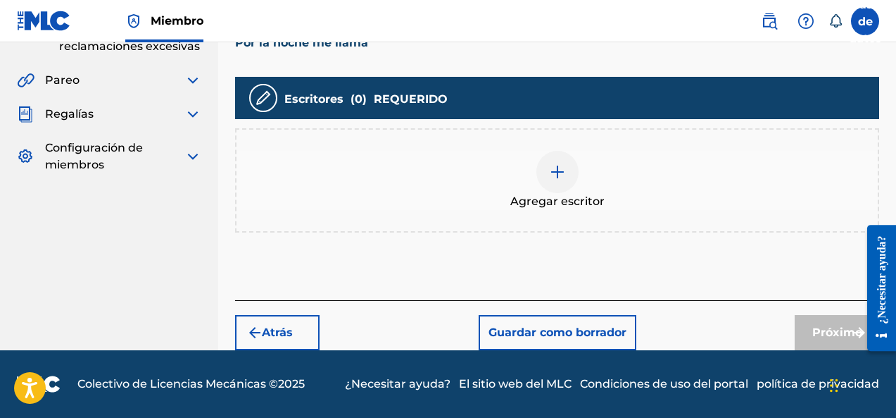
click at [561, 165] on img at bounding box center [557, 171] width 17 height 17
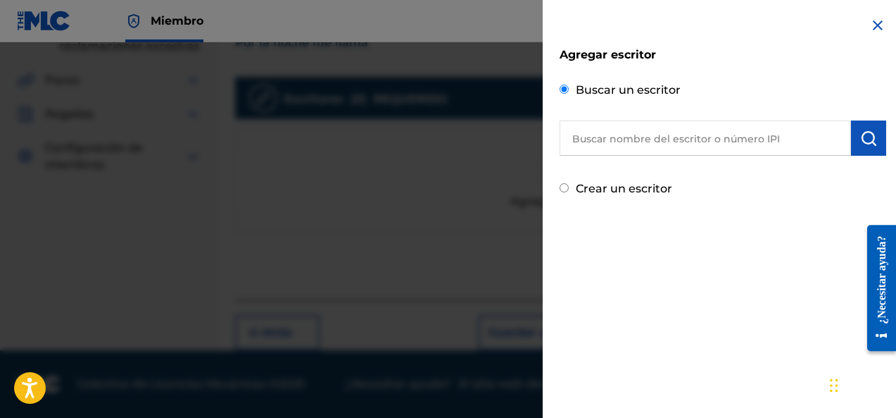
click at [646, 132] on input "text" at bounding box center [705, 137] width 291 height 35
paste input "[PERSON_NAME] [PERSON_NAME]"
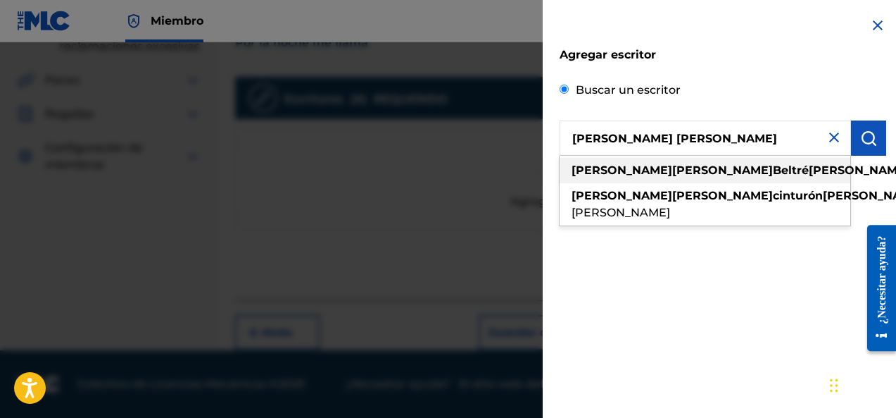
click at [773, 170] on font "Beltré" at bounding box center [791, 169] width 36 height 13
type input "[PERSON_NAME] [PERSON_NAME]"
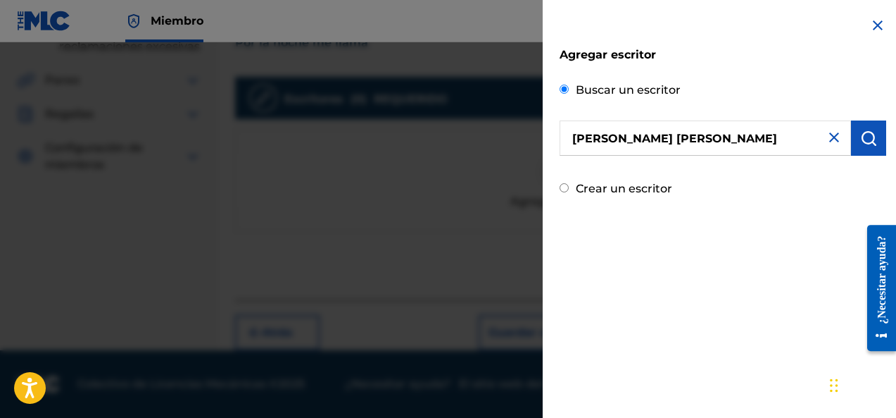
click at [864, 140] on img "submit" at bounding box center [868, 138] width 17 height 17
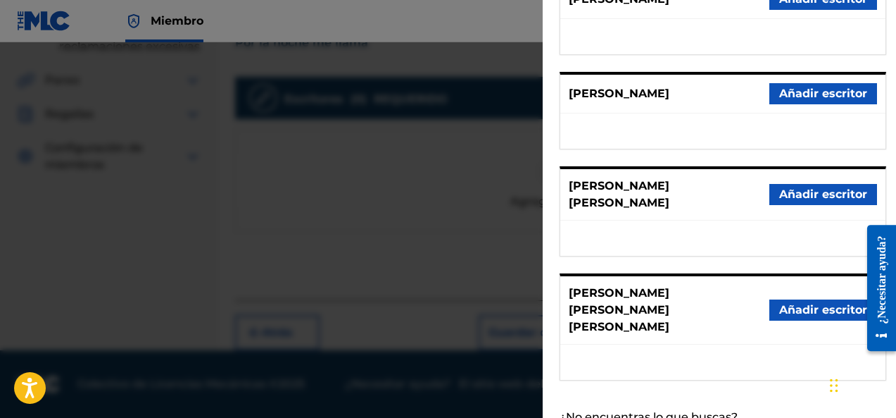
scroll to position [327, 0]
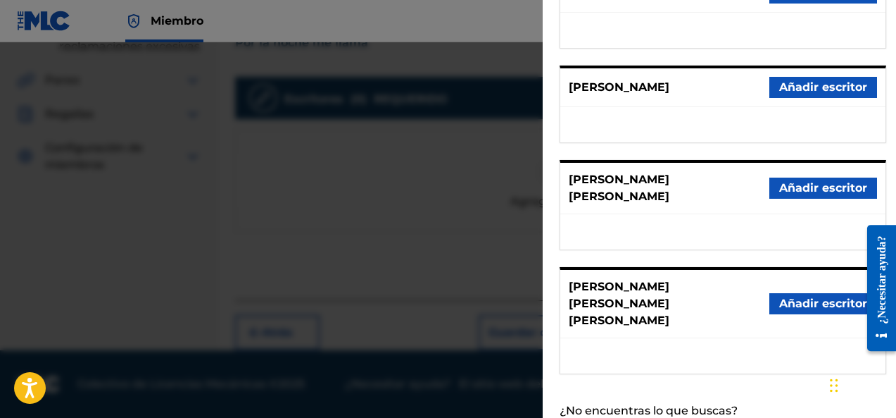
click at [810, 181] on font "Añadir escritor" at bounding box center [823, 187] width 88 height 13
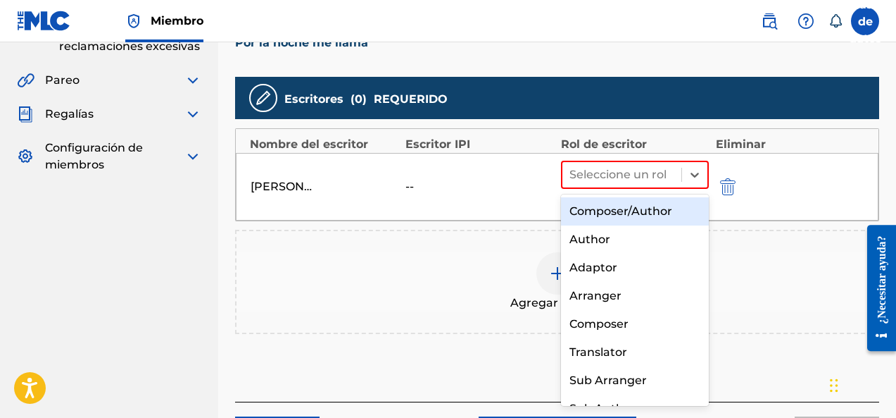
click at [643, 176] on div at bounding box center [622, 175] width 105 height 20
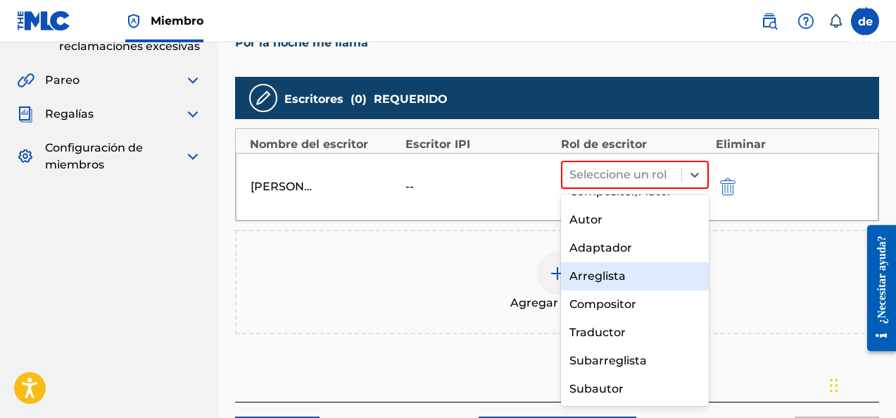
scroll to position [0, 0]
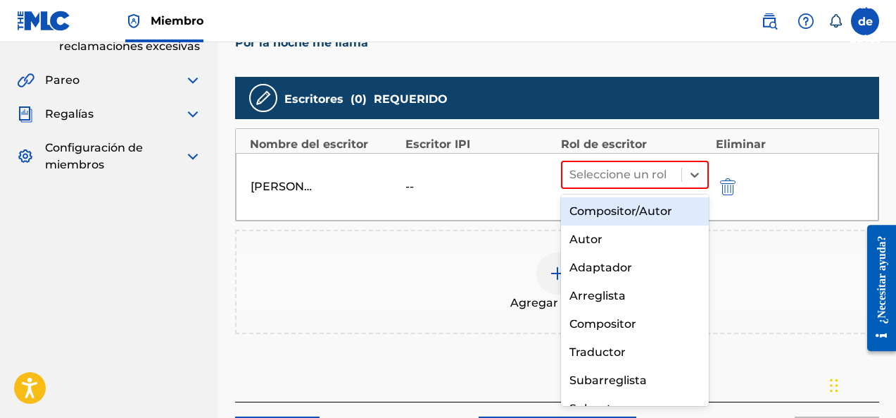
click at [636, 220] on div "Compositor/Autor" at bounding box center [635, 211] width 148 height 28
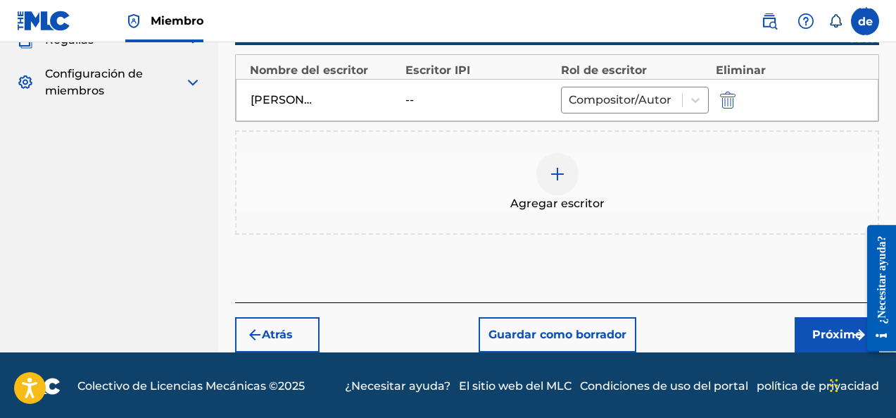
scroll to position [460, 0]
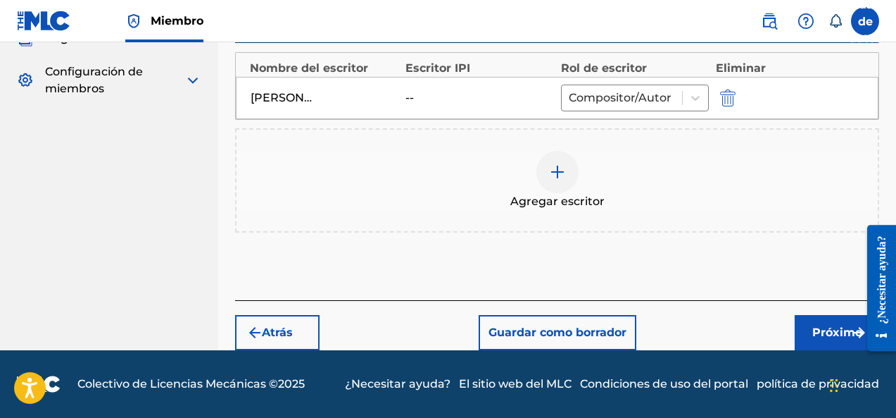
click at [807, 341] on button "Próximo" at bounding box center [837, 332] width 84 height 35
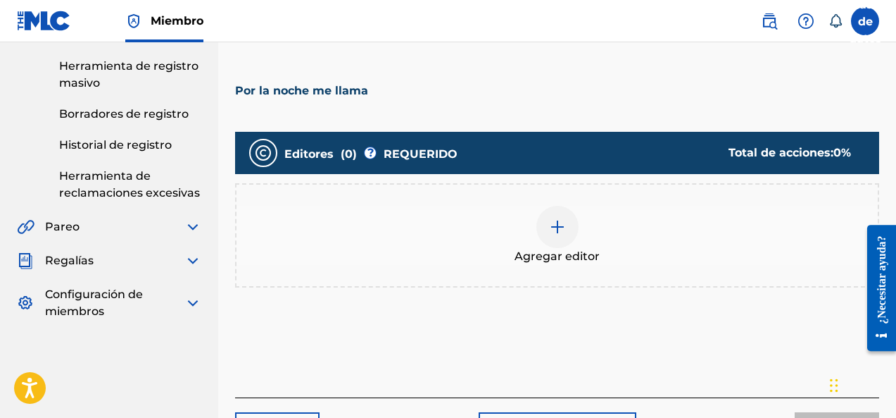
scroll to position [239, 0]
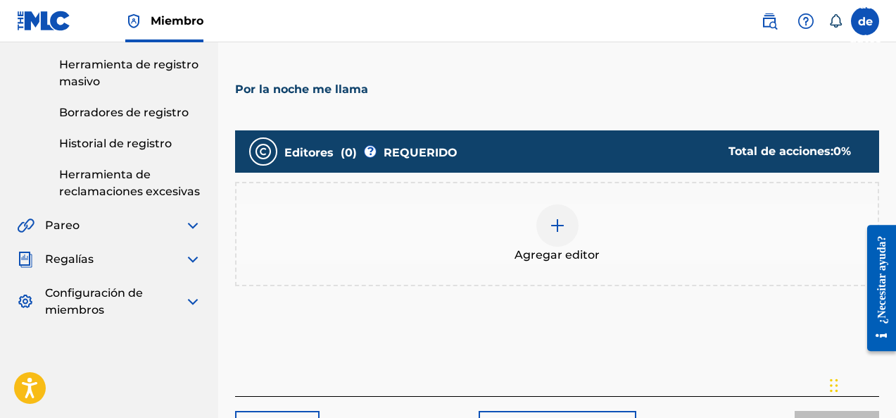
click at [560, 222] on img at bounding box center [557, 225] width 17 height 17
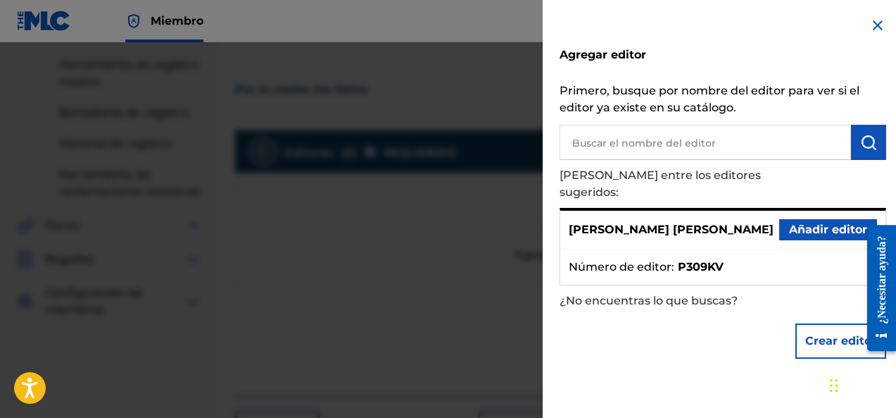
click at [810, 221] on font "Añadir editor" at bounding box center [828, 229] width 78 height 17
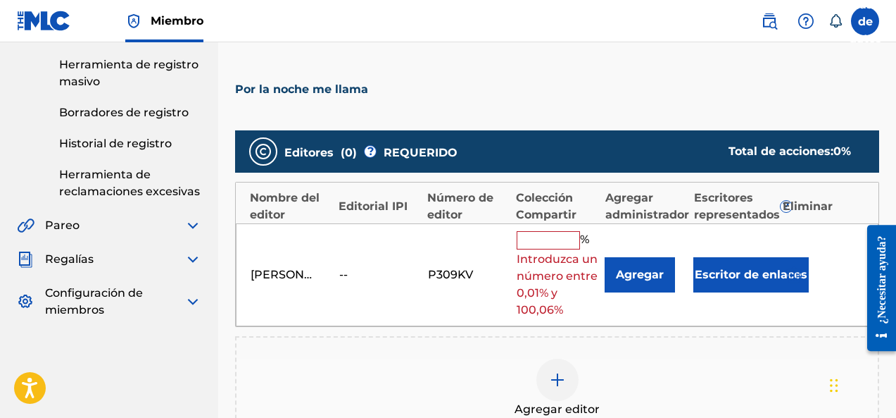
click at [545, 233] on input "text" at bounding box center [548, 240] width 63 height 18
type input "100"
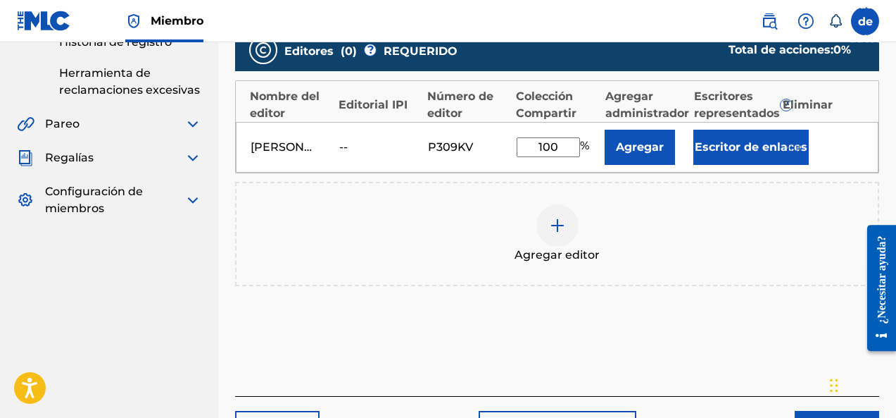
scroll to position [357, 0]
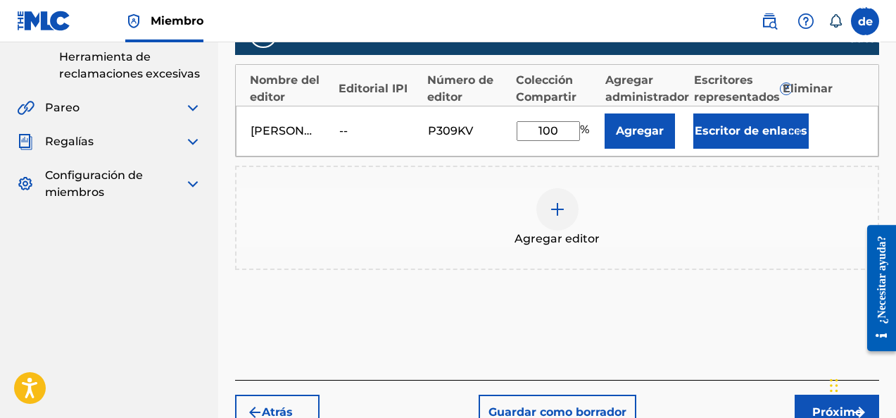
click at [641, 142] on button "Agregar" at bounding box center [640, 130] width 70 height 35
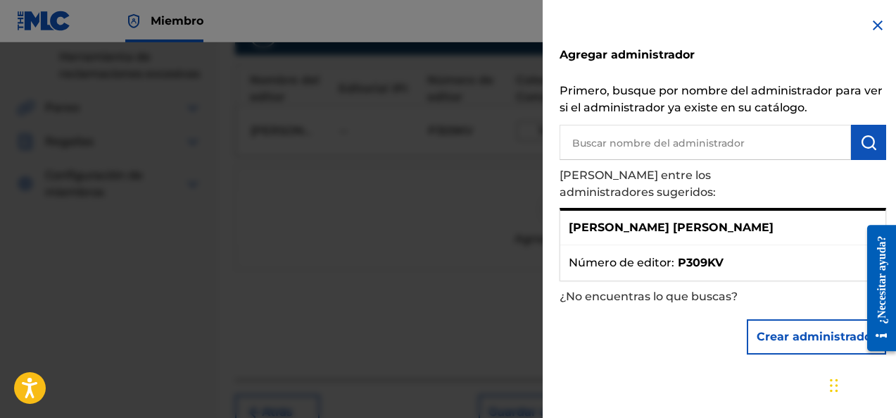
click at [871, 24] on img at bounding box center [878, 25] width 17 height 17
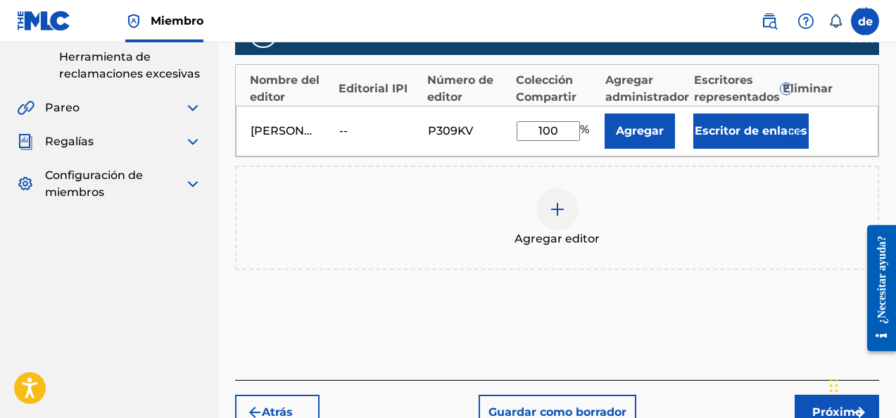
click at [808, 407] on button "Próximo" at bounding box center [837, 411] width 84 height 35
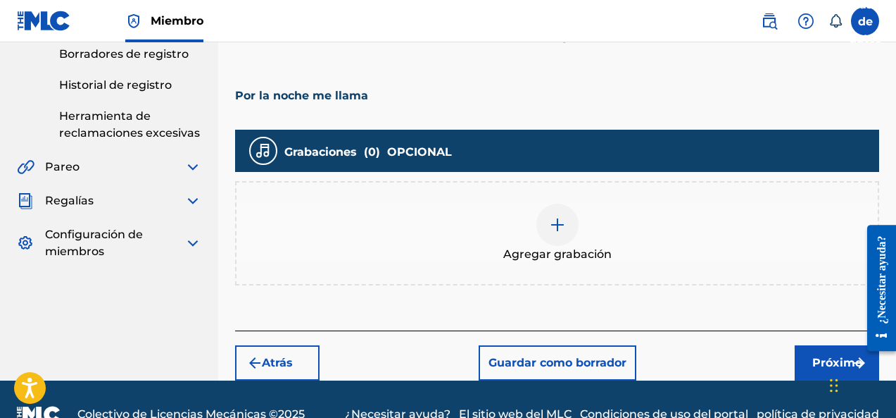
scroll to position [328, 0]
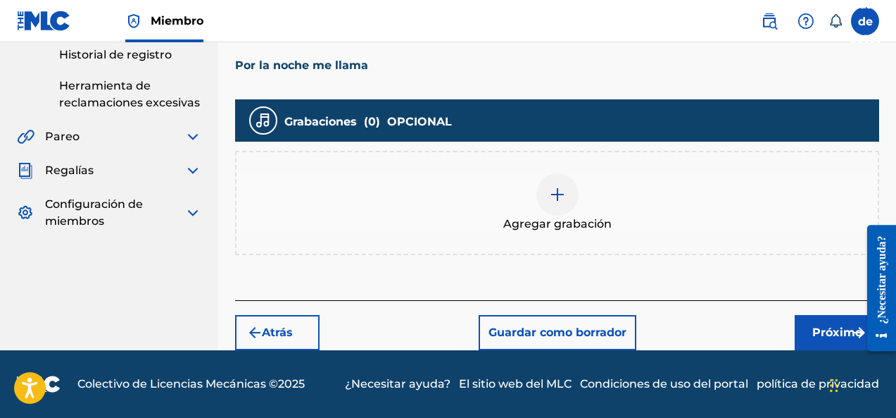
click at [824, 338] on font "Próximo" at bounding box center [837, 331] width 50 height 13
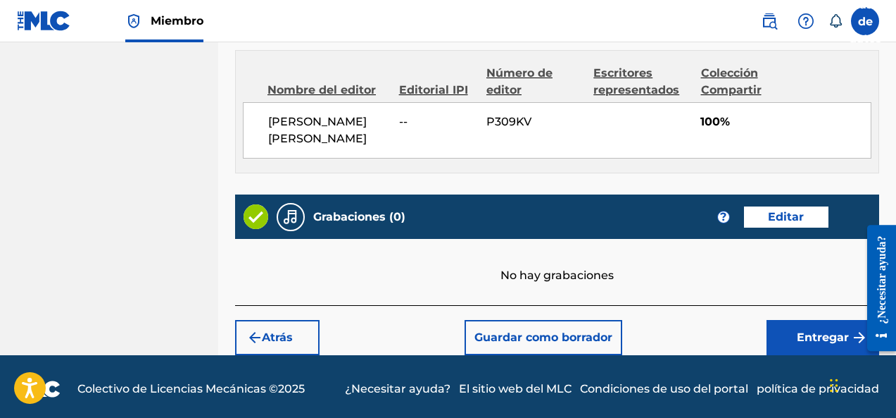
scroll to position [789, 0]
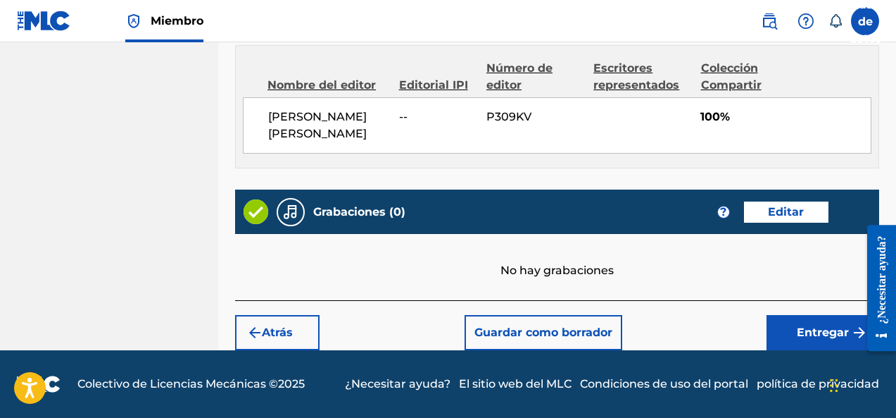
click at [791, 208] on font "Editar" at bounding box center [786, 211] width 36 height 13
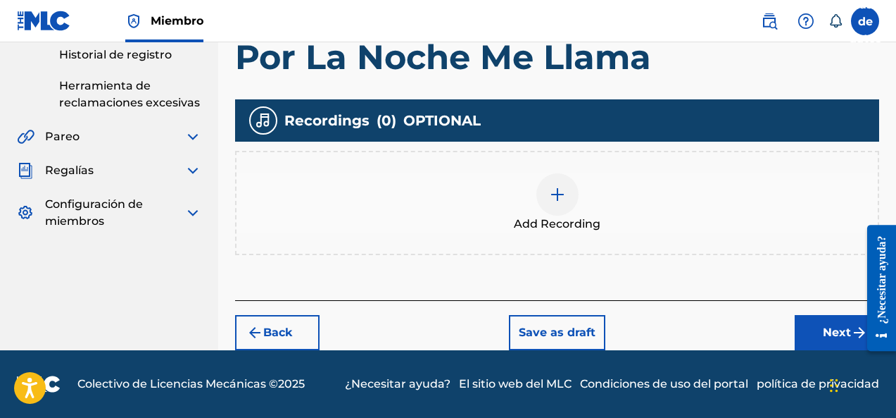
scroll to position [328, 0]
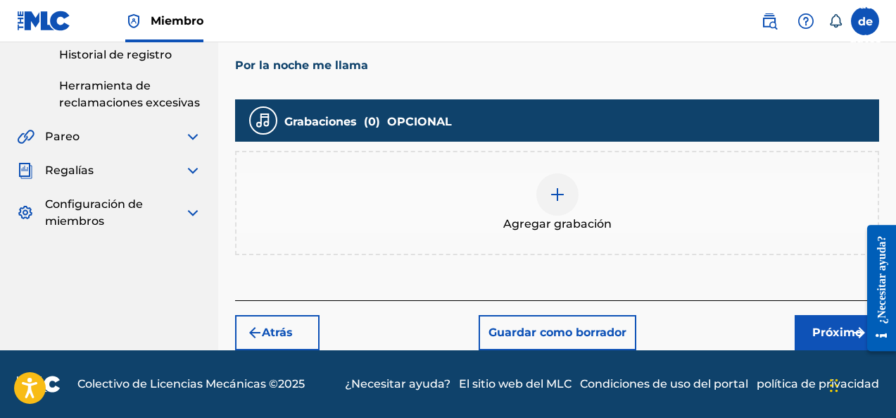
click at [563, 182] on div at bounding box center [557, 194] width 42 height 42
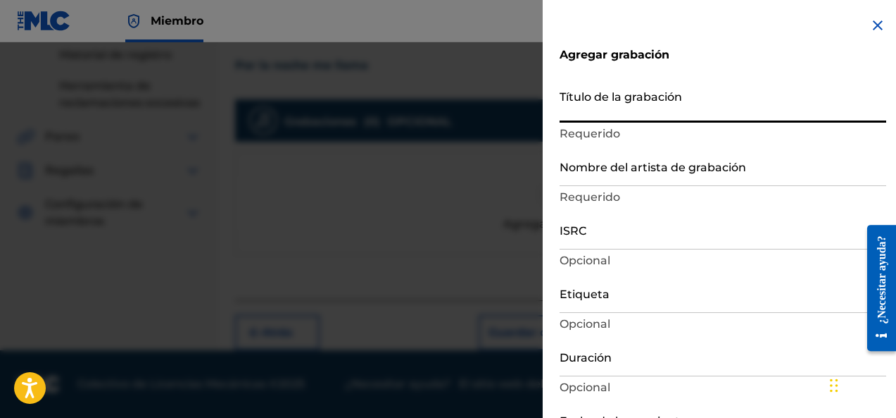
click at [623, 116] on input "Título de la grabación" at bounding box center [723, 102] width 327 height 40
paste input "Por La Noche Me Llama"
type input "Por La Noche Me Llama"
type input "Add Recording"
type input "Por La Noche Me Llama"
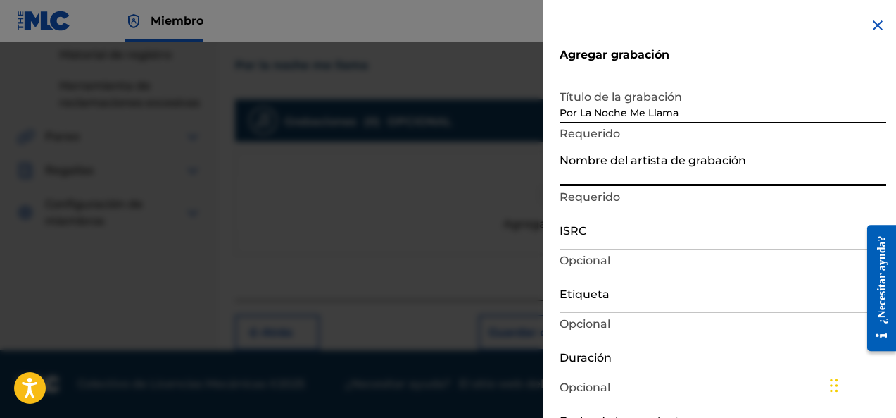
click at [617, 175] on input "Nombre del artista de grabación" at bounding box center [723, 166] width 327 height 40
type input "[PERSON_NAME] Produce"
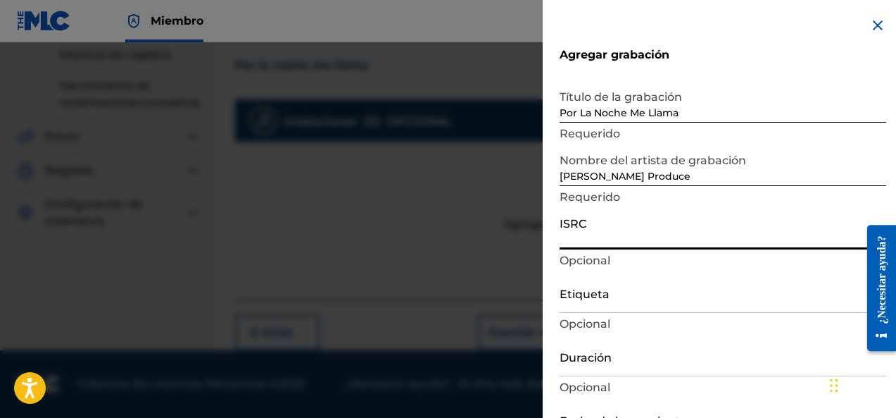
click at [607, 244] on input "ISRC" at bounding box center [723, 229] width 327 height 40
paste input "QZK6H2505993"
type input "QZK6H2505993"
click at [610, 307] on input "Etiqueta" at bounding box center [723, 292] width 327 height 40
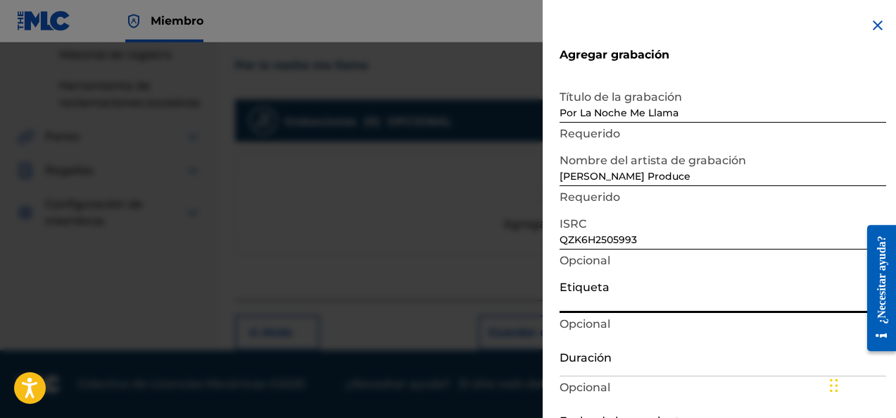
type input "DFO Records"
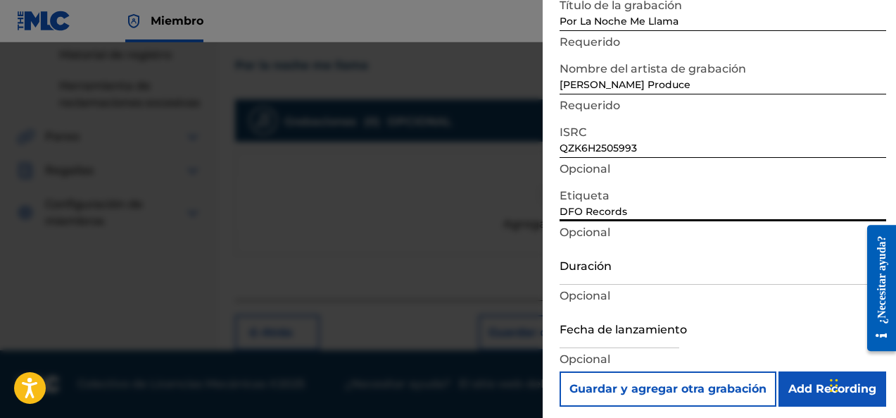
scroll to position [97, 0]
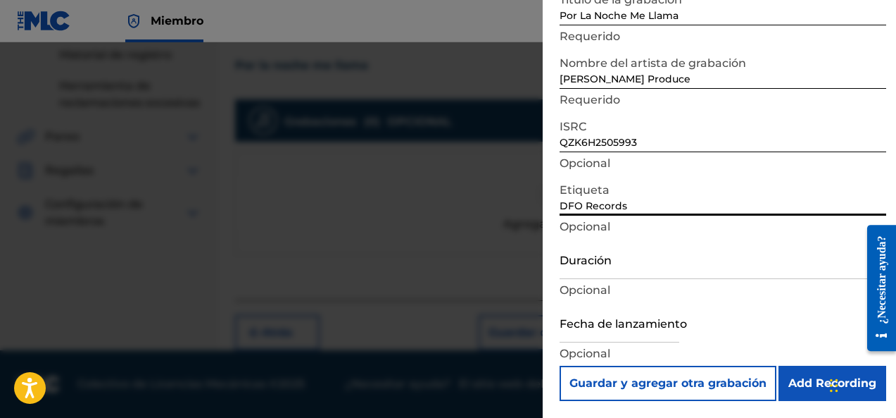
click at [610, 272] on input "Duración" at bounding box center [723, 259] width 327 height 40
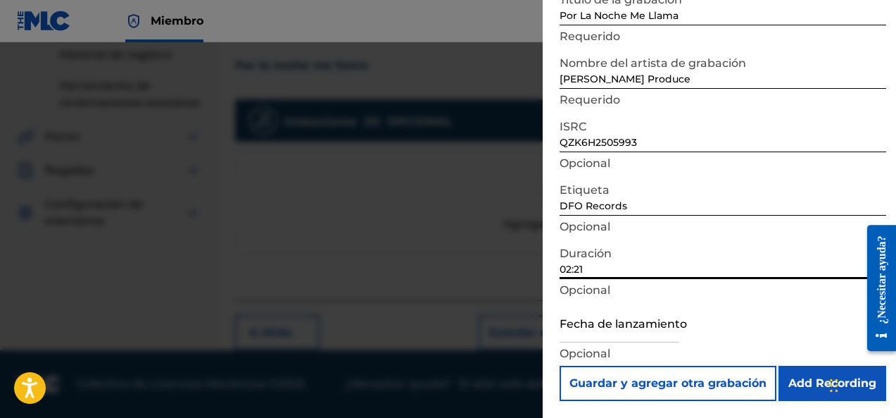
click at [605, 269] on input "02:21" at bounding box center [723, 259] width 327 height 40
click at [573, 265] on input "02:32" at bounding box center [723, 259] width 327 height 40
click at [571, 270] on input "02:32" at bounding box center [723, 259] width 327 height 40
type input "03:32"
click at [633, 344] on div at bounding box center [620, 323] width 120 height 43
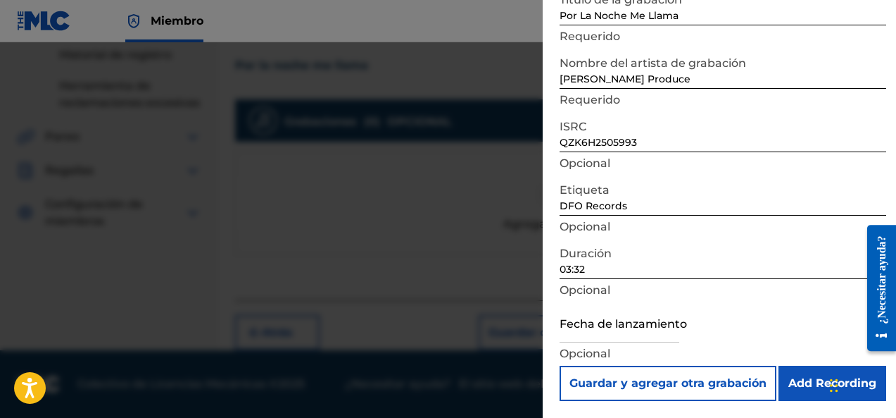
click at [634, 337] on input "text" at bounding box center [620, 322] width 120 height 40
select select "7"
select select "2025"
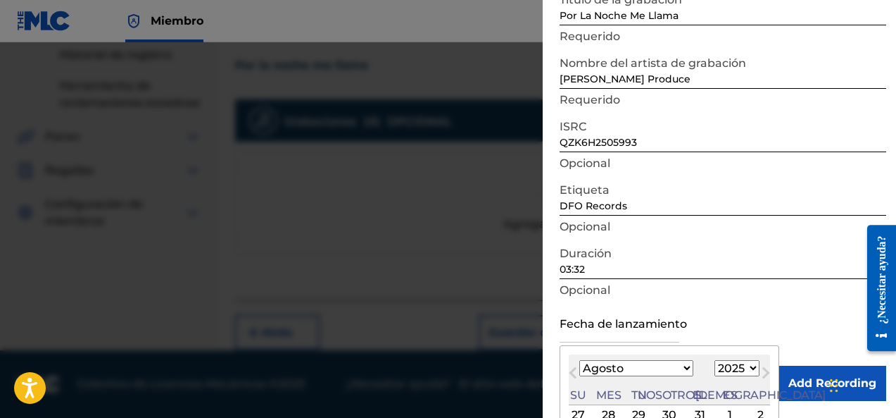
scroll to position [156, 0]
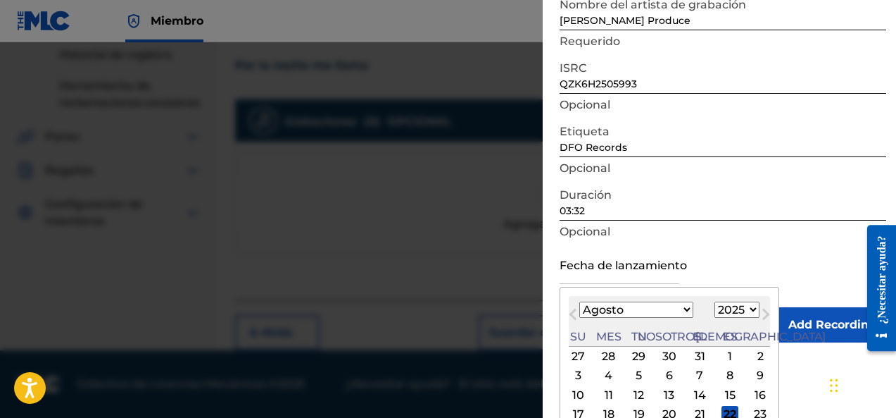
click at [635, 309] on select "Enero Febrero Marzo Abril Puede Junio [PERSON_NAME] Septiembre Octubre Noviembr…" at bounding box center [636, 309] width 114 height 16
select select "2"
click at [579, 301] on select "Enero Febrero Marzo Abril Puede Junio [PERSON_NAME] Septiembre Octubre Noviembr…" at bounding box center [636, 309] width 114 height 16
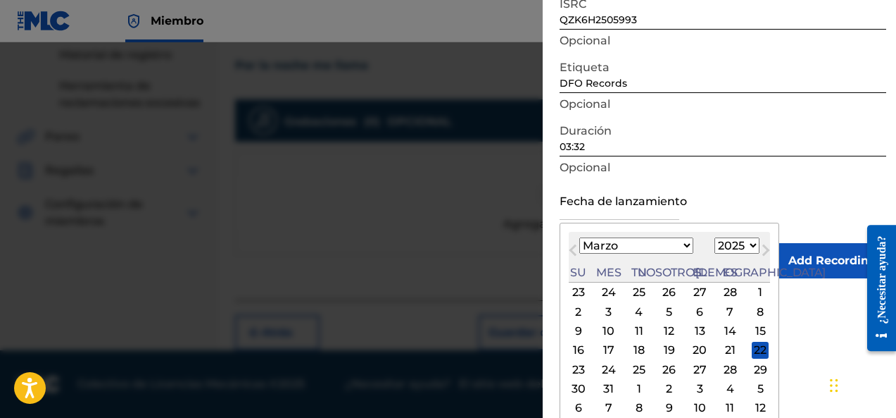
scroll to position [229, 0]
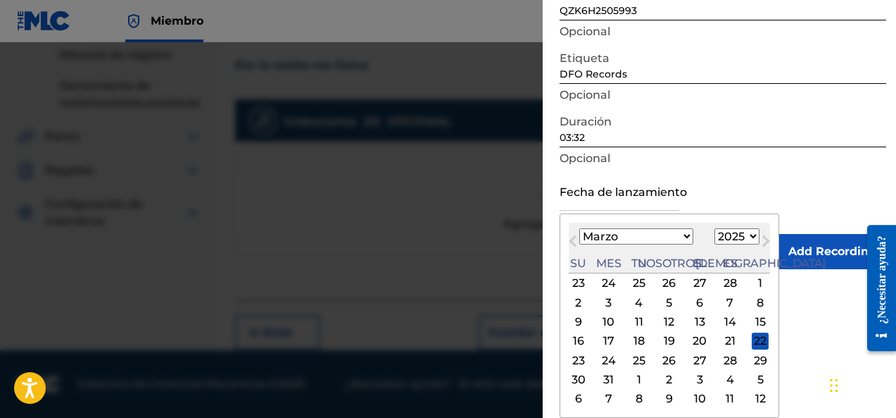
click at [604, 379] on div "31" at bounding box center [609, 379] width 17 height 17
type input "[DATE]"
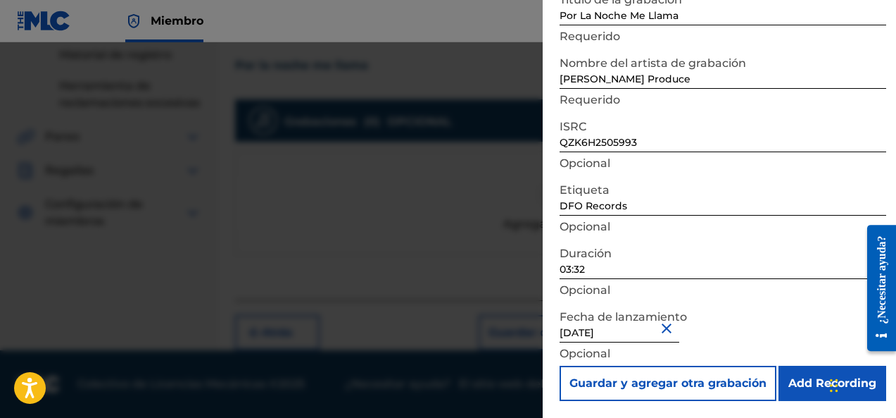
scroll to position [97, 0]
click at [804, 391] on input "Add Recording" at bounding box center [833, 382] width 108 height 35
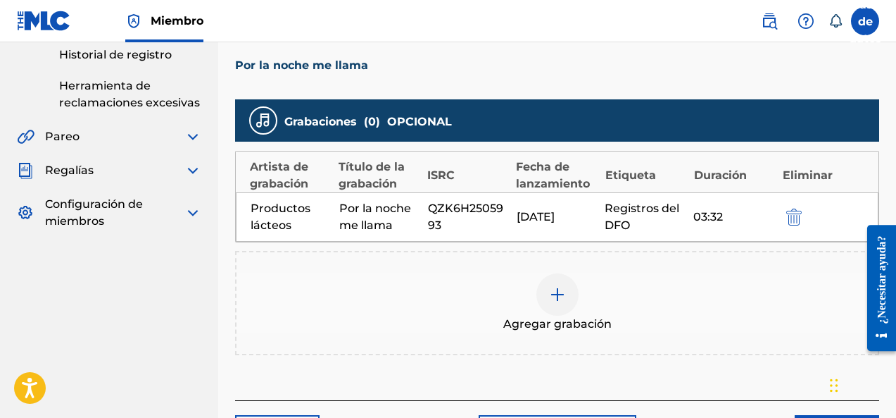
scroll to position [387, 0]
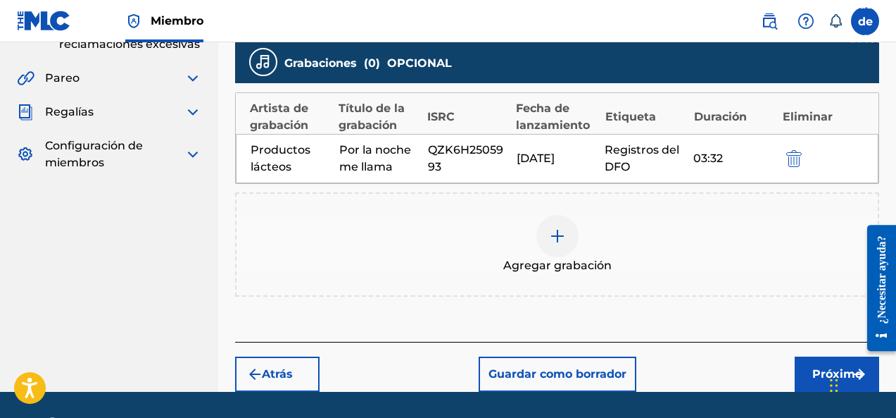
click at [815, 374] on font "Próximo" at bounding box center [837, 373] width 50 height 13
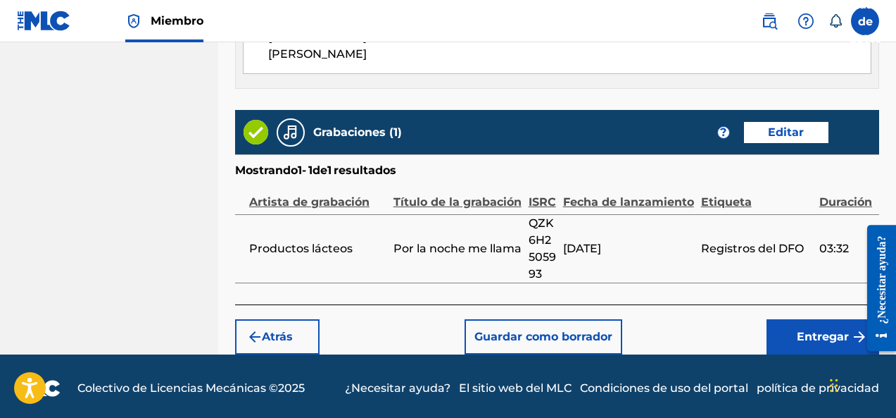
scroll to position [873, 0]
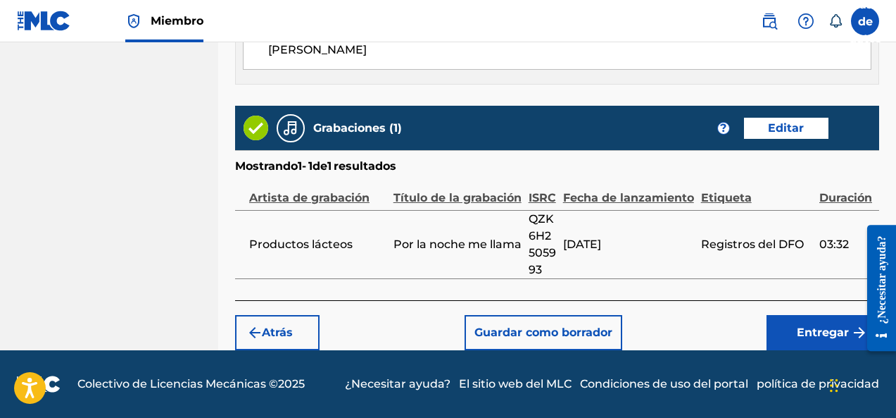
click at [808, 339] on font "Entregar" at bounding box center [823, 332] width 52 height 17
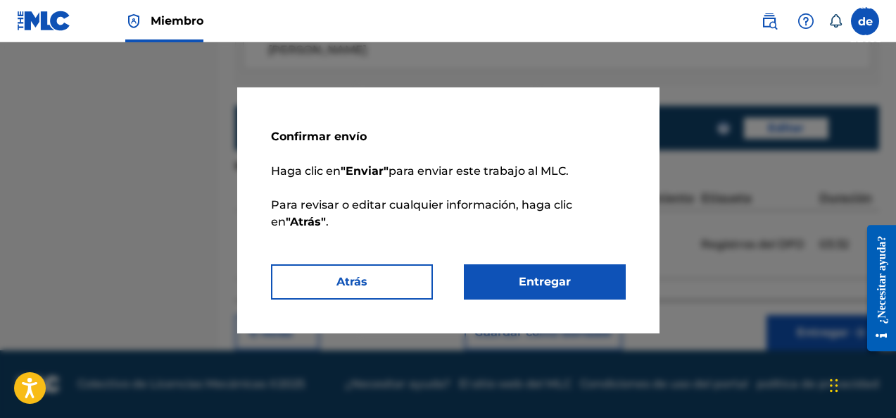
click at [551, 293] on button "Entregar" at bounding box center [545, 281] width 162 height 35
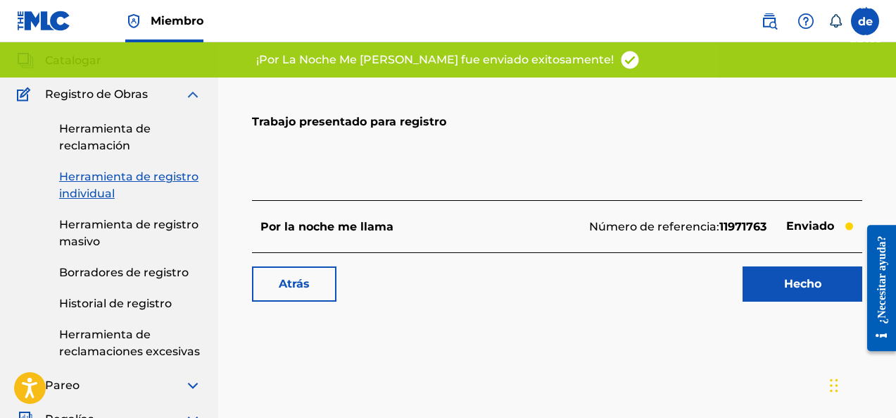
scroll to position [58, 0]
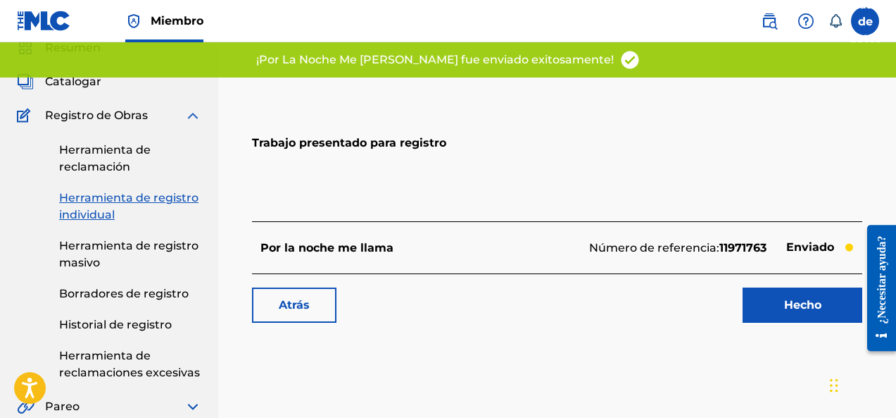
click at [804, 310] on font "Hecho" at bounding box center [802, 304] width 37 height 13
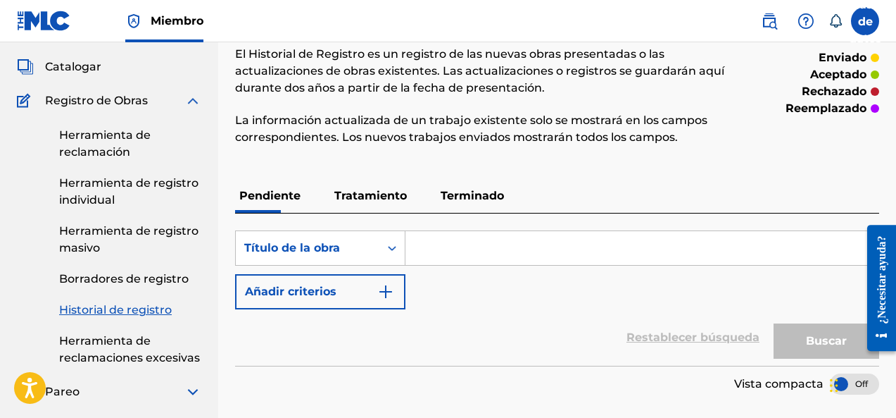
scroll to position [71, 0]
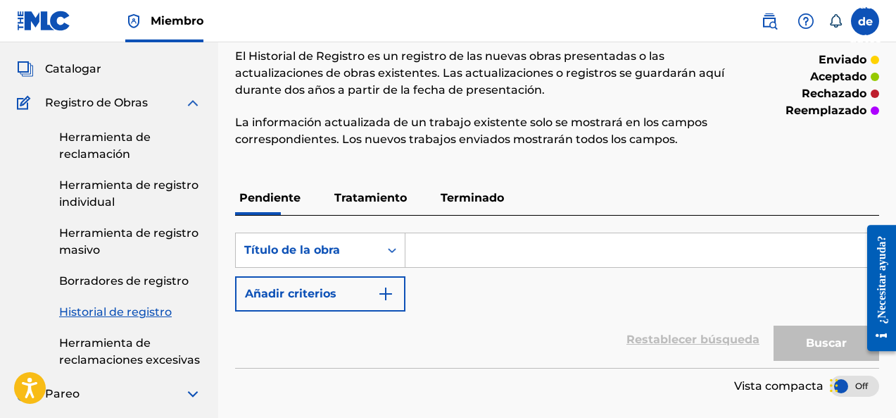
click at [489, 259] on input "Formulario de búsqueda" at bounding box center [642, 250] width 473 height 34
click at [455, 252] on input "Formulario de búsqueda" at bounding box center [642, 250] width 473 height 34
paste input "Amanecio"
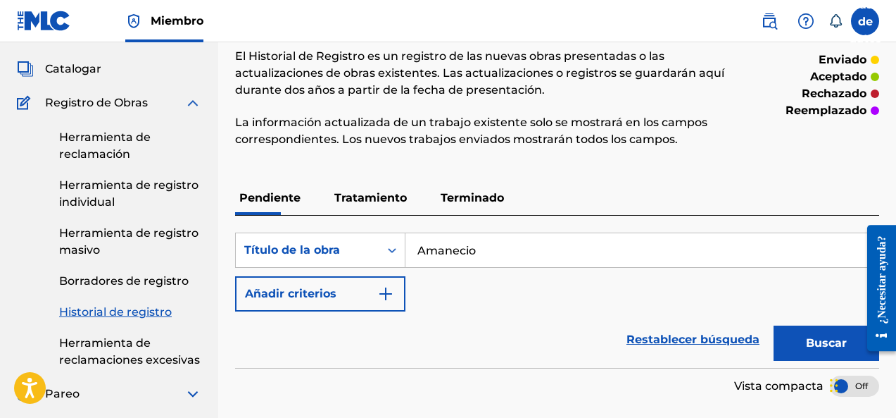
type input "Amanecio"
click at [798, 337] on button "Buscar" at bounding box center [827, 342] width 106 height 35
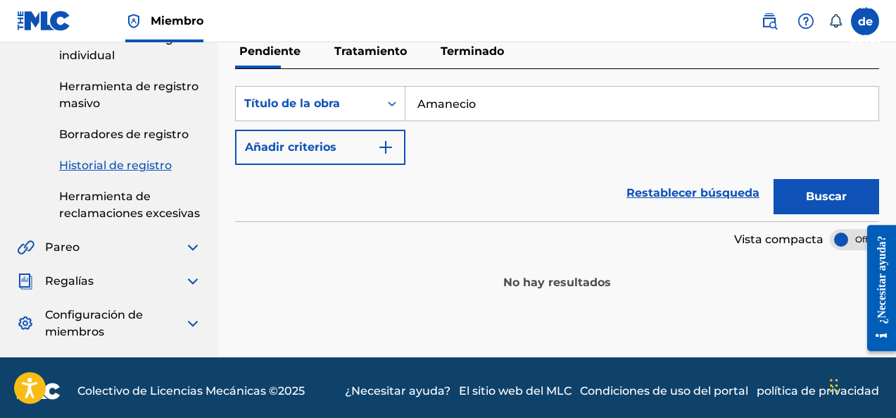
scroll to position [225, 0]
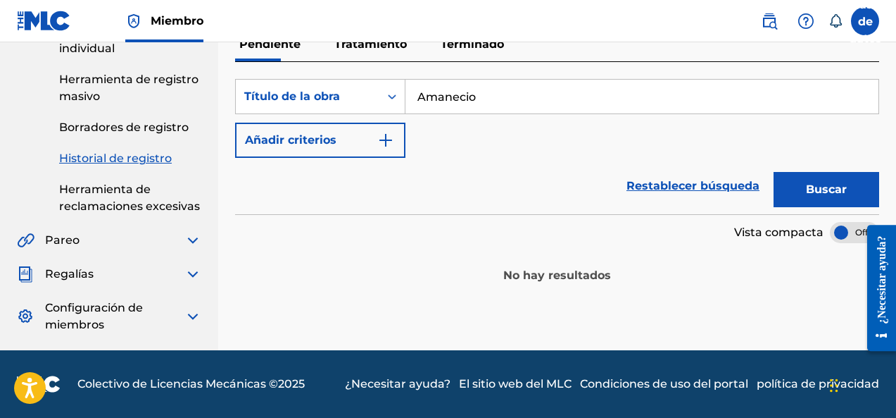
click at [390, 137] on img "Formulario de búsqueda" at bounding box center [385, 140] width 17 height 17
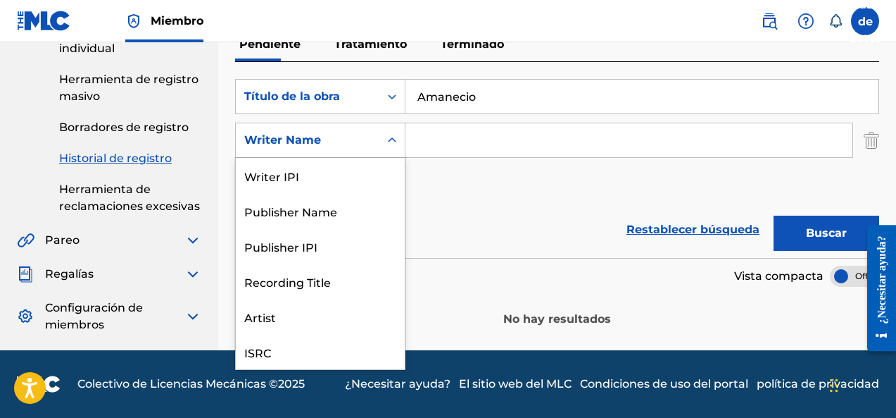
click at [379, 146] on div "Formulario de búsqueda" at bounding box center [391, 139] width 25 height 25
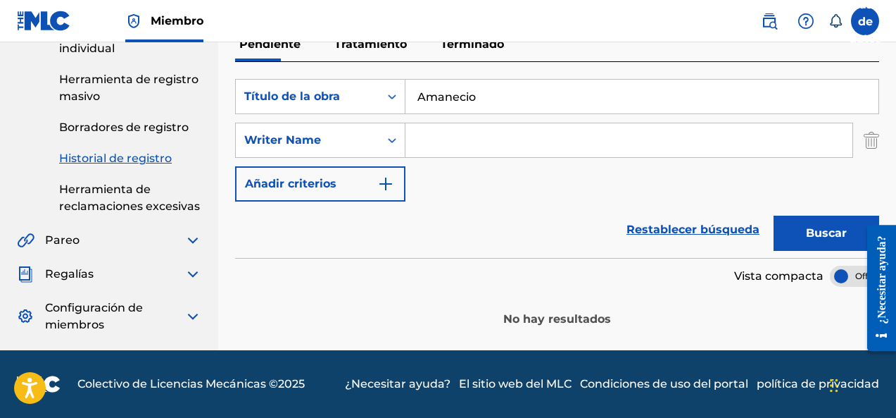
click at [458, 145] on input "Formulario de búsqueda" at bounding box center [629, 140] width 447 height 34
type input "[PERSON_NAME] [PERSON_NAME]"
click at [829, 237] on font "Buscar" at bounding box center [826, 232] width 41 height 13
click at [356, 180] on button "Añadir criterios" at bounding box center [320, 183] width 170 height 35
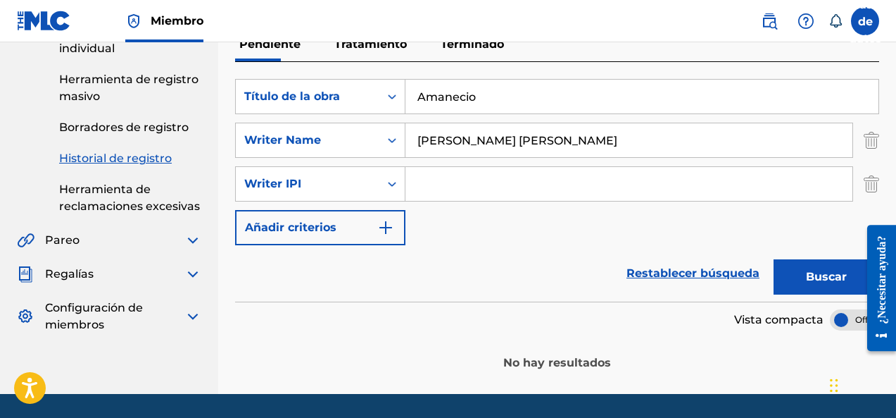
click at [812, 285] on button "Buscar" at bounding box center [827, 276] width 106 height 35
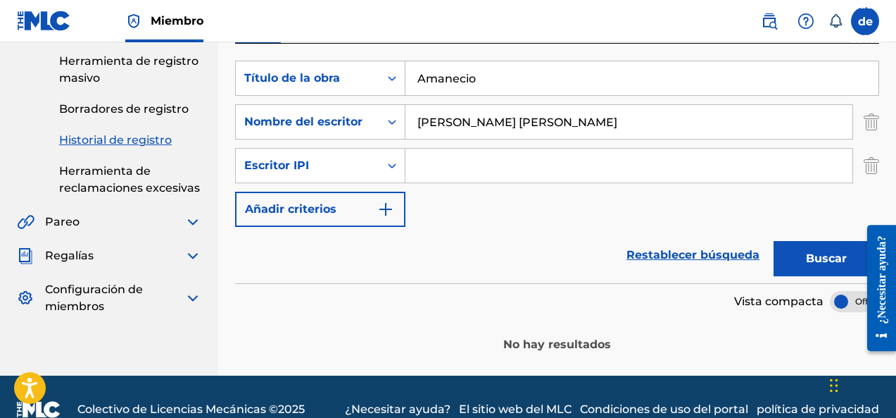
scroll to position [268, 0]
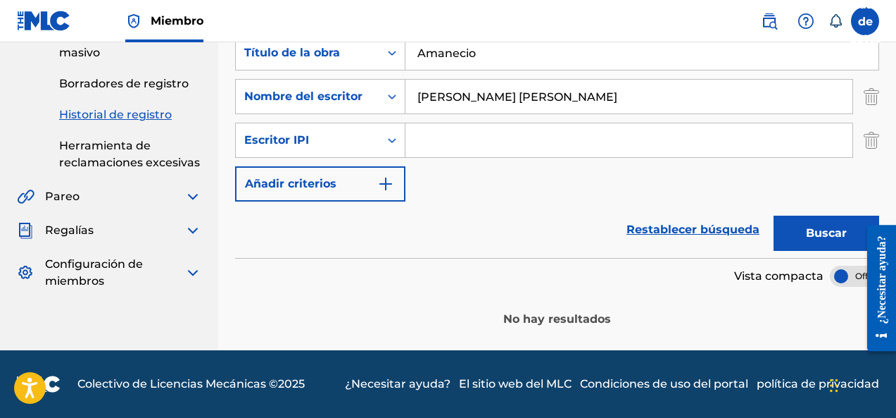
click at [479, 198] on div "Búsqueda con criterios 4303a7c6-1391-4160-8eaa-5c3eecb7e44e Título de la obra […" at bounding box center [557, 118] width 644 height 166
click at [437, 148] on input "Formulario de búsqueda" at bounding box center [629, 140] width 447 height 34
click at [391, 139] on icon "Formulario de búsqueda" at bounding box center [392, 140] width 8 height 5
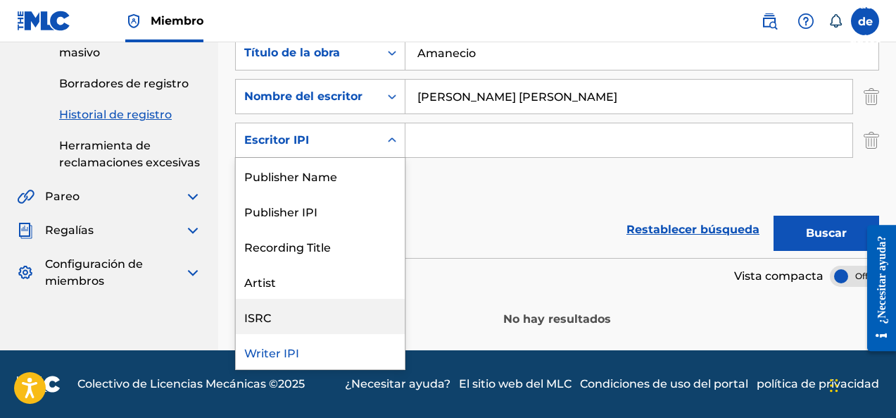
click at [327, 301] on div "ISRC" at bounding box center [320, 316] width 169 height 35
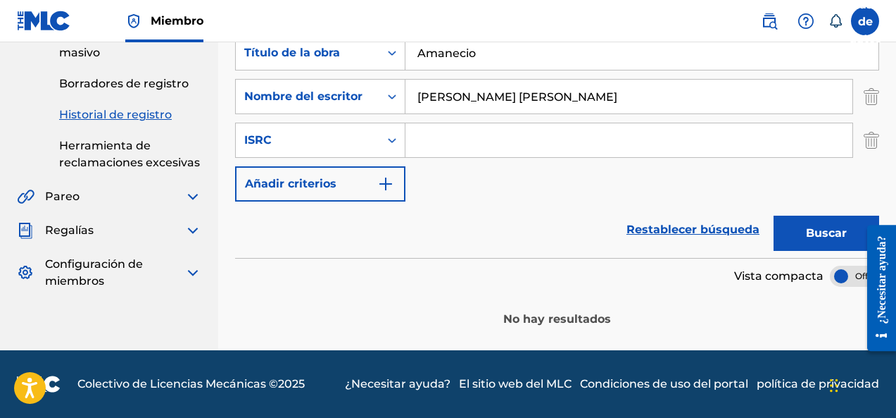
paste input "QZTB82552030"
type input "QZTB82552030"
click at [829, 233] on font "Buscar" at bounding box center [826, 232] width 41 height 13
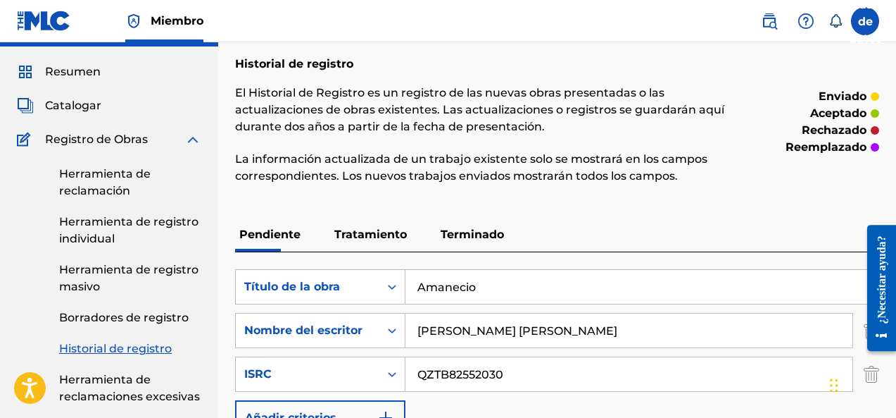
scroll to position [34, 0]
click at [346, 244] on p "Tratamiento" at bounding box center [370, 235] width 81 height 34
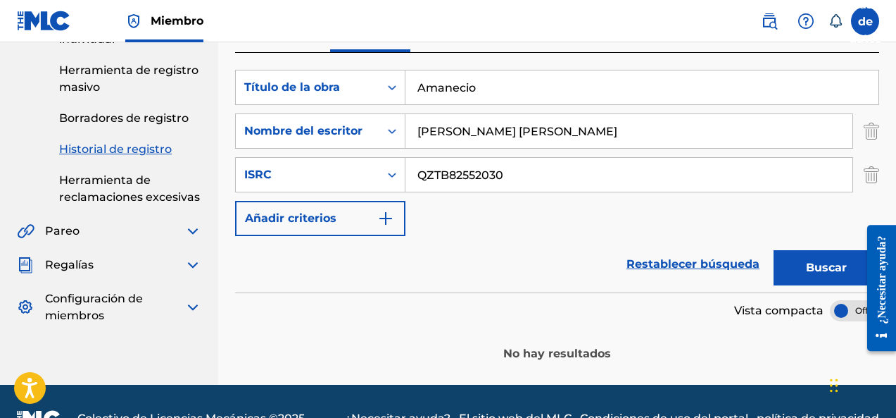
scroll to position [234, 0]
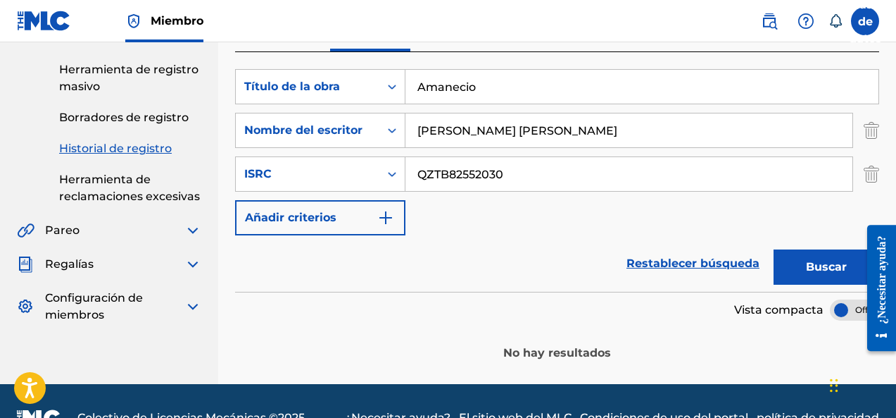
click at [812, 268] on font "Buscar" at bounding box center [826, 266] width 41 height 13
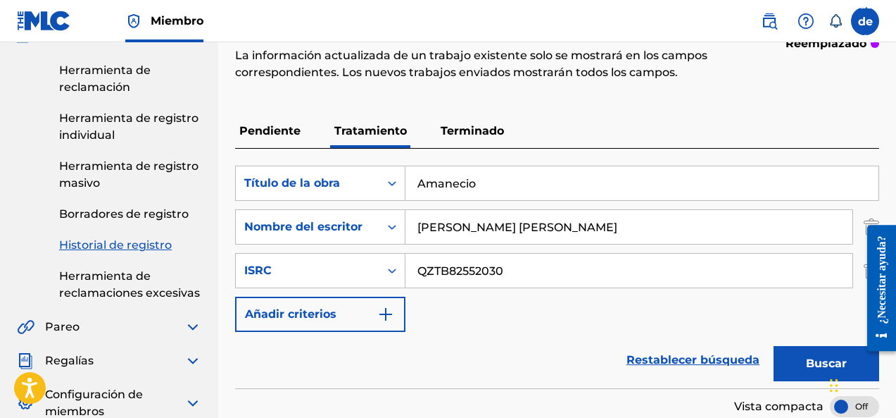
scroll to position [118, 0]
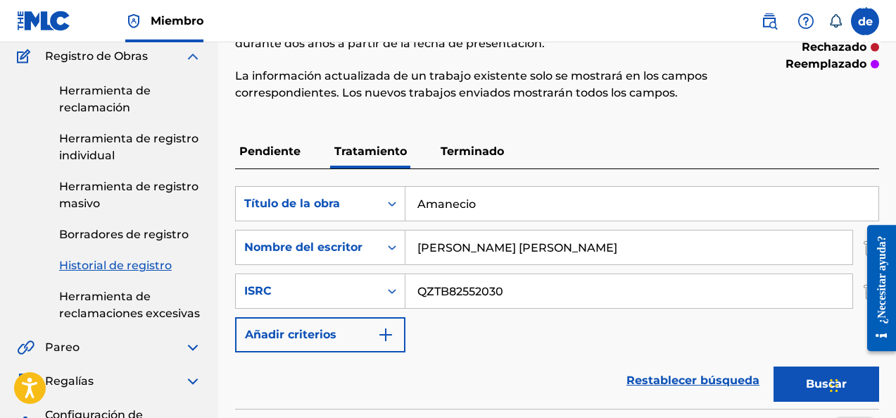
click at [482, 163] on p "Terminado" at bounding box center [473, 151] width 72 height 34
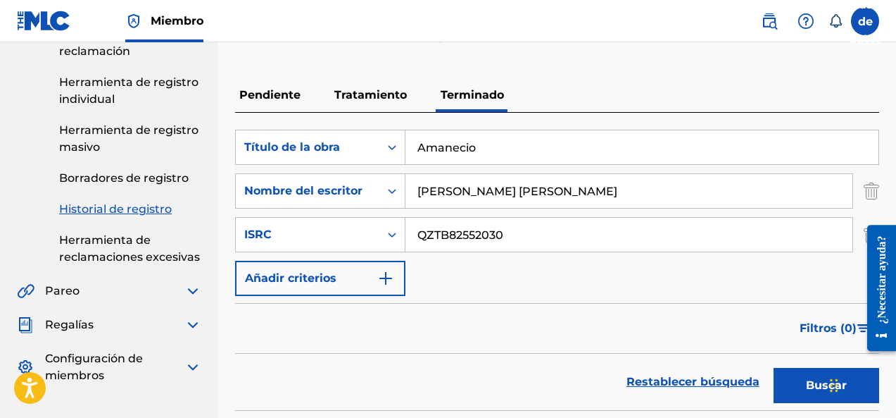
scroll to position [234, 0]
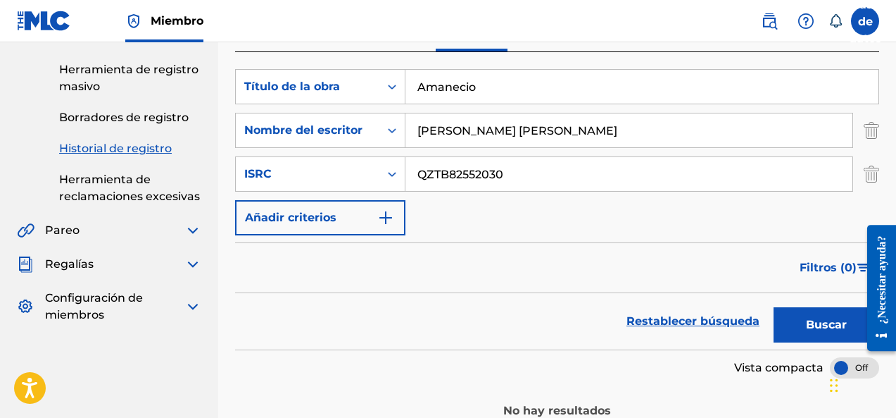
click at [818, 306] on div "Buscar" at bounding box center [823, 321] width 113 height 56
click at [815, 314] on button "Buscar" at bounding box center [827, 324] width 106 height 35
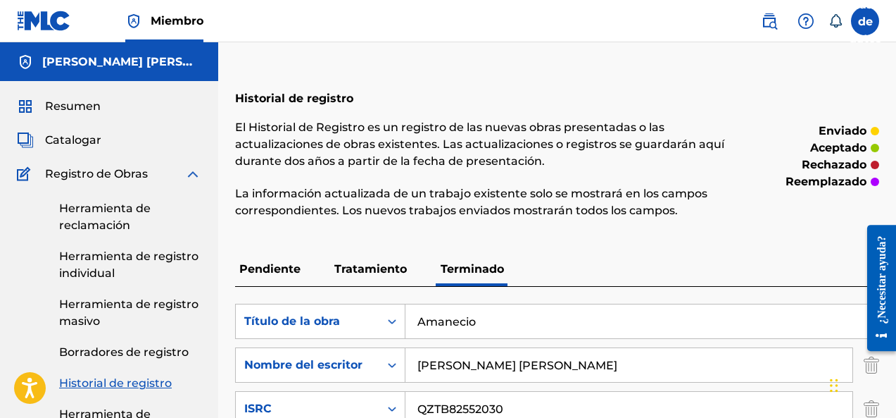
scroll to position [118, 0]
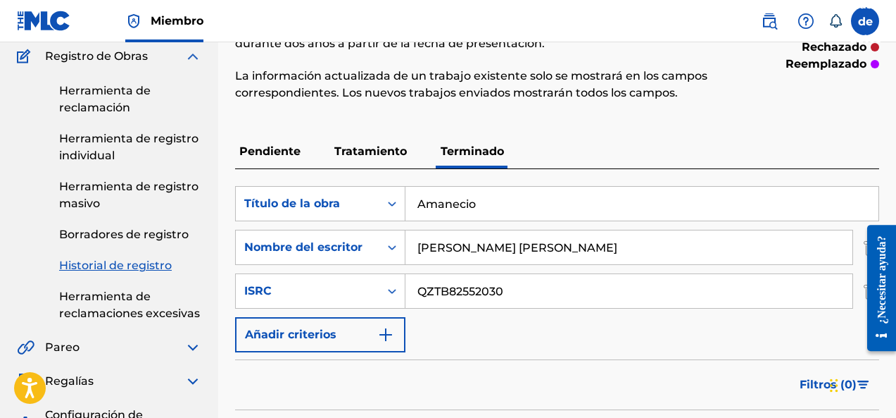
click at [151, 193] on link "Herramienta de registro masivo" at bounding box center [130, 195] width 142 height 34
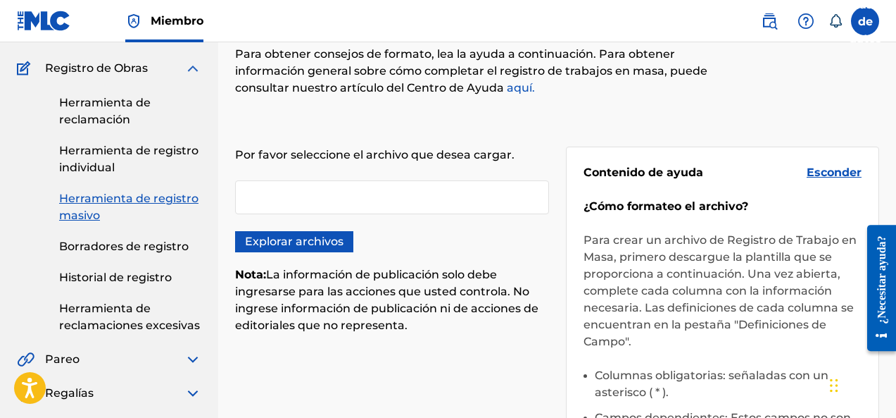
scroll to position [176, 0]
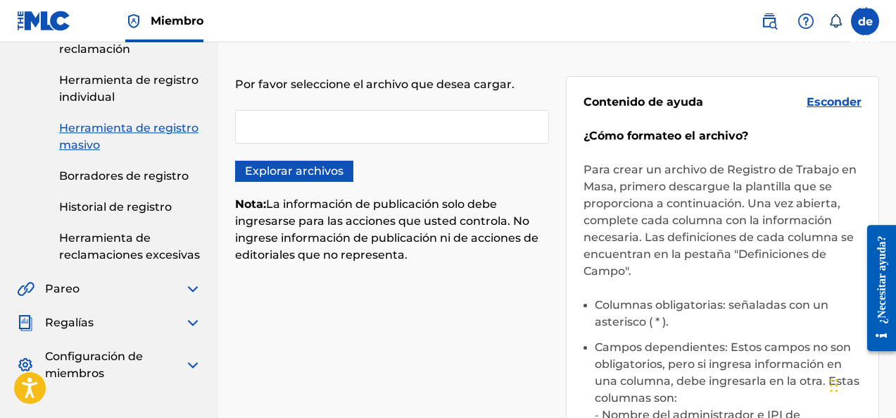
drag, startPoint x: 391, startPoint y: 136, endPoint x: 333, endPoint y: 127, distance: 59.0
click at [333, 127] on div at bounding box center [392, 127] width 314 height 34
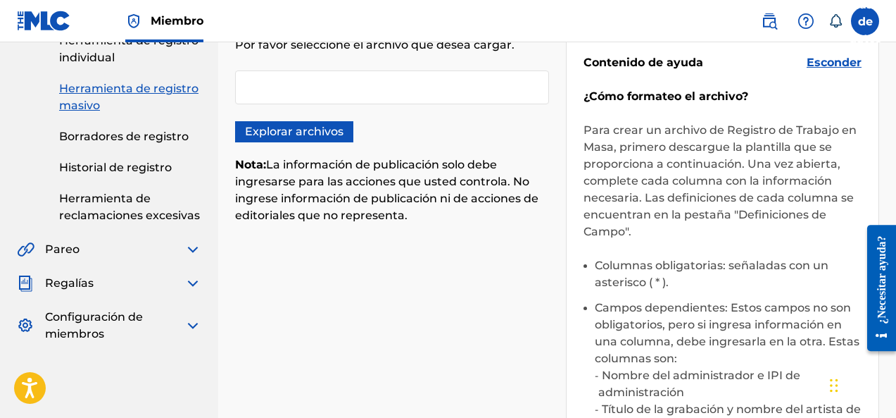
scroll to position [118, 0]
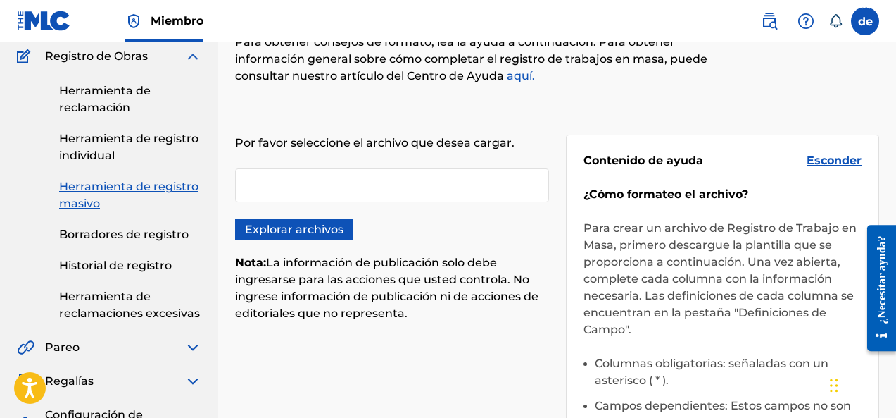
click at [109, 151] on font "Herramienta de registro individual" at bounding box center [128, 147] width 139 height 30
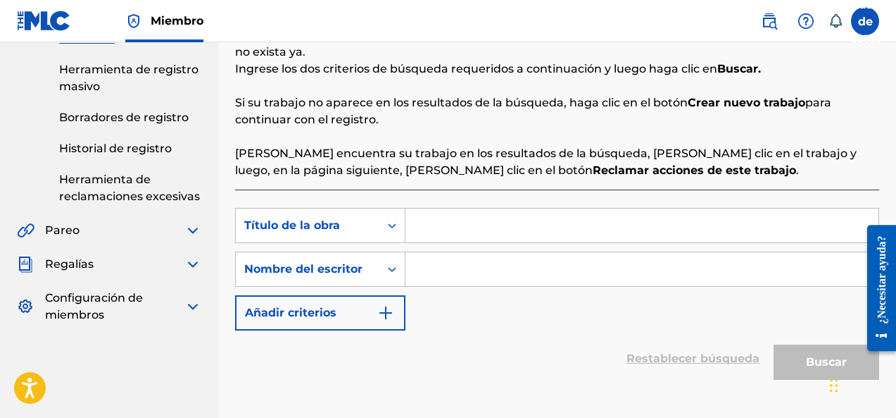
scroll to position [320, 0]
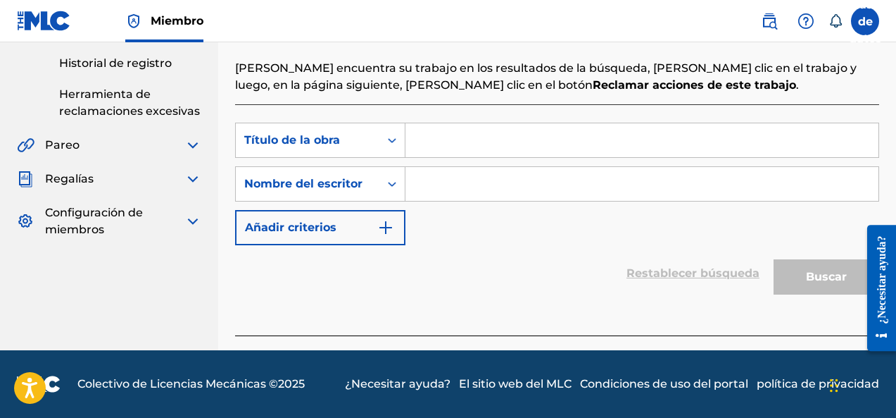
click at [451, 155] on input "Formulario de búsqueda" at bounding box center [642, 140] width 473 height 34
paste input "QZTB82552030"
type input "QZTB82552030"
paste input "Amanecio"
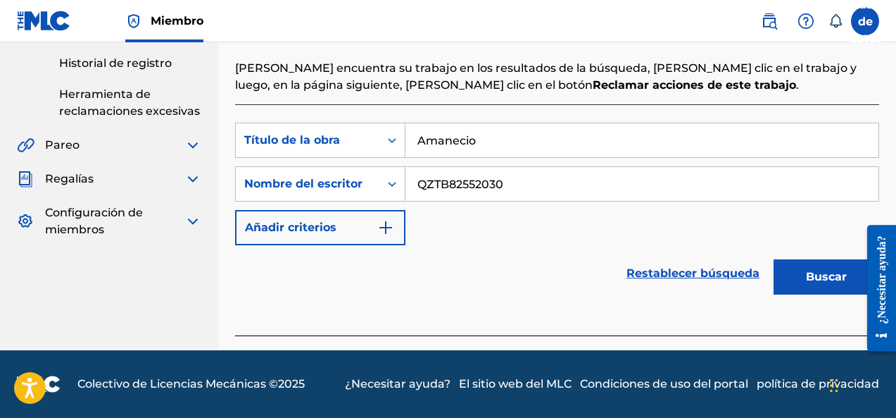
type input "Amanecio"
click at [806, 280] on font "Buscar" at bounding box center [826, 276] width 41 height 13
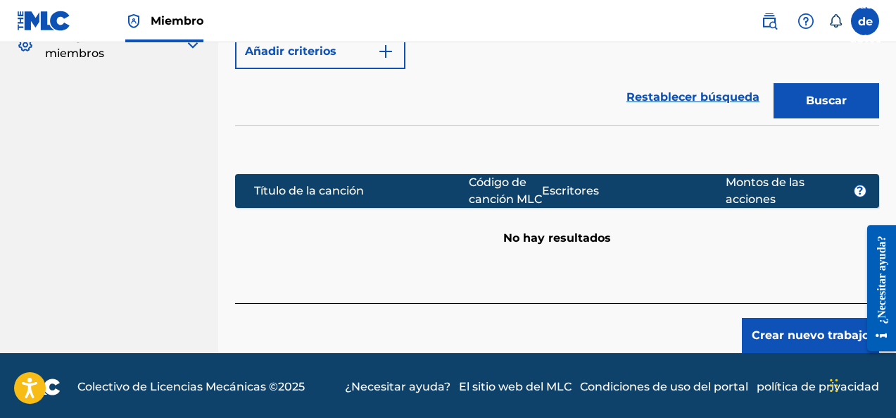
scroll to position [515, 0]
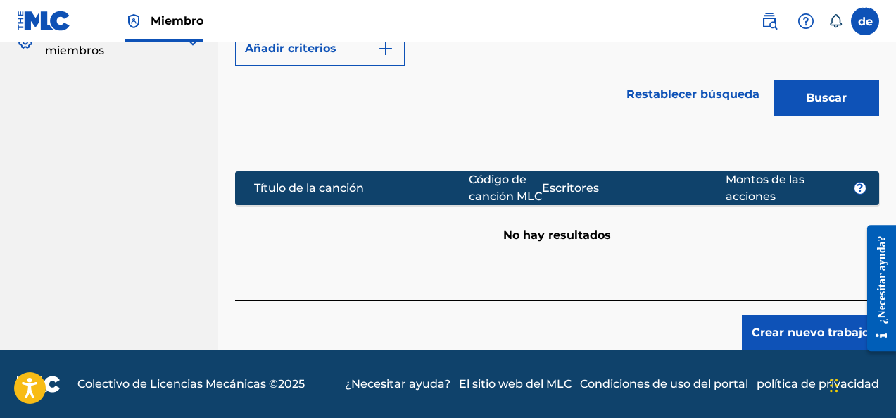
click at [801, 340] on font "Crear nuevo trabajo" at bounding box center [811, 332] width 118 height 17
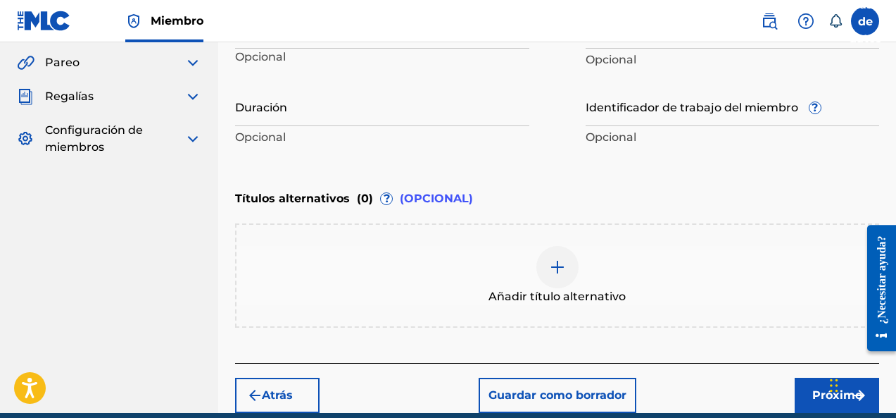
scroll to position [289, 0]
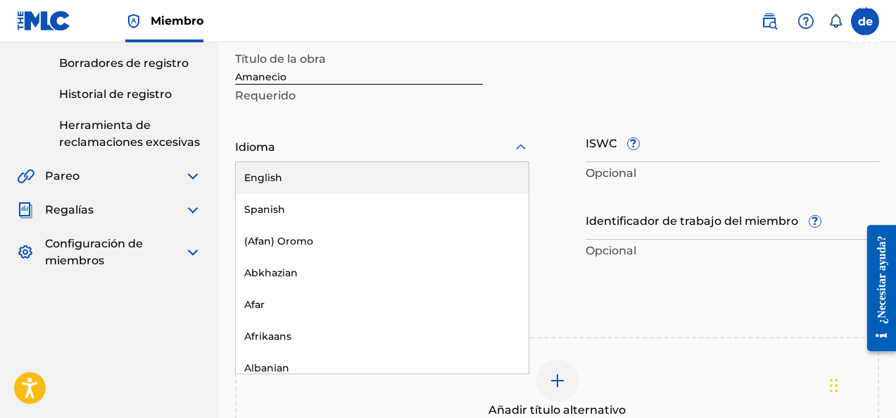
click at [327, 153] on div at bounding box center [382, 147] width 294 height 18
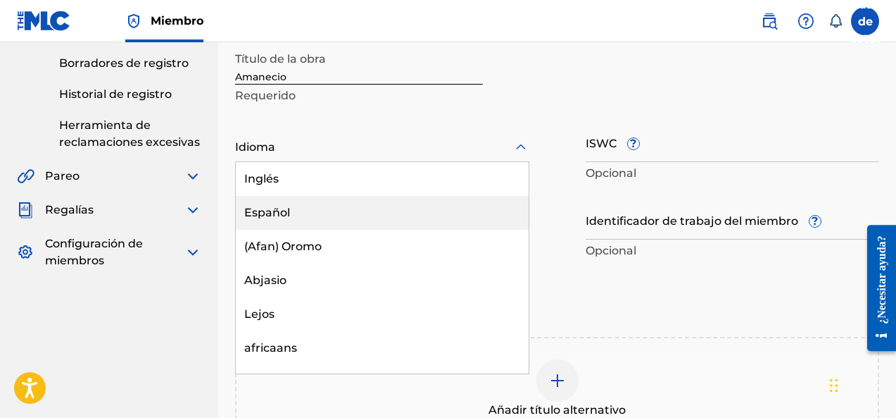
click at [289, 214] on font "Español" at bounding box center [267, 212] width 46 height 13
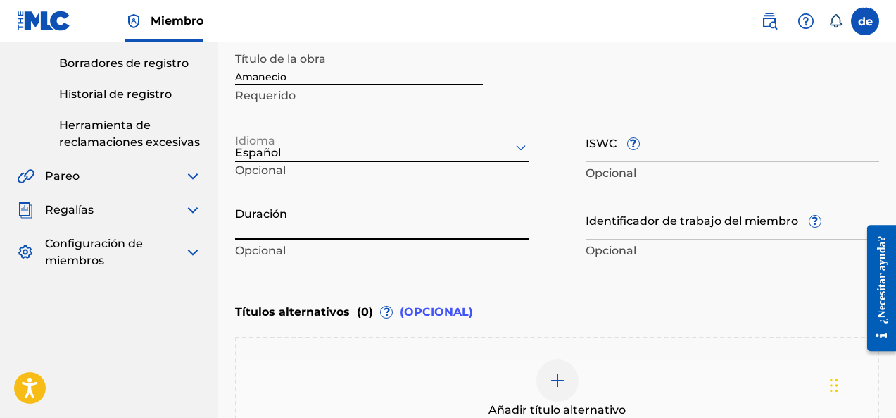
click at [390, 234] on input "Duración" at bounding box center [382, 219] width 294 height 40
click at [258, 231] on input "Duración" at bounding box center [382, 219] width 294 height 40
type input "02:18"
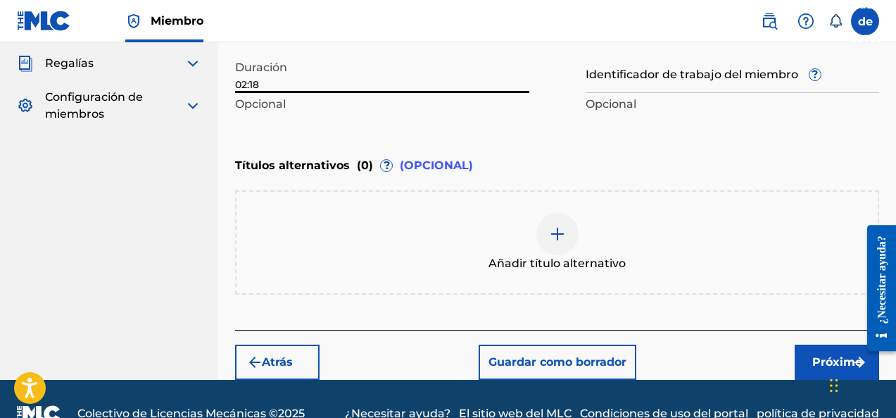
scroll to position [465, 0]
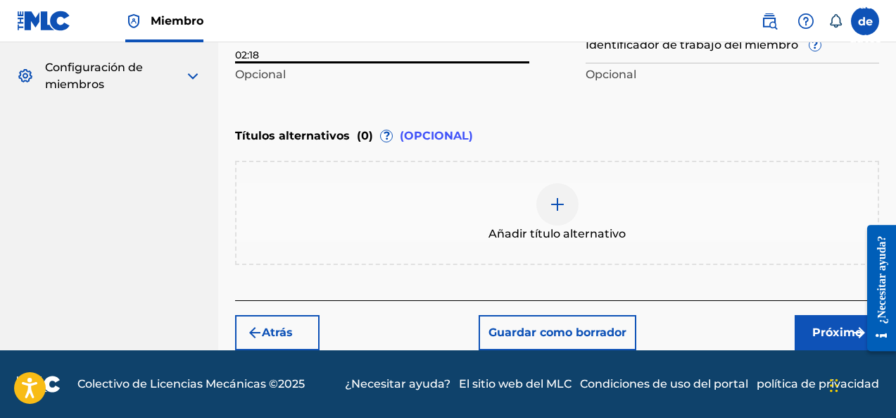
click at [823, 337] on font "Próximo" at bounding box center [837, 331] width 50 height 13
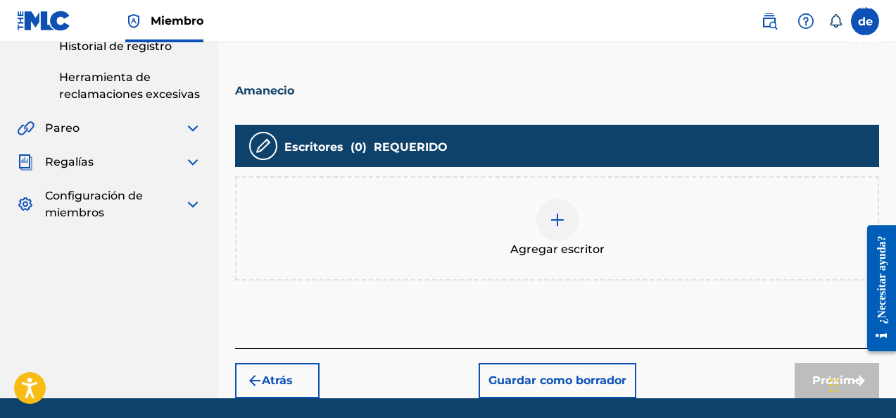
scroll to position [384, 0]
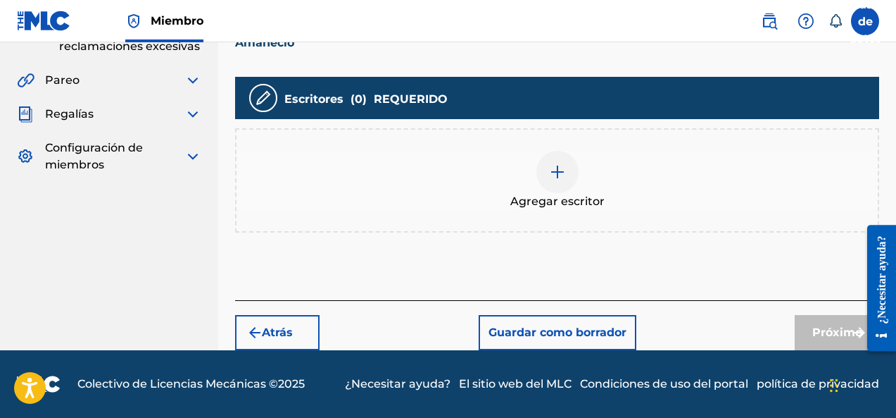
click at [557, 179] on img at bounding box center [557, 171] width 17 height 17
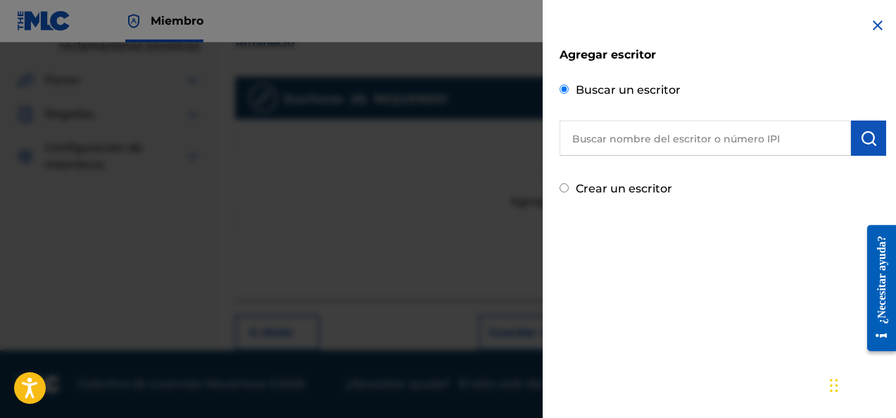
click at [624, 143] on input "text" at bounding box center [705, 137] width 291 height 35
paste input "[PERSON_NAME] [PERSON_NAME]"
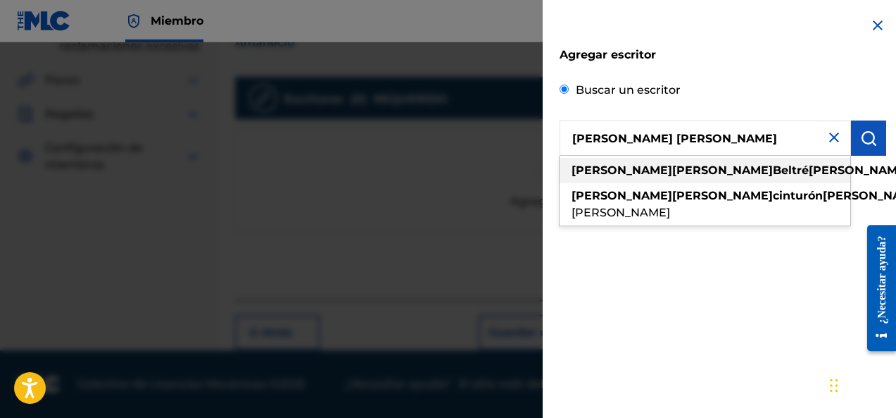
click at [809, 168] on font "[PERSON_NAME]" at bounding box center [859, 169] width 101 height 13
type input "[PERSON_NAME] [PERSON_NAME]"
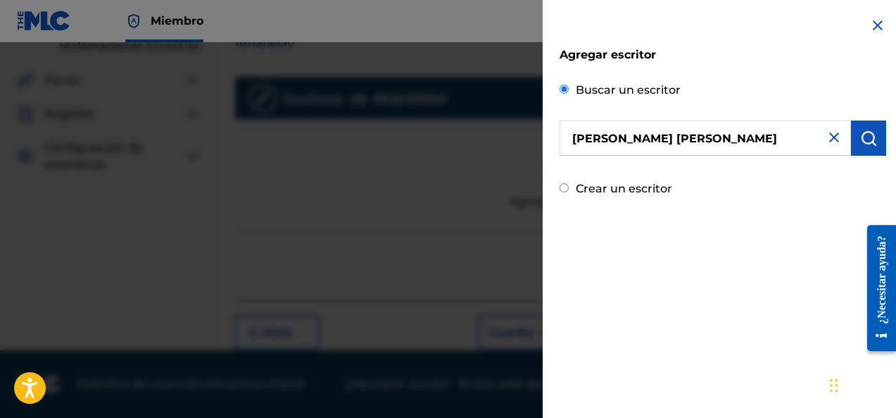
click at [870, 144] on img "submit" at bounding box center [868, 138] width 17 height 17
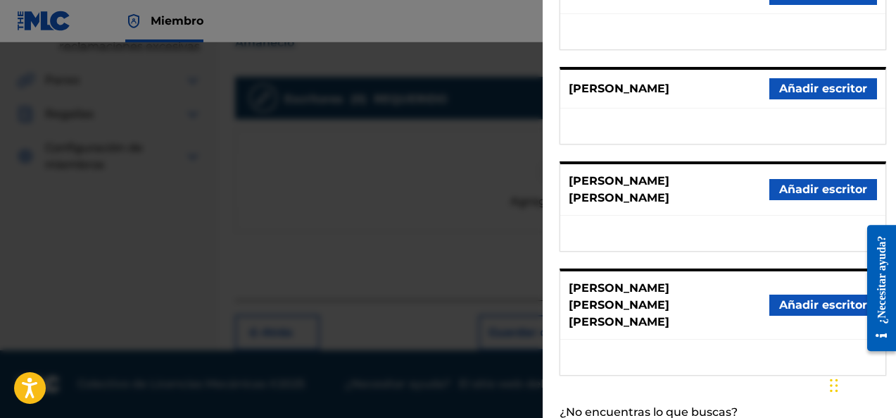
scroll to position [327, 0]
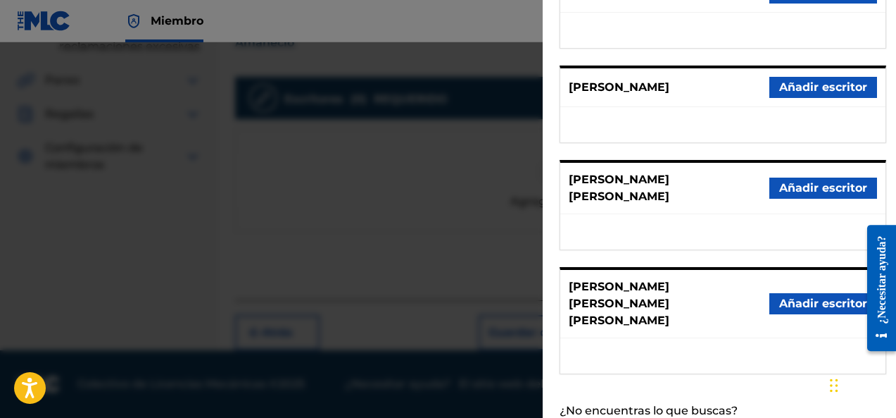
click at [816, 177] on button "Añadir escritor" at bounding box center [824, 187] width 108 height 21
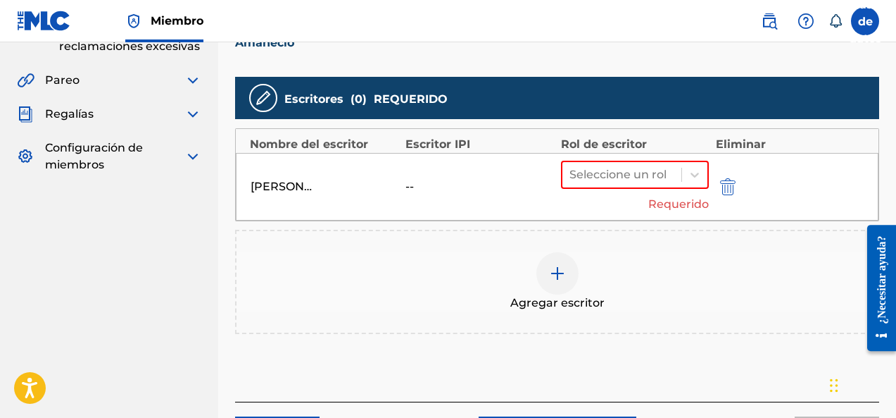
click at [653, 184] on div at bounding box center [622, 175] width 105 height 20
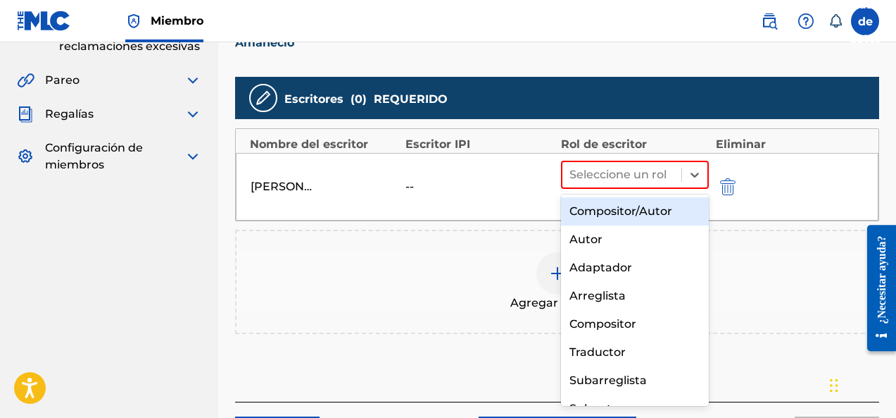
click at [617, 220] on div "Compositor/Autor" at bounding box center [635, 211] width 148 height 28
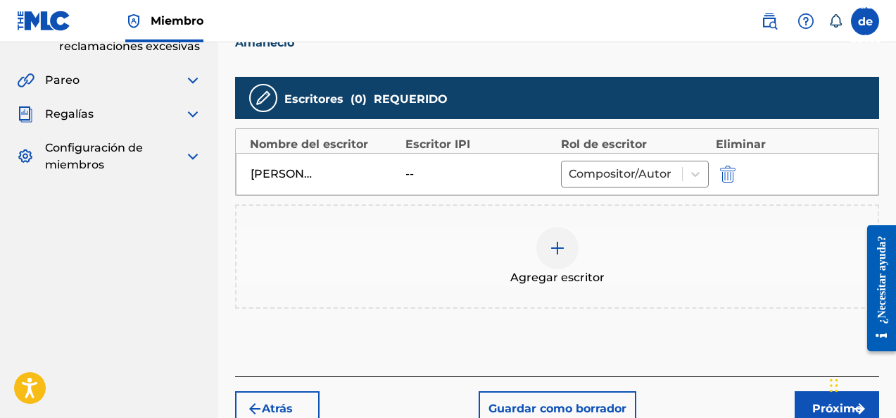
scroll to position [443, 0]
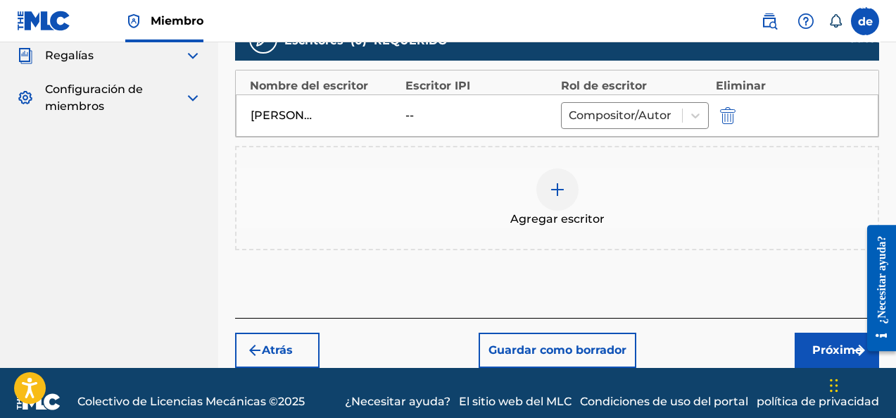
click at [820, 353] on font "Próximo" at bounding box center [837, 349] width 50 height 13
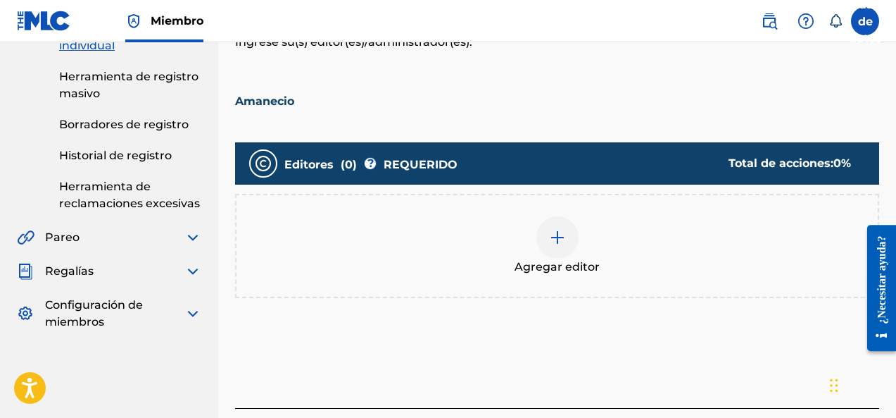
scroll to position [239, 0]
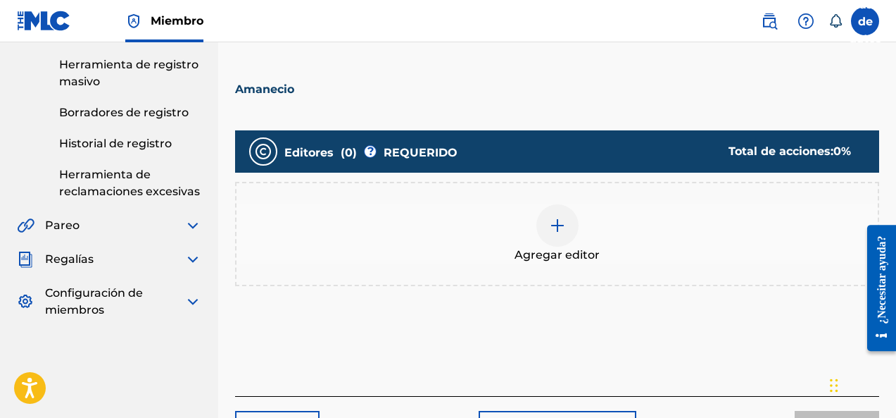
click at [558, 230] on img at bounding box center [557, 225] width 17 height 17
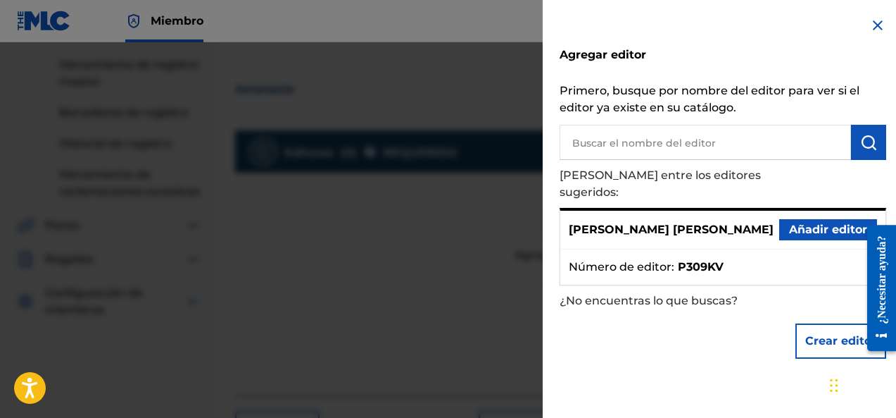
click at [800, 222] on font "Añadir editor" at bounding box center [828, 228] width 78 height 13
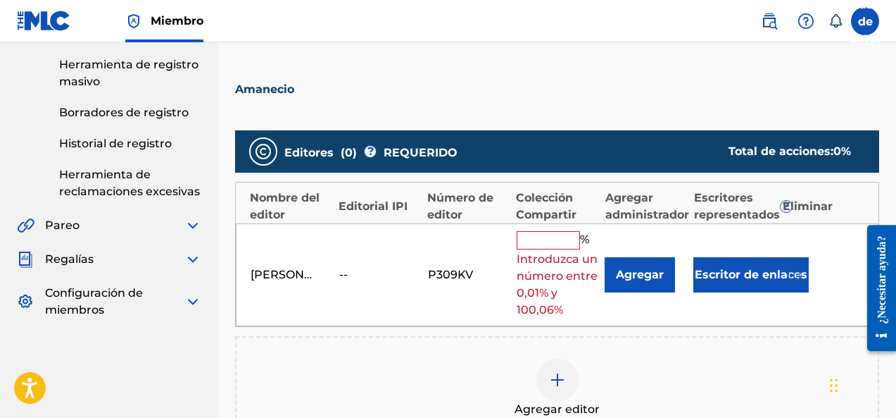
click at [551, 239] on input "text" at bounding box center [548, 240] width 63 height 18
type input "100"
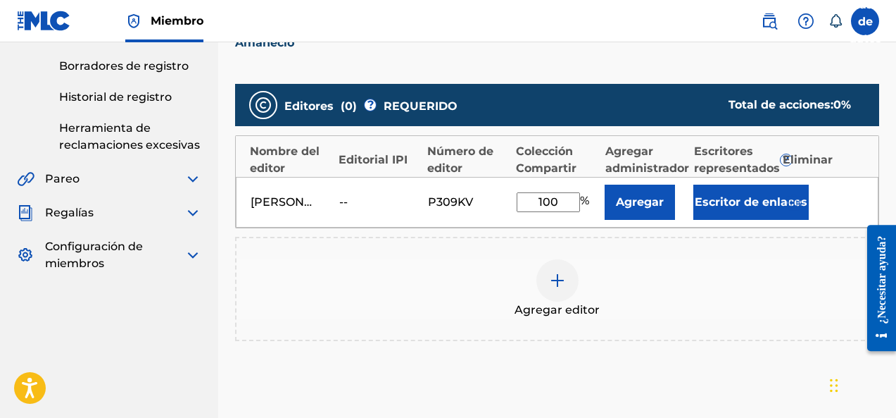
scroll to position [415, 0]
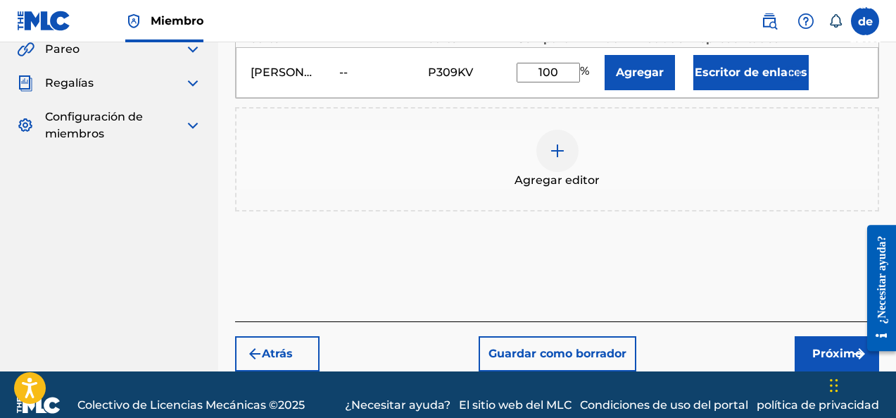
click at [817, 351] on font "Próximo" at bounding box center [837, 352] width 50 height 13
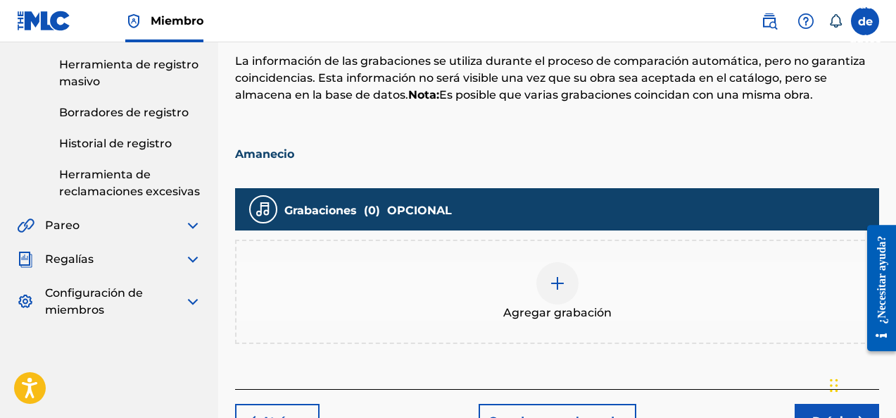
scroll to position [298, 0]
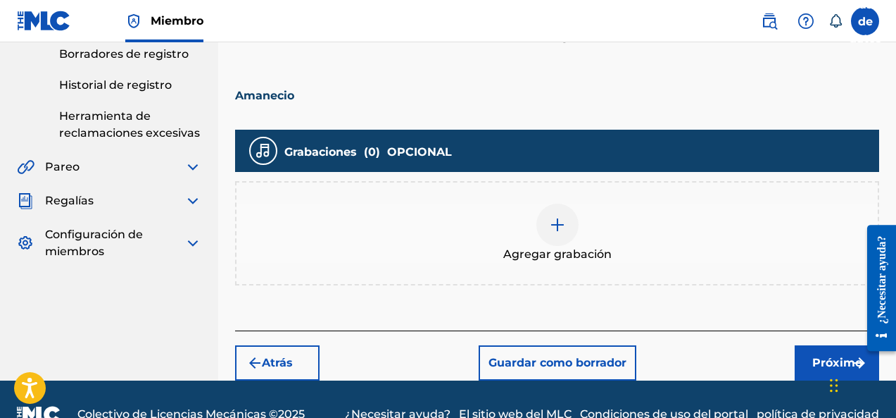
click at [541, 244] on div "Agregar grabación" at bounding box center [557, 232] width 641 height 59
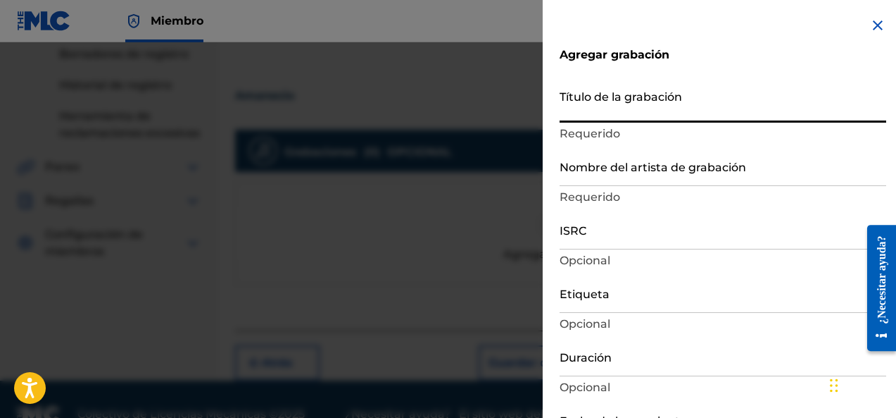
click at [623, 114] on input "Título de la grabación" at bounding box center [723, 102] width 327 height 40
paste input "Amanecio"
type input "Amanecio"
type input "Add Recording"
type input "Amanecio"
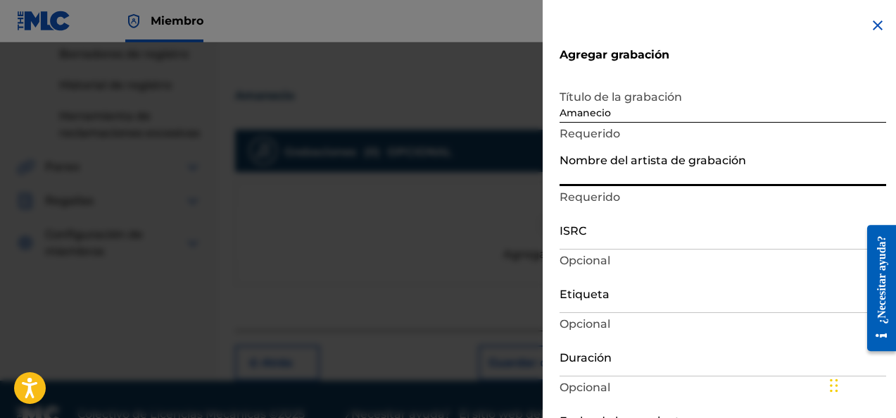
click at [596, 175] on input "Nombre del artista de grabación" at bounding box center [723, 166] width 327 height 40
type input "[PERSON_NAME] Produce"
click at [596, 249] on input "ISRC" at bounding box center [723, 229] width 327 height 40
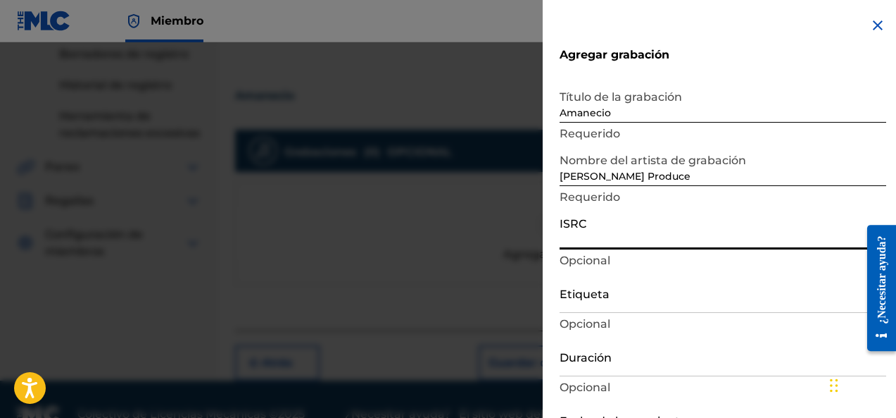
paste input "QZTB82552030"
type input "QZTB82552030"
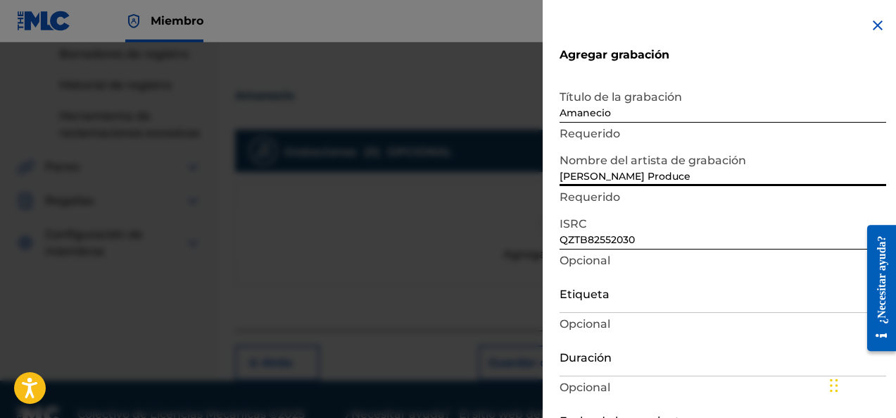
click at [582, 163] on input "[PERSON_NAME] Produce" at bounding box center [723, 166] width 327 height 40
click at [566, 177] on input "[PERSON_NAME] Produce" at bounding box center [723, 166] width 327 height 40
click at [562, 178] on input "[PERSON_NAME] Produce" at bounding box center [723, 166] width 327 height 40
click at [659, 177] on input "[PERSON_NAME] Produce" at bounding box center [723, 166] width 327 height 40
type input "[PERSON_NAME] Produce"
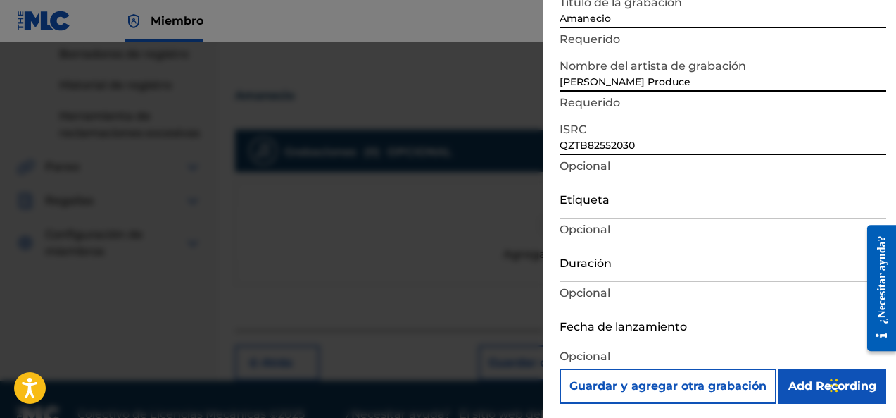
scroll to position [97, 0]
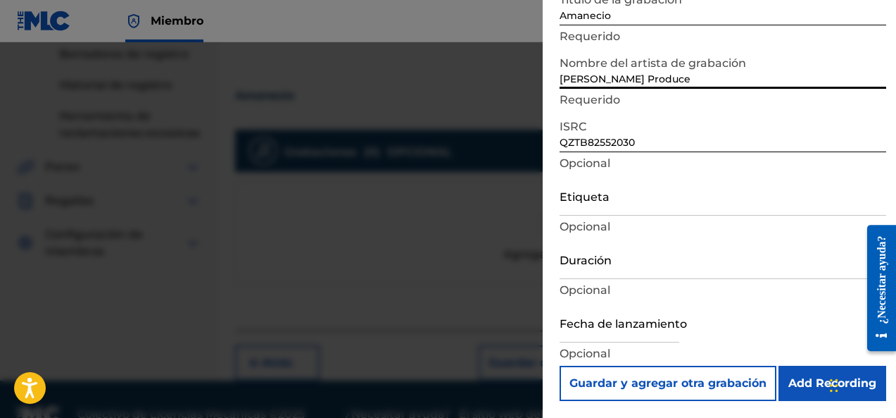
click at [646, 208] on input "Etiqueta" at bounding box center [723, 195] width 327 height 40
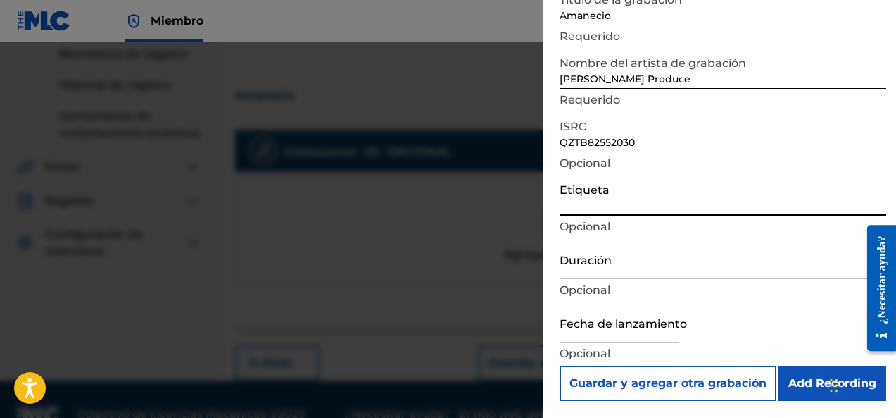
type input "DFO Records"
click at [620, 277] on input "Duración" at bounding box center [723, 259] width 327 height 40
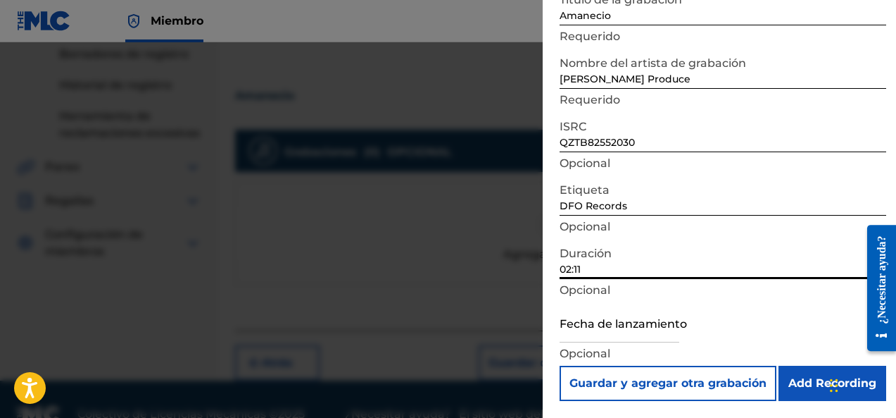
click at [627, 266] on input "02:11" at bounding box center [723, 259] width 327 height 40
type input "02:18"
click at [617, 341] on input "text" at bounding box center [620, 322] width 120 height 40
select select "7"
select select "2025"
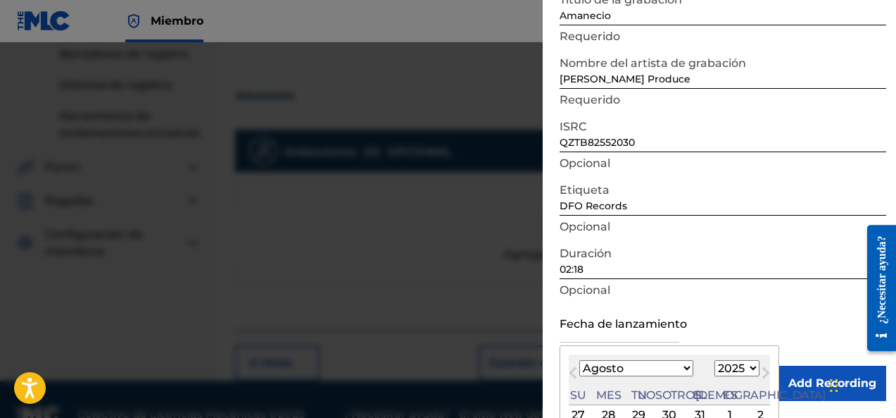
click at [629, 365] on select "Enero Febrero Marzo Abril Puede Junio [PERSON_NAME] Septiembre Octubre Noviembr…" at bounding box center [636, 368] width 114 height 16
select select "5"
click at [579, 360] on select "Enero Febrero Marzo Abril Puede Junio [PERSON_NAME] Septiembre Octubre Noviembr…" at bounding box center [636, 368] width 114 height 16
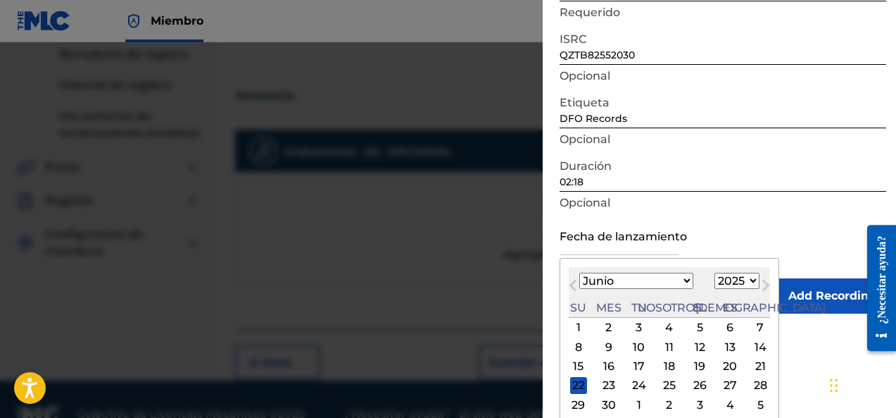
scroll to position [209, 0]
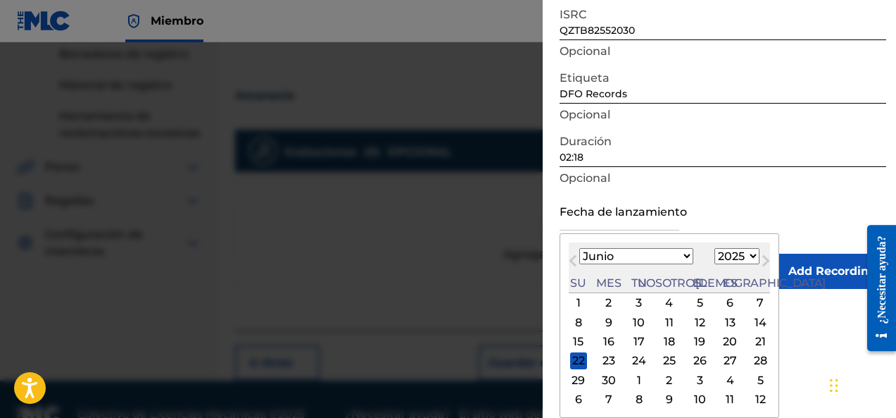
click at [581, 357] on div "22" at bounding box center [578, 360] width 17 height 17
type input "[DATE]"
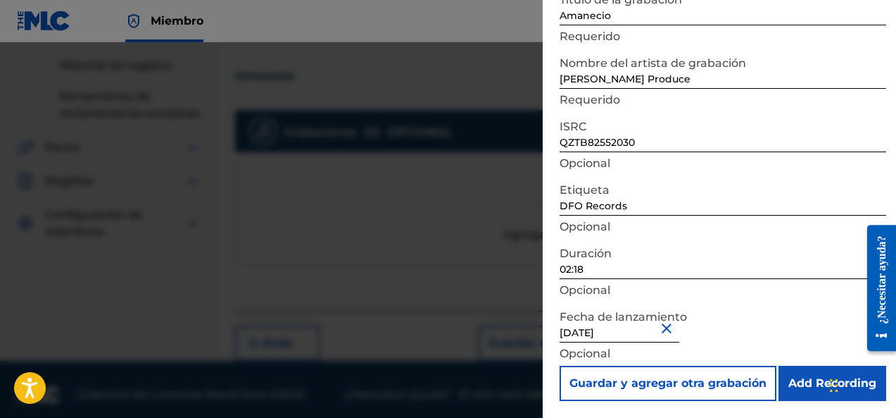
scroll to position [328, 0]
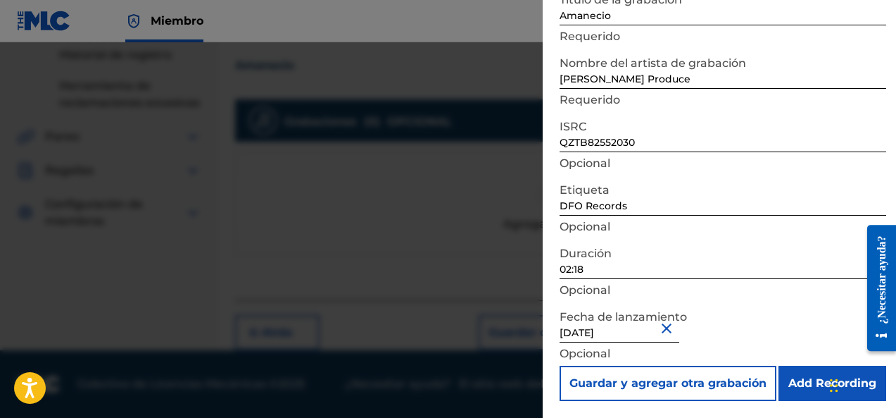
click at [810, 389] on input "Add Recording" at bounding box center [833, 382] width 108 height 35
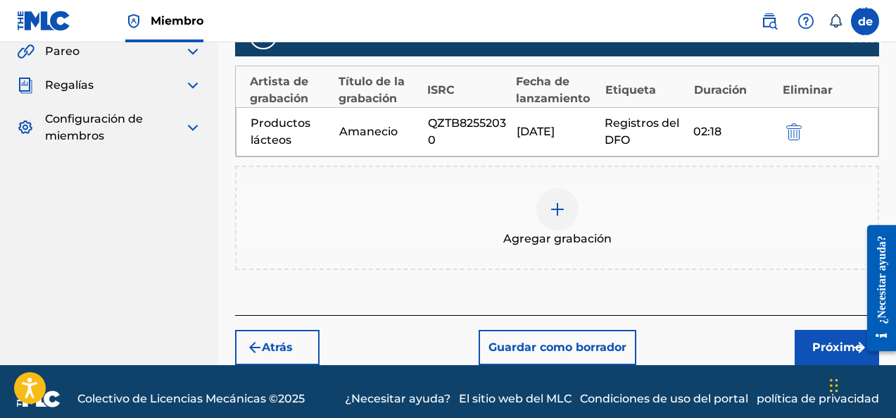
scroll to position [428, 0]
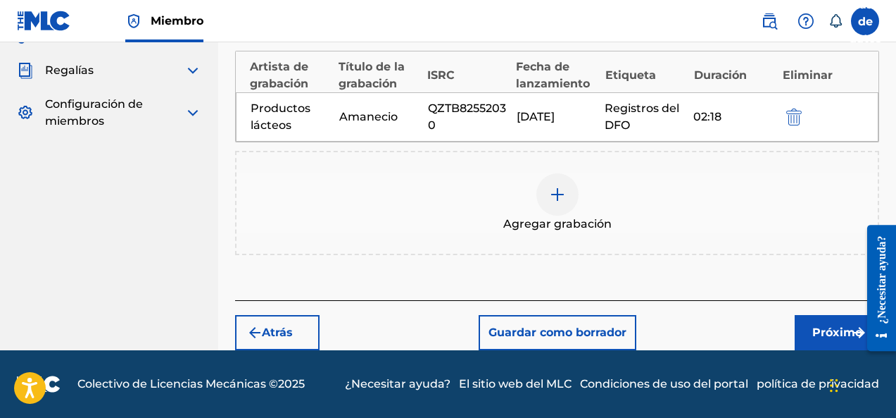
click at [836, 338] on font "Próximo" at bounding box center [837, 331] width 50 height 13
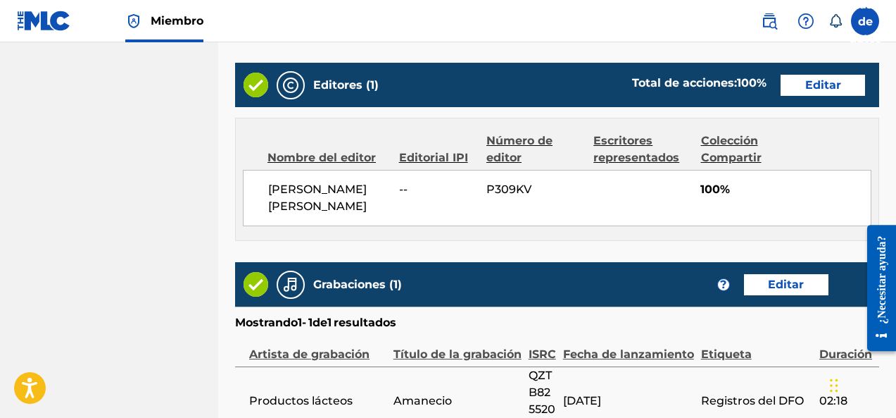
scroll to position [873, 0]
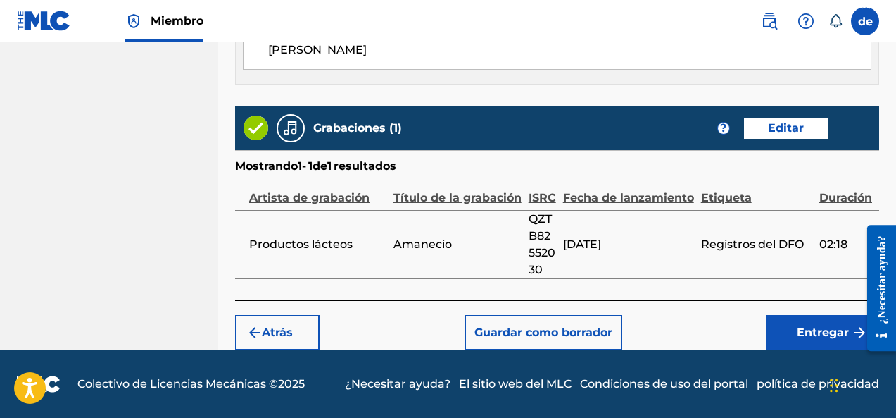
click at [799, 329] on font "Entregar" at bounding box center [823, 331] width 52 height 13
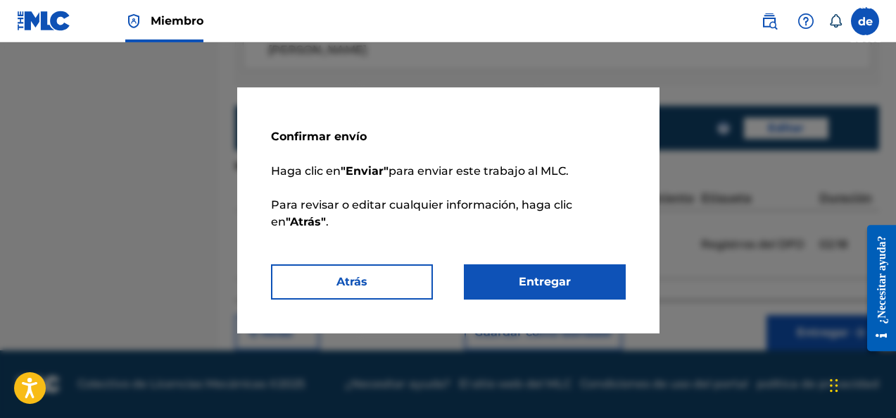
click at [579, 277] on button "Entregar" at bounding box center [545, 281] width 162 height 35
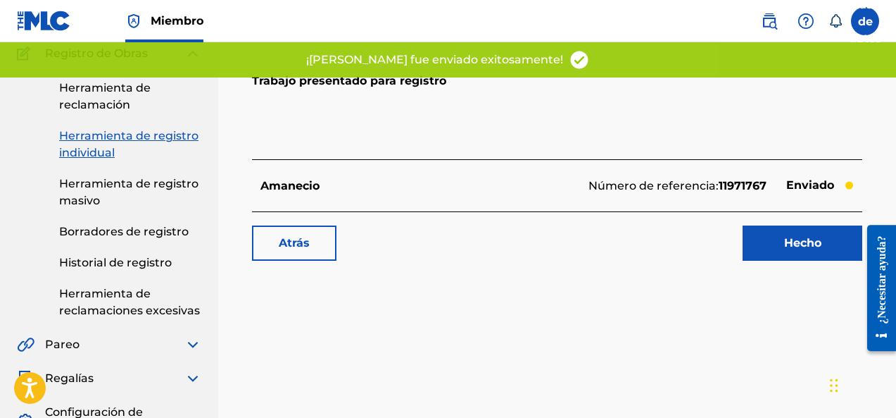
scroll to position [176, 0]
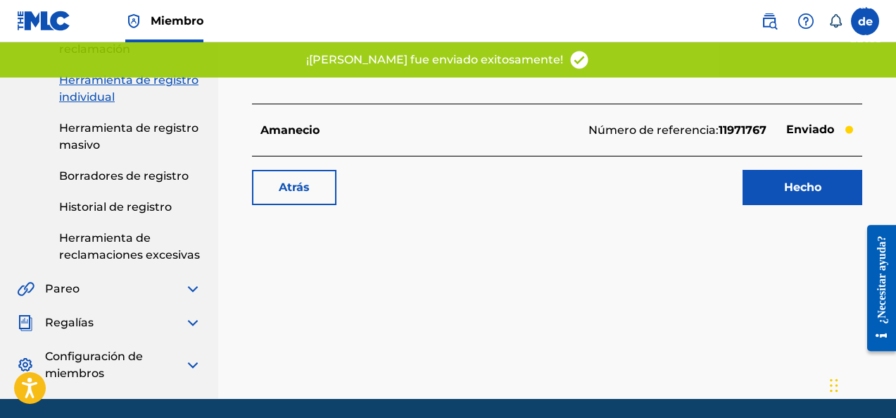
click at [801, 195] on font "Hecho" at bounding box center [802, 187] width 37 height 17
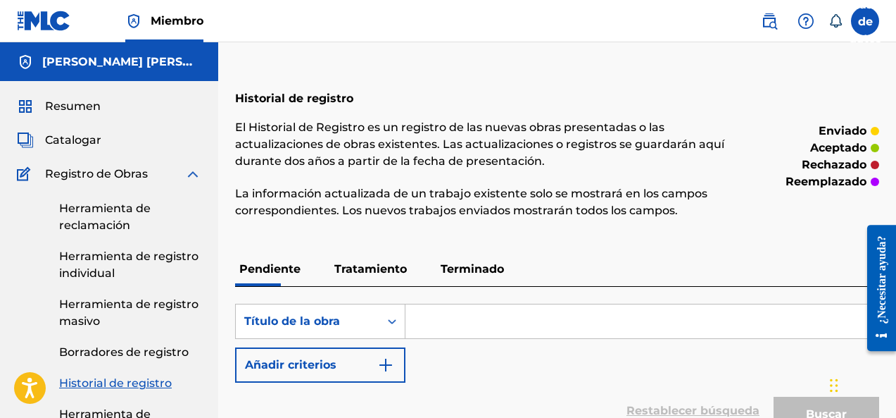
click at [64, 144] on font "Catalogar" at bounding box center [73, 139] width 56 height 13
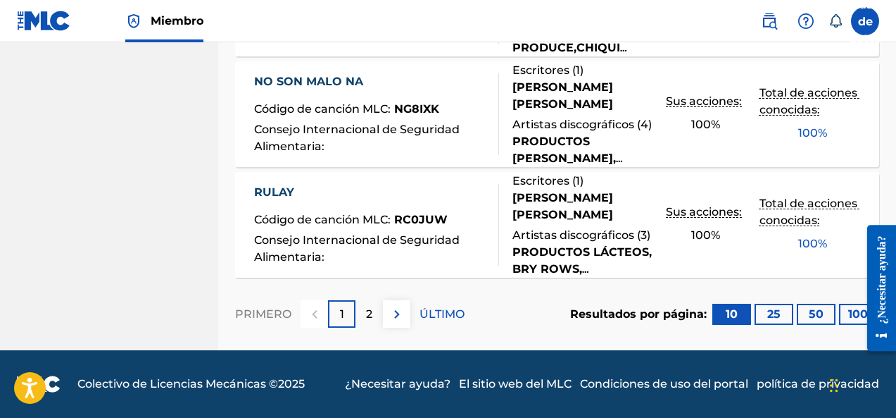
scroll to position [1356, 0]
click at [843, 321] on button "100" at bounding box center [858, 313] width 39 height 21
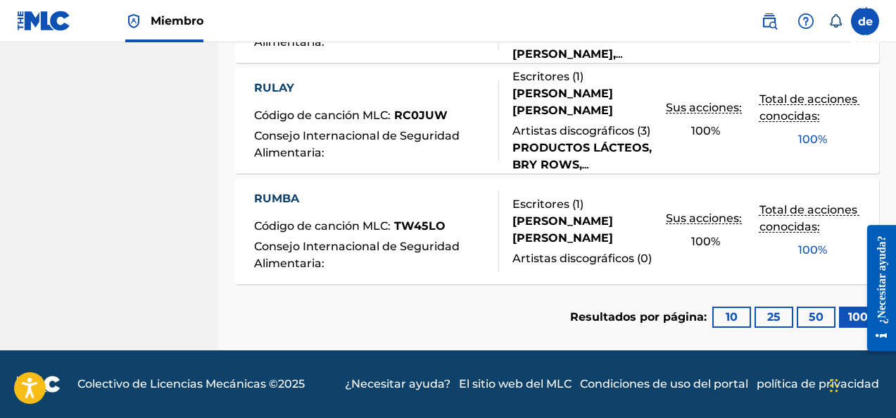
drag, startPoint x: 363, startPoint y: 301, endPoint x: 145, endPoint y: 167, distance: 255.4
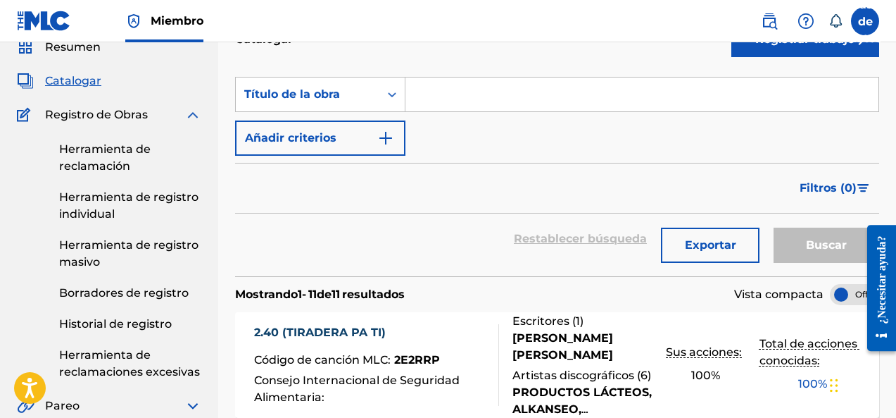
scroll to position [52, 0]
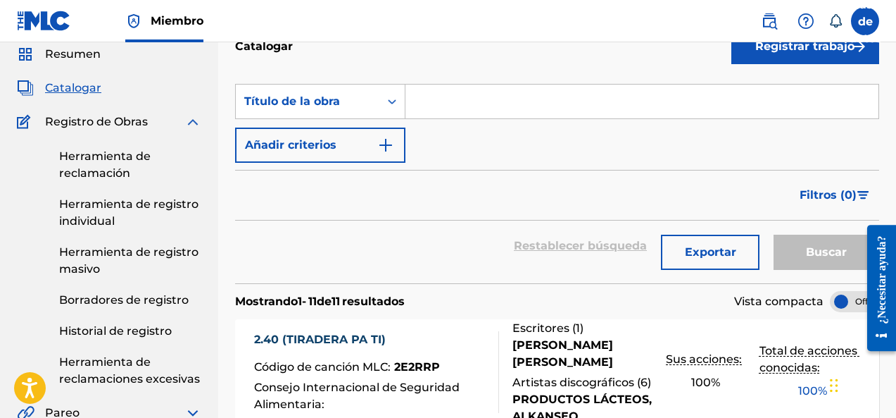
click at [113, 223] on font "Herramienta de registro individual" at bounding box center [128, 212] width 139 height 30
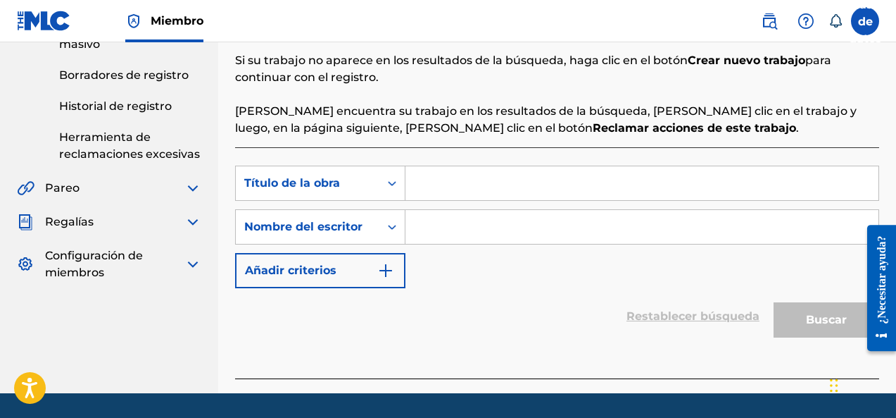
scroll to position [320, 0]
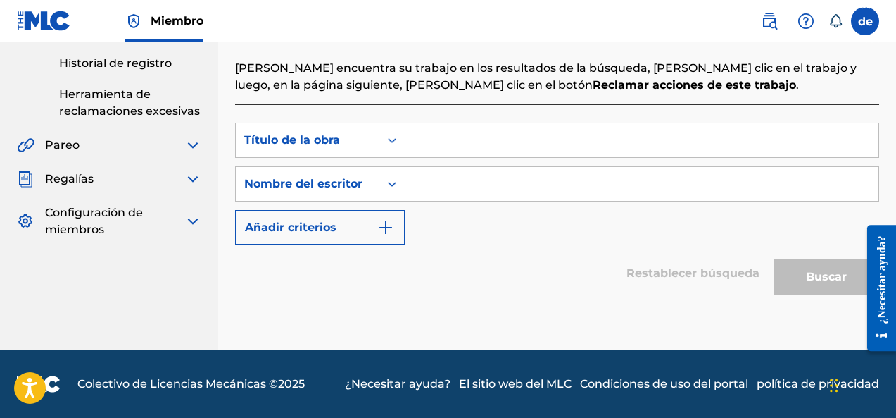
paste input "[PERSON_NAME] [PERSON_NAME]"
type input "[PERSON_NAME] [PERSON_NAME]"
click at [439, 149] on input "Formulario de búsqueda" at bounding box center [642, 140] width 473 height 34
paste input "A Rapa"
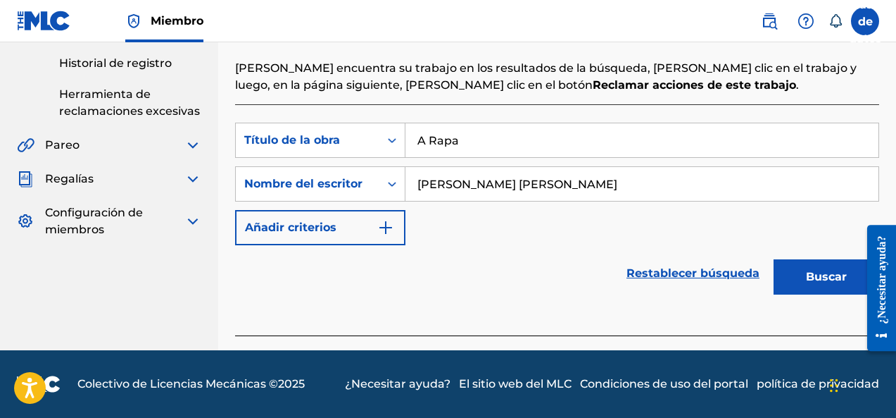
type input "A Rapa"
click at [820, 280] on font "Buscar" at bounding box center [826, 276] width 41 height 13
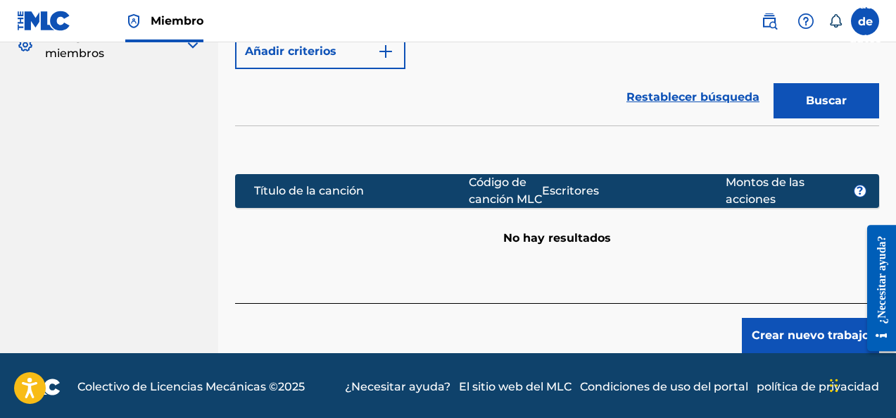
click at [779, 341] on font "Crear nuevo trabajo" at bounding box center [811, 334] width 118 height 13
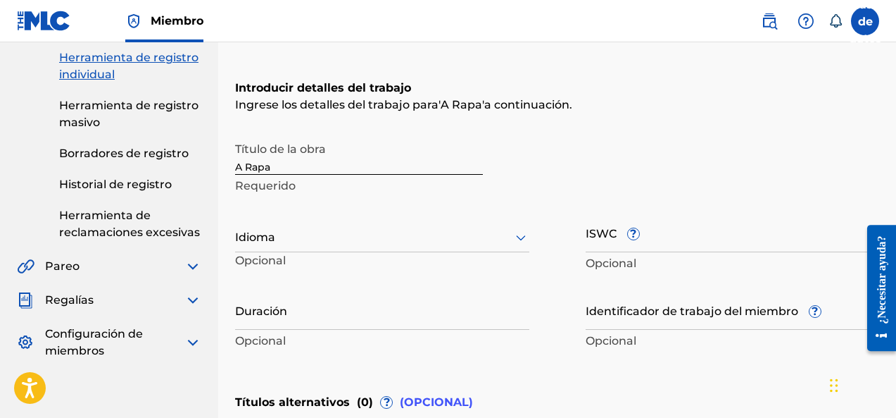
scroll to position [171, 0]
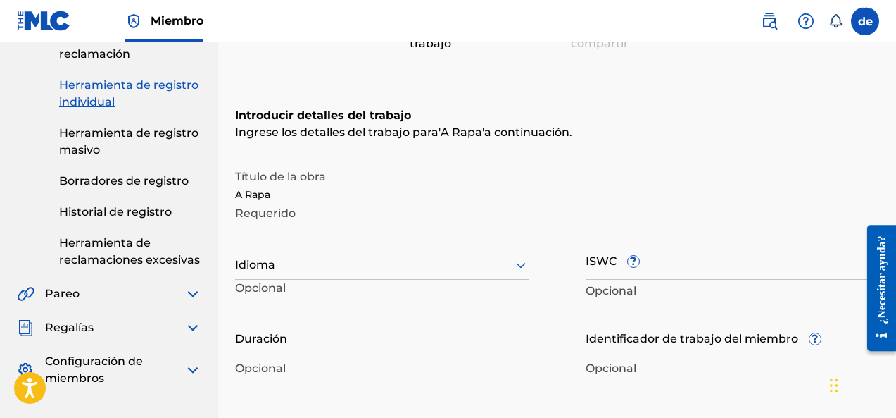
click at [373, 268] on div at bounding box center [382, 265] width 294 height 18
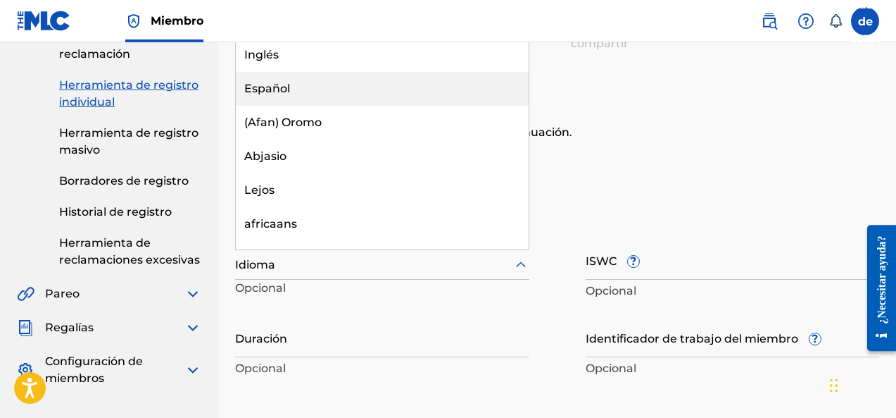
click at [325, 92] on div "Español" at bounding box center [382, 89] width 293 height 34
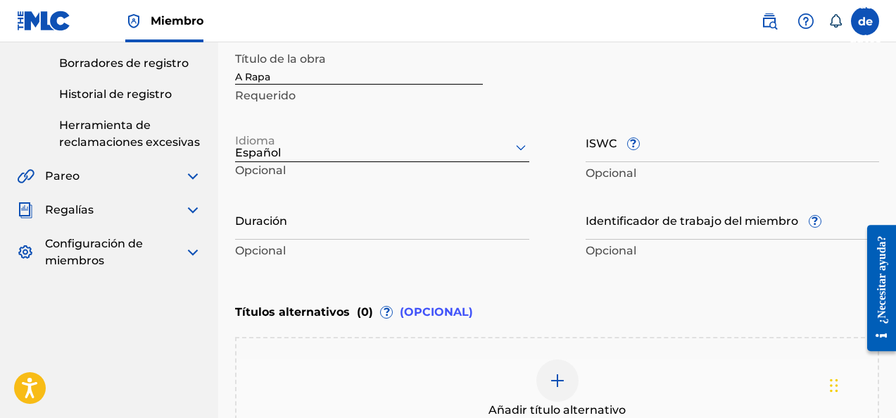
scroll to position [347, 0]
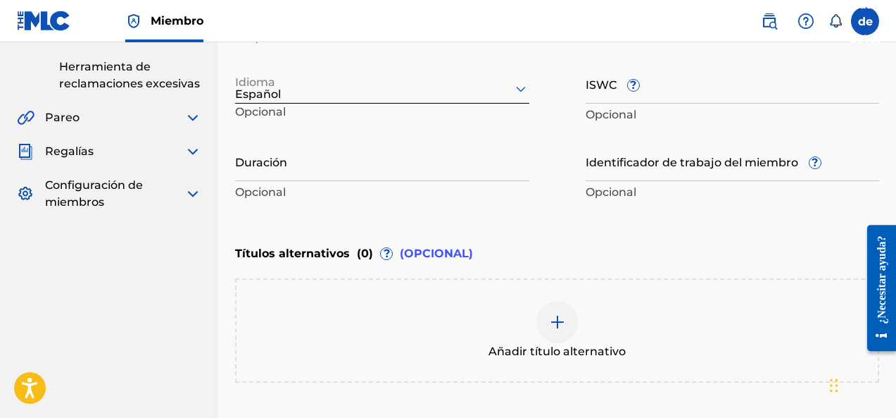
click at [378, 182] on div "Duración Opcional" at bounding box center [382, 172] width 294 height 63
click at [313, 172] on input "Duración" at bounding box center [382, 161] width 294 height 40
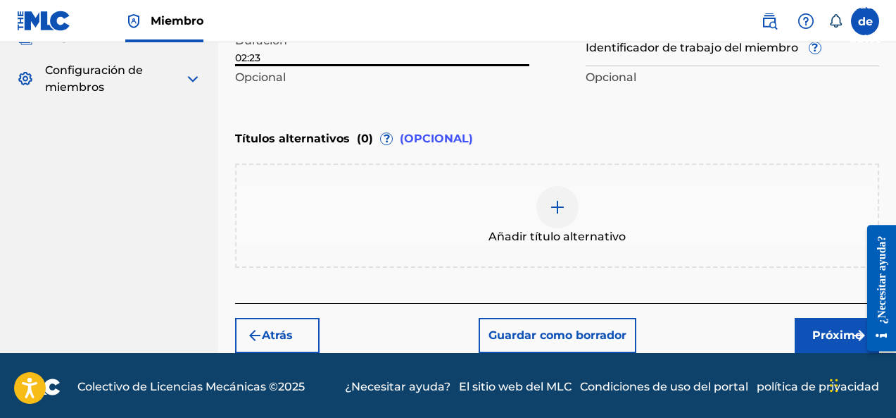
scroll to position [465, 0]
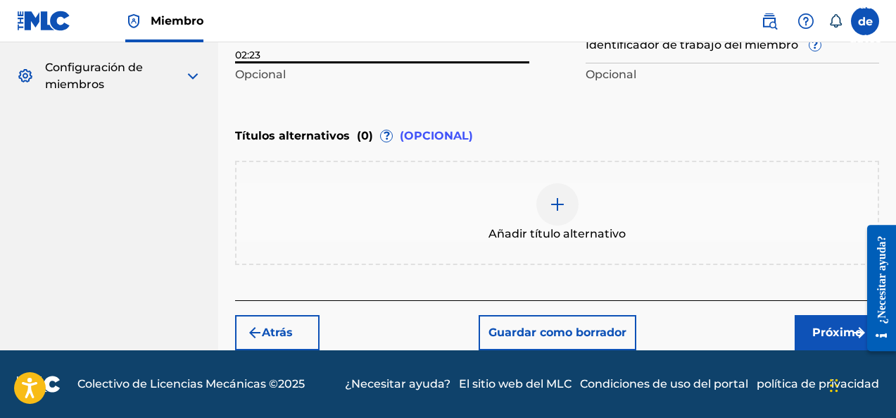
type input "02:23"
click at [807, 332] on button "Próximo" at bounding box center [837, 332] width 84 height 35
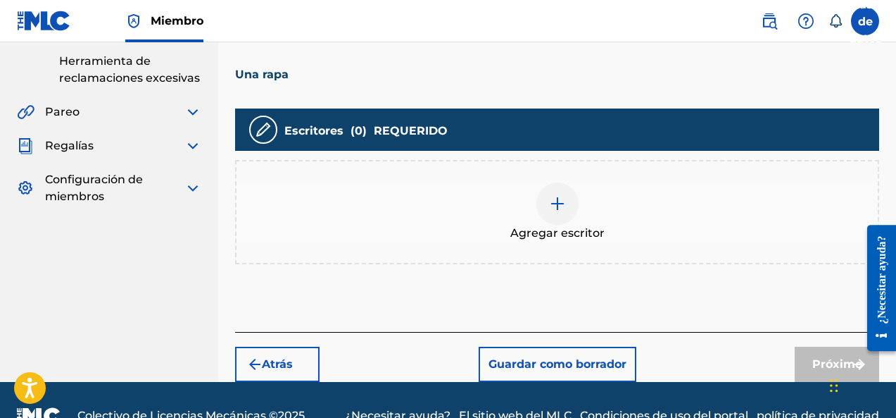
scroll to position [357, 0]
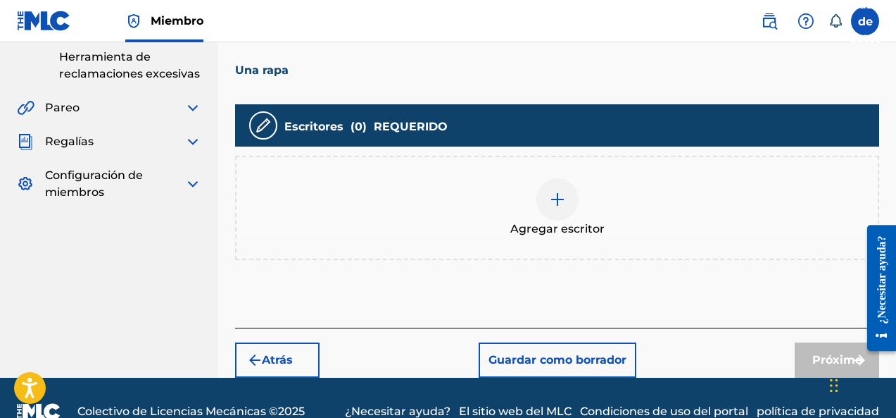
click at [544, 220] on span "Agregar escritor" at bounding box center [557, 228] width 94 height 17
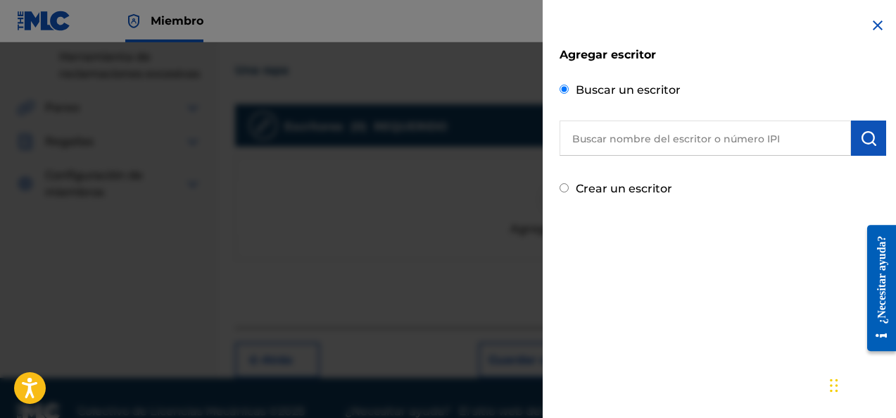
click at [636, 129] on input "text" at bounding box center [705, 137] width 291 height 35
paste input "[PERSON_NAME] [PERSON_NAME]"
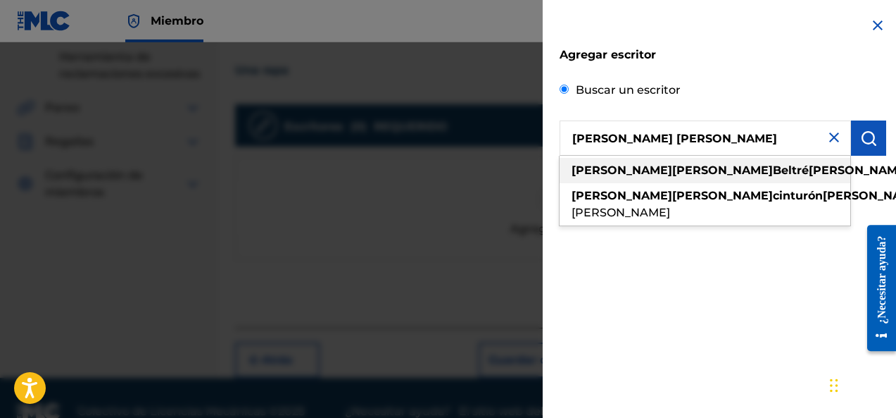
click at [734, 178] on div "[PERSON_NAME] [PERSON_NAME]" at bounding box center [705, 170] width 291 height 25
type input "[PERSON_NAME] [PERSON_NAME]"
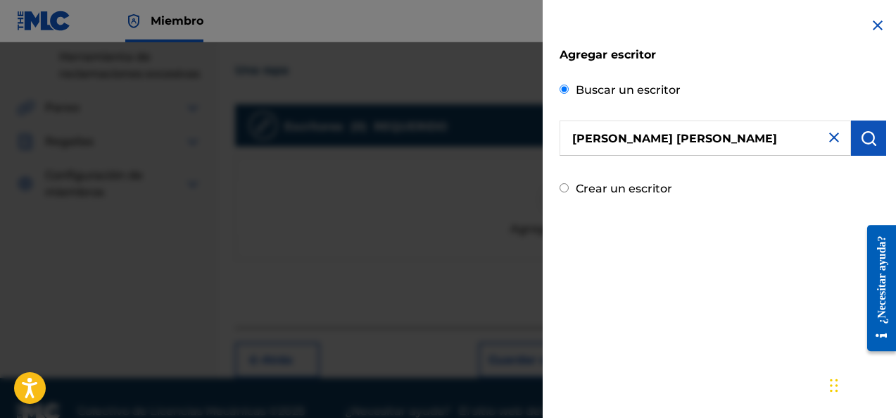
click at [860, 142] on img "submit" at bounding box center [868, 138] width 17 height 17
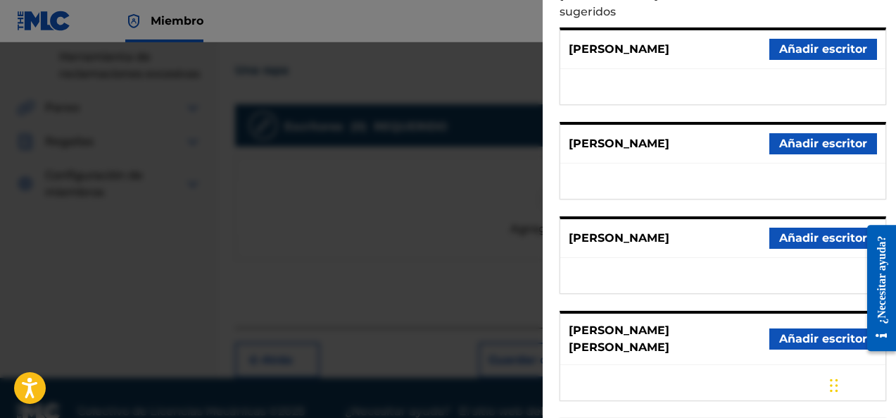
scroll to position [234, 0]
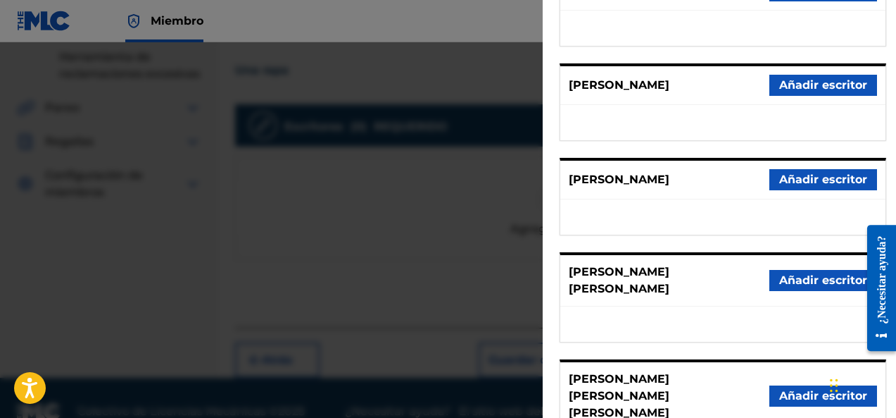
click at [801, 273] on font "Añadir escritor" at bounding box center [823, 279] width 88 height 13
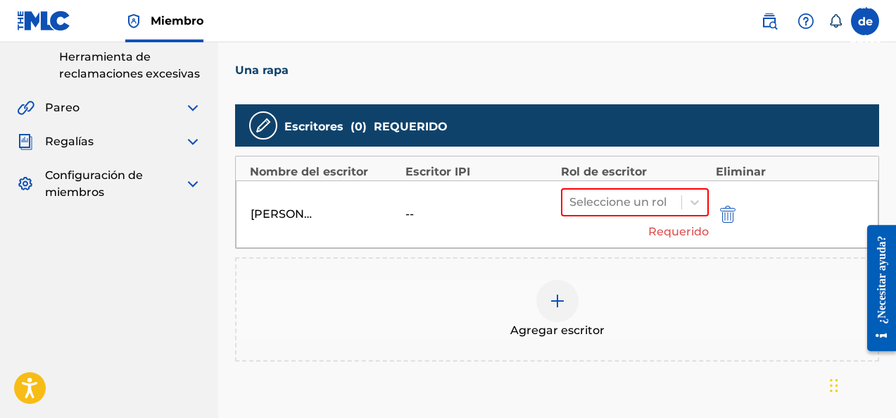
click at [601, 202] on div at bounding box center [622, 202] width 105 height 20
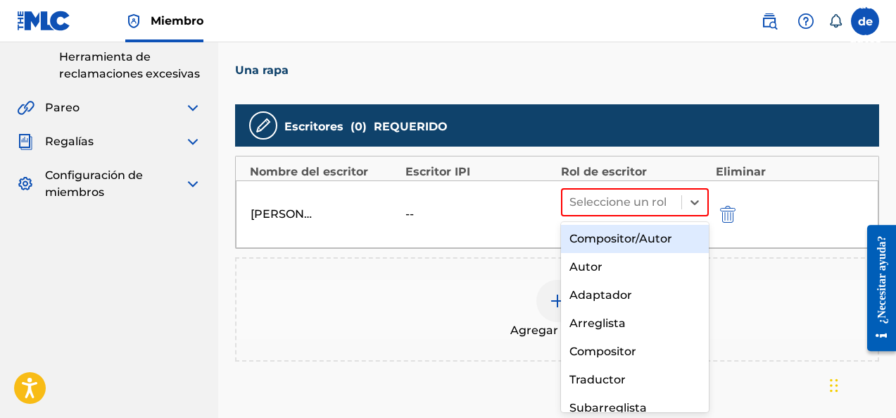
click at [615, 244] on font "Compositor/Autor" at bounding box center [621, 238] width 103 height 13
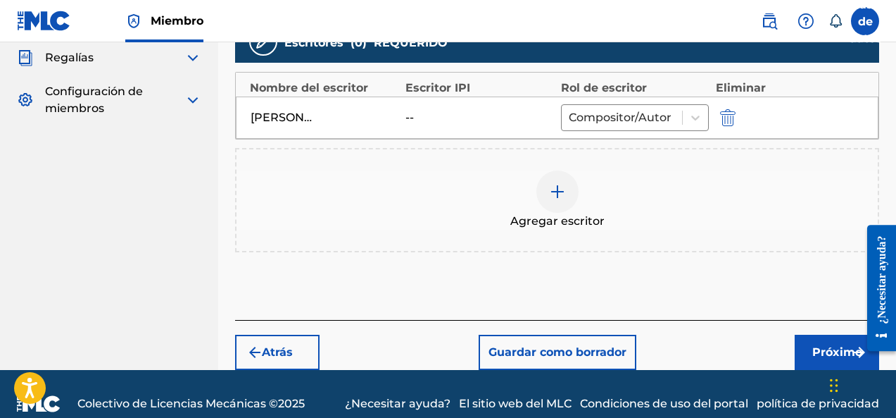
scroll to position [460, 0]
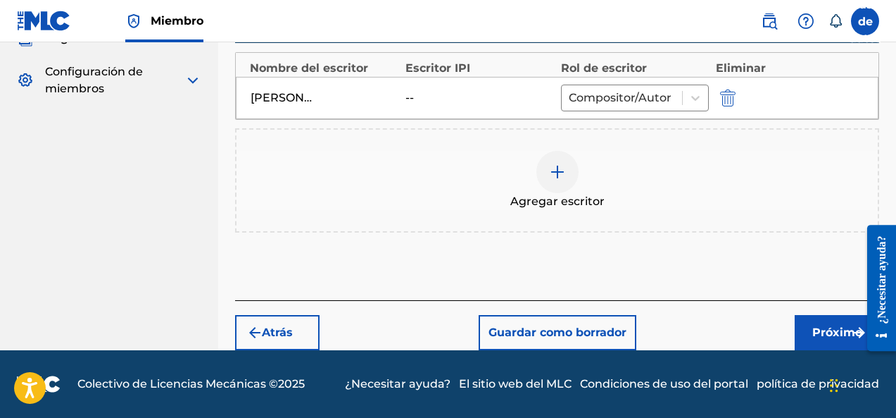
click at [824, 337] on font "Próximo" at bounding box center [837, 331] width 50 height 13
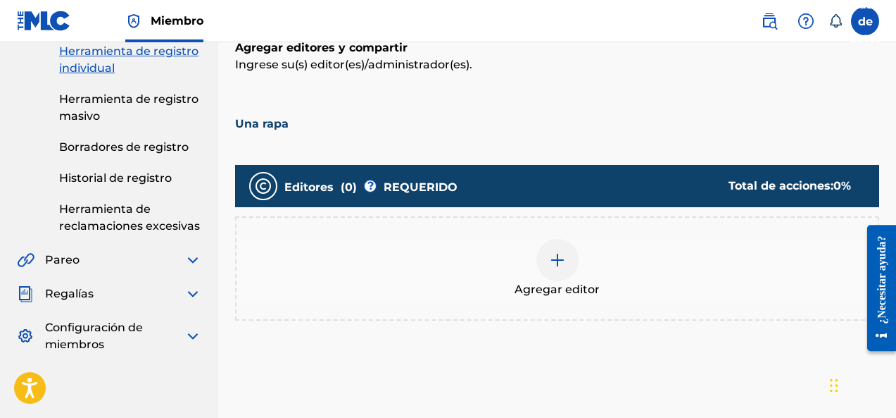
scroll to position [239, 0]
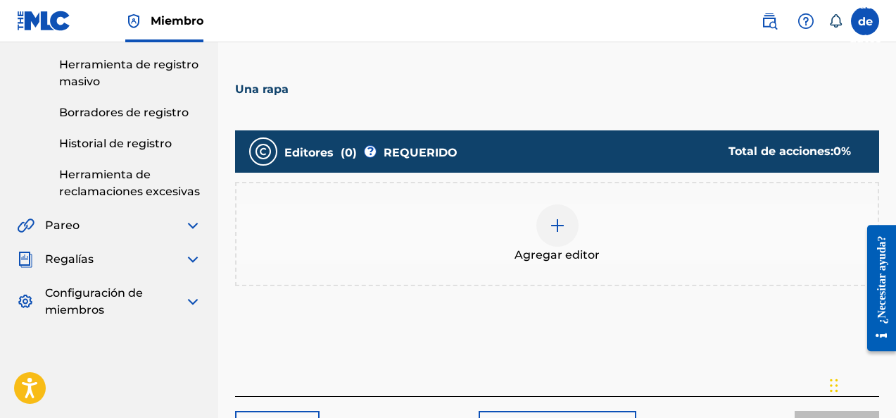
click at [560, 231] on img at bounding box center [557, 225] width 17 height 17
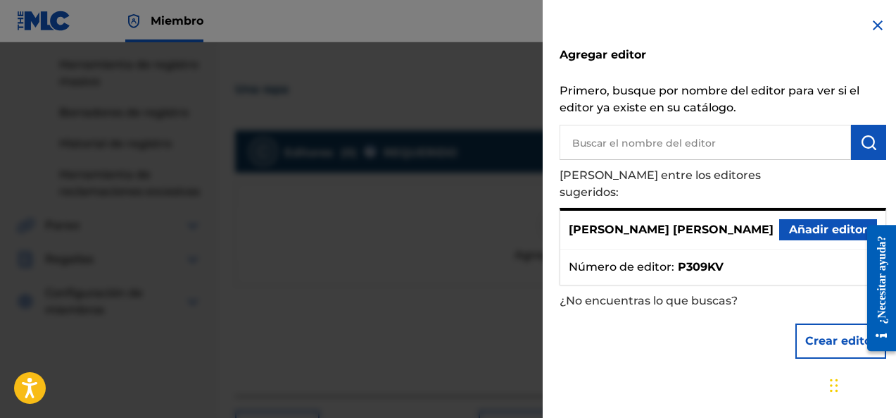
click at [624, 153] on input "text" at bounding box center [705, 142] width 291 height 35
click at [828, 222] on font "Añadir editor" at bounding box center [828, 228] width 78 height 13
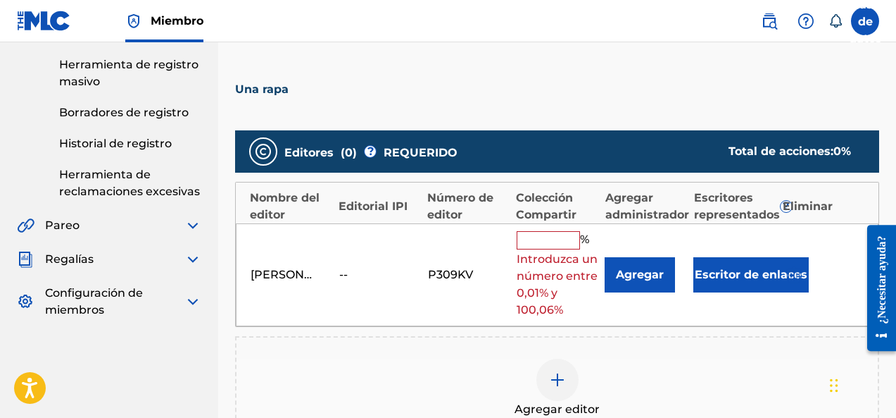
click at [552, 245] on input "text" at bounding box center [548, 240] width 63 height 18
type input "100"
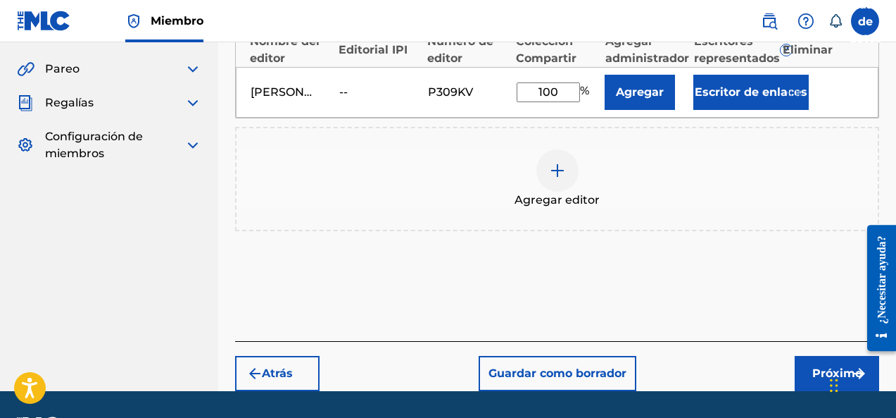
scroll to position [415, 0]
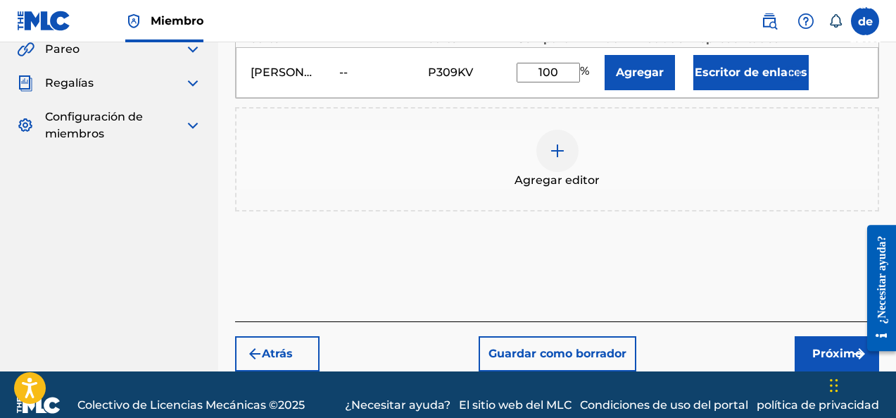
click at [810, 352] on button "Próximo" at bounding box center [837, 353] width 84 height 35
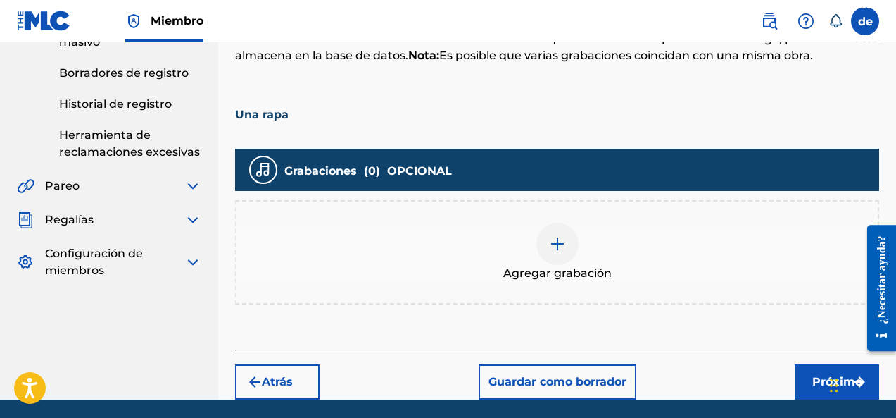
scroll to position [328, 0]
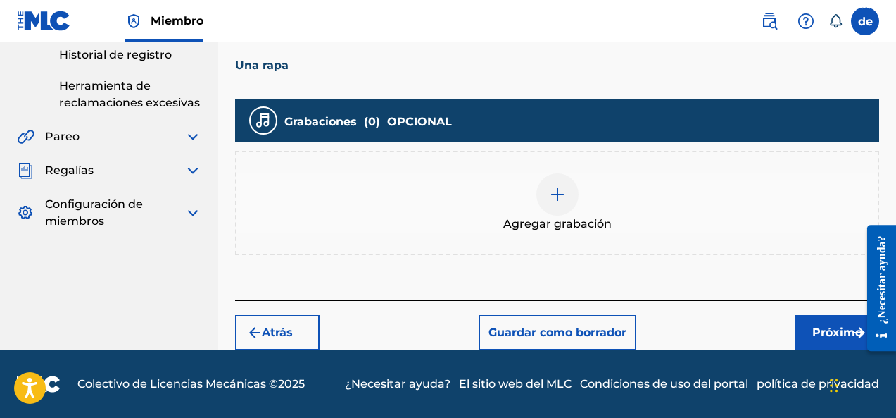
click at [563, 205] on div at bounding box center [557, 194] width 42 height 42
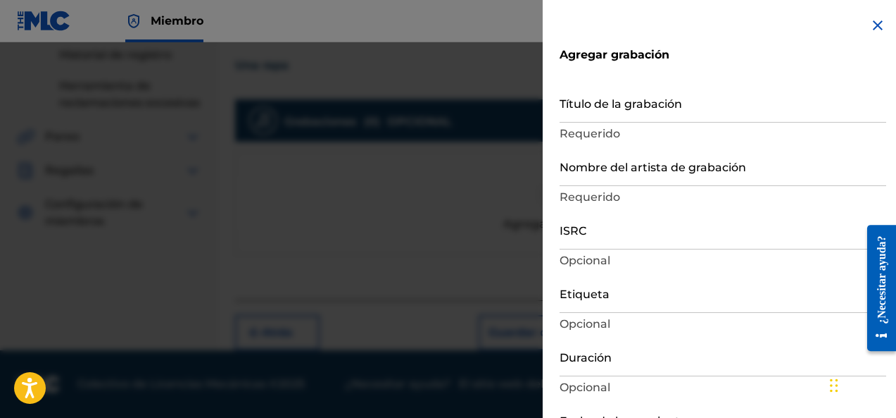
click at [612, 105] on input "Título de la grabación" at bounding box center [723, 102] width 327 height 40
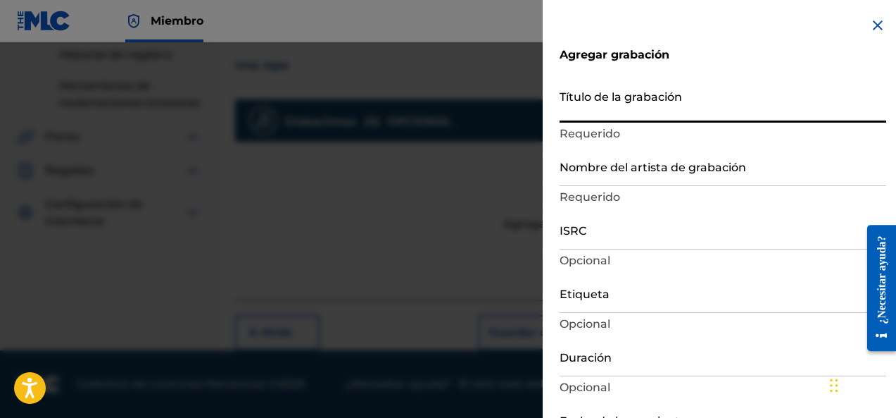
paste input "A Rapa"
type input "A Rapa"
type input "Add Recording"
type input "A Rapa"
click at [577, 177] on input "Nombre del artista de grabación" at bounding box center [723, 166] width 327 height 40
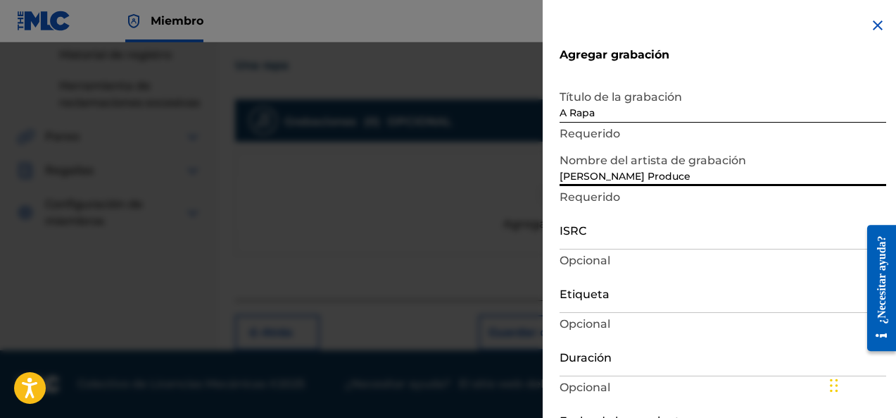
type input "[PERSON_NAME] Produce"
click at [641, 241] on input "ISRC" at bounding box center [723, 229] width 327 height 40
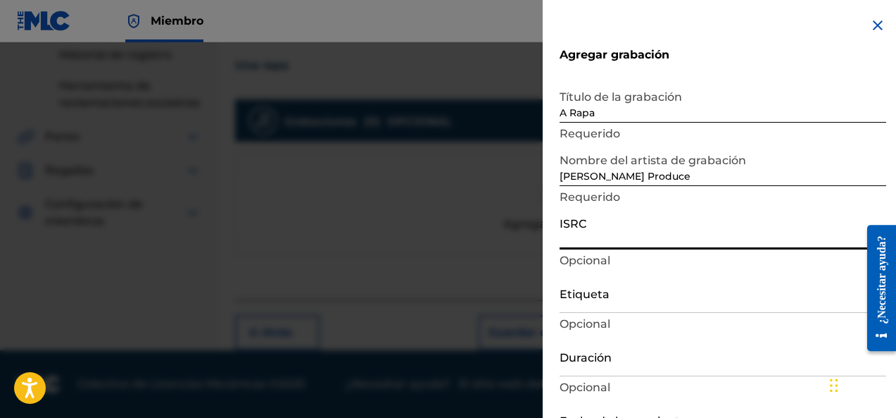
paste input "QZKDT2400379"
type input "QZKDT2400379"
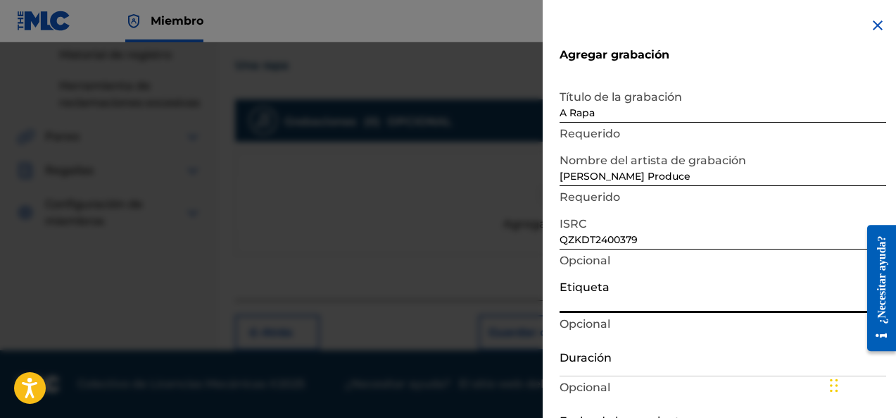
click at [602, 304] on input "Etiqueta" at bounding box center [723, 292] width 327 height 40
type input "DFO Records"
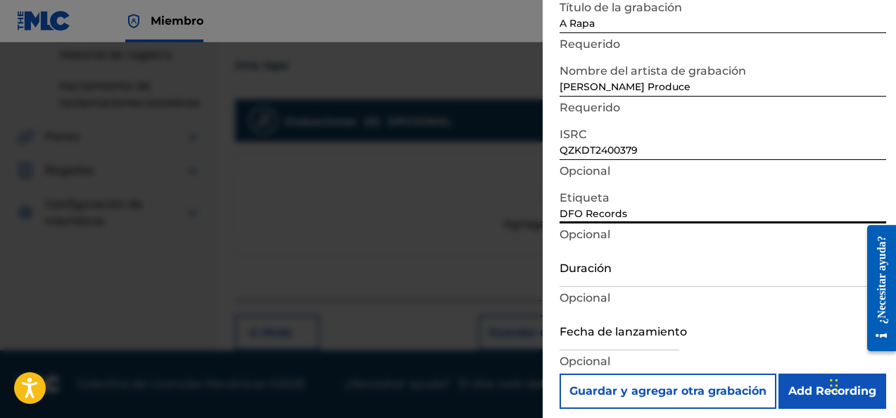
scroll to position [97, 0]
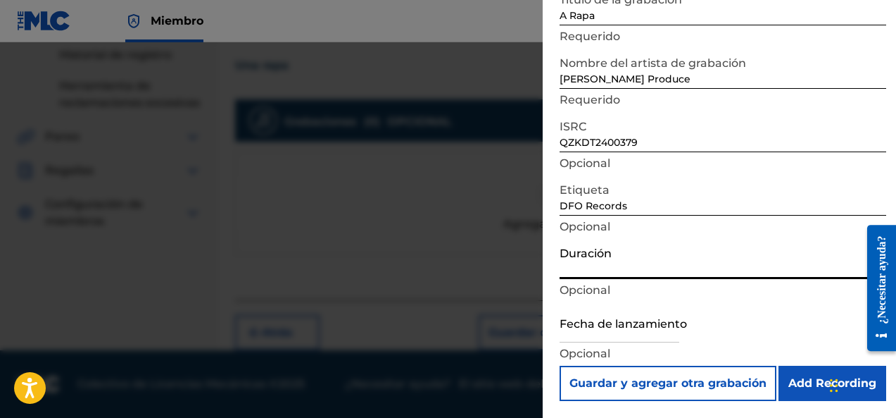
click at [590, 273] on input "Duración" at bounding box center [723, 259] width 327 height 40
type input "02:23"
click at [599, 339] on input "text" at bounding box center [620, 322] width 120 height 40
select select "7"
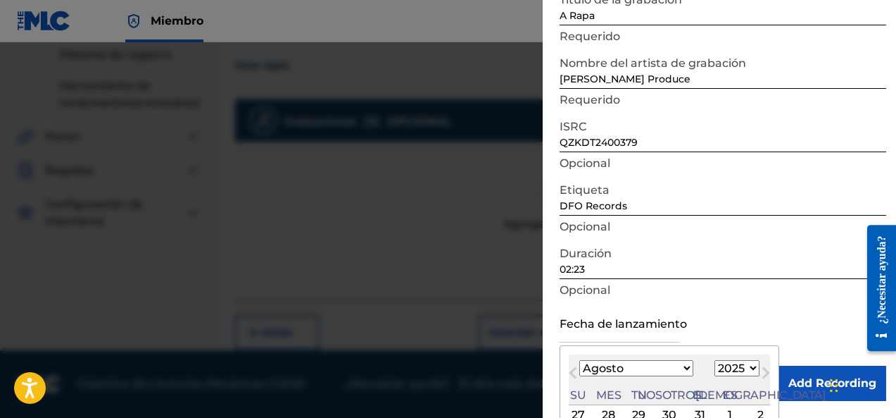
click at [715, 375] on select "1899 1900 1901 1902 1903 1904 1905 1906 1907 1908 1909 1910 1911 1912 1913 1914…" at bounding box center [737, 368] width 45 height 16
select select "2024"
click at [715, 360] on select "1899 1900 1901 1902 1903 1904 1905 1906 1907 1908 1909 1910 1911 1912 1913 1914…" at bounding box center [737, 368] width 45 height 16
click at [610, 368] on select "Enero Febrero Marzo Abril Puede Junio [PERSON_NAME] Septiembre Octubre Noviembr…" at bounding box center [636, 368] width 114 height 16
select select "6"
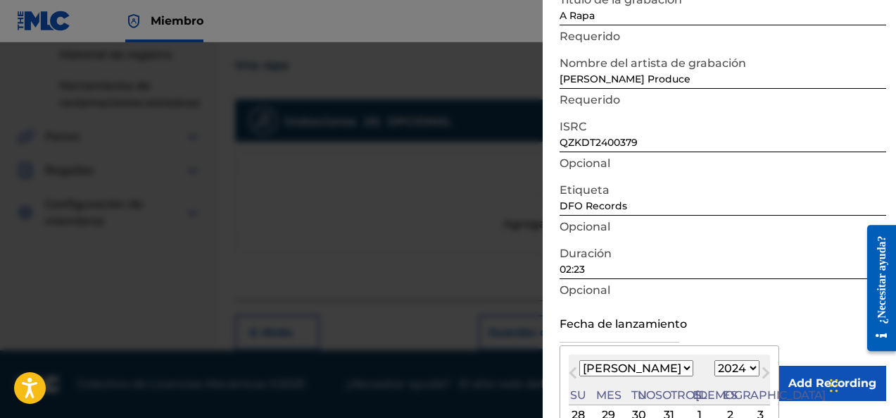
click at [579, 360] on select "Enero Febrero Marzo Abril Puede Junio [PERSON_NAME] Septiembre Octubre Noviembr…" at bounding box center [636, 368] width 114 height 16
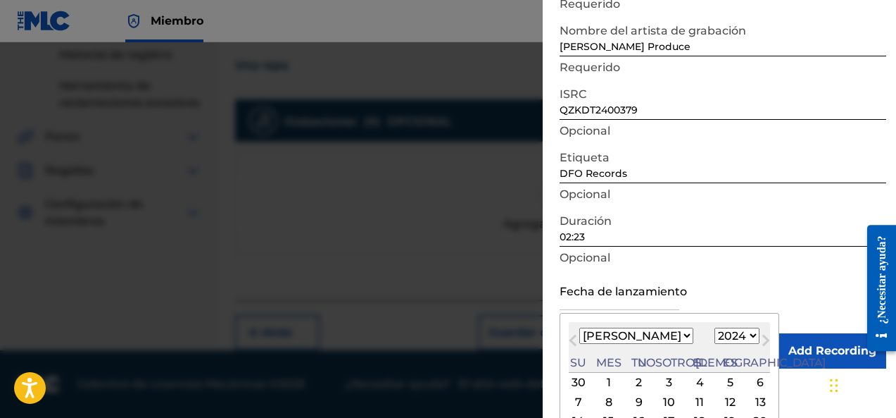
scroll to position [209, 0]
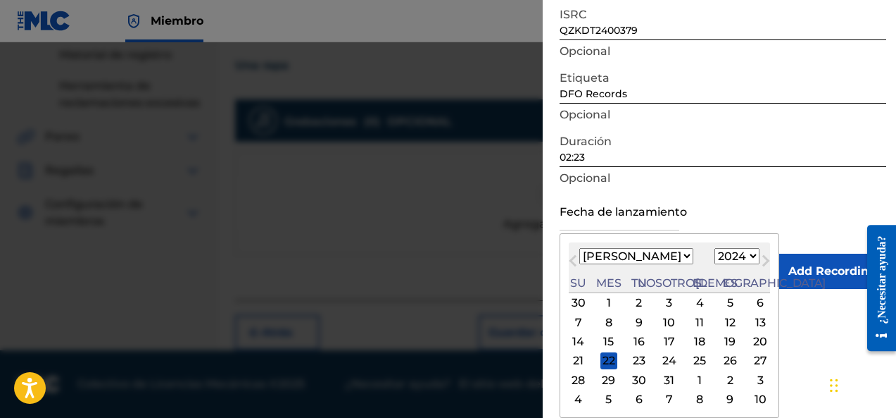
click at [661, 346] on div "17" at bounding box center [669, 341] width 17 height 17
type input "[DATE]"
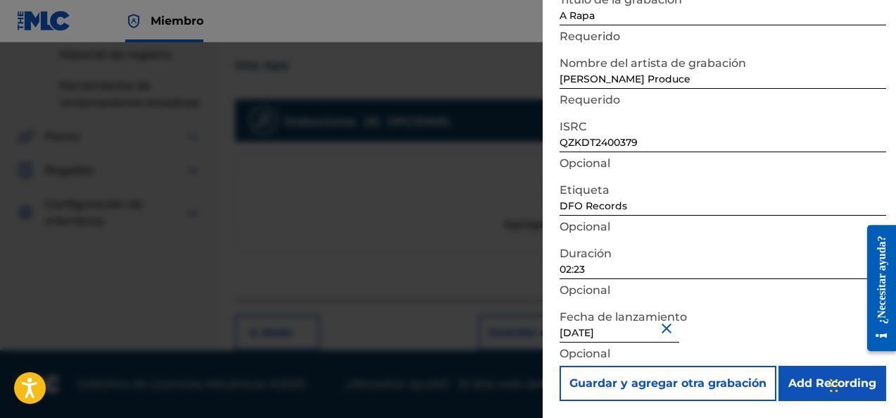
scroll to position [97, 0]
click at [821, 377] on input "Add Recording" at bounding box center [833, 382] width 108 height 35
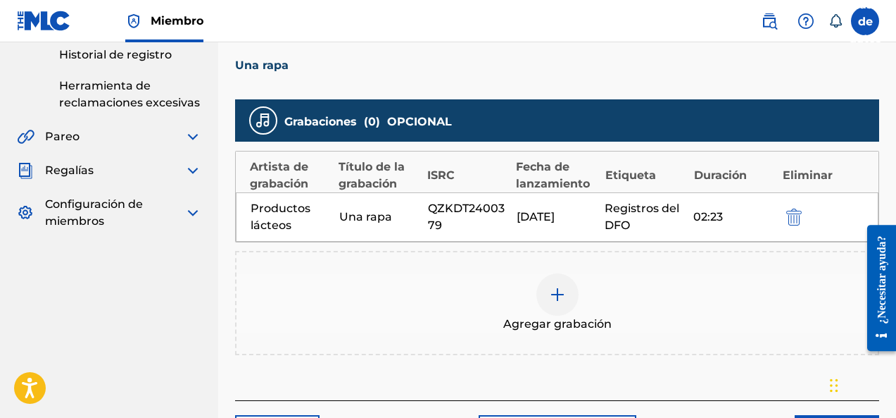
scroll to position [387, 0]
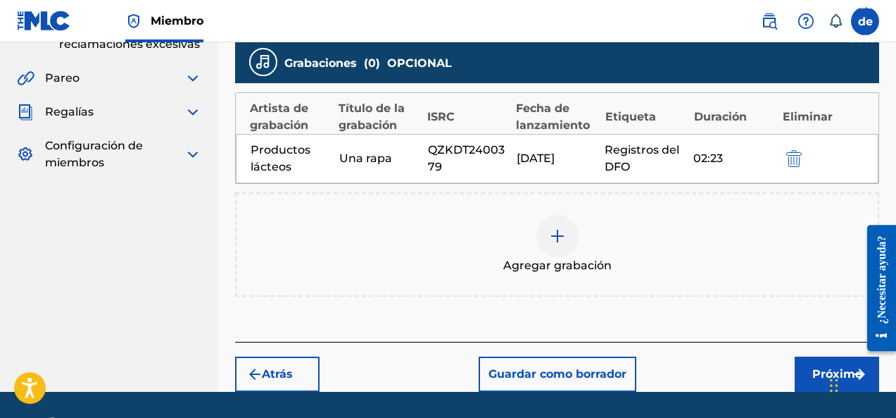
click at [804, 373] on button "Próximo" at bounding box center [837, 373] width 84 height 35
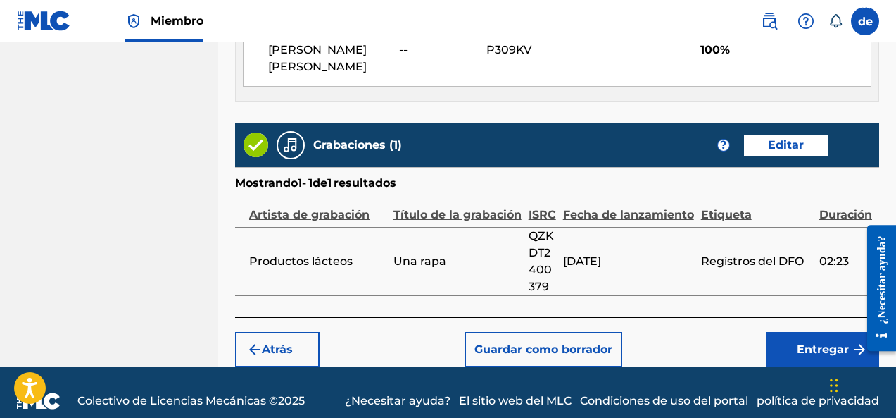
scroll to position [873, 0]
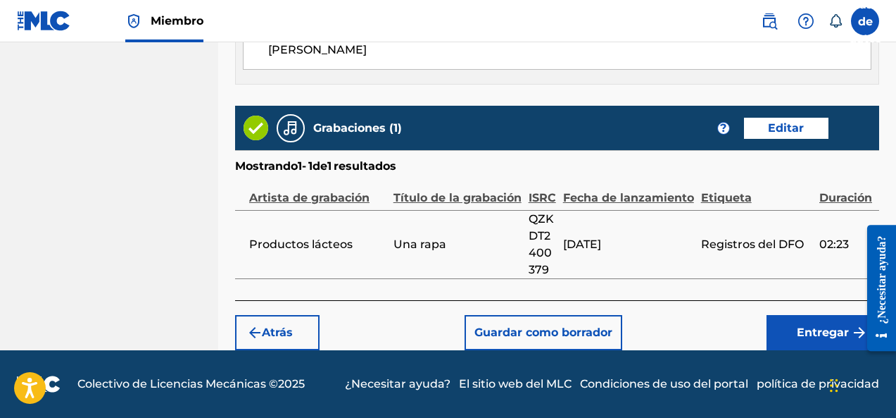
click at [800, 333] on font "Entregar" at bounding box center [823, 331] width 52 height 13
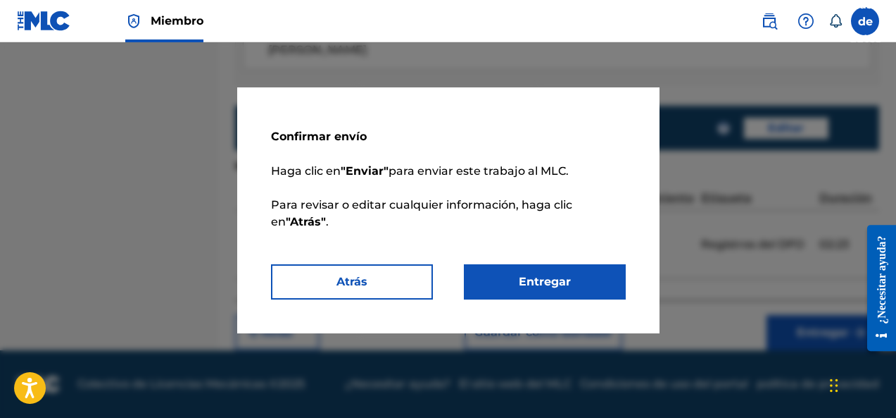
click at [558, 287] on font "Entregar" at bounding box center [545, 281] width 52 height 13
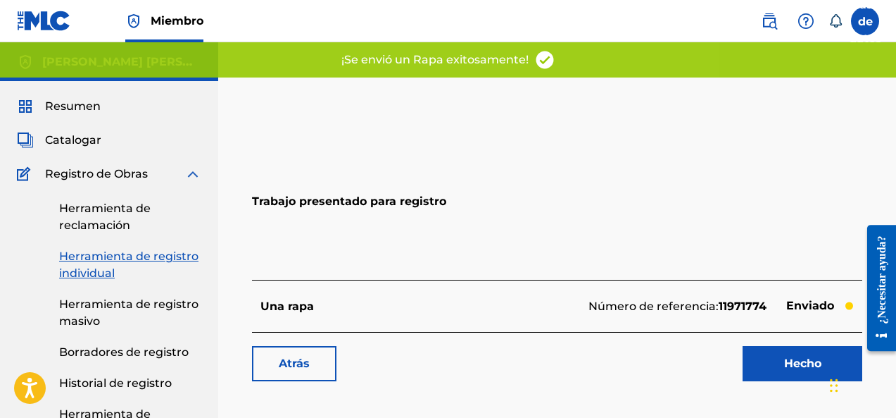
click at [758, 354] on link "Hecho" at bounding box center [803, 363] width 120 height 35
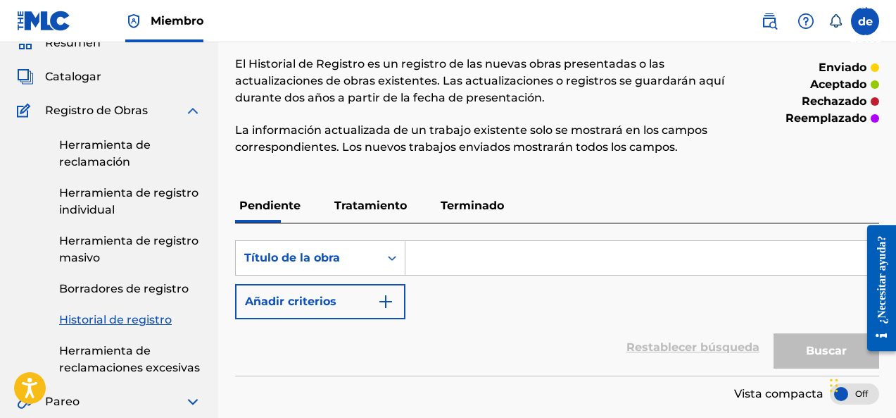
scroll to position [58, 0]
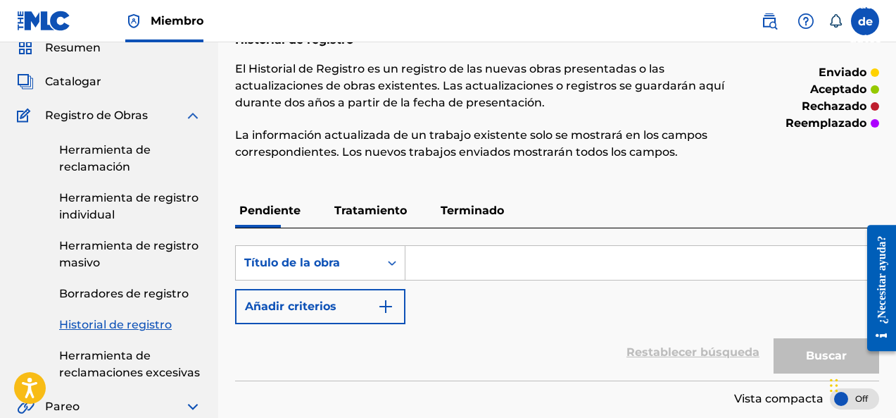
click at [91, 171] on font "Herramienta de reclamación" at bounding box center [105, 158] width 92 height 30
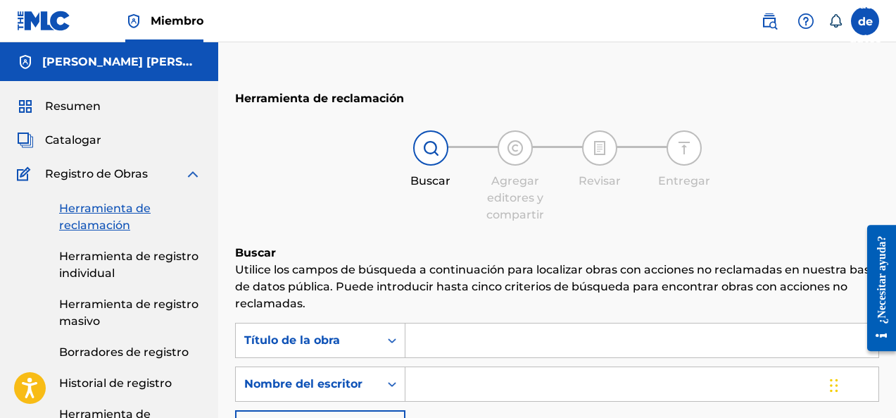
click at [124, 268] on link "Herramienta de registro individual" at bounding box center [130, 265] width 142 height 34
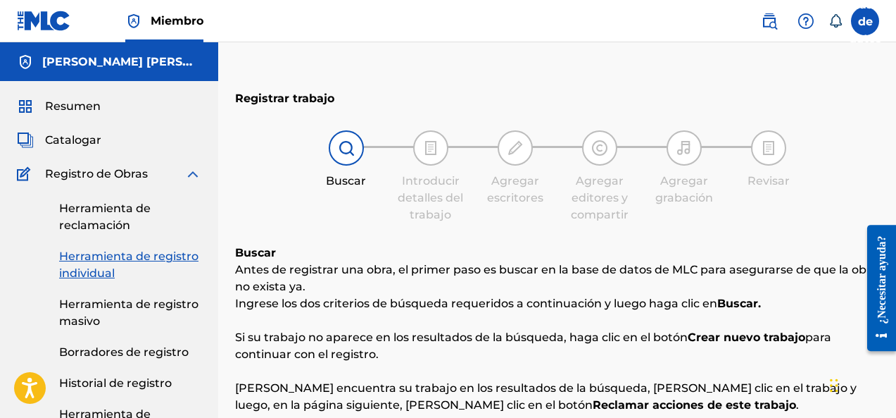
click at [73, 146] on font "Catalogar" at bounding box center [73, 139] width 56 height 13
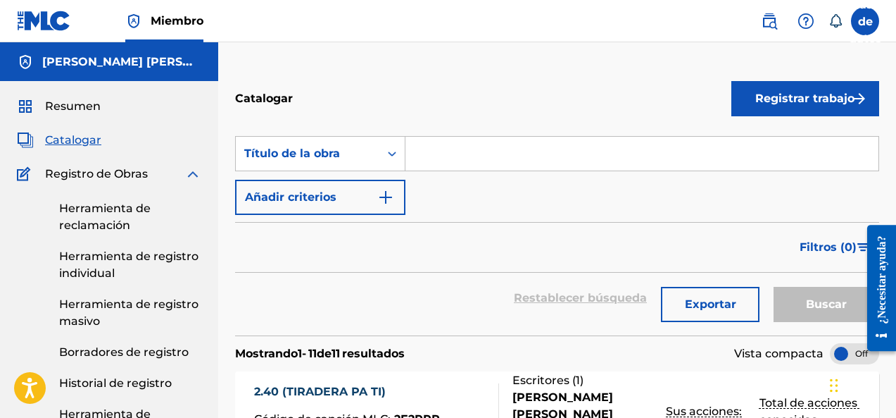
click at [108, 268] on font "Herramienta de registro individual" at bounding box center [128, 264] width 139 height 30
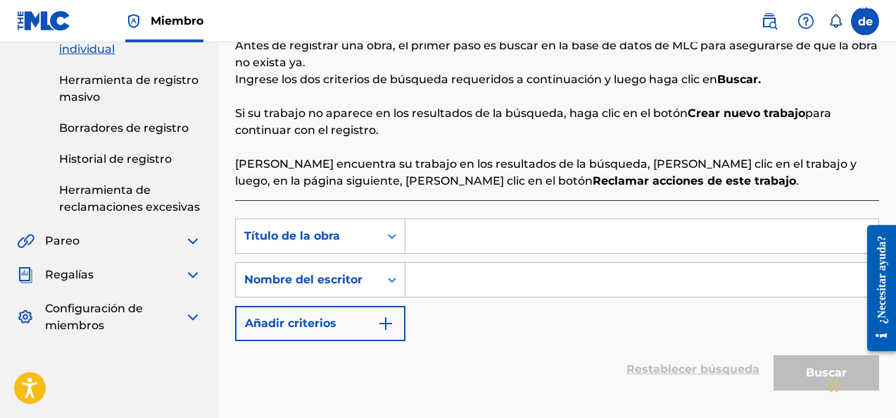
scroll to position [294, 0]
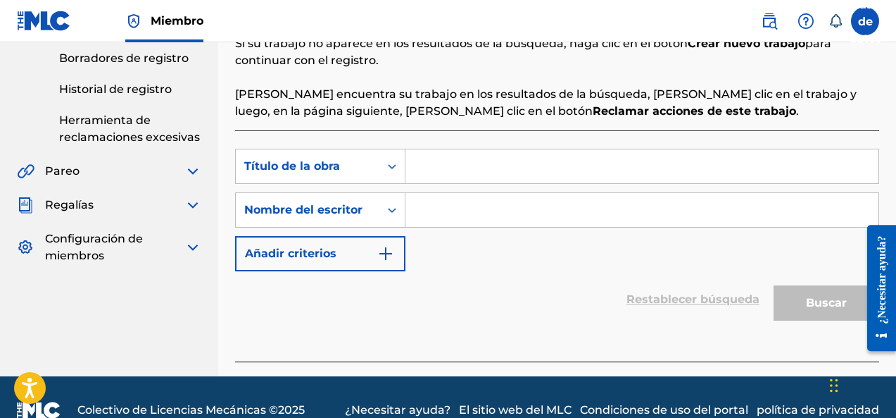
paste input "[PERSON_NAME] [PERSON_NAME]"
type input "[PERSON_NAME] [PERSON_NAME]"
paste input "DP Music Sessions #03"
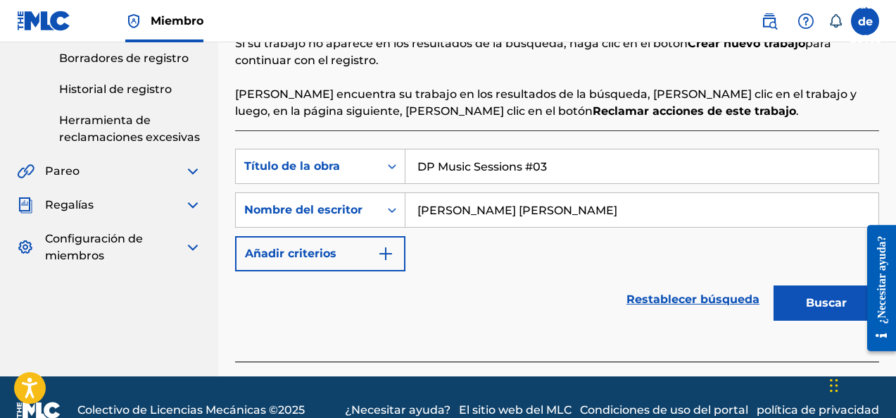
type input "DP Music Sessions #03"
click at [831, 309] on font "Buscar" at bounding box center [826, 302] width 41 height 17
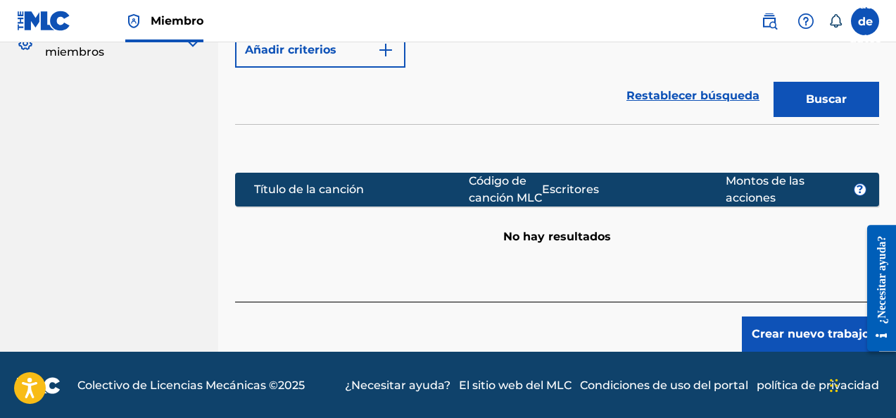
scroll to position [515, 0]
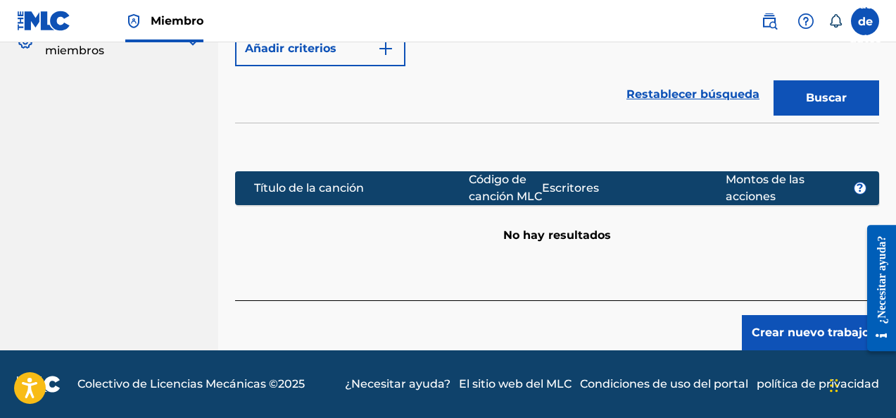
click at [781, 330] on font "Crear nuevo trabajo" at bounding box center [811, 331] width 118 height 13
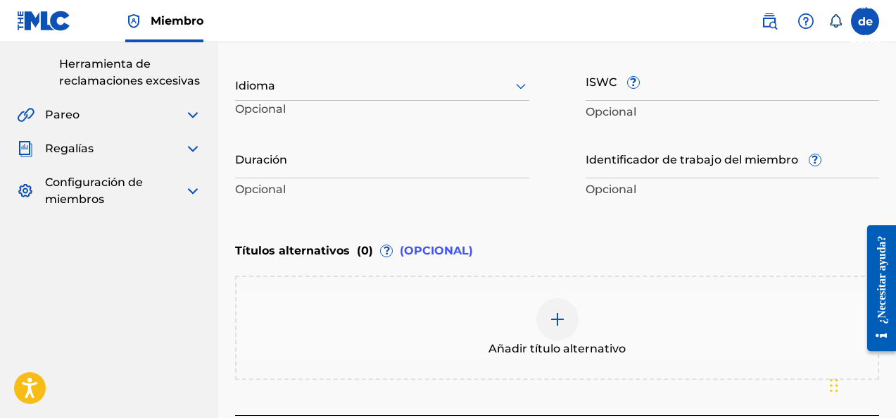
scroll to position [347, 0]
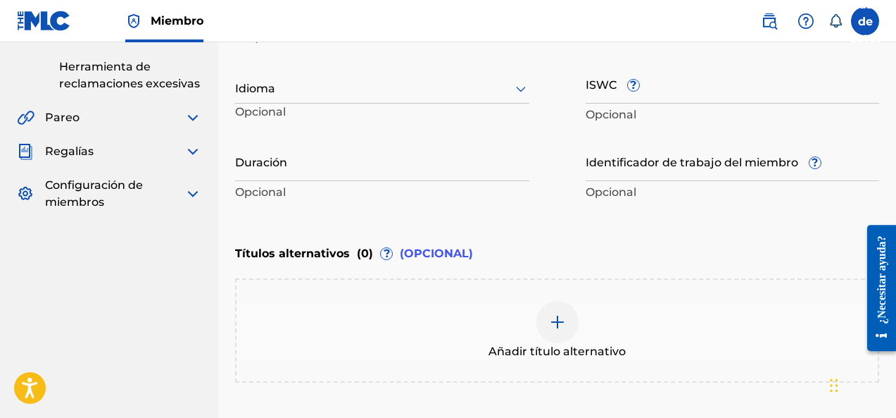
click at [256, 174] on input "Duración" at bounding box center [382, 161] width 294 height 40
type input "02:18"
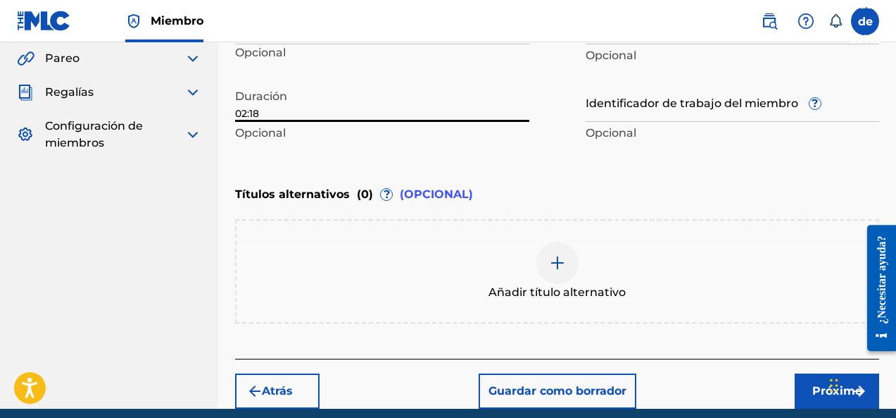
scroll to position [465, 0]
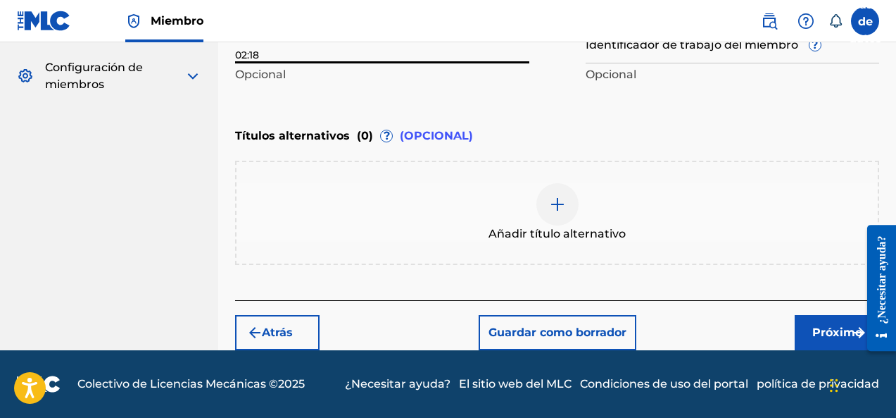
click at [831, 334] on font "Próximo" at bounding box center [837, 331] width 50 height 13
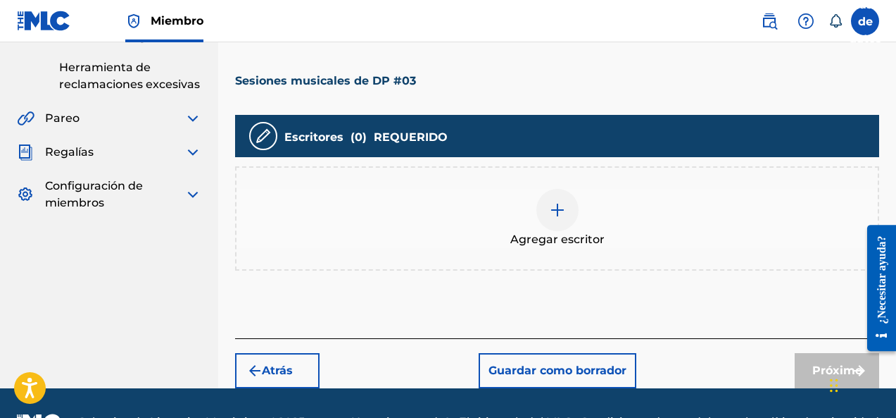
scroll to position [326, 0]
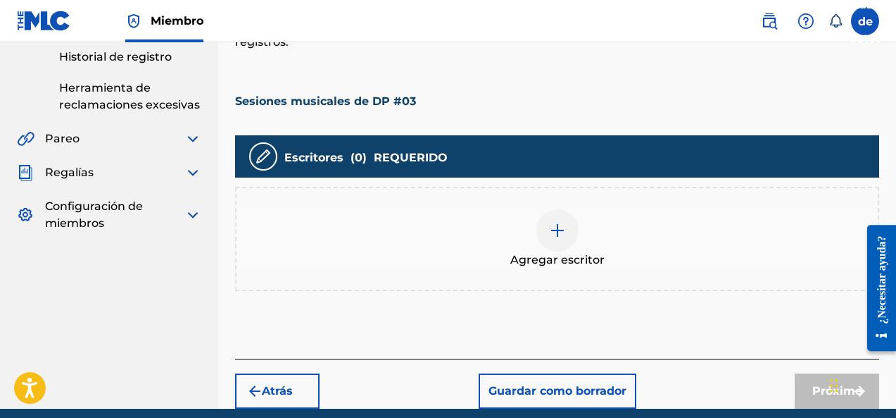
click at [580, 226] on div "Agregar escritor" at bounding box center [557, 238] width 641 height 59
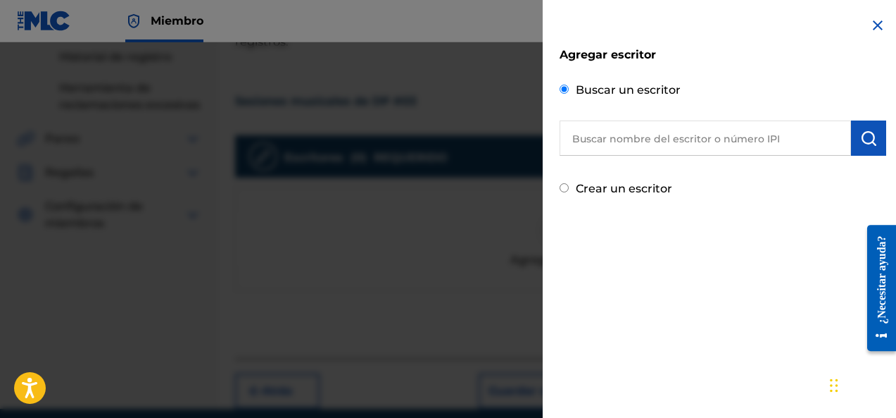
click at [627, 151] on input "text" at bounding box center [705, 137] width 291 height 35
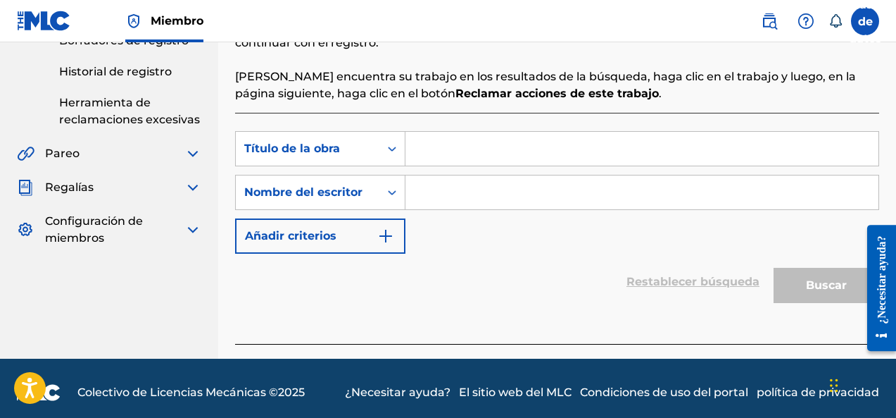
scroll to position [320, 0]
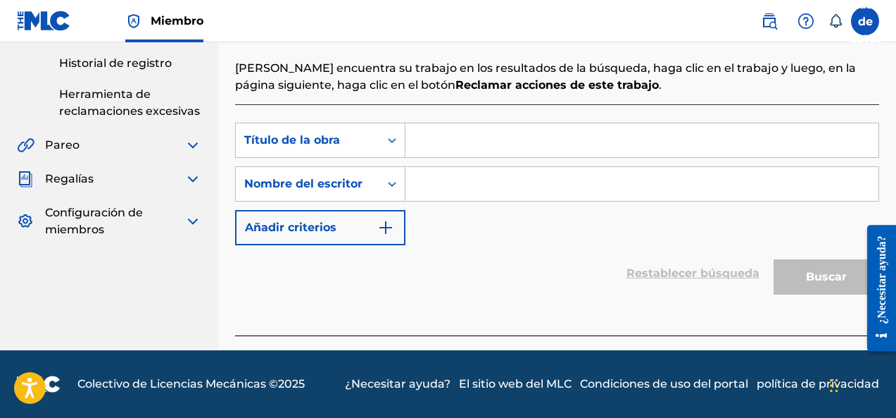
click at [437, 159] on div "Búsqueda con criterios 08662da0-550b-41d1-899b-259d90078306 Título de la obra B…" at bounding box center [557, 184] width 644 height 123
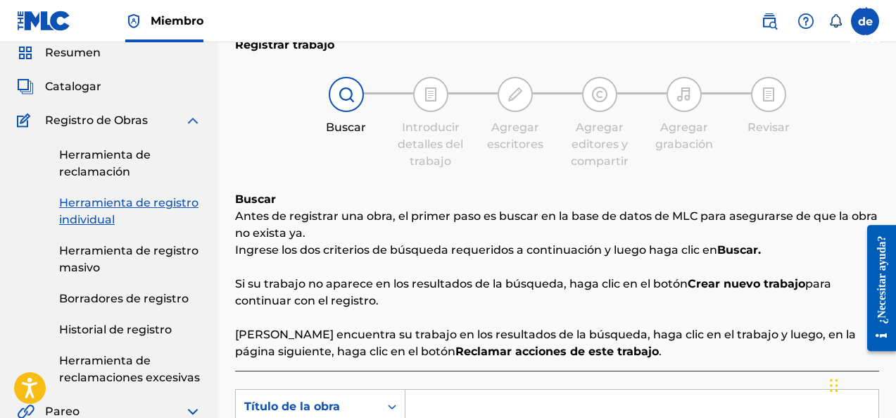
scroll to position [26, 0]
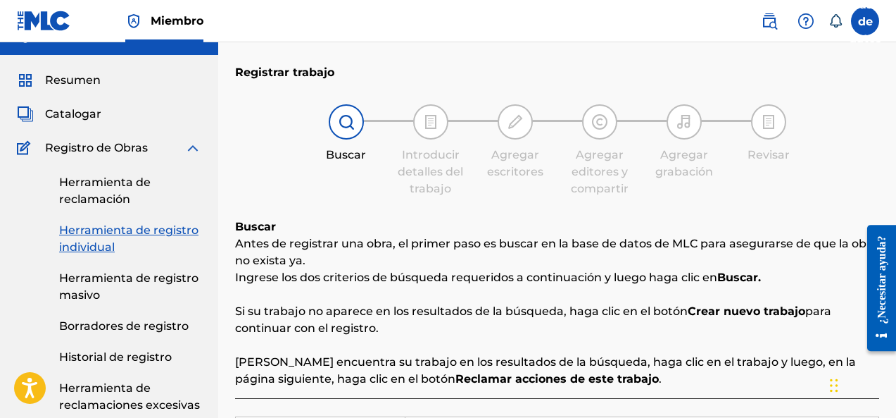
click at [108, 179] on font "Herramienta de reclamación" at bounding box center [105, 190] width 92 height 30
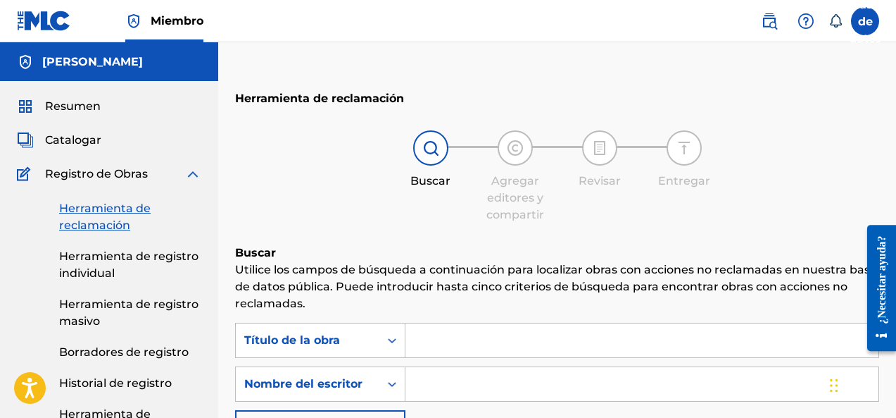
click at [63, 146] on span "Catalogar" at bounding box center [73, 140] width 56 height 17
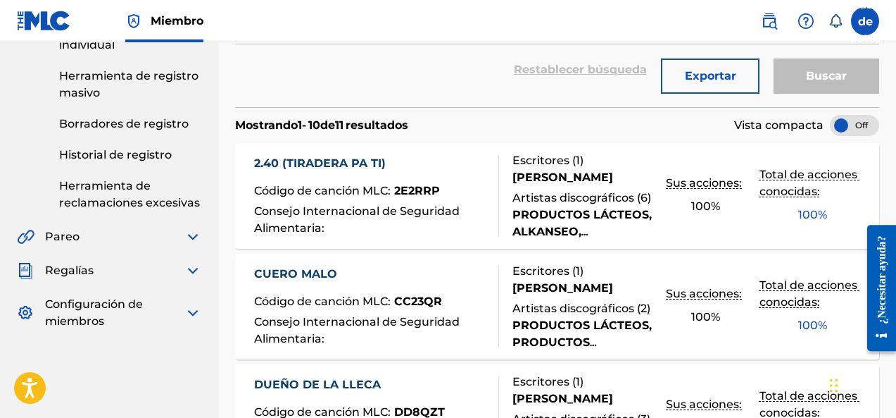
scroll to position [176, 0]
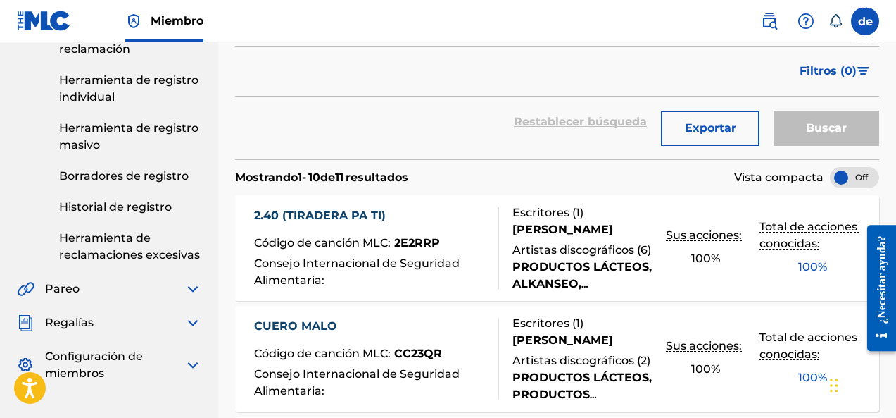
click at [856, 186] on div at bounding box center [854, 177] width 49 height 21
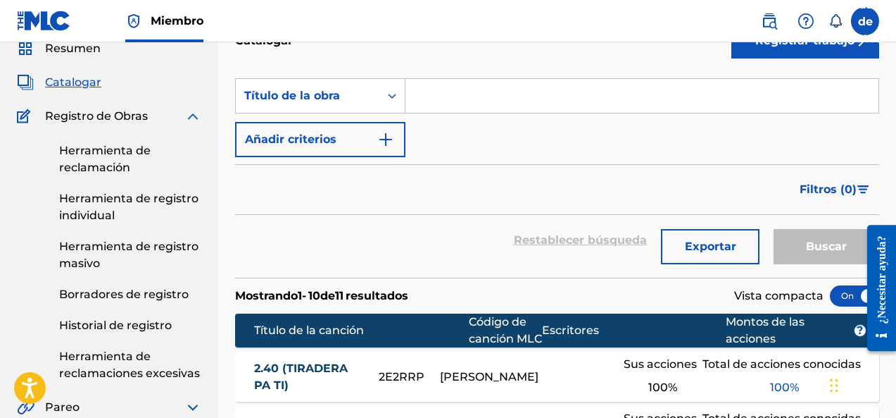
scroll to position [0, 0]
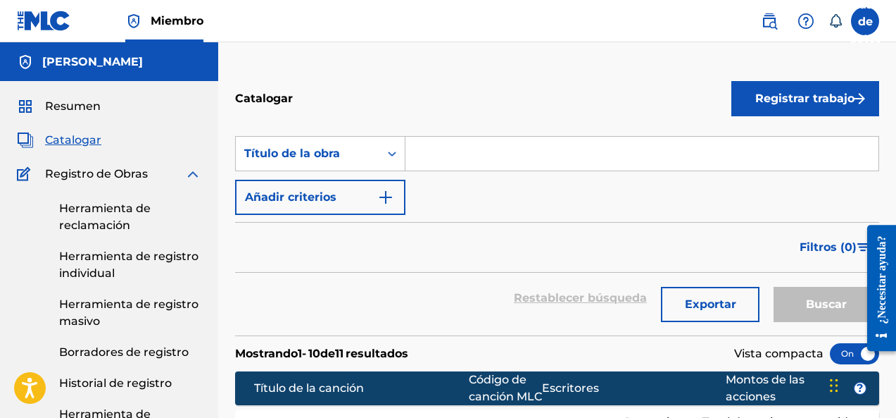
click at [79, 172] on font "Registro de Obras" at bounding box center [96, 173] width 103 height 13
click at [70, 117] on div "Resumen Catalogar Registro de Obras Herramienta de reclamación Herramienta de r…" at bounding box center [109, 328] width 218 height 494
click at [74, 108] on font "Resumen" at bounding box center [73, 105] width 56 height 13
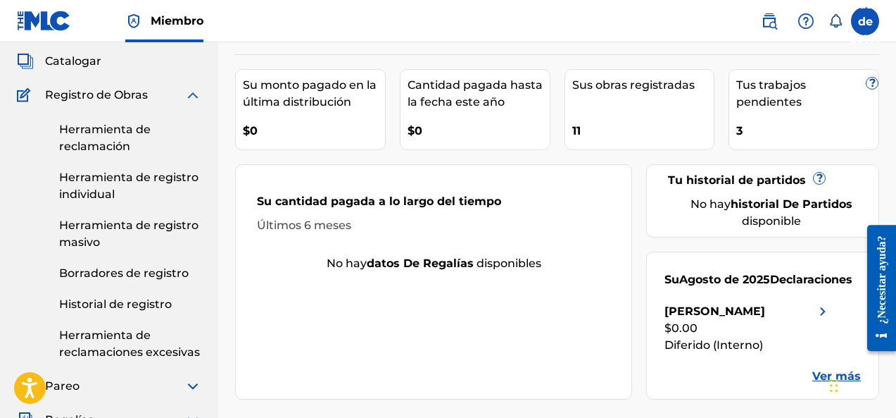
scroll to position [58, 0]
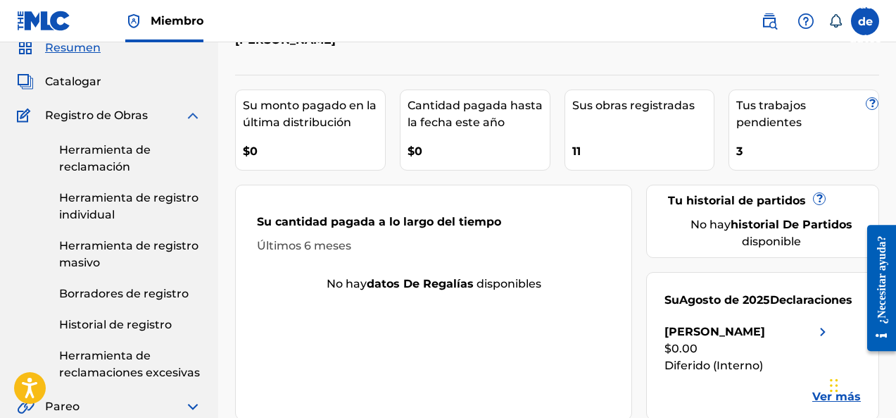
click at [798, 143] on div "3" at bounding box center [807, 147] width 142 height 32
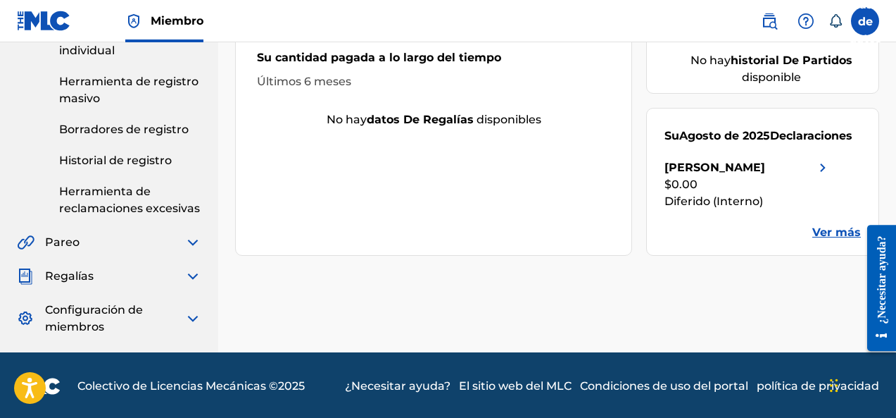
scroll to position [225, 0]
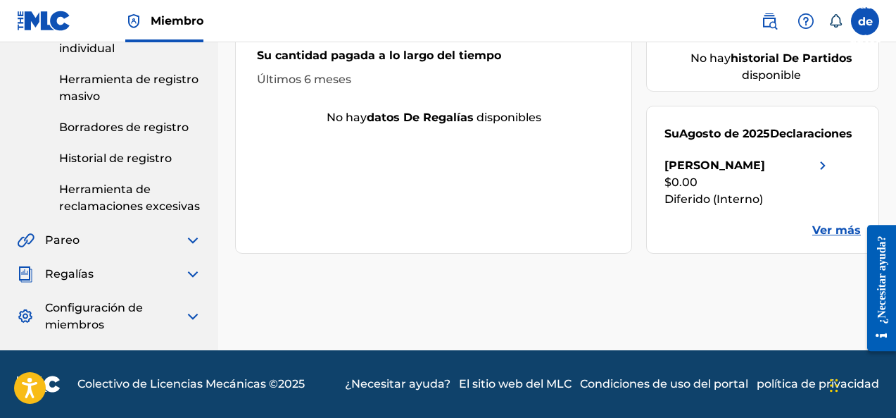
click at [75, 272] on font "Regalías" at bounding box center [69, 273] width 49 height 13
click at [184, 276] on img at bounding box center [192, 273] width 17 height 17
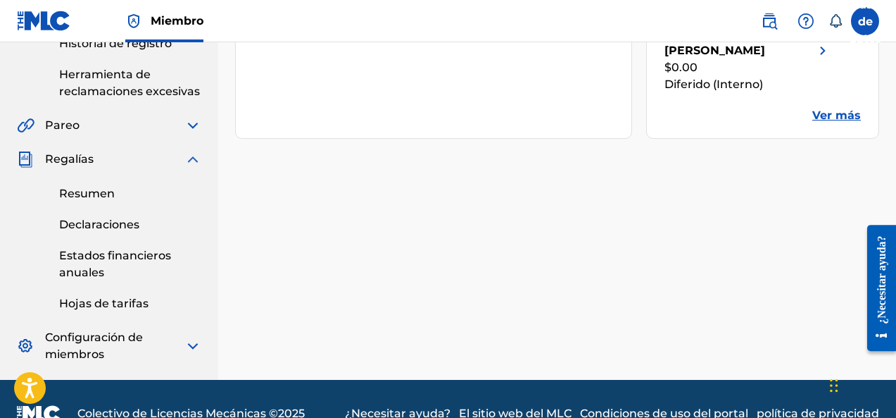
scroll to position [342, 0]
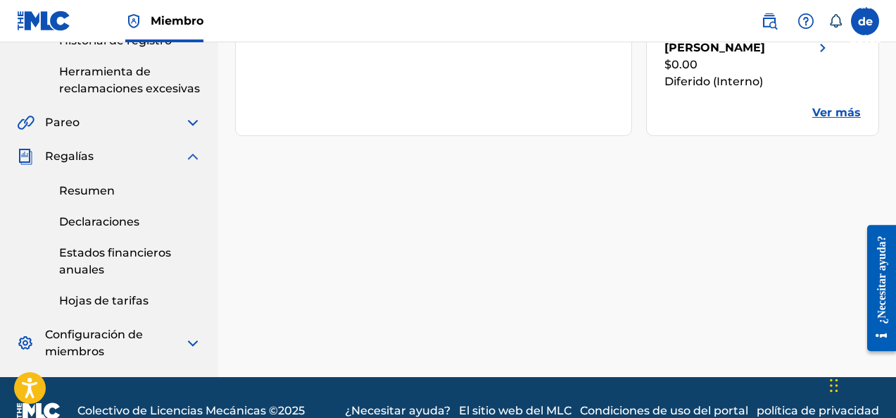
click at [90, 188] on font "Resumen" at bounding box center [87, 190] width 56 height 13
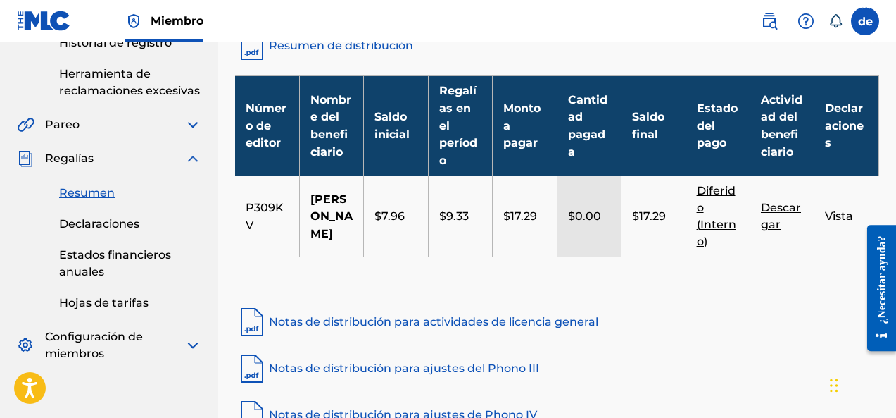
scroll to position [352, 0]
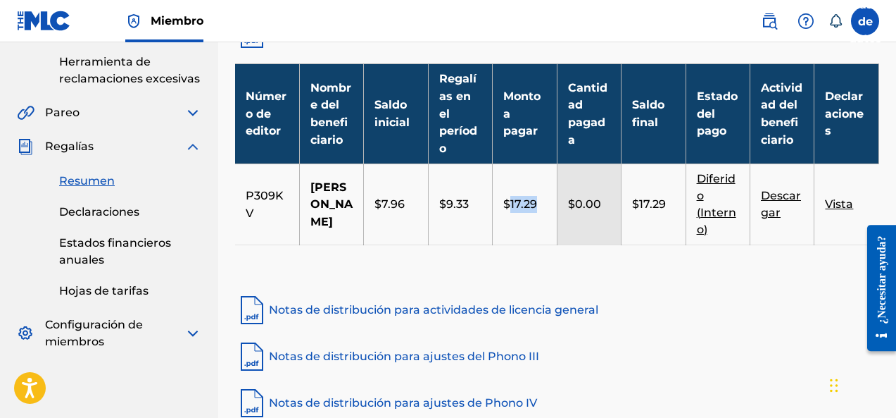
drag, startPoint x: 510, startPoint y: 236, endPoint x: 541, endPoint y: 233, distance: 31.1
click at [541, 213] on div "$17.29" at bounding box center [524, 204] width 42 height 17
click at [541, 245] on td "$17.29" at bounding box center [525, 204] width 64 height 81
click at [665, 220] on td "$17.29" at bounding box center [654, 204] width 64 height 81
click at [646, 211] on font "$17.29" at bounding box center [649, 203] width 34 height 13
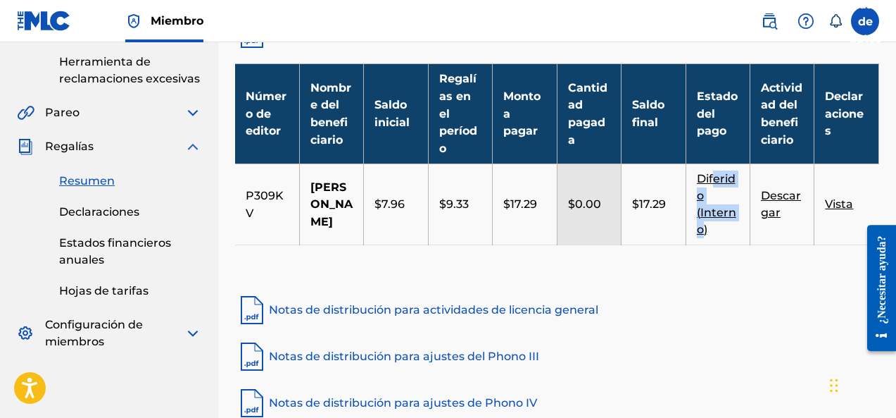
drag, startPoint x: 713, startPoint y: 211, endPoint x: 703, endPoint y: 251, distance: 41.3
click at [703, 236] on font "Diferido (Interno)" at bounding box center [716, 204] width 39 height 64
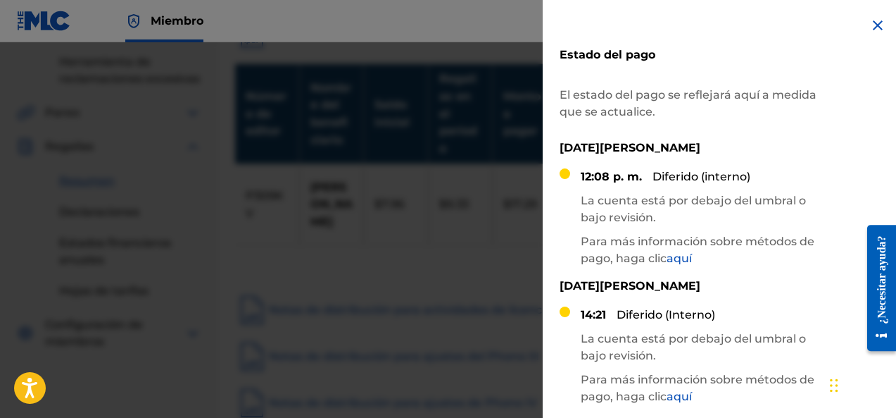
click at [720, 313] on div "14:21 Diferido (Interno)" at bounding box center [700, 319] width 239 height 27
click at [732, 196] on font "La cuenta está por debajo del umbral o bajo revisión." at bounding box center [693, 209] width 225 height 30
click at [690, 227] on div "12:08 p. m. Diferido (interno) La cuenta está por debajo del umbral o bajo revi…" at bounding box center [700, 222] width 239 height 109
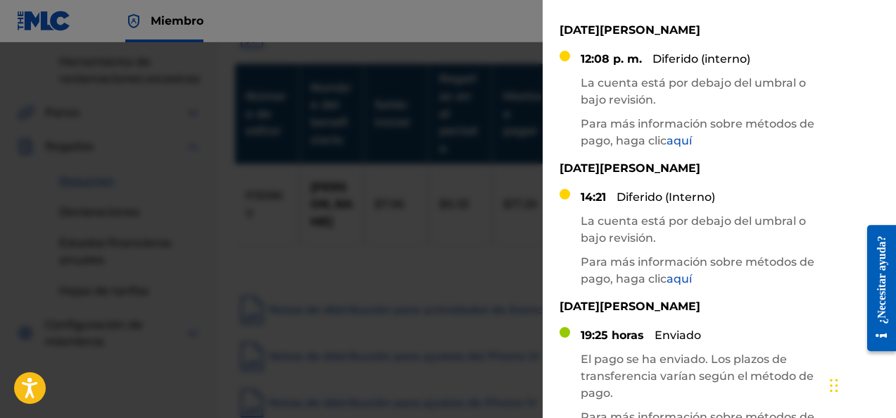
scroll to position [176, 0]
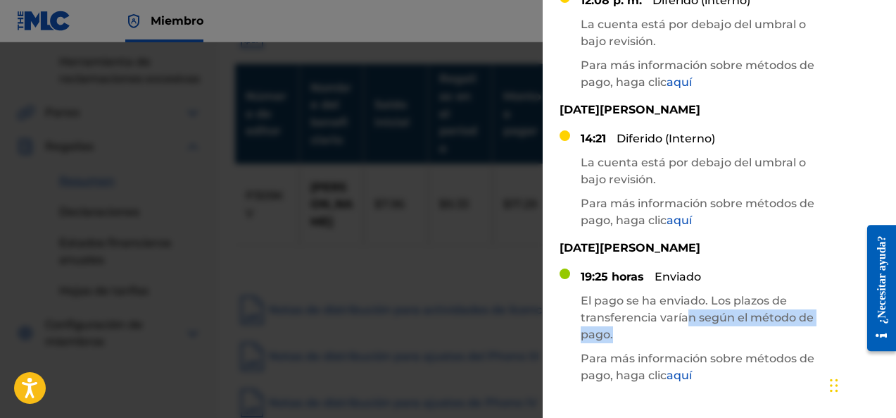
drag, startPoint x: 684, startPoint y: 319, endPoint x: 770, endPoint y: 332, distance: 87.6
click at [770, 332] on p "El pago se ha enviado. Los plazos de transferencia varían según el método de pa…" at bounding box center [700, 317] width 239 height 51
click at [770, 327] on p "El pago se ha enviado. Los plazos de transferencia varían según el método de pa…" at bounding box center [700, 317] width 239 height 51
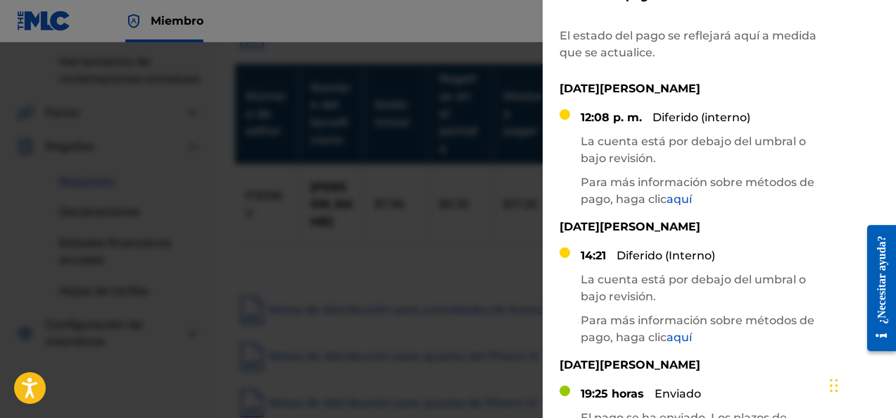
scroll to position [58, 0]
click at [684, 204] on font "aquí" at bounding box center [679, 199] width 25 height 13
